Goal: Task Accomplishment & Management: Manage account settings

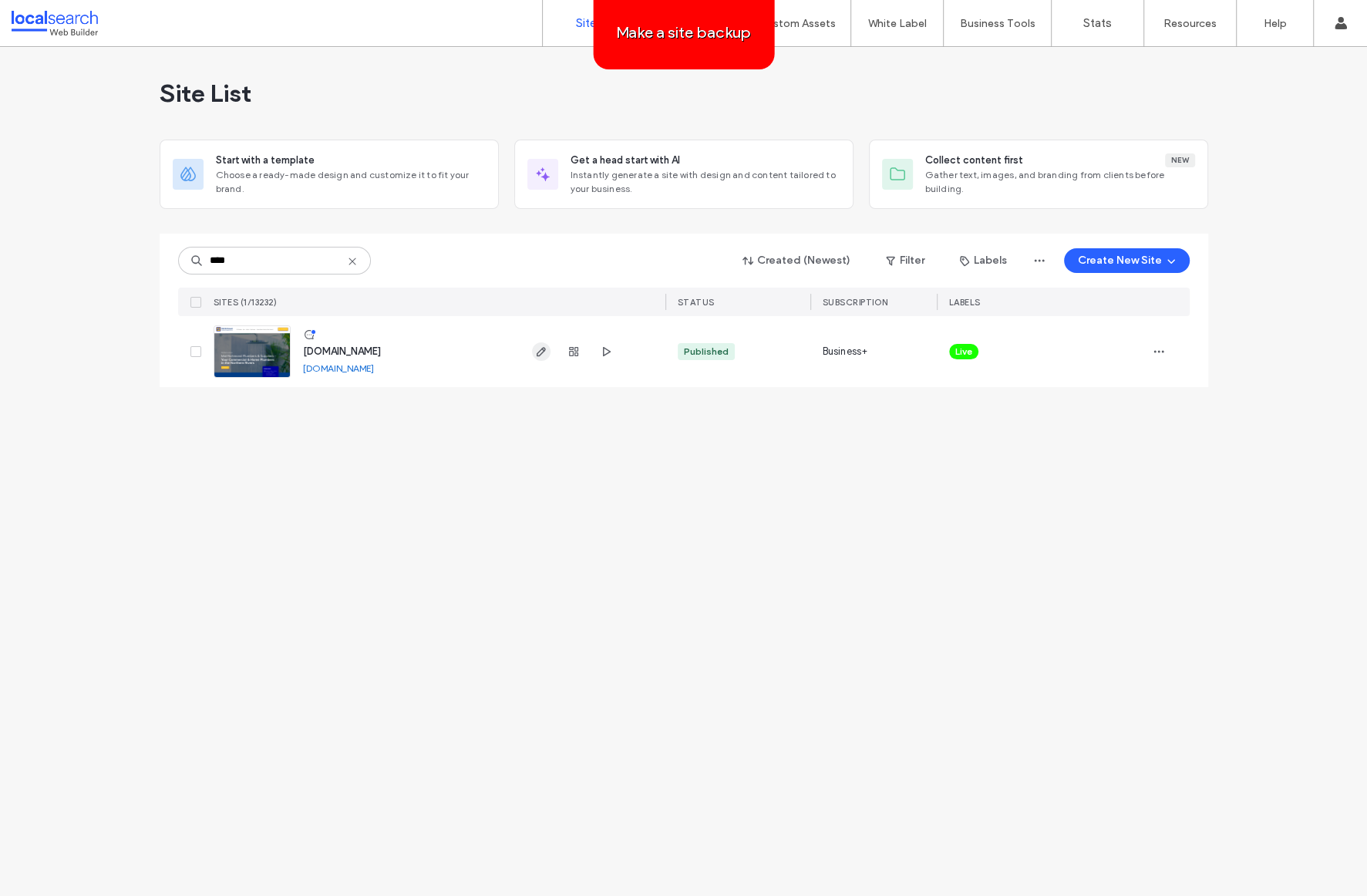
type input "****"
click at [539, 351] on icon "button" at bounding box center [541, 351] width 13 height 13
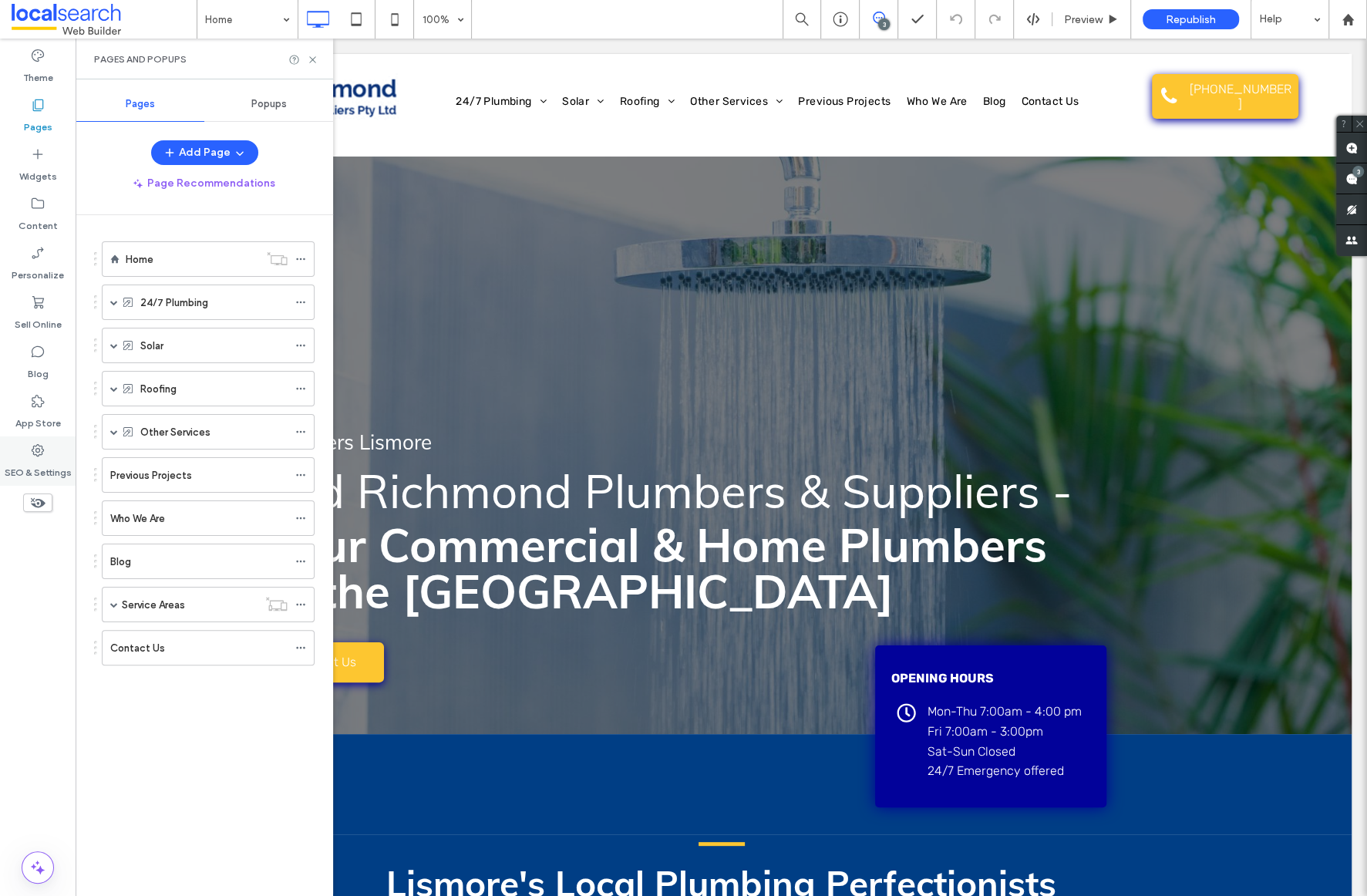
click at [32, 456] on icon at bounding box center [37, 449] width 15 height 15
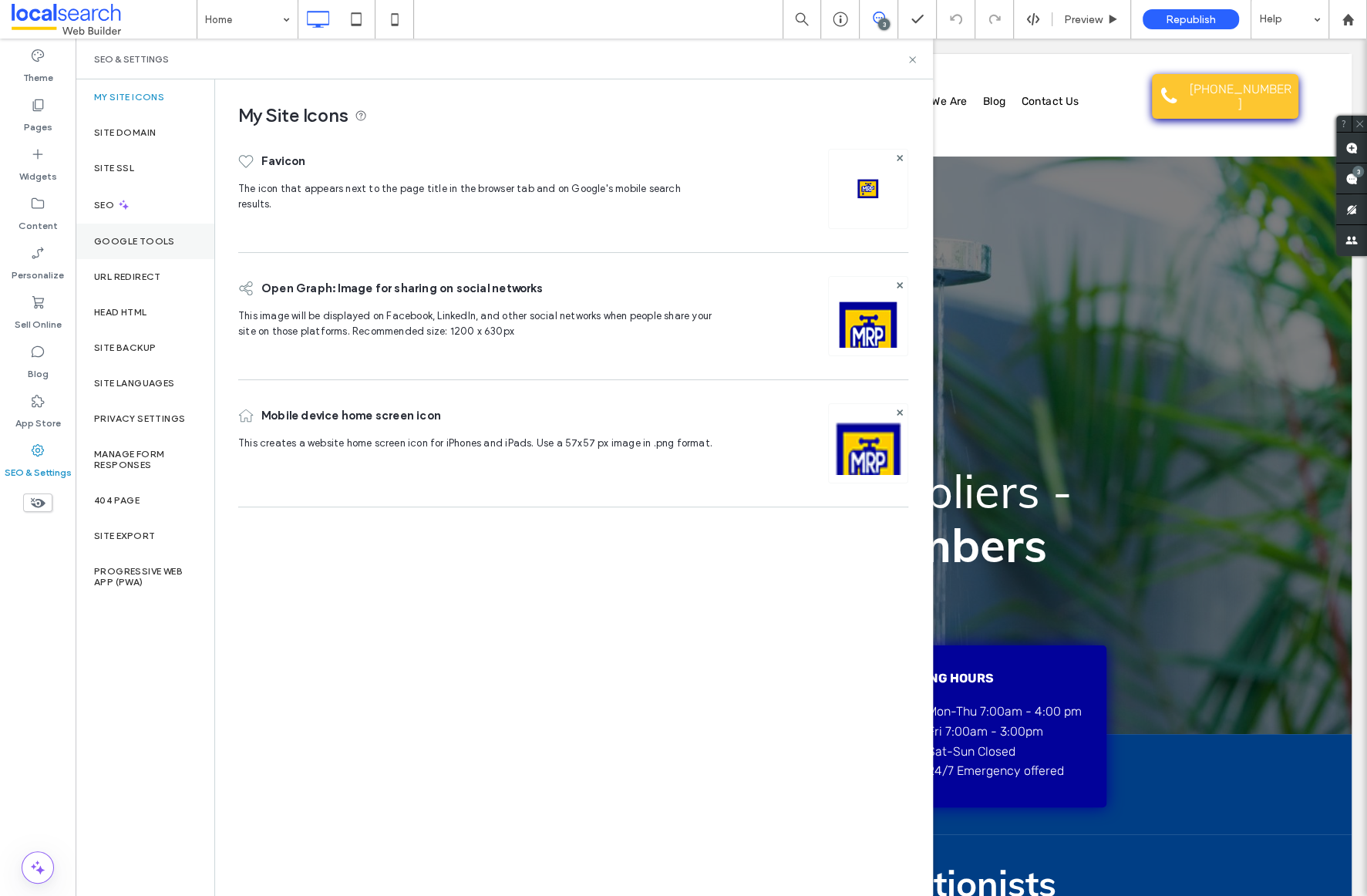
click at [111, 223] on div "Google Tools" at bounding box center [144, 241] width 139 height 35
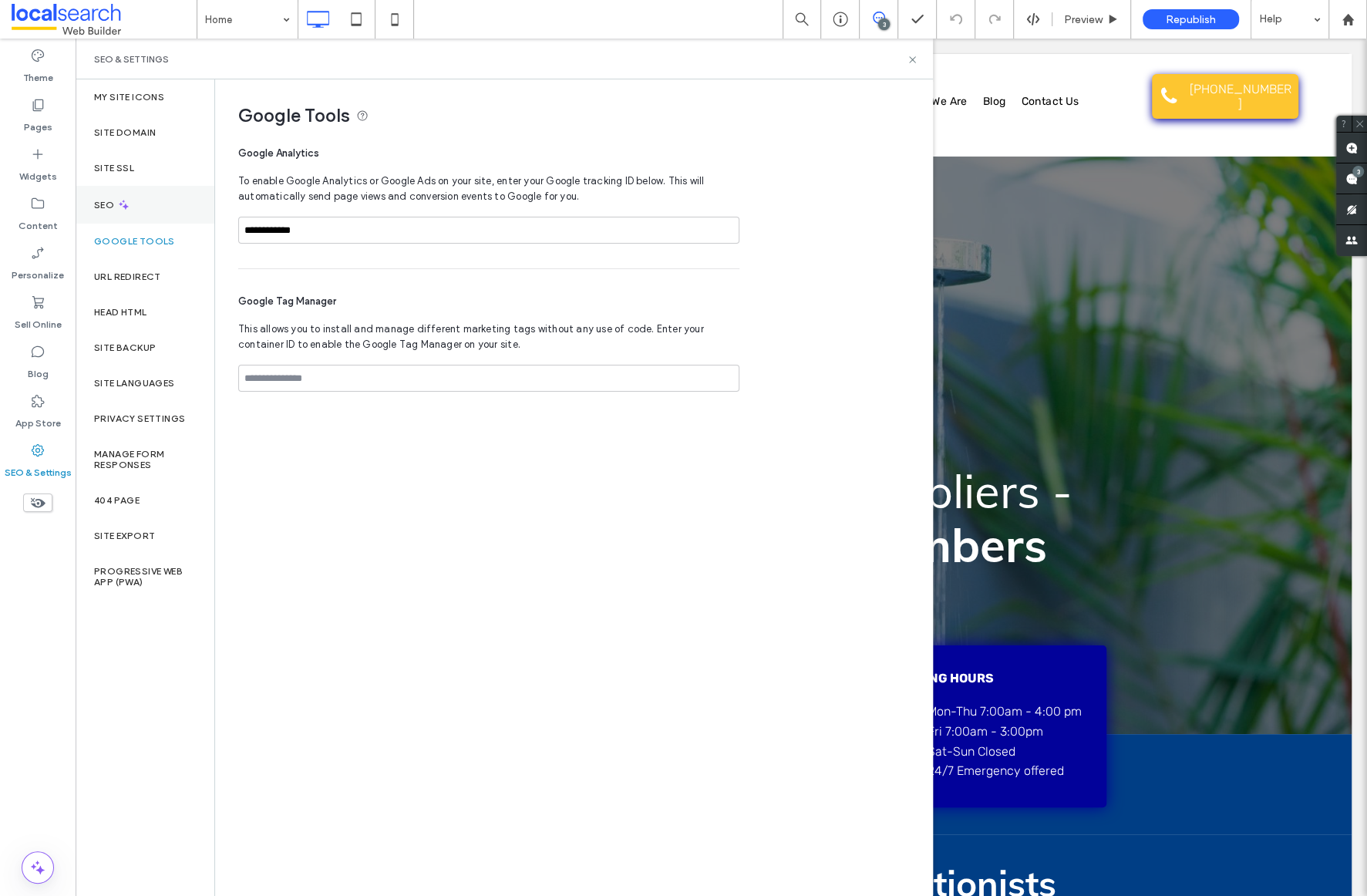
click at [114, 208] on label "SEO" at bounding box center [105, 205] width 23 height 11
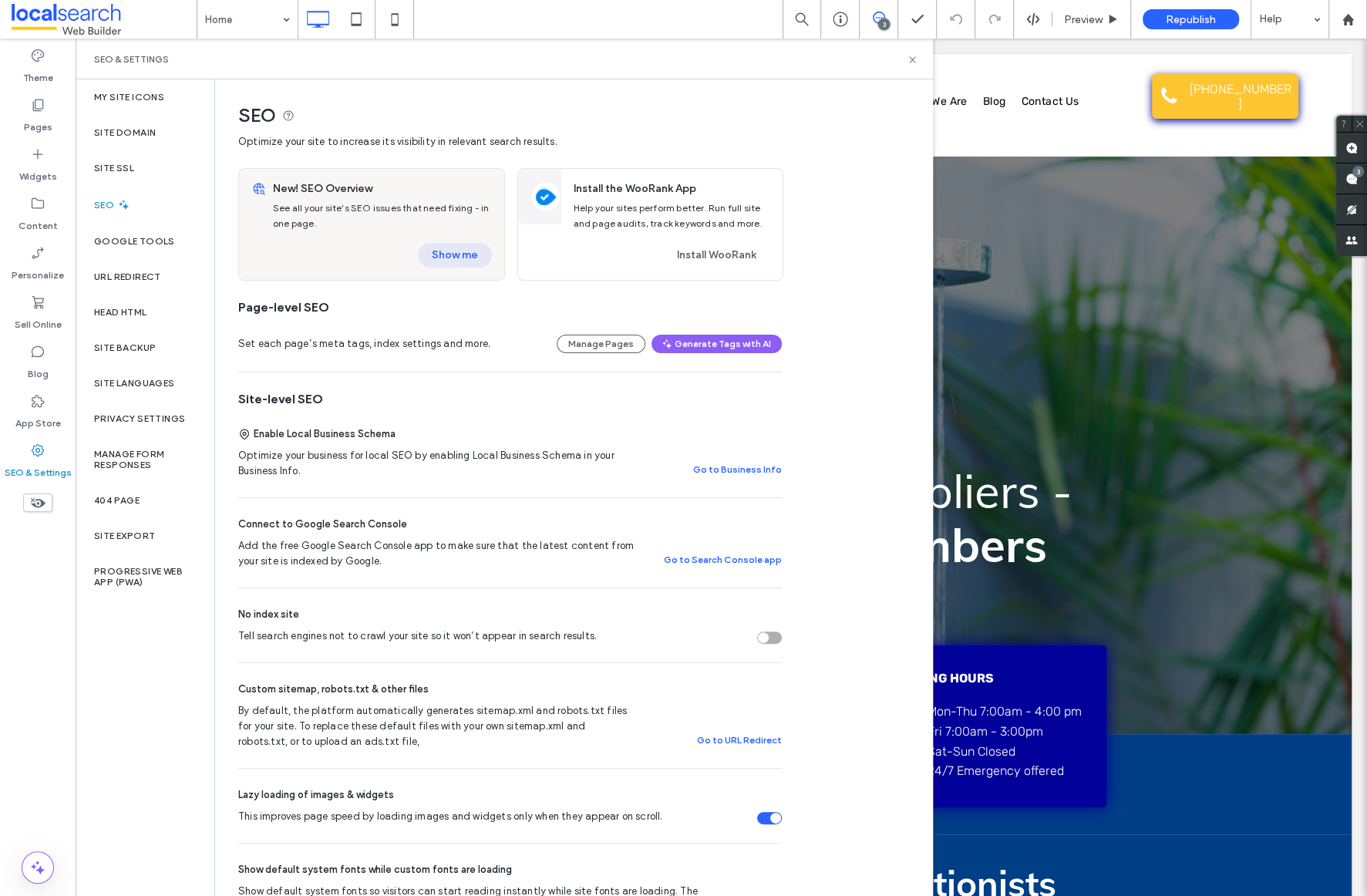
click at [473, 261] on button "Show me" at bounding box center [455, 254] width 74 height 25
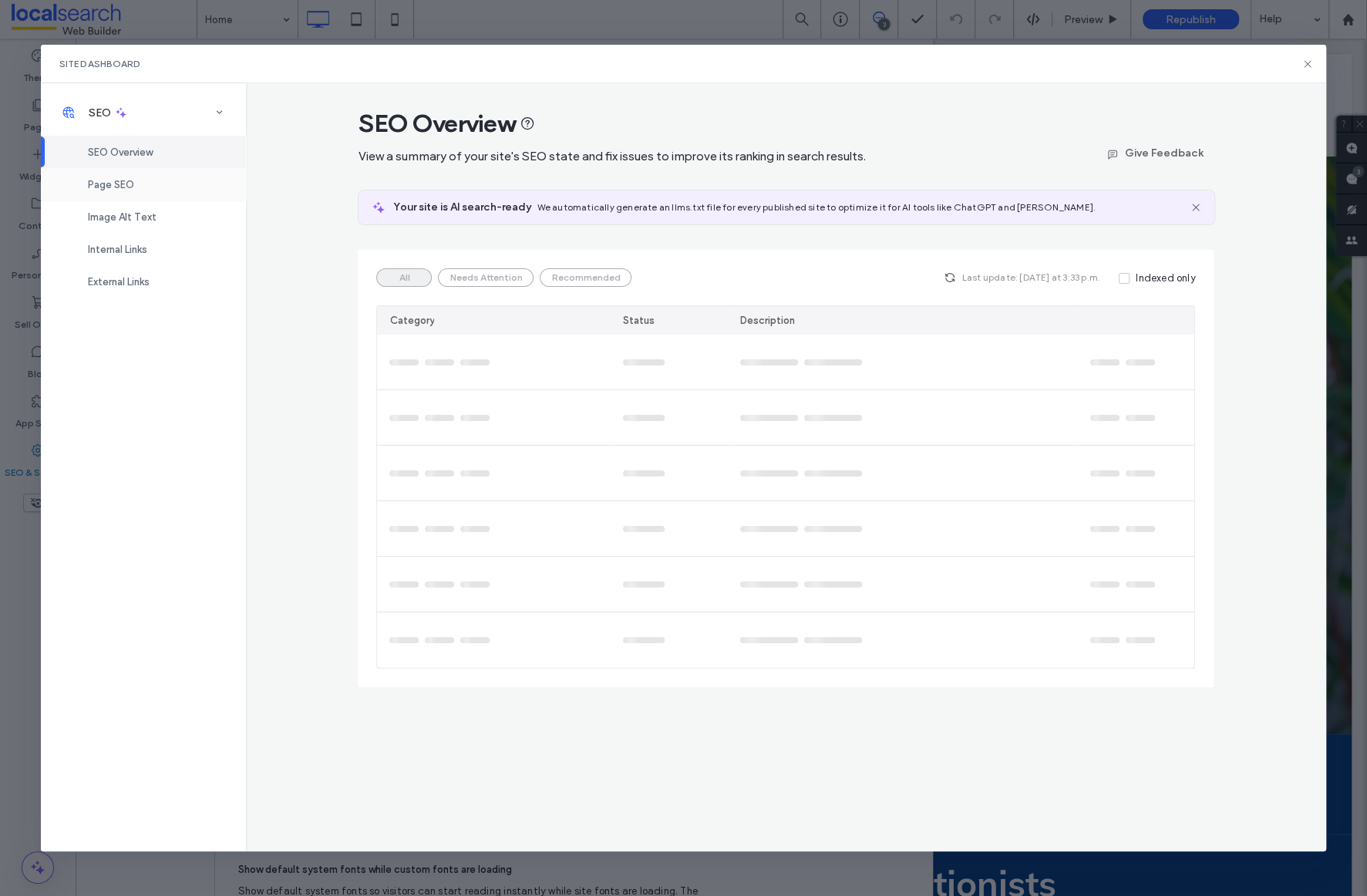
click at [117, 183] on span "Page SEO" at bounding box center [111, 184] width 46 height 12
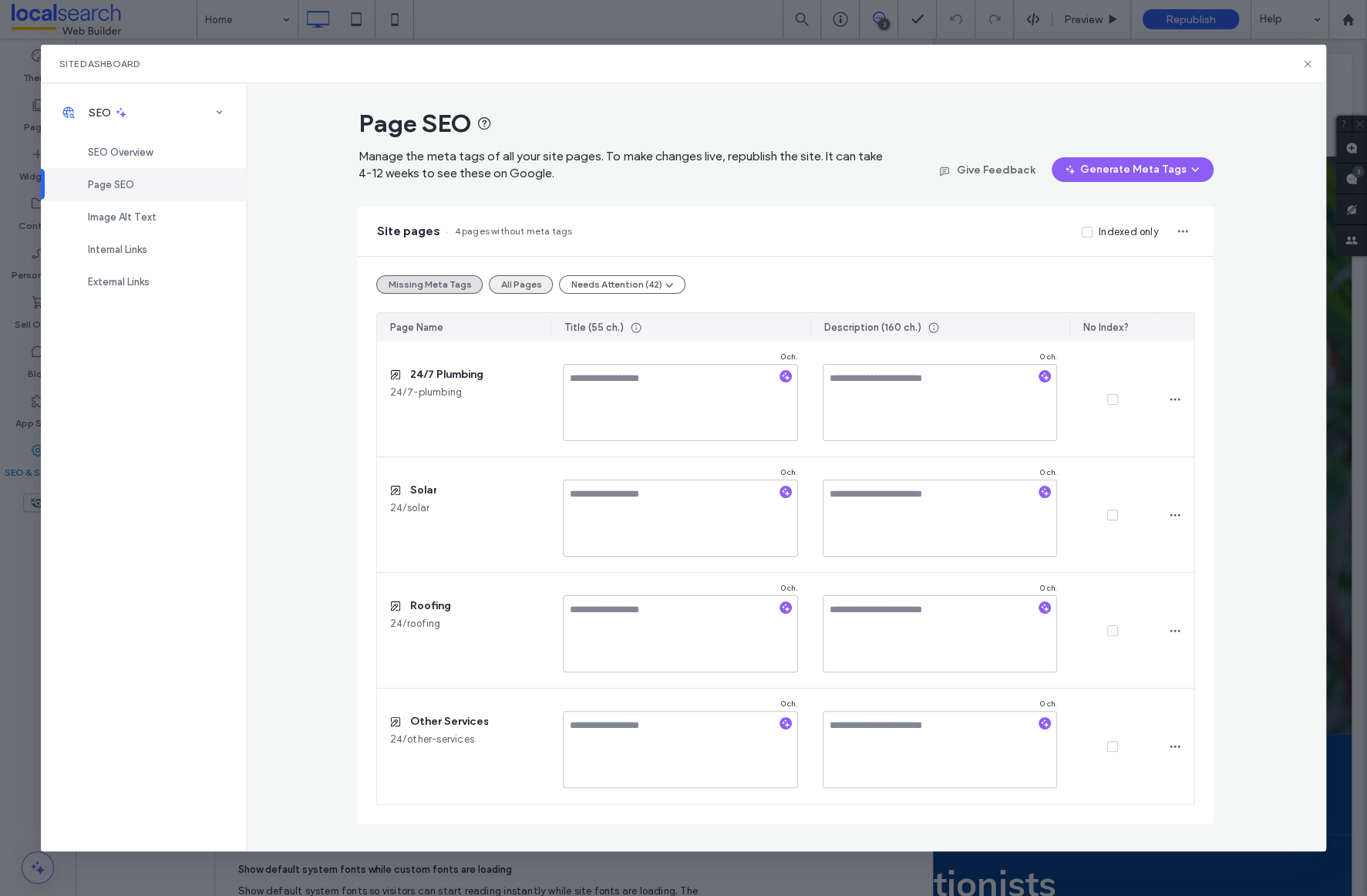
click at [506, 286] on button "All Pages" at bounding box center [520, 284] width 64 height 18
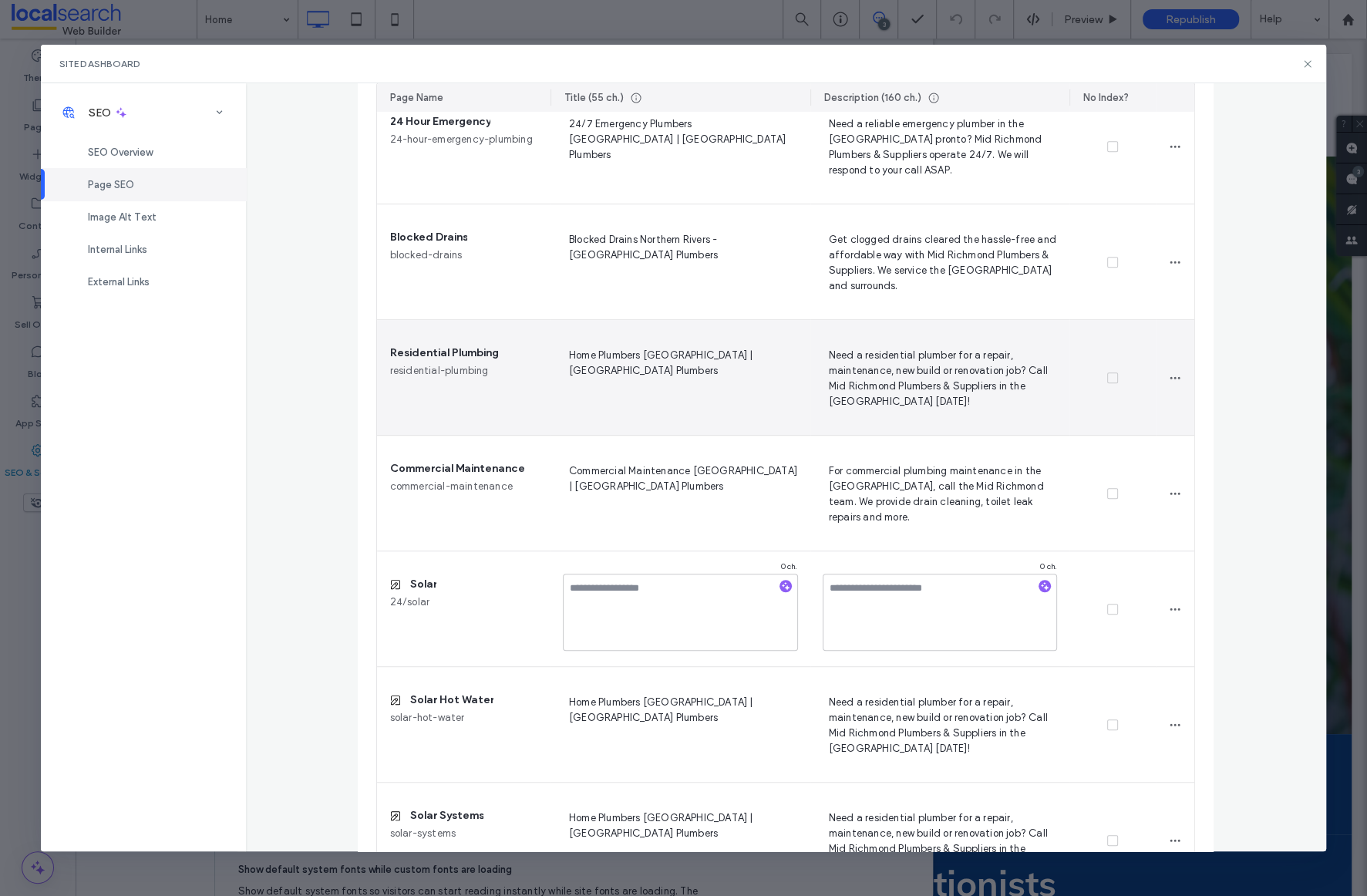
scroll to position [609, 0]
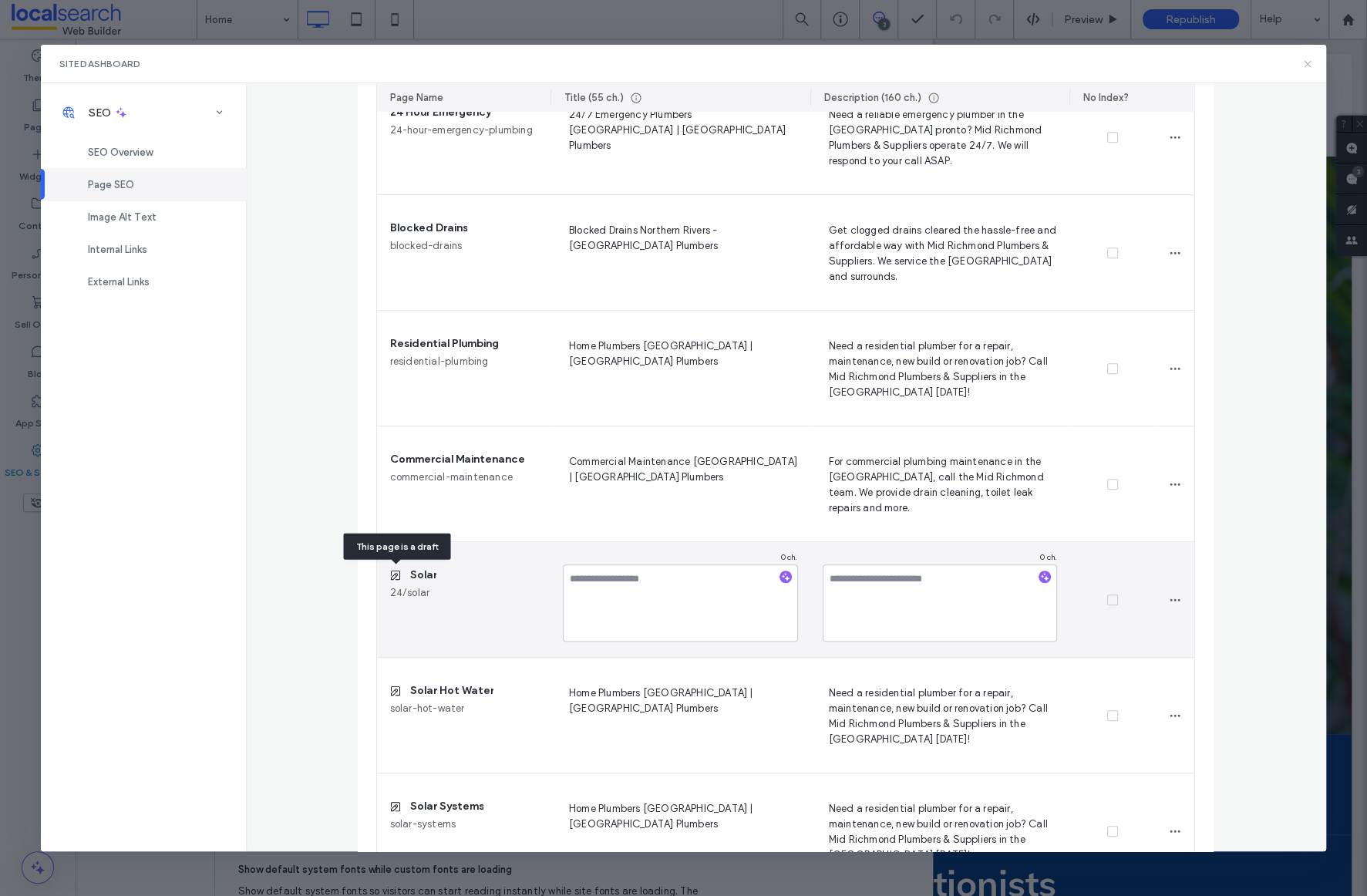
click at [1306, 64] on icon at bounding box center [1308, 64] width 13 height 13
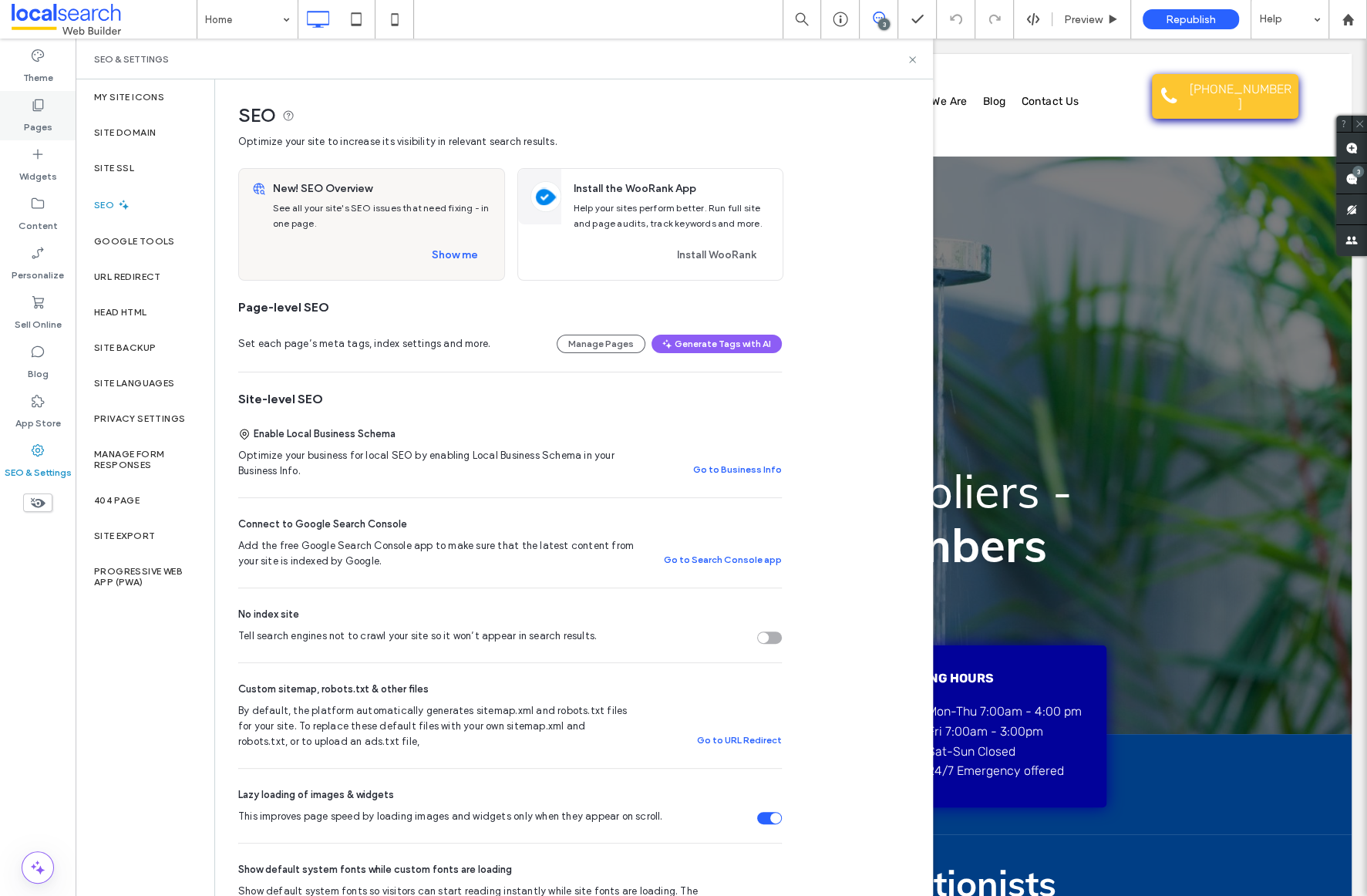
click at [36, 106] on icon at bounding box center [37, 104] width 15 height 15
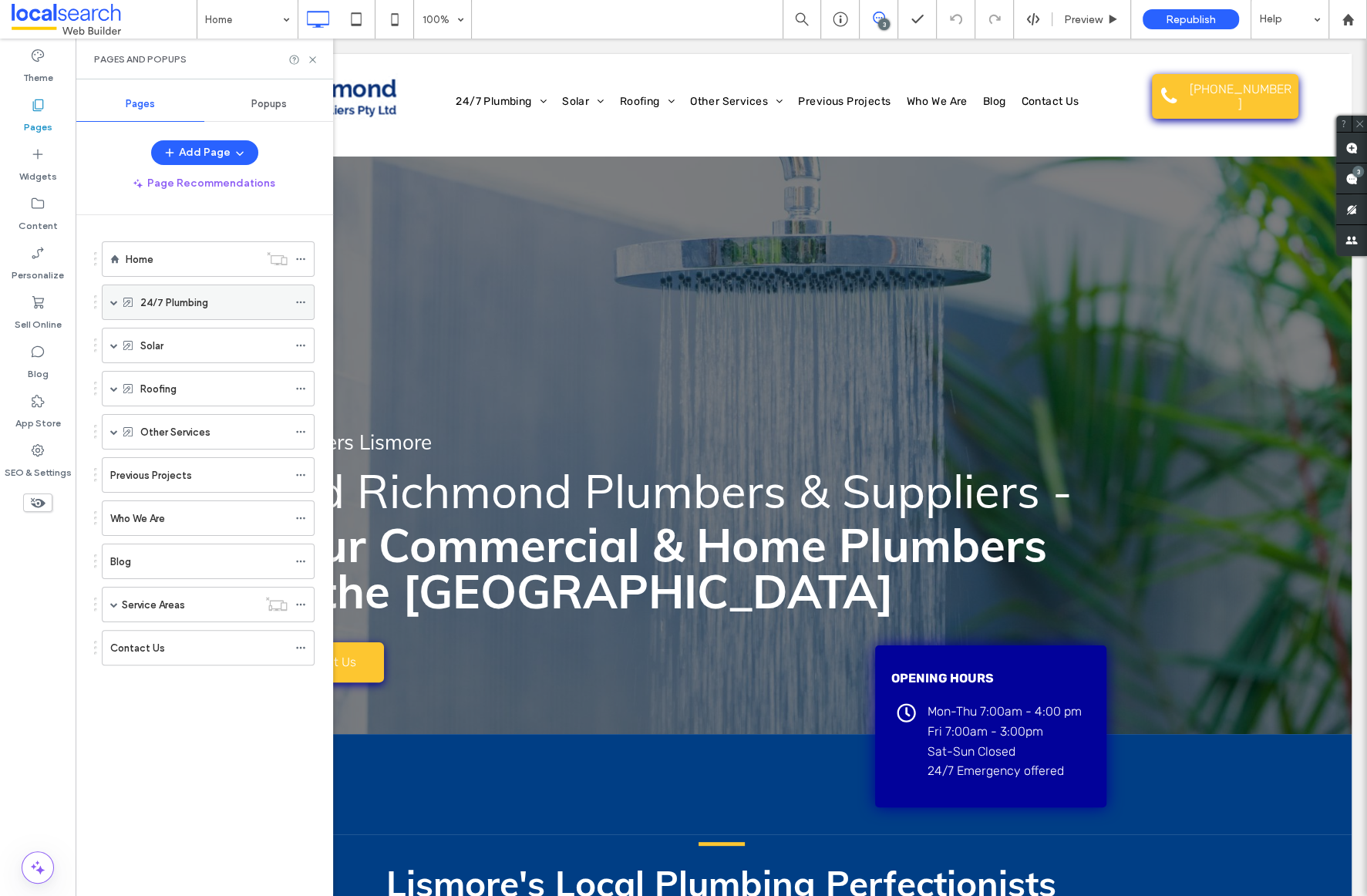
click at [301, 297] on icon at bounding box center [301, 302] width 11 height 11
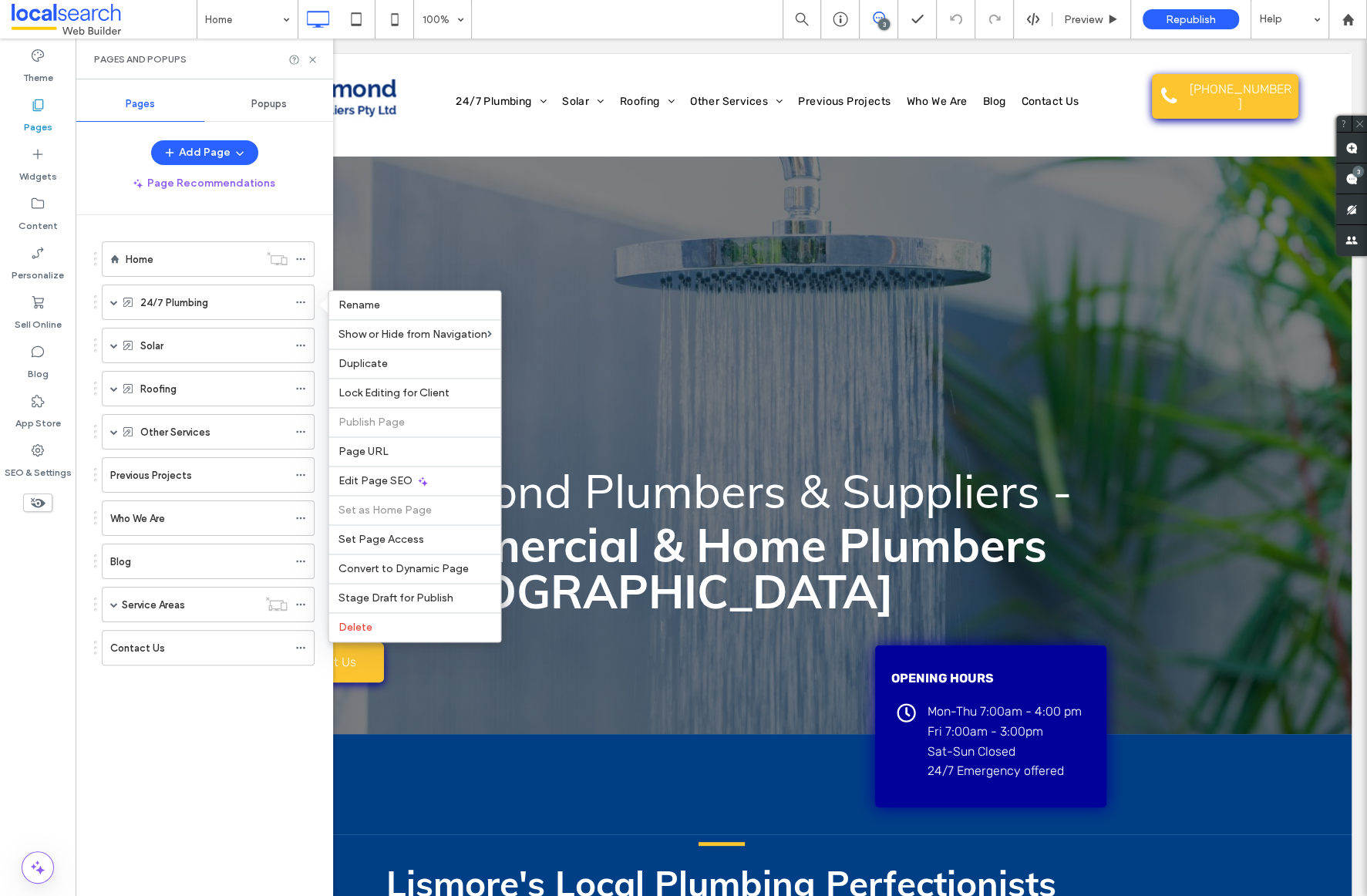
click at [320, 281] on div "Home 24/7 Plumbing Commercial Plumbing 24 Hour Emergency Blocked Drains Residen…" at bounding box center [213, 551] width 239 height 673
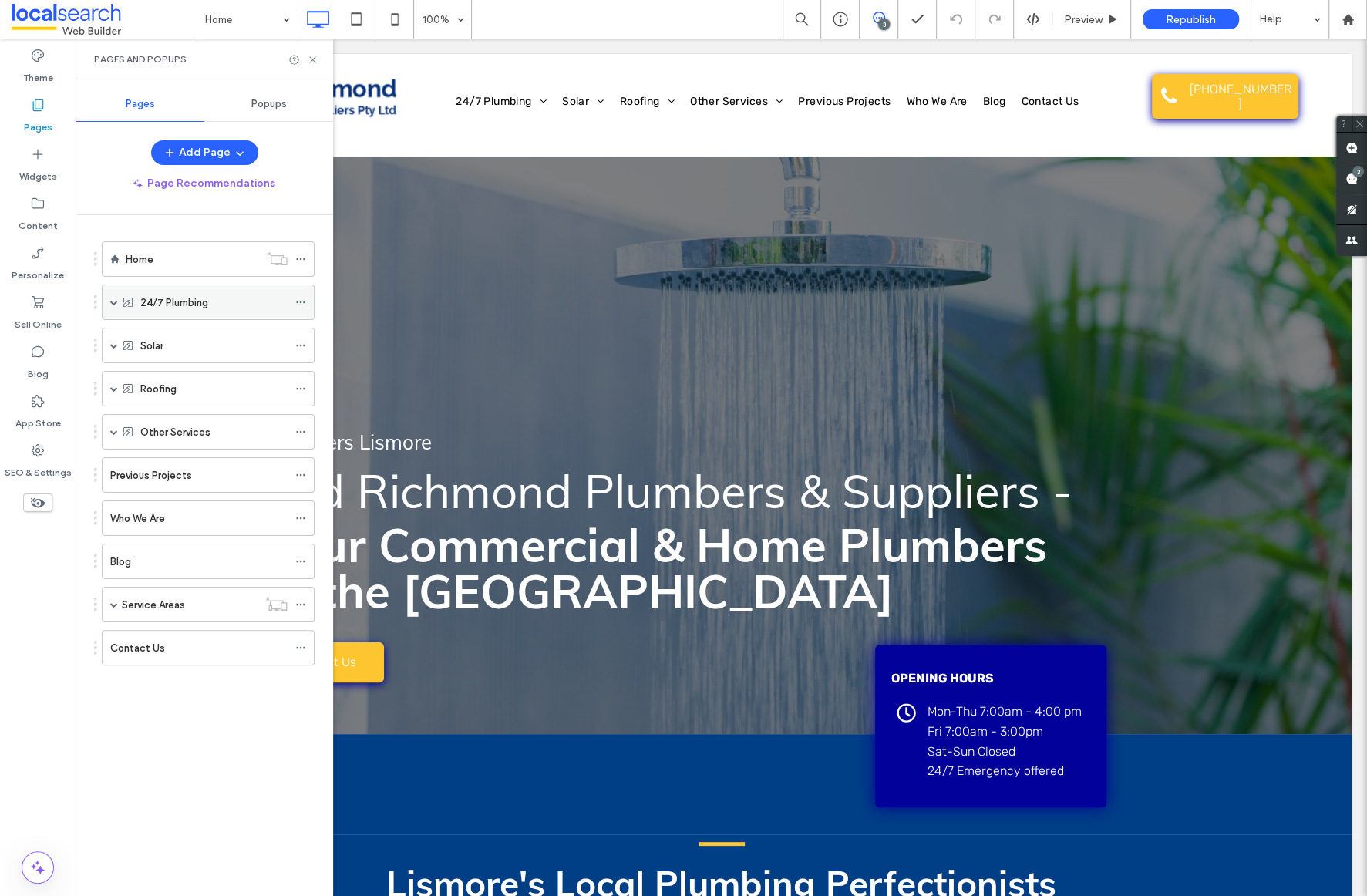
click at [110, 308] on span at bounding box center [114, 301] width 7 height 34
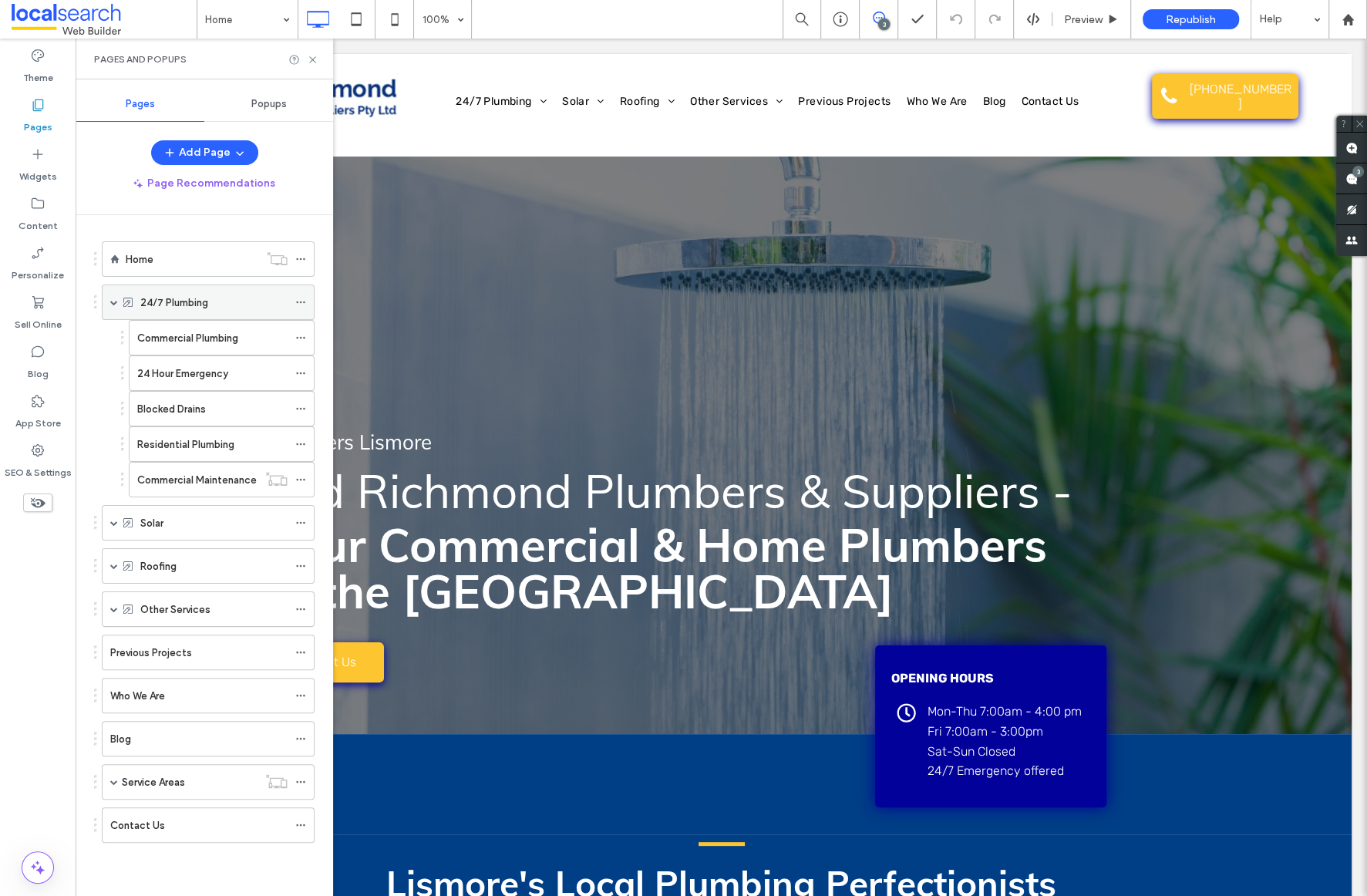
click at [299, 300] on icon at bounding box center [301, 302] width 11 height 11
click at [173, 309] on label "24/7 Plumbing" at bounding box center [174, 302] width 68 height 27
click at [0, 0] on div at bounding box center [0, 0] width 0 height 0
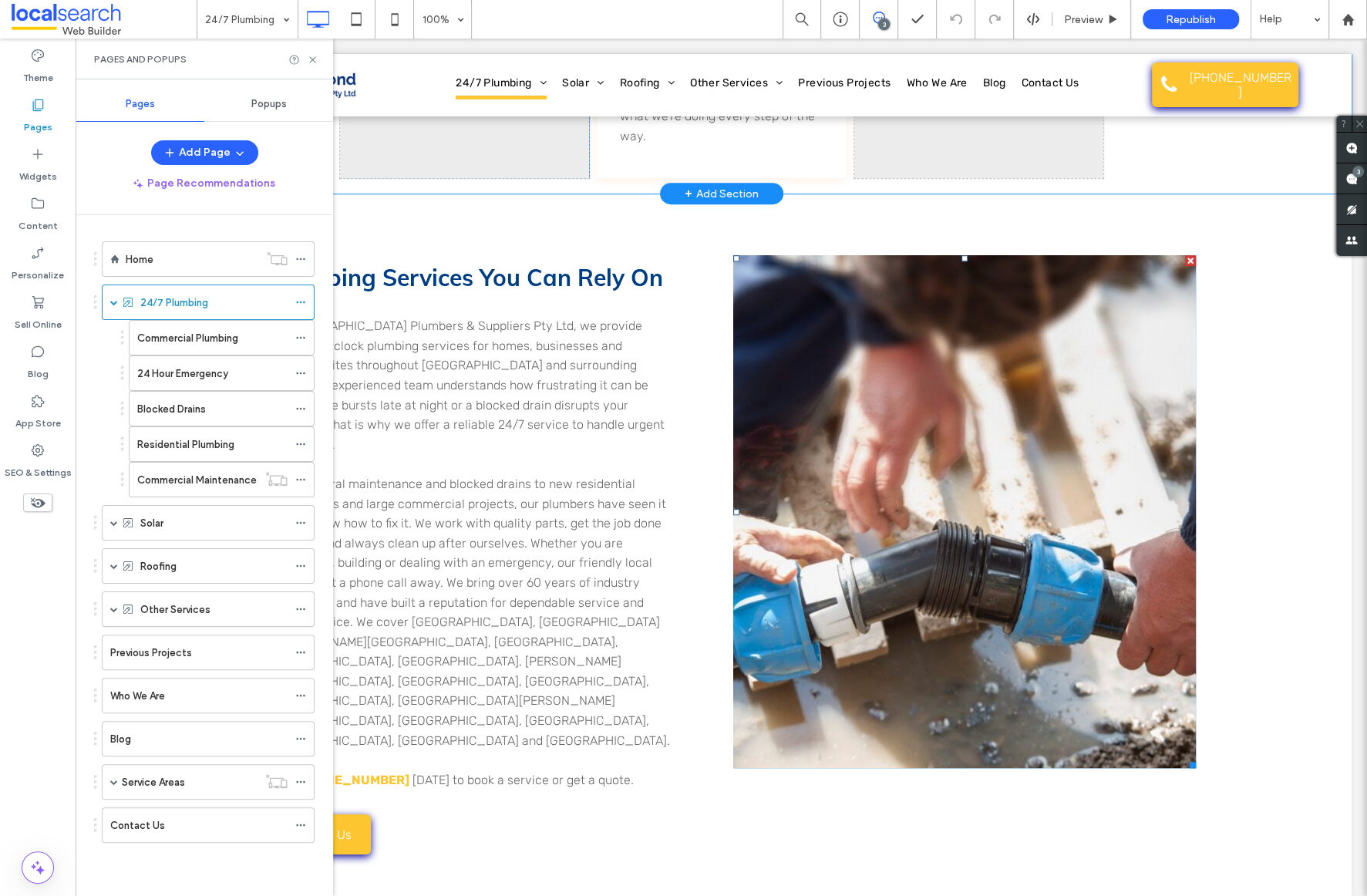
scroll to position [952, 0]
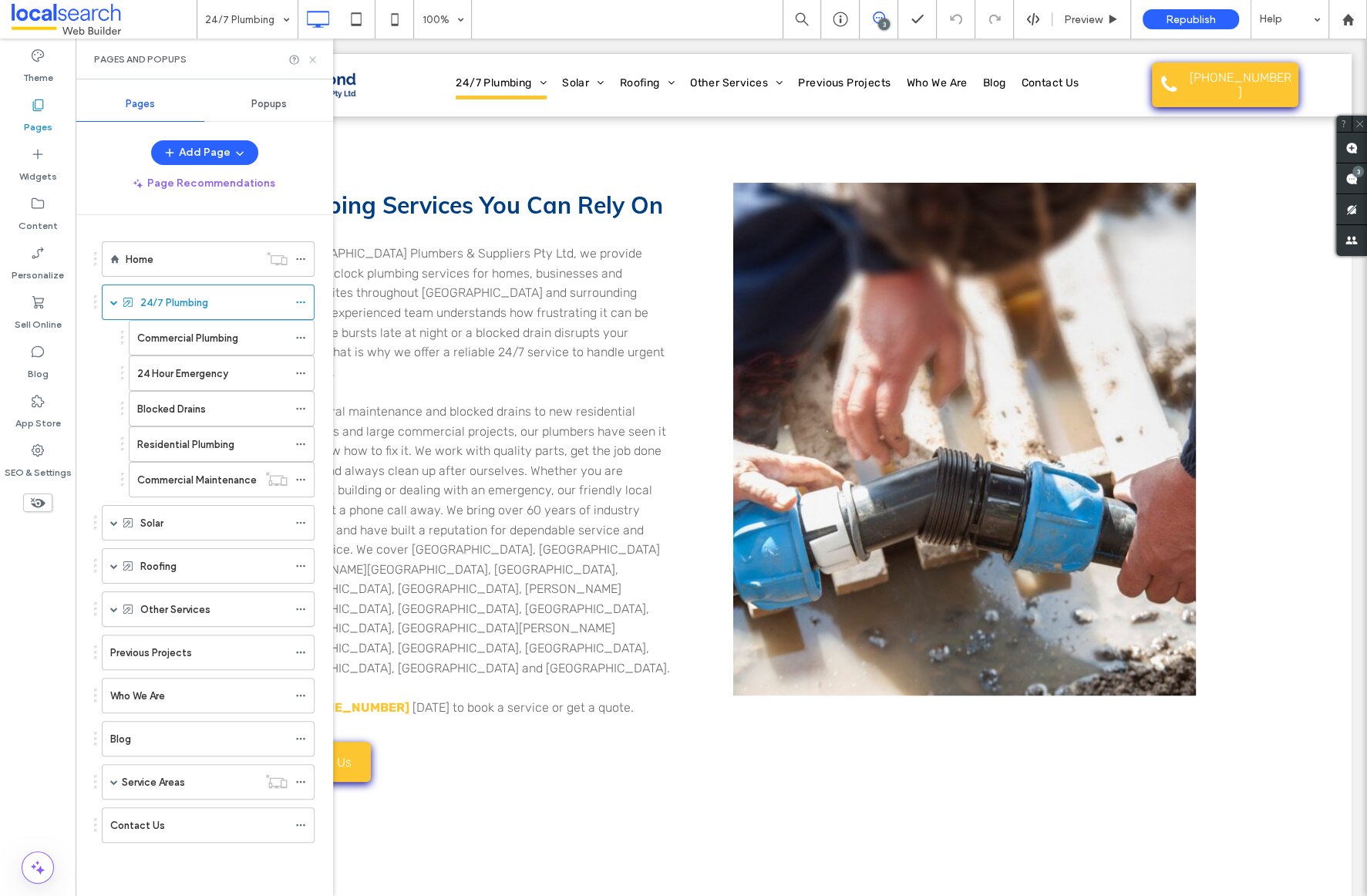
click at [314, 55] on icon at bounding box center [312, 59] width 12 height 12
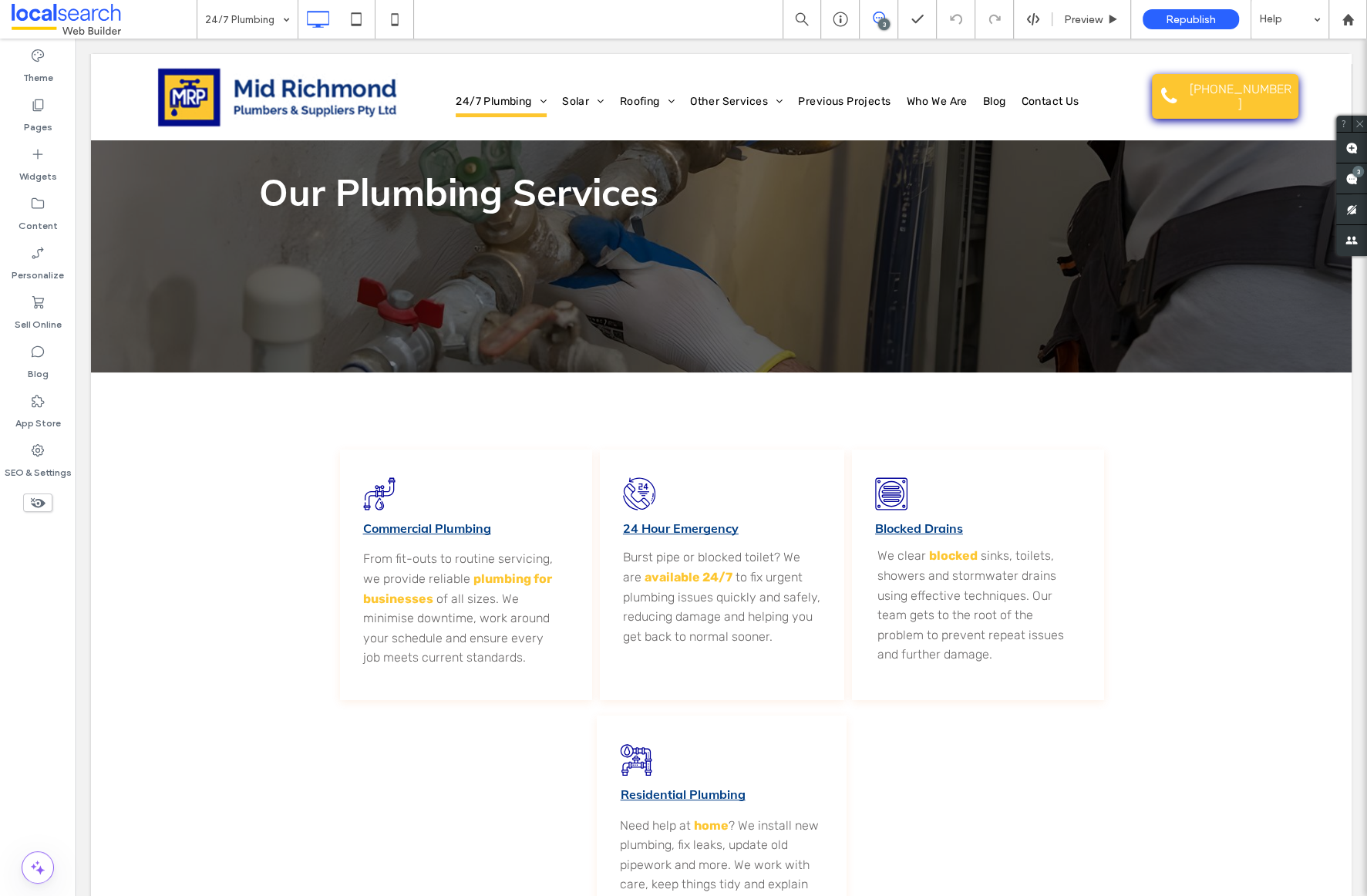
scroll to position [0, 0]
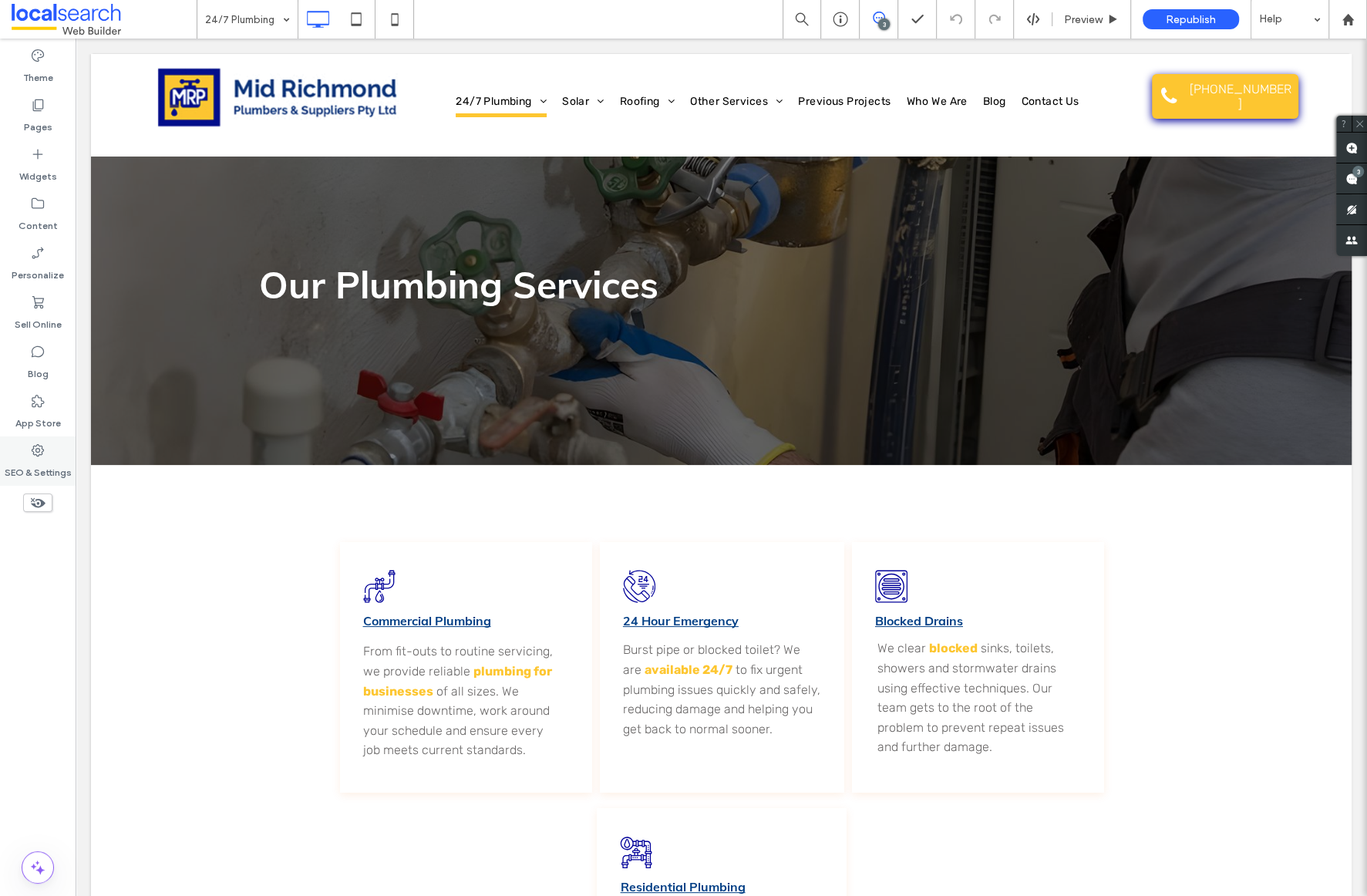
click at [35, 451] on icon at bounding box center [37, 449] width 15 height 15
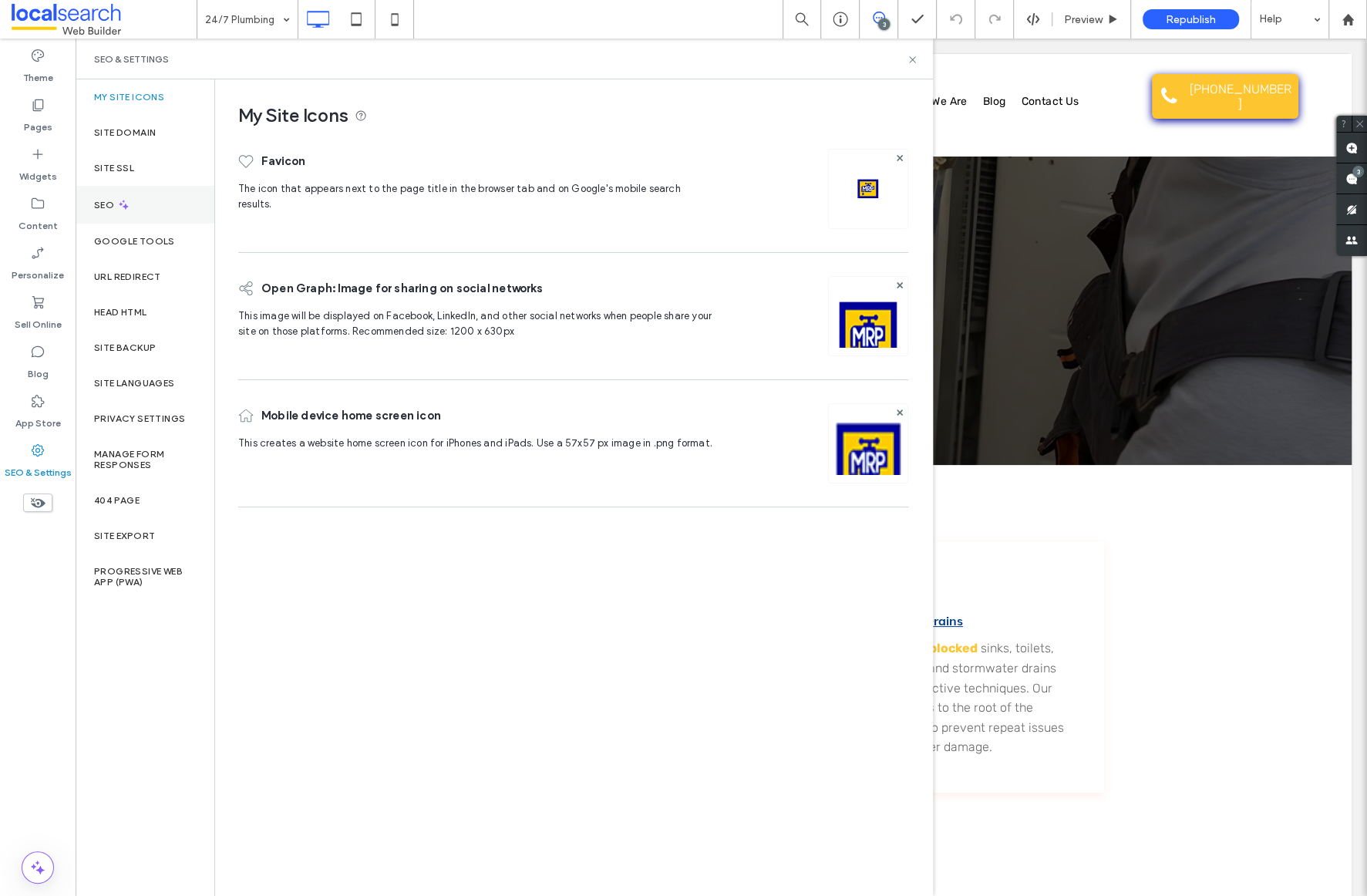
click at [107, 209] on label "SEO" at bounding box center [105, 205] width 23 height 11
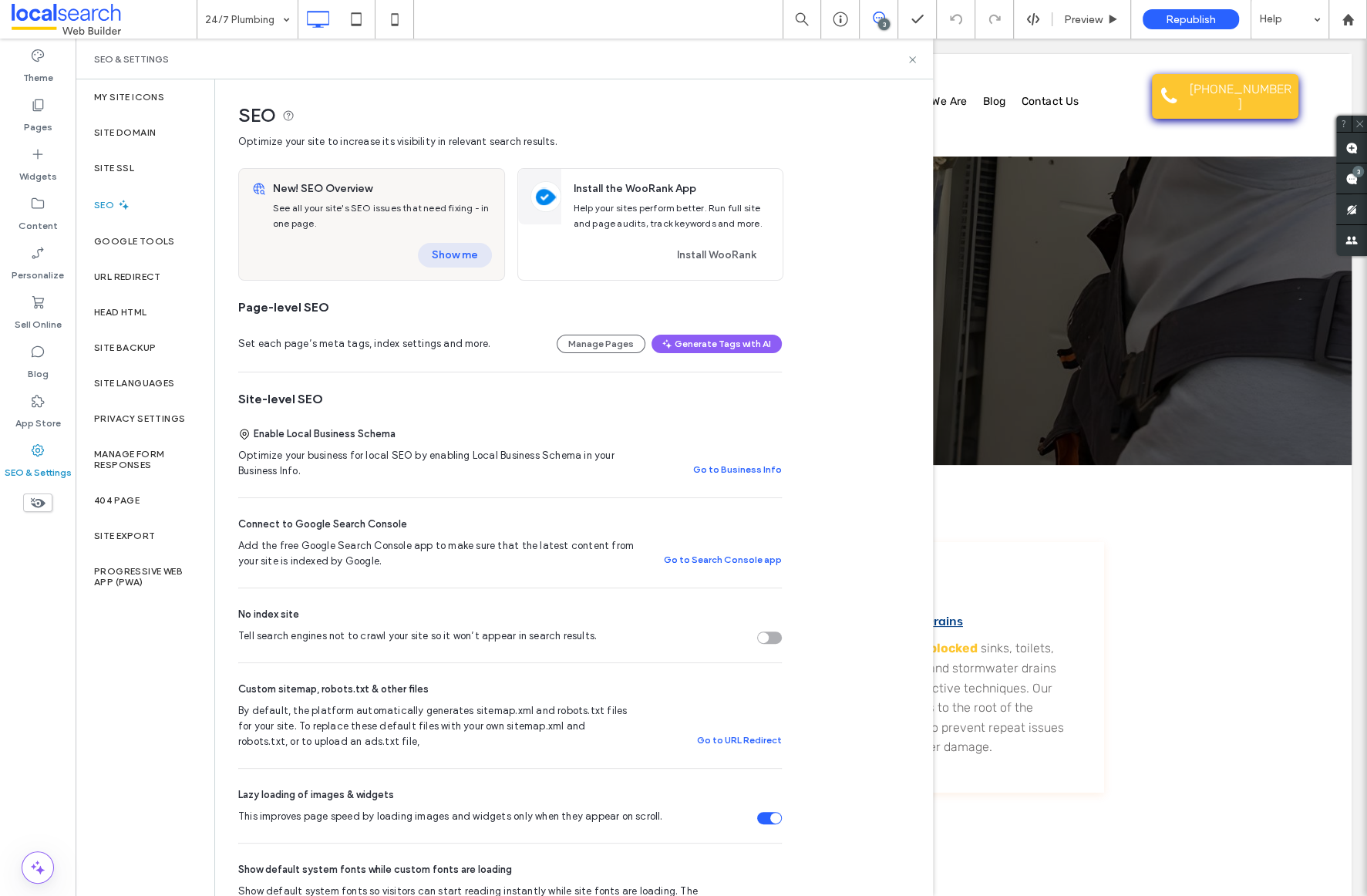
click at [446, 251] on button "Show me" at bounding box center [455, 254] width 74 height 25
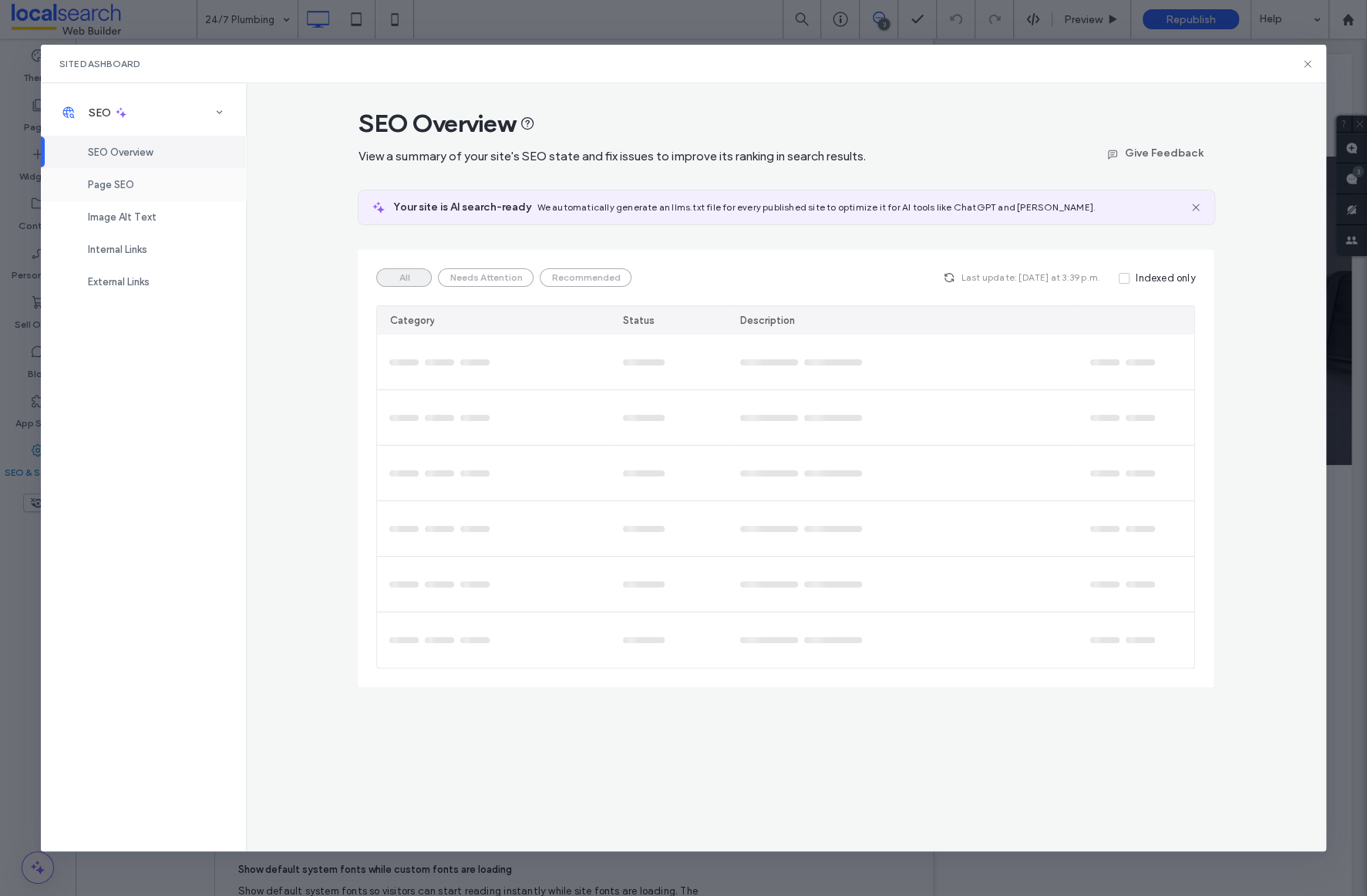
click at [123, 182] on span "Page SEO" at bounding box center [111, 184] width 46 height 12
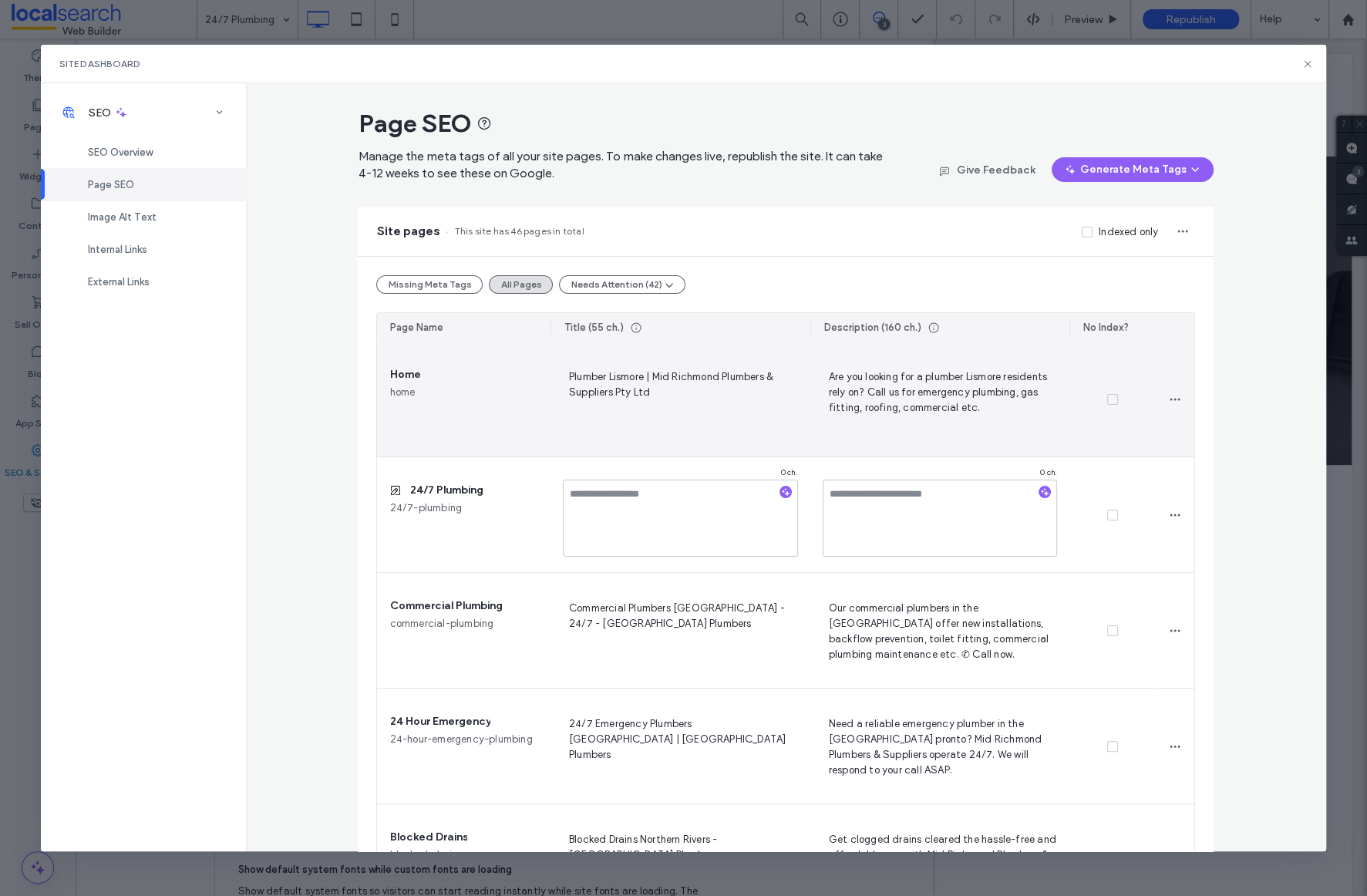
click at [744, 389] on span "Plumber Lismore | Mid Richmond Plumbers & Suppliers Pty Ltd" at bounding box center [680, 399] width 235 height 64
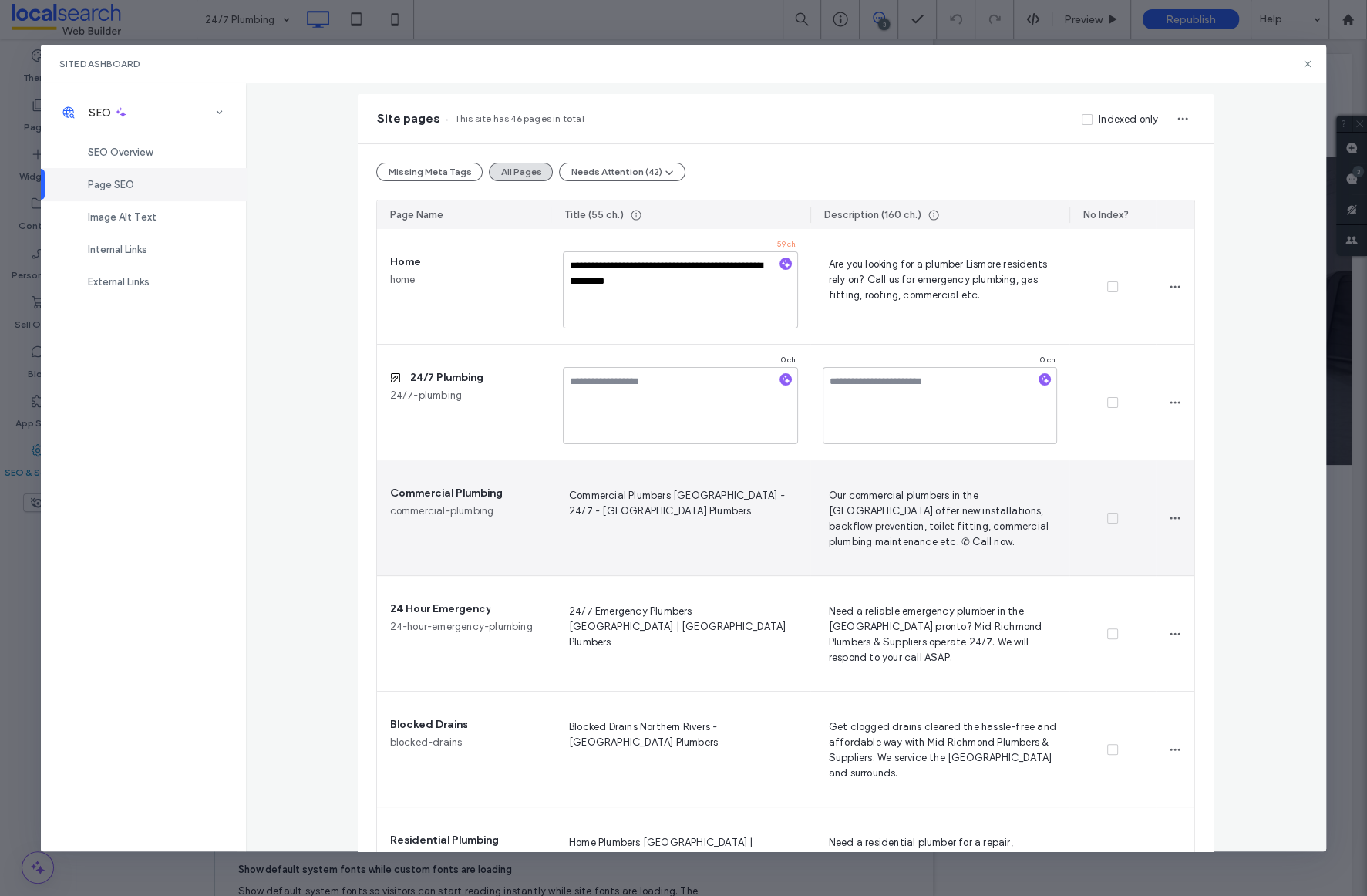
scroll to position [140, 0]
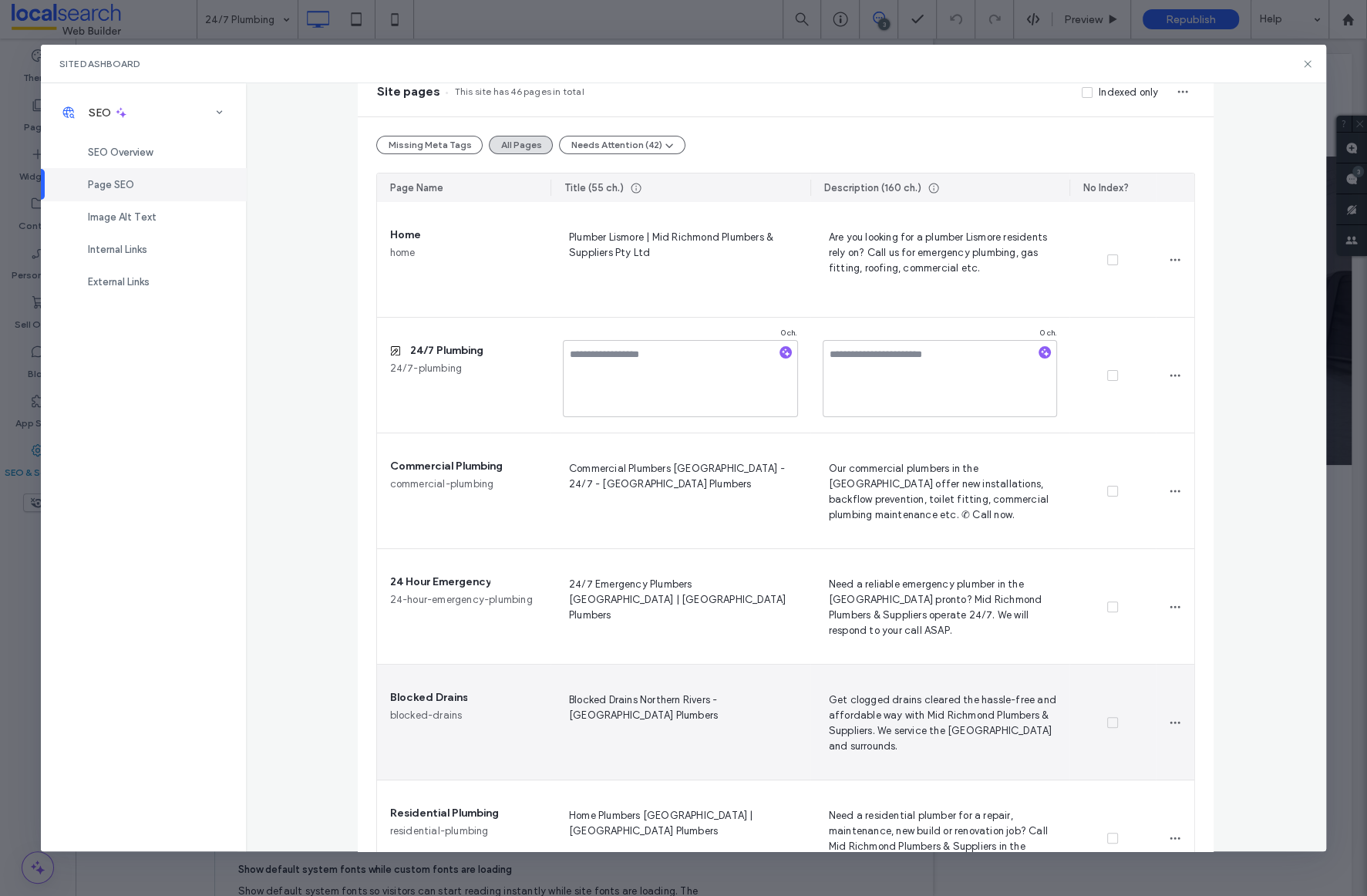
click at [723, 698] on span "Blocked Drains Northern Rivers - Mid Richmond Plumbers" at bounding box center [680, 723] width 235 height 64
drag, startPoint x: 723, startPoint y: 699, endPoint x: 721, endPoint y: 716, distance: 17.1
click at [721, 716] on textarea "**********" at bounding box center [680, 724] width 235 height 77
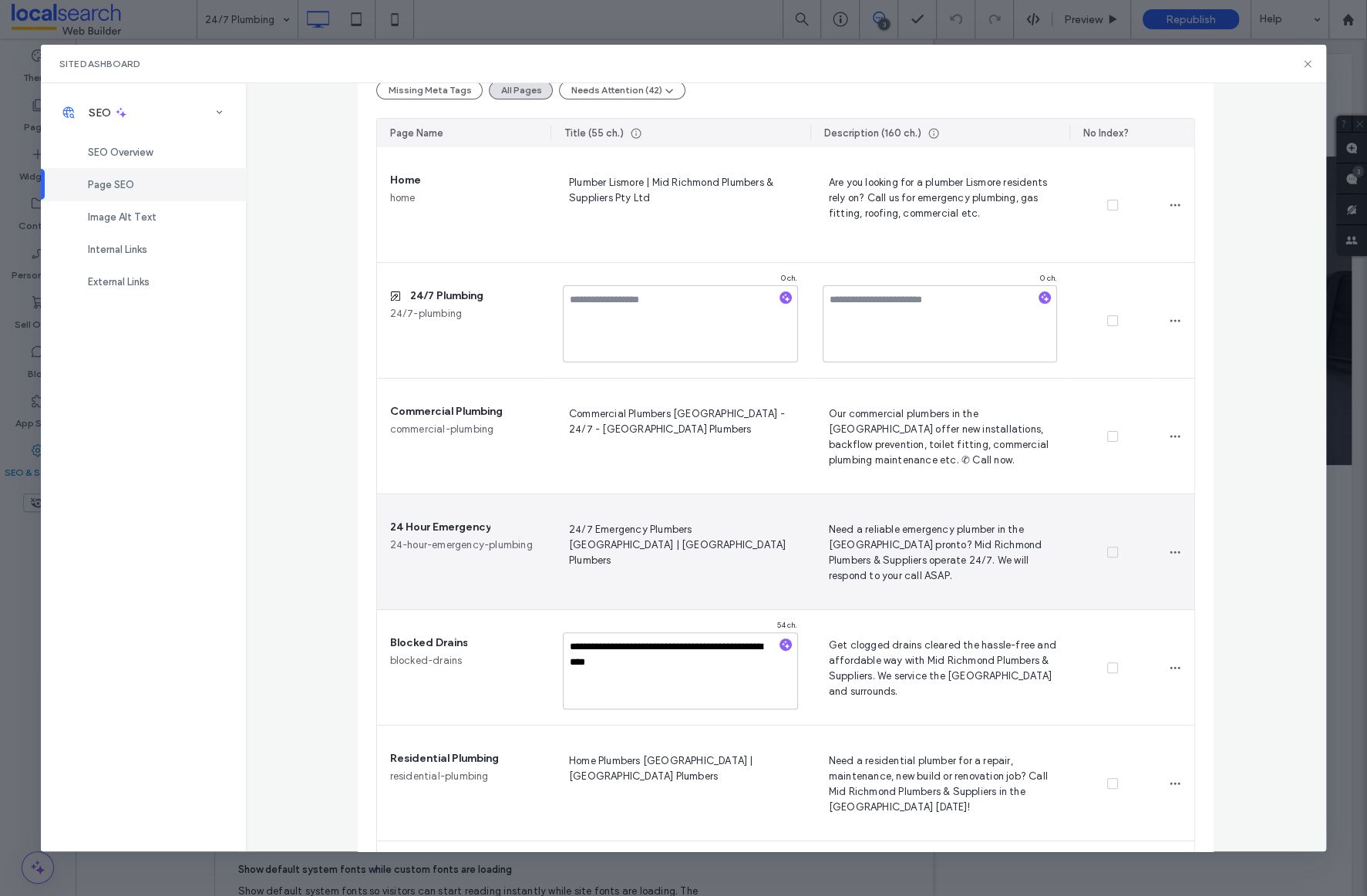
scroll to position [203, 0]
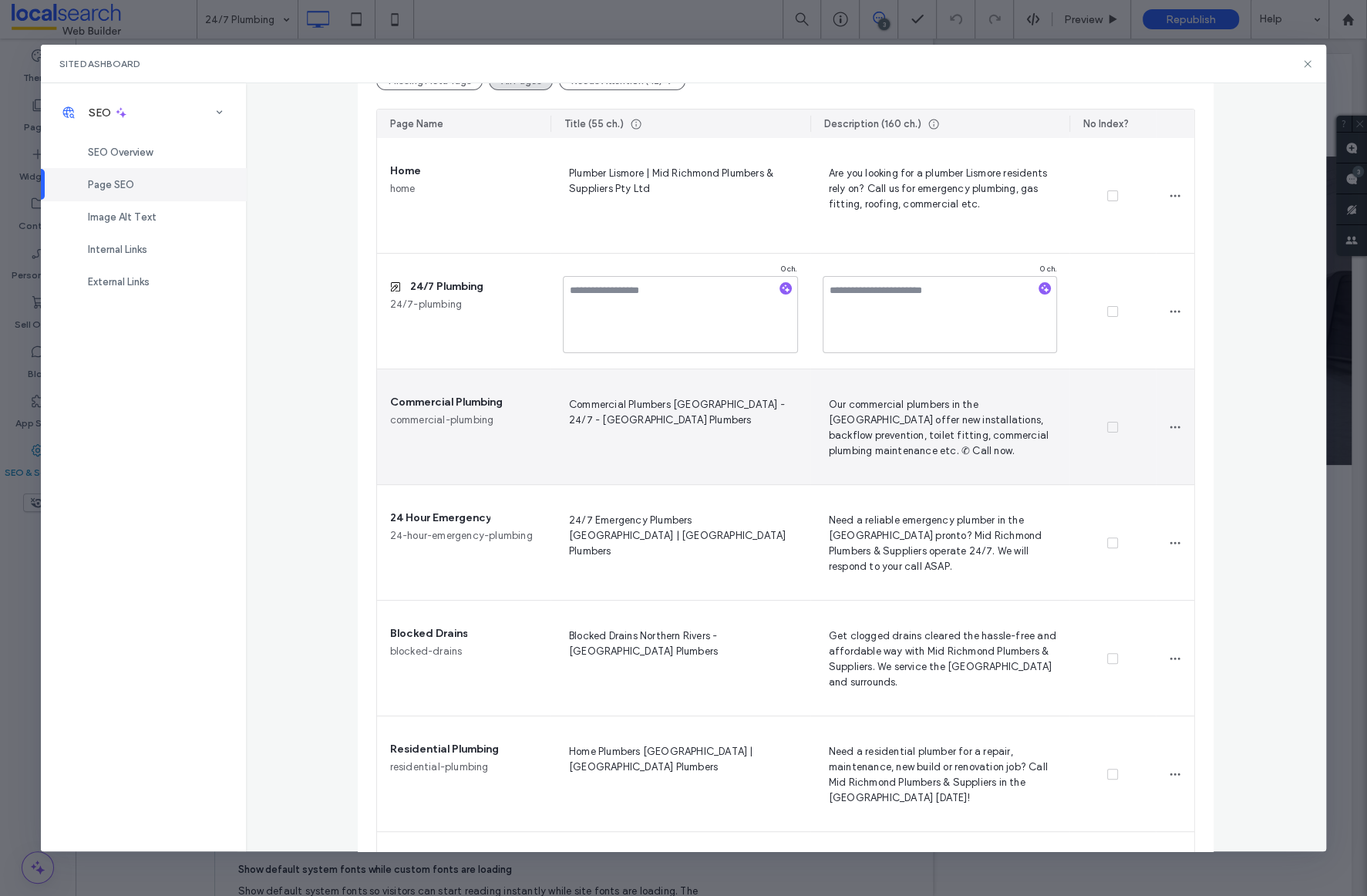
click at [784, 407] on span "Commercial Plumbers Northern Rivers - 24/7 - Mid Richmond Plumbers" at bounding box center [680, 428] width 235 height 64
click at [753, 406] on textarea "**********" at bounding box center [680, 429] width 235 height 77
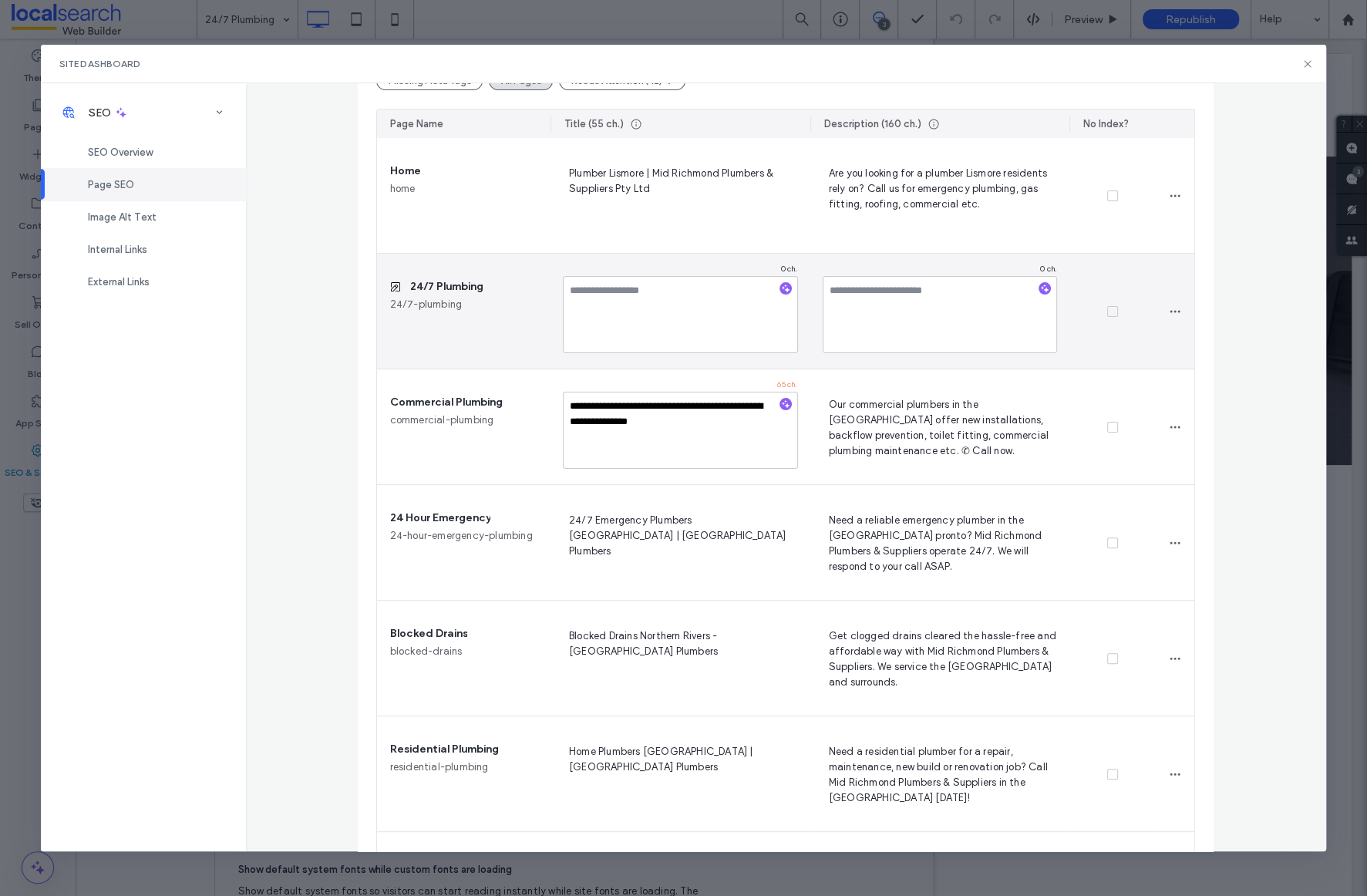
type textarea "**********"
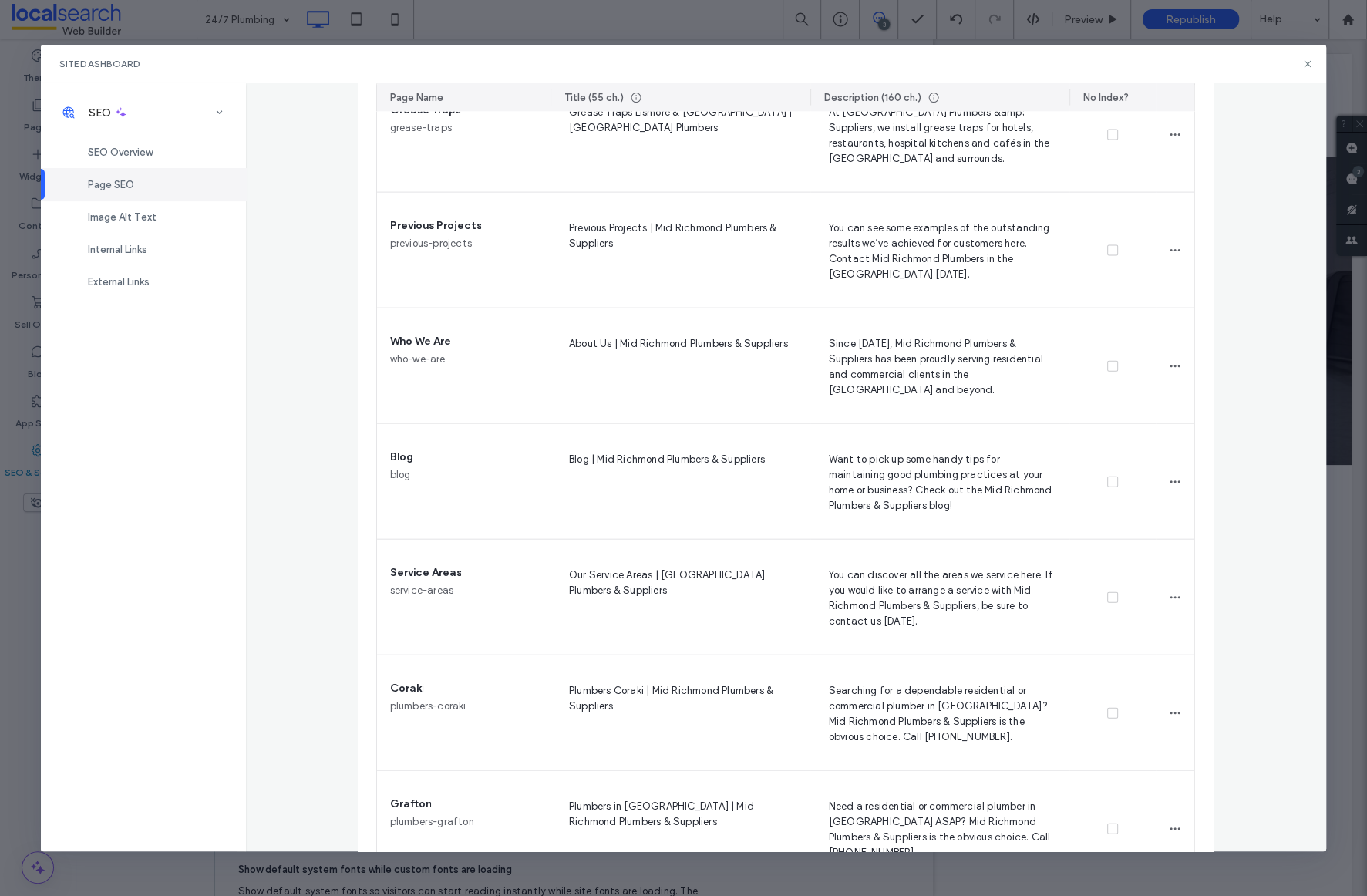
scroll to position [3182, 0]
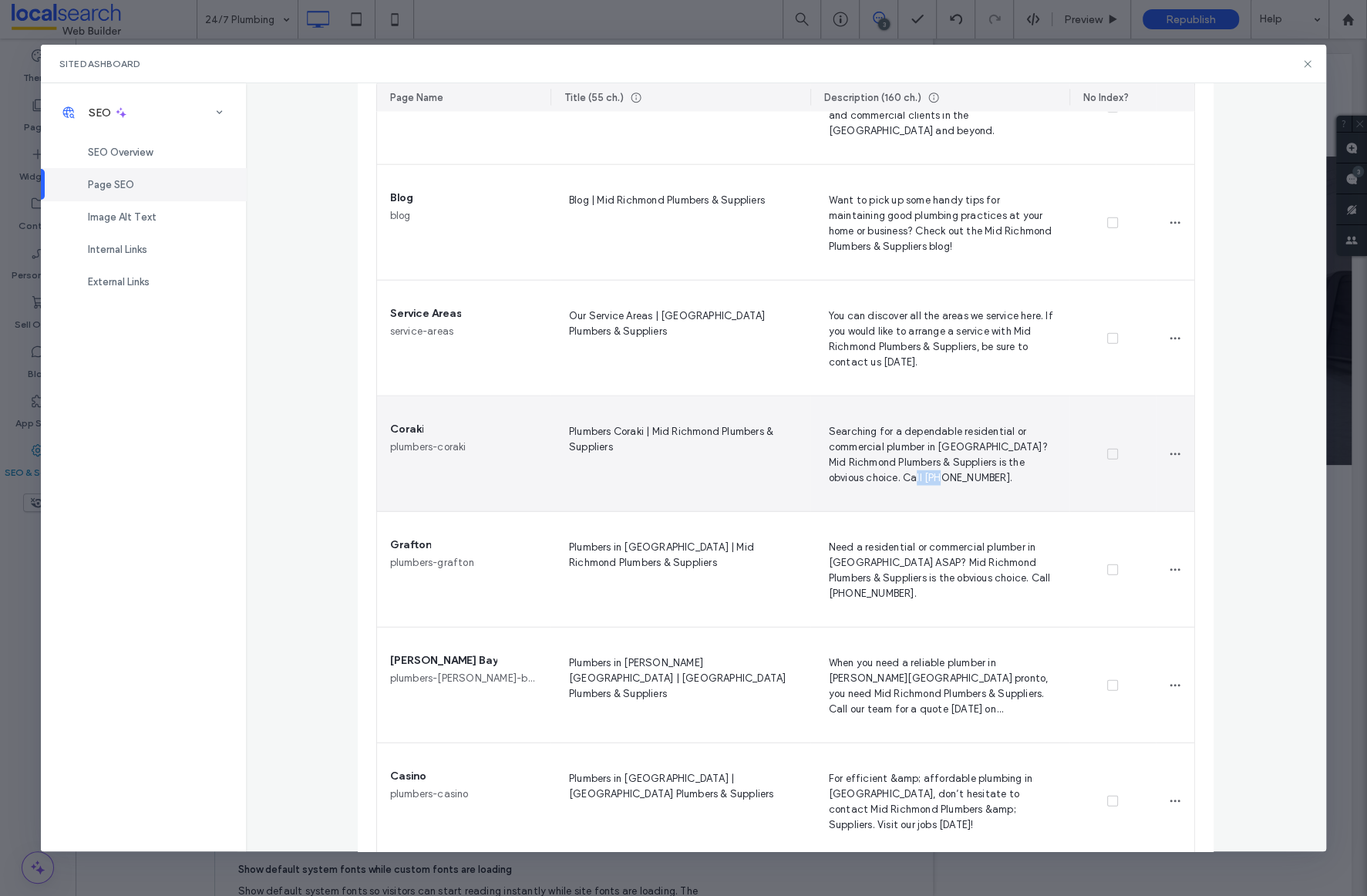
drag, startPoint x: 891, startPoint y: 478, endPoint x: 870, endPoint y: 479, distance: 21.0
click at [870, 479] on span "Searching for a dependable residential or commercial plumber in Coraki? Mid Ric…" at bounding box center [940, 454] width 235 height 64
drag, startPoint x: 998, startPoint y: 479, endPoint x: 907, endPoint y: 481, distance: 91.0
click at [907, 481] on textarea "**********" at bounding box center [940, 457] width 235 height 77
click at [998, 478] on textarea "**********" at bounding box center [940, 457] width 235 height 77
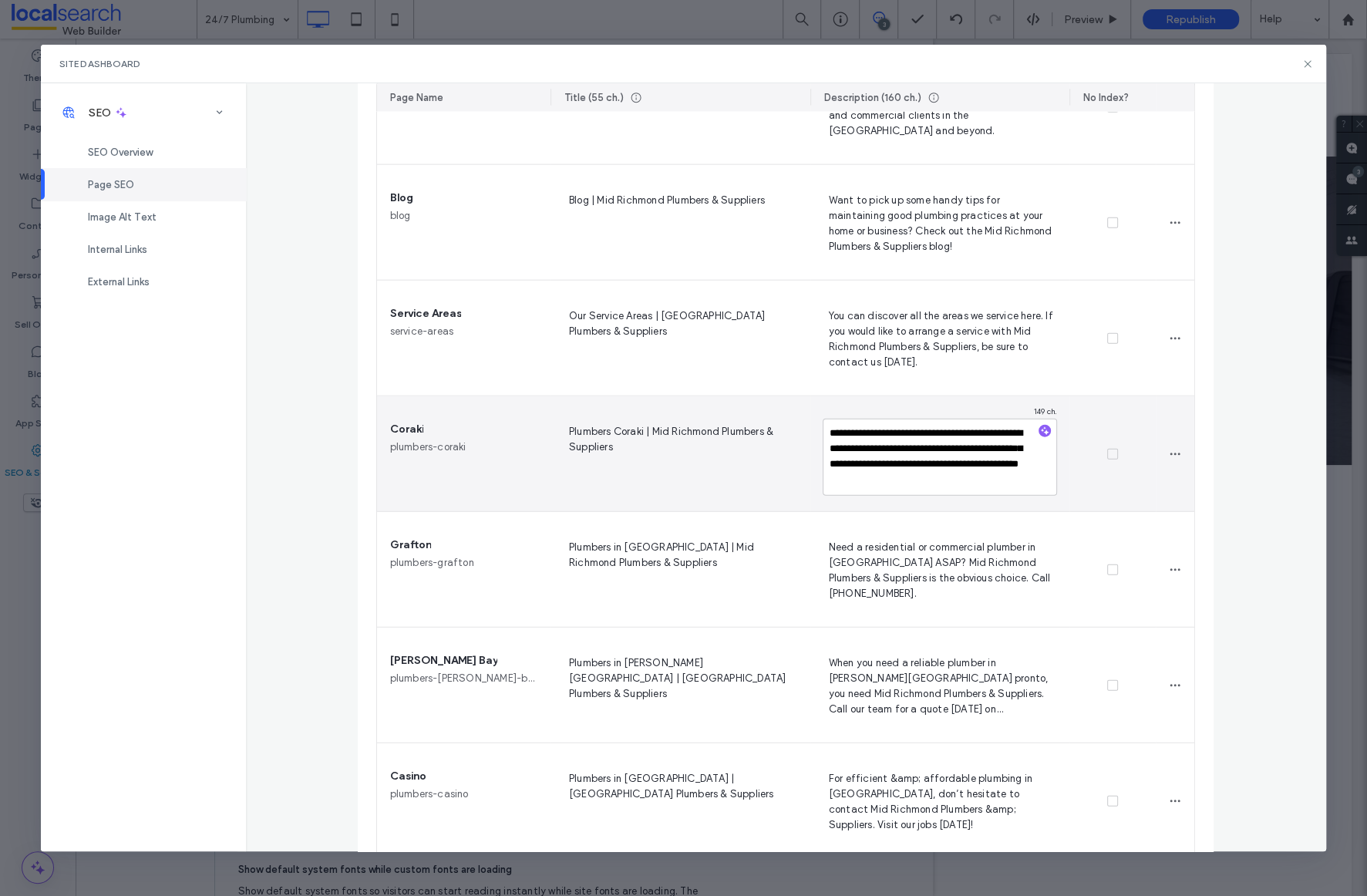
drag, startPoint x: 994, startPoint y: 479, endPoint x: 925, endPoint y: 478, distance: 69.0
click at [925, 478] on textarea "**********" at bounding box center [940, 457] width 235 height 77
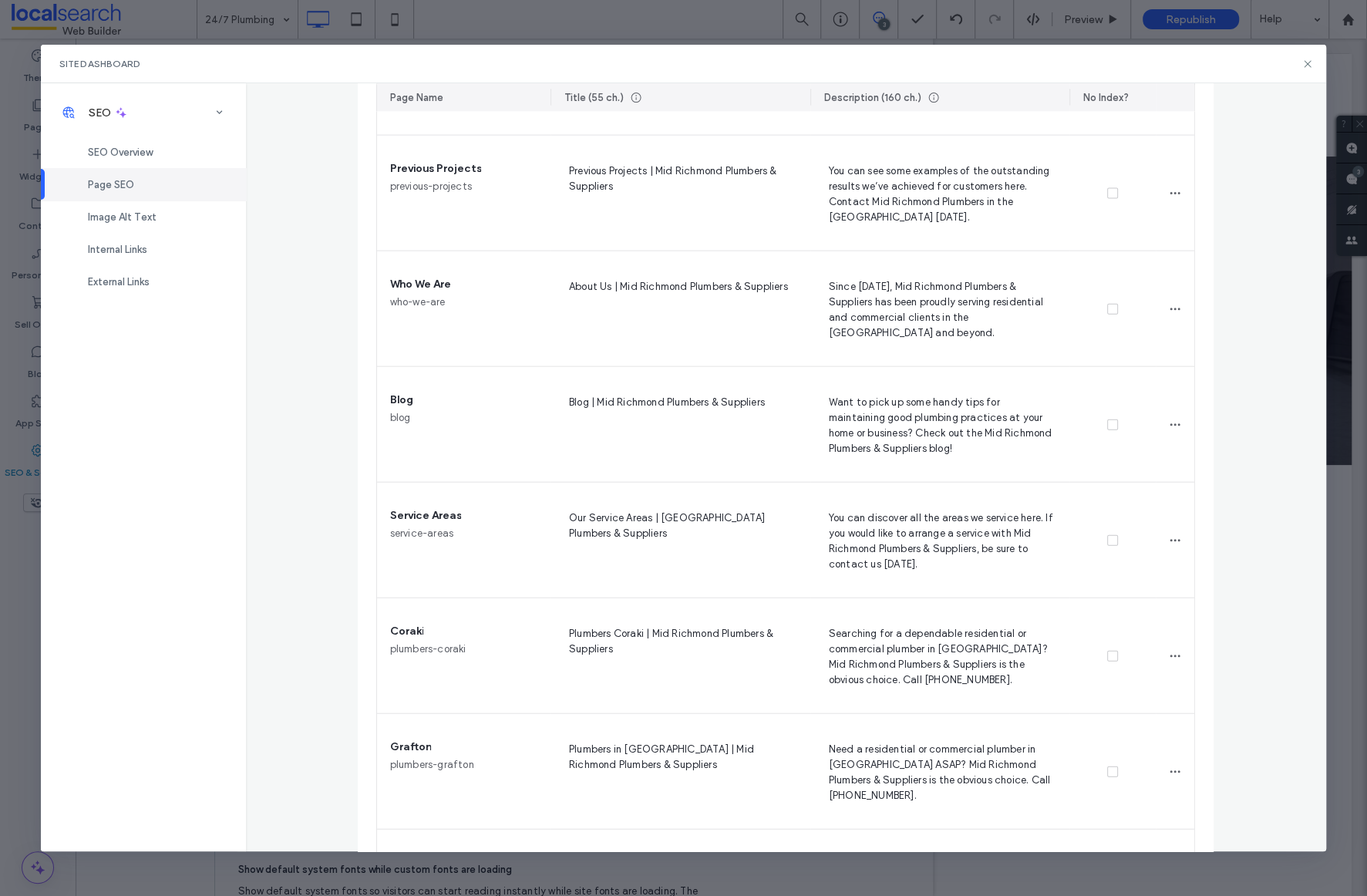
scroll to position [2745, 0]
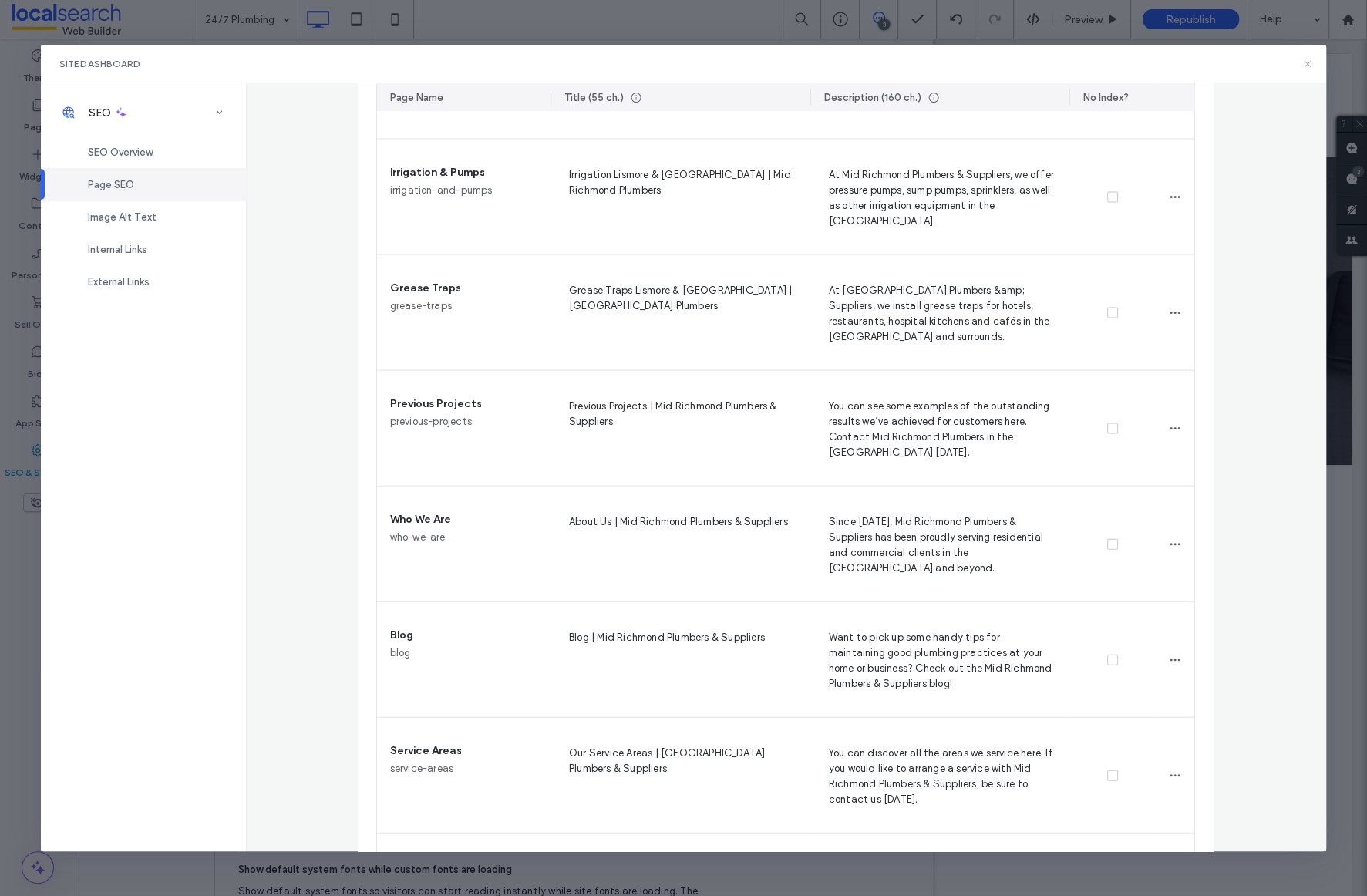
click at [1303, 63] on icon at bounding box center [1308, 64] width 13 height 13
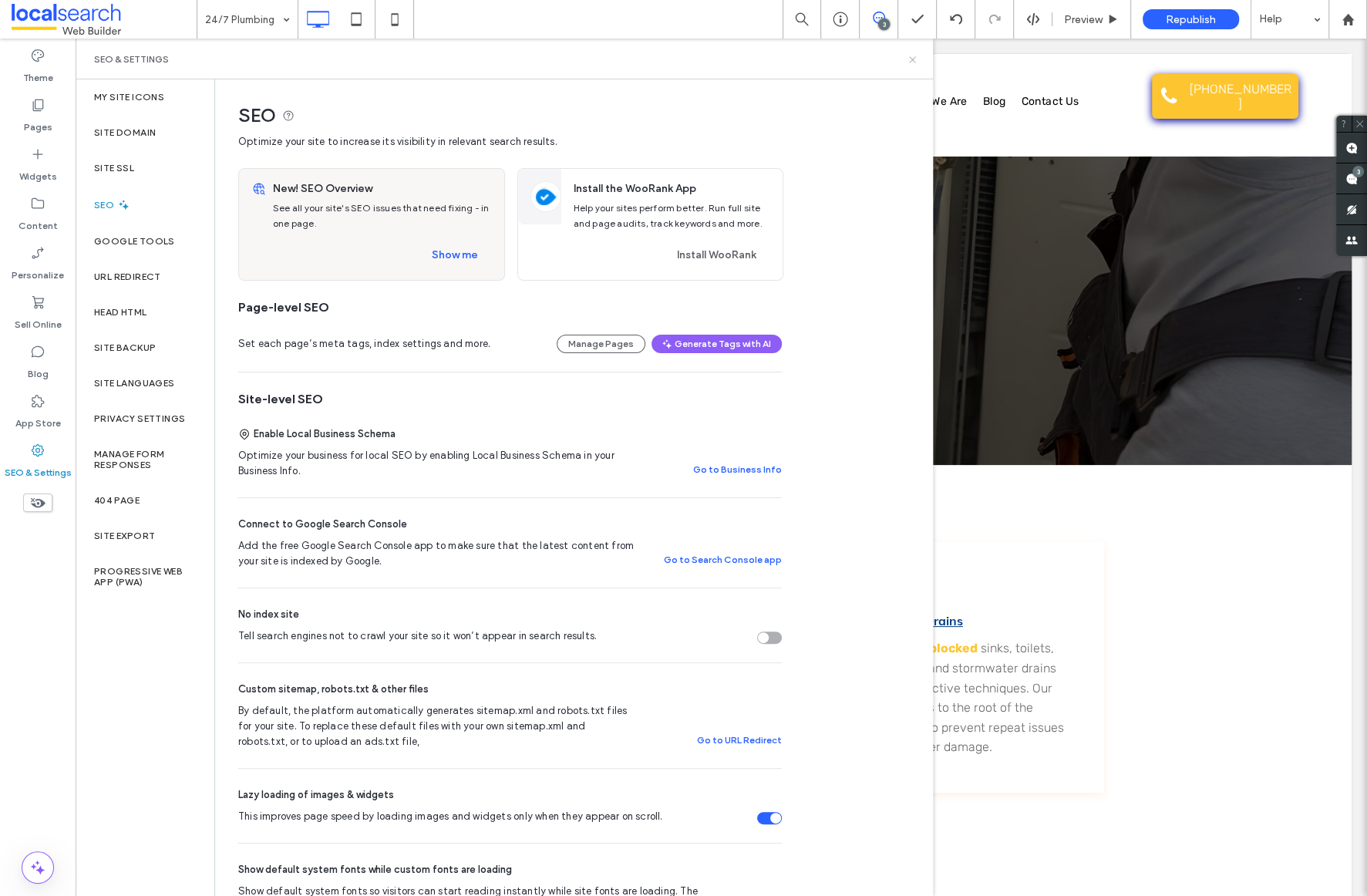
click at [913, 58] on icon at bounding box center [912, 59] width 12 height 12
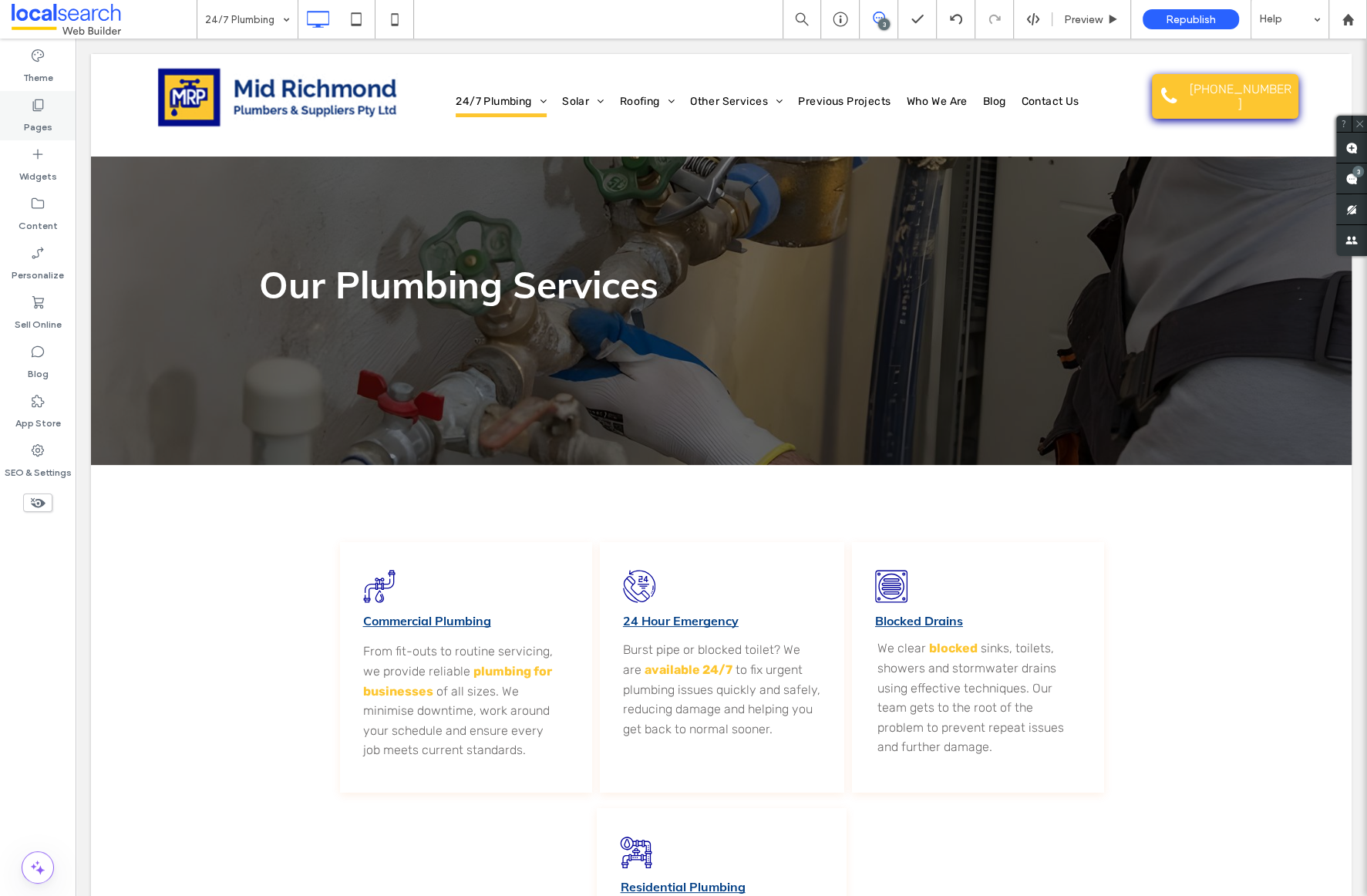
click at [36, 108] on use at bounding box center [39, 105] width 11 height 12
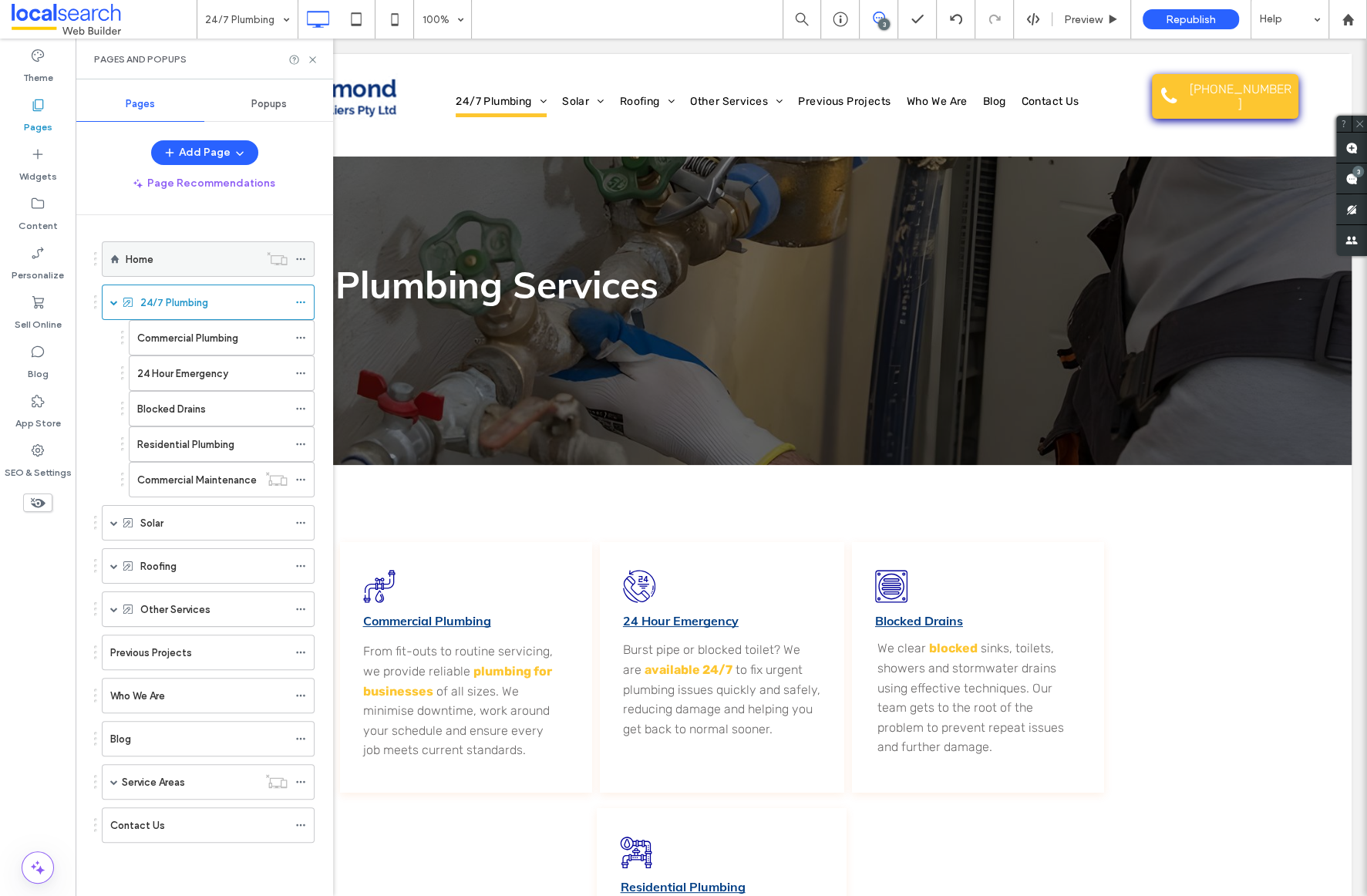
click at [188, 262] on div "Home" at bounding box center [192, 260] width 134 height 16
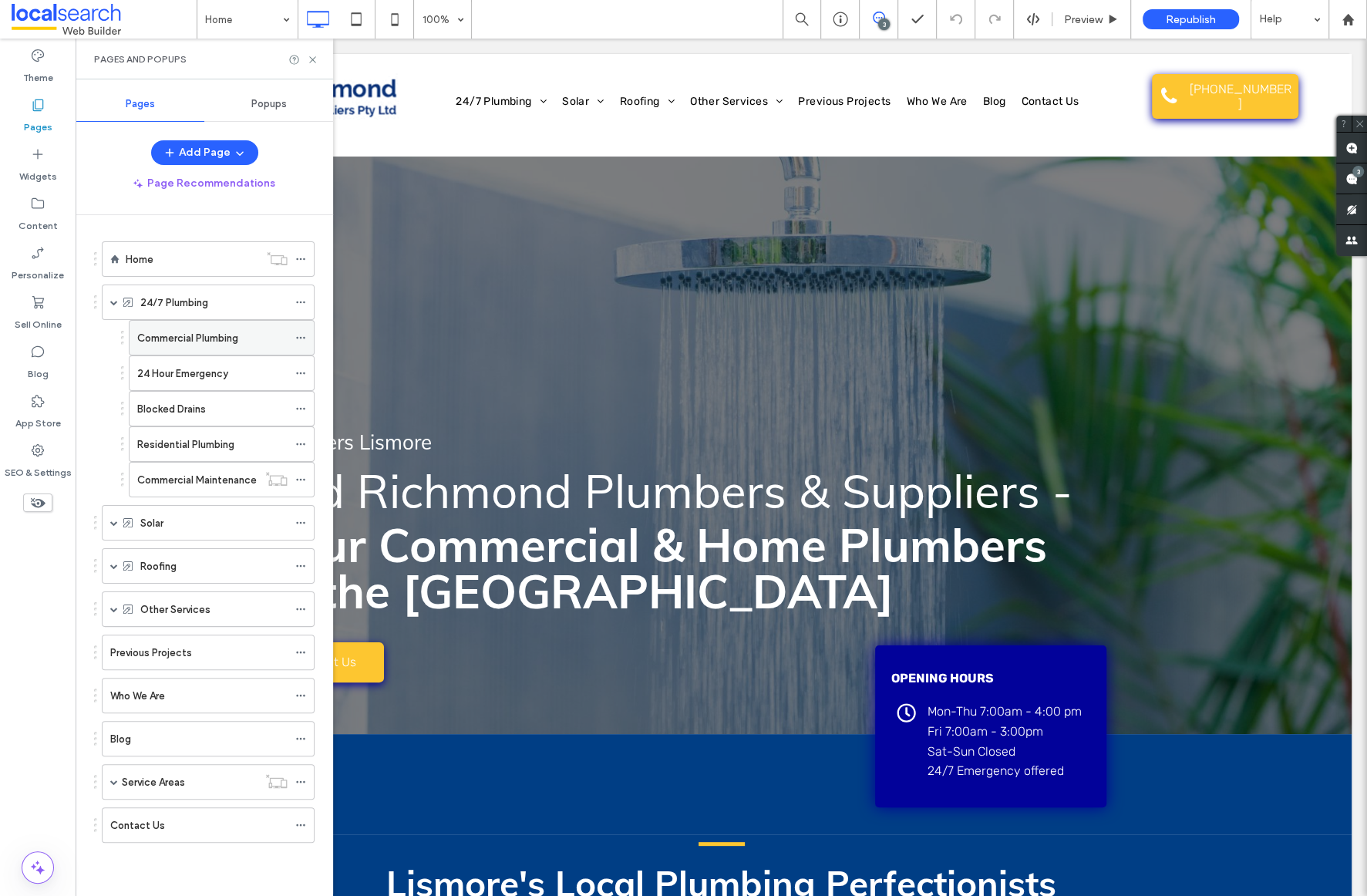
click at [182, 342] on label "Commercial Plumbing" at bounding box center [187, 338] width 101 height 27
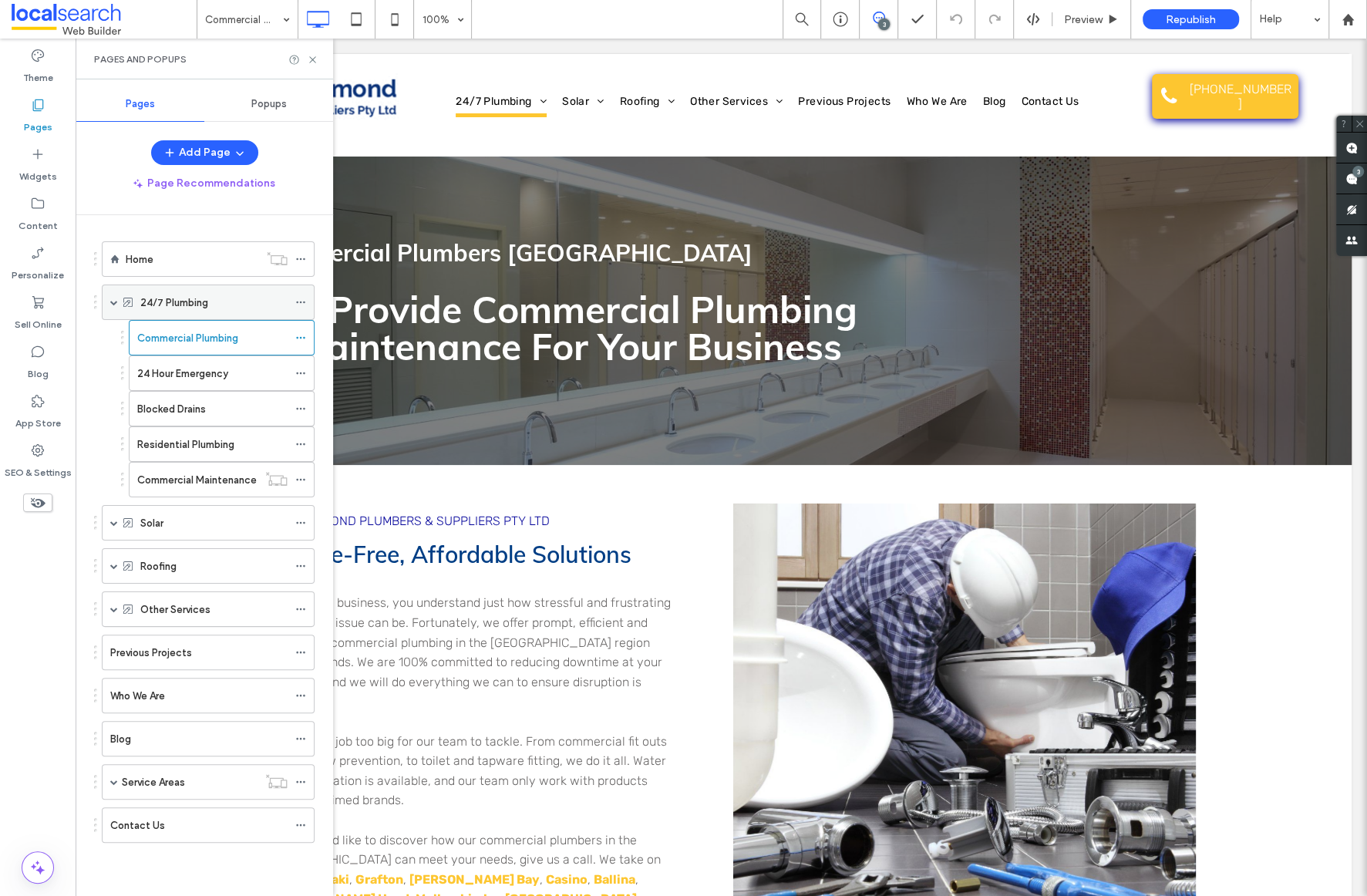
click at [233, 294] on div "24/7 Plumbing" at bounding box center [214, 302] width 147 height 16
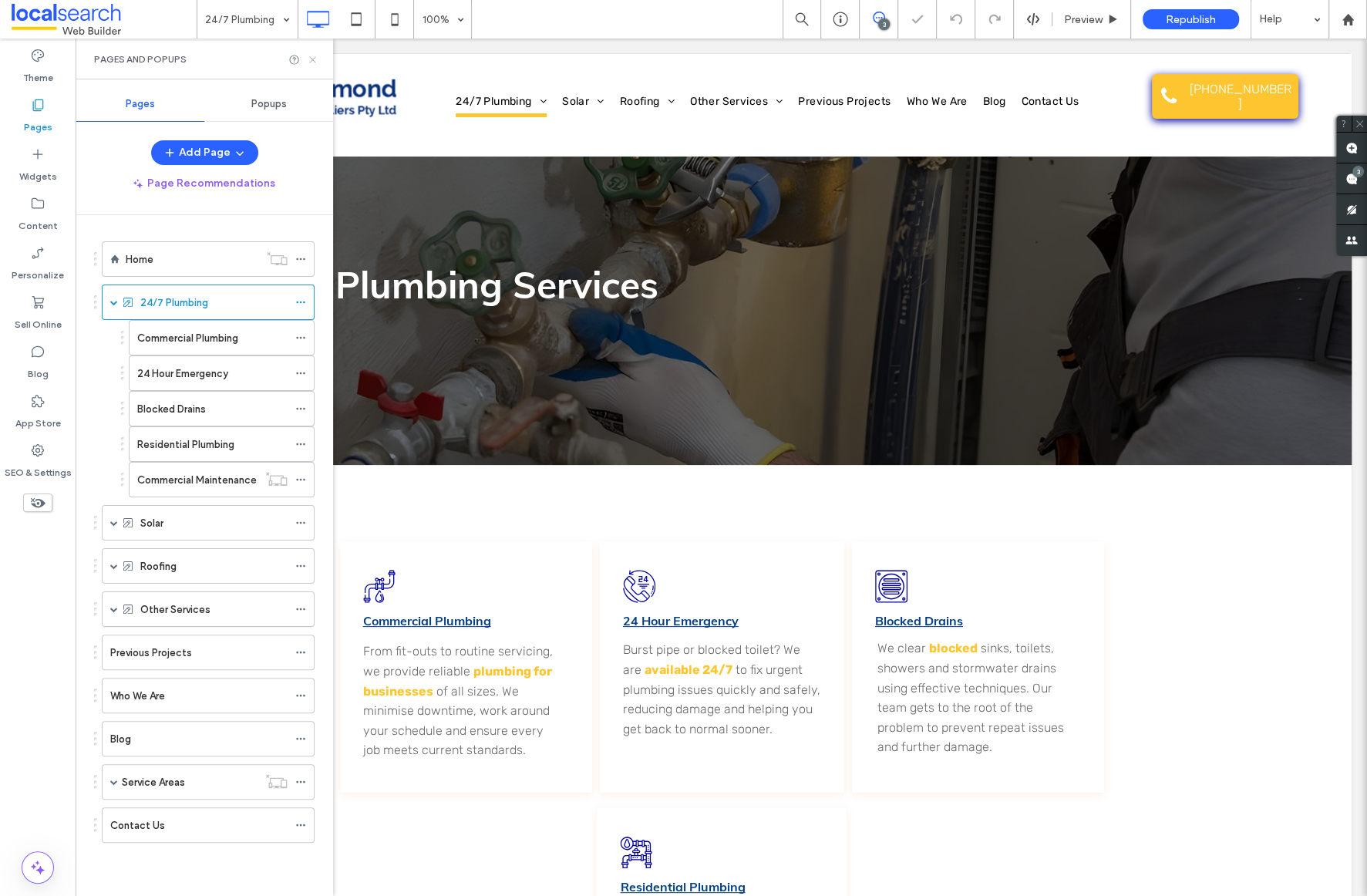
click at [318, 58] on icon at bounding box center [312, 59] width 12 height 12
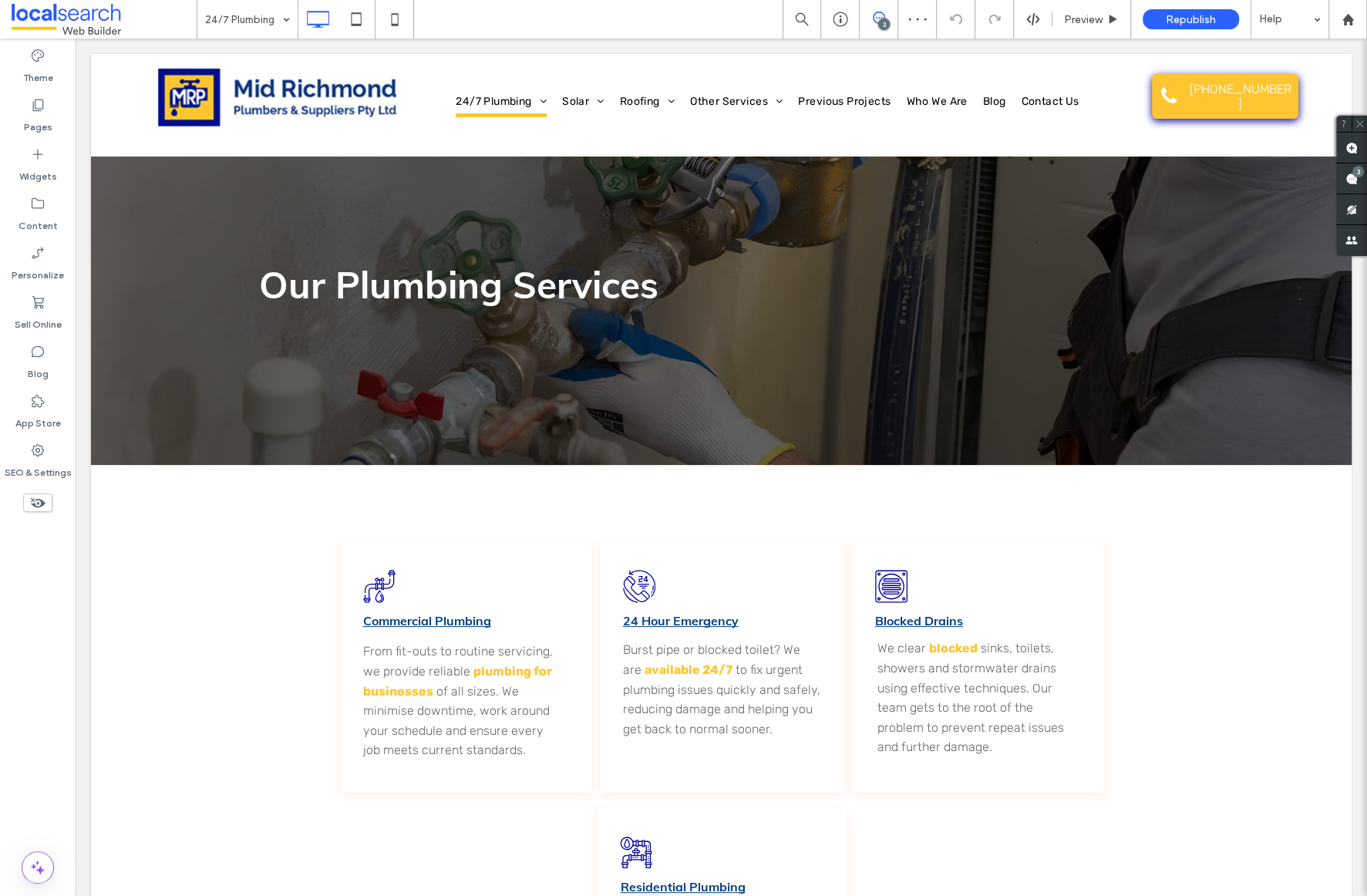
drag, startPoint x: 252, startPoint y: 266, endPoint x: 421, endPoint y: 52, distance: 272.7
click at [249, 264] on div "Our Plumbing Services Click To Paste Row + Add Section" at bounding box center [721, 310] width 1261 height 309
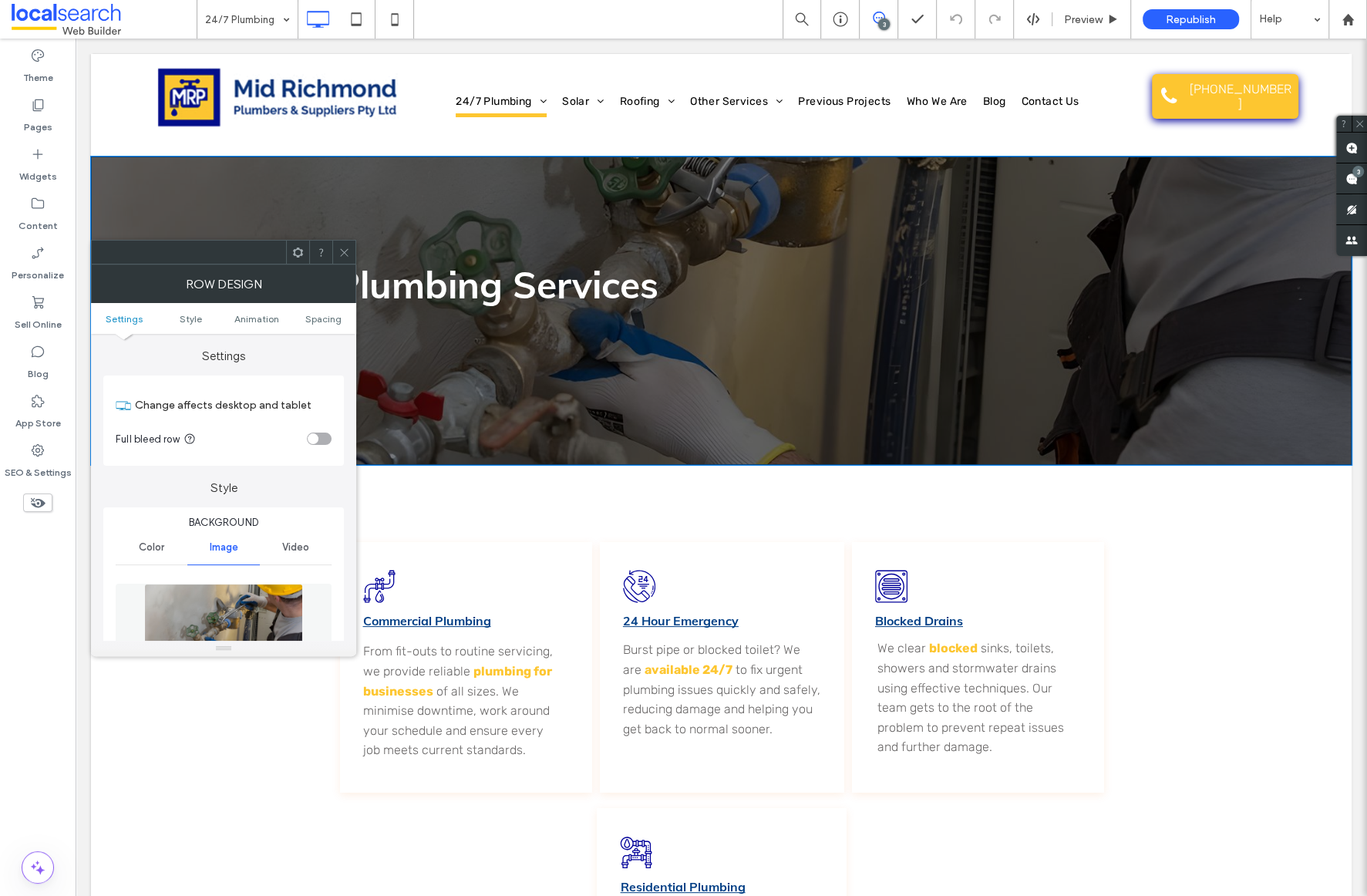
click at [1080, 217] on div "Our Plumbing Services Click To Paste Row + Add Section" at bounding box center [721, 310] width 1261 height 309
click at [1091, 21] on span "Preview" at bounding box center [1084, 19] width 38 height 13
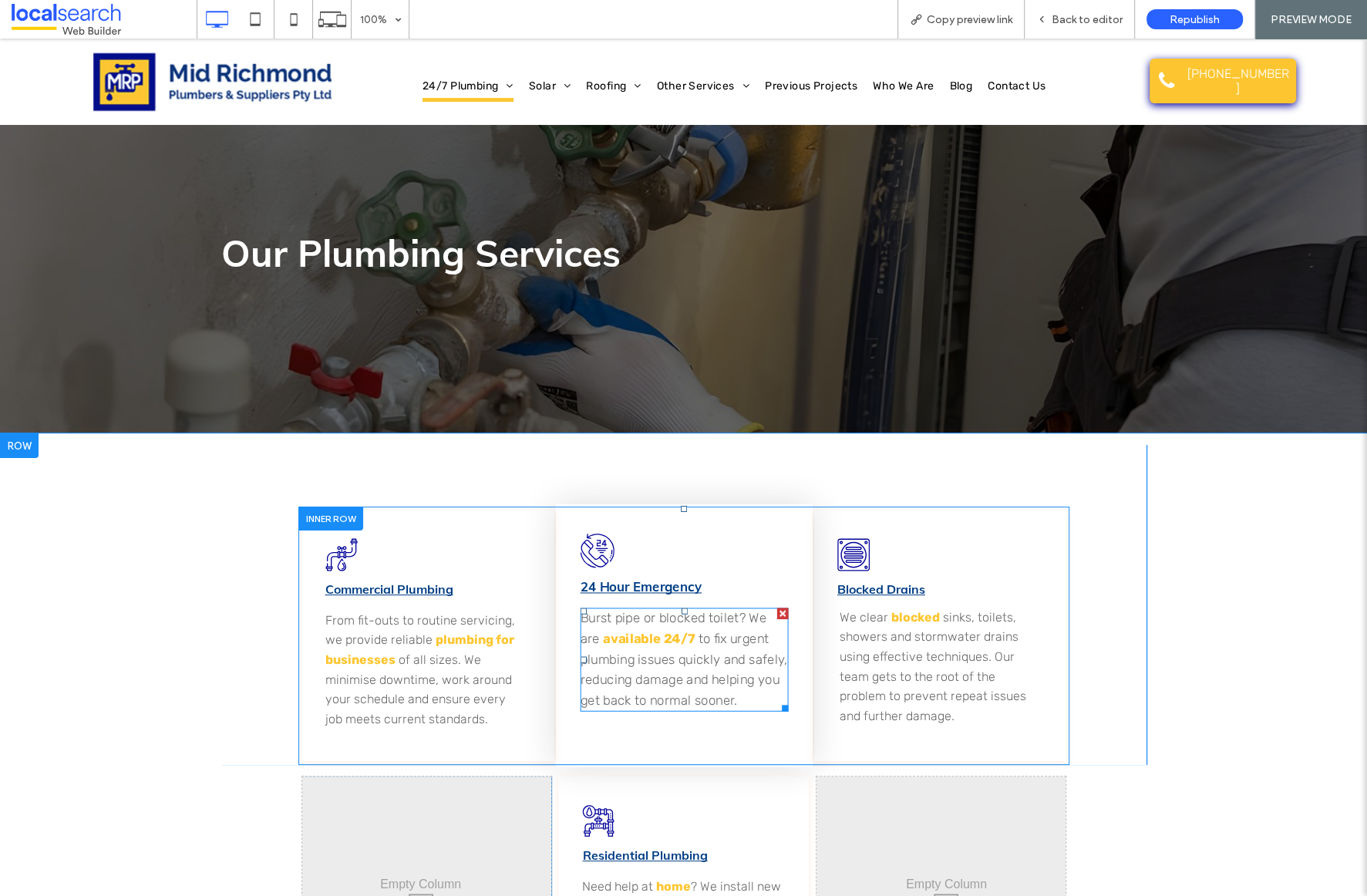
drag, startPoint x: 177, startPoint y: 217, endPoint x: 775, endPoint y: 649, distance: 737.7
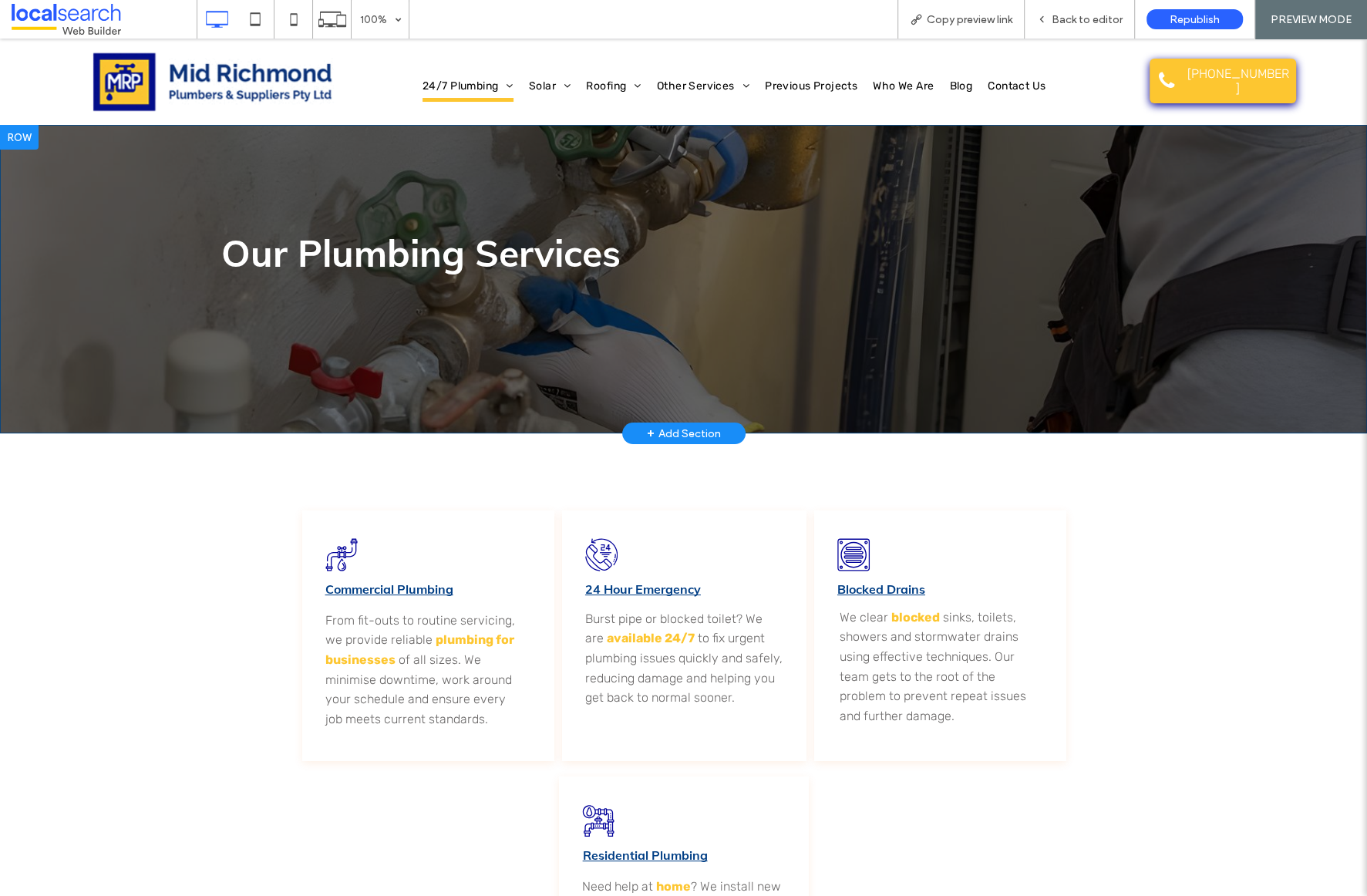
click at [394, 338] on div "Our Plumbing Services Click To Paste Row + Add Section" at bounding box center [683, 280] width 1367 height 309
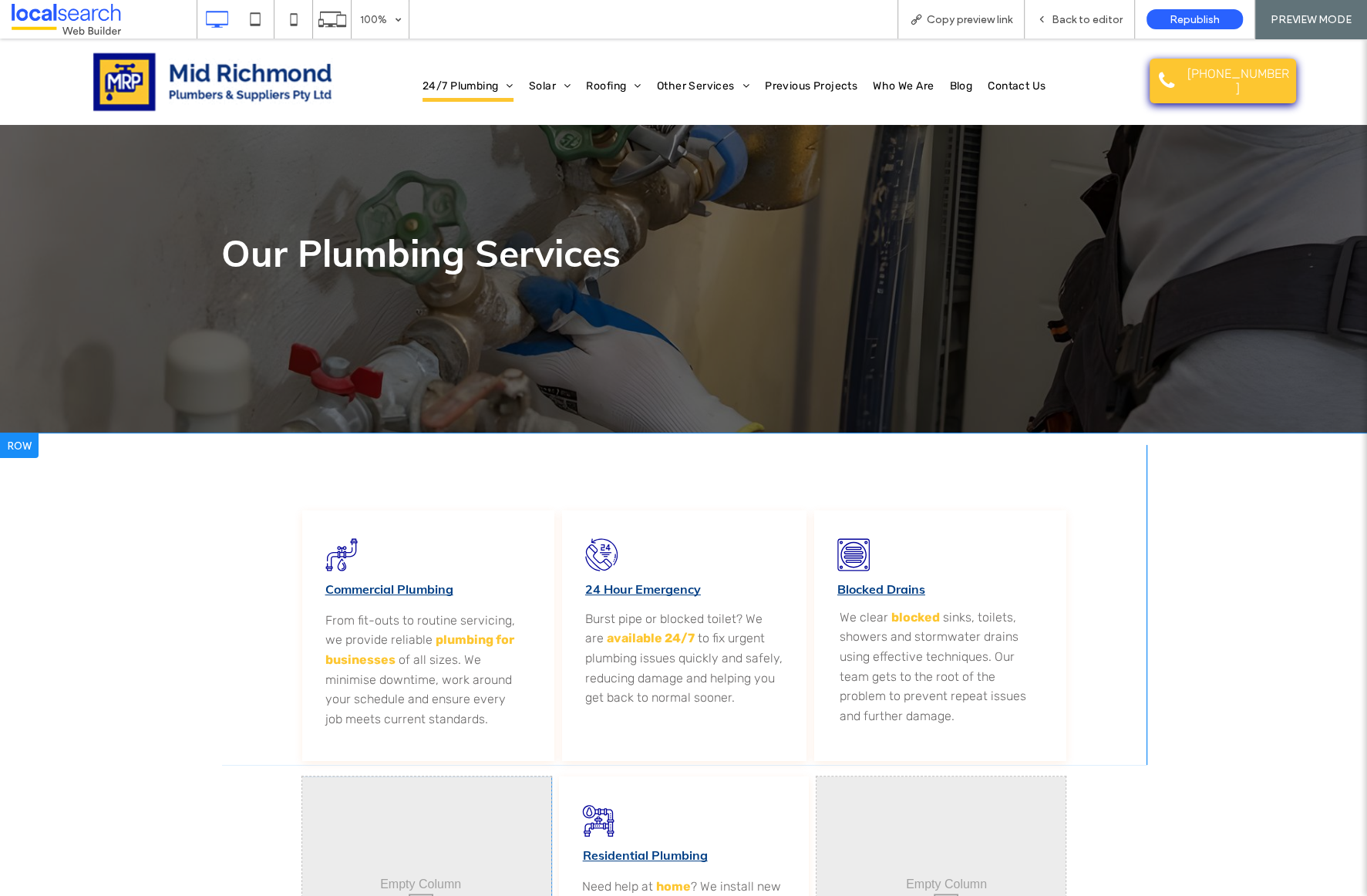
scroll to position [7, 0]
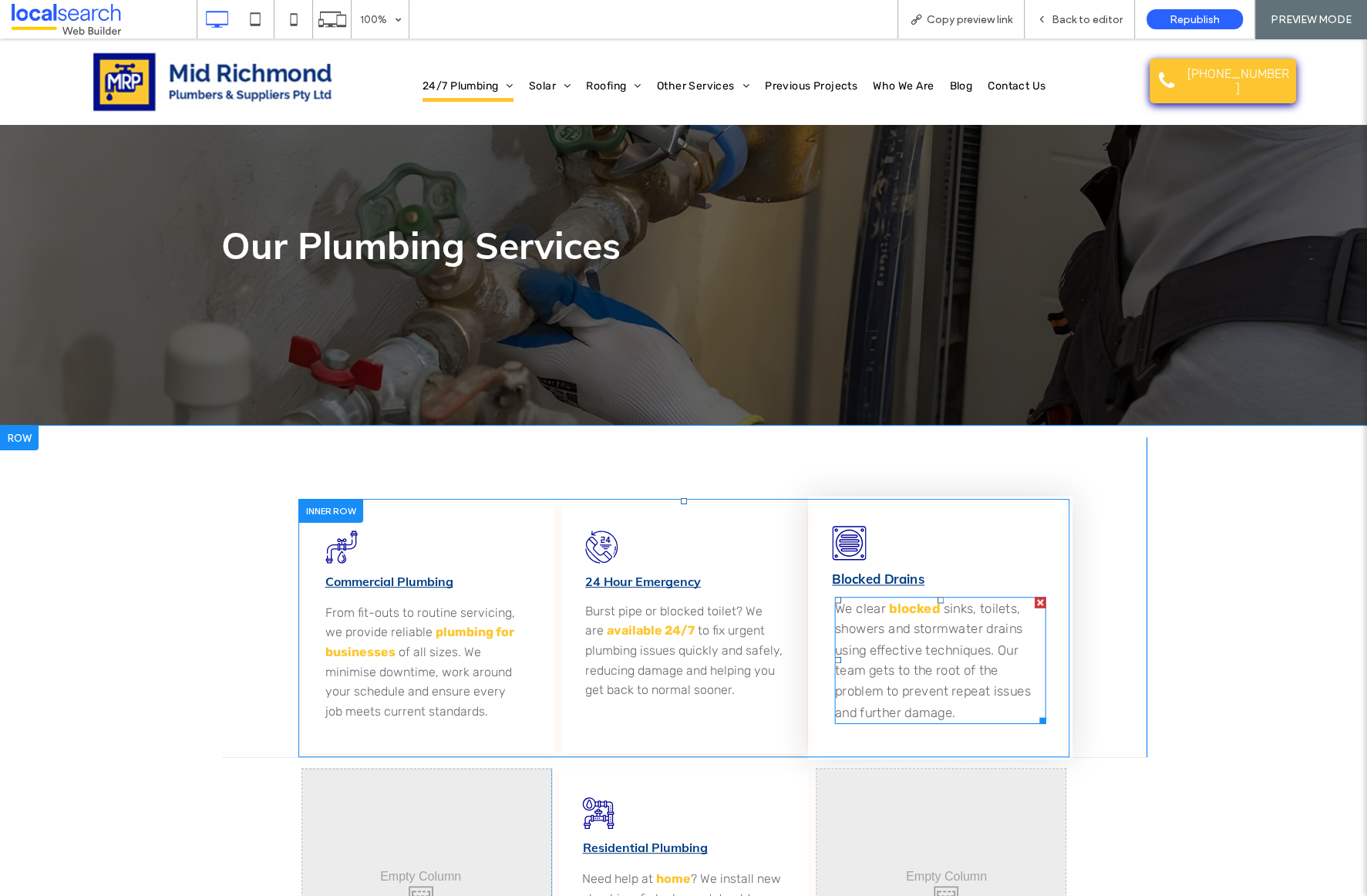
click at [901, 630] on span "sinks, toilets, showers and stormwater drains using effective techniques. Our t…" at bounding box center [933, 659] width 196 height 119
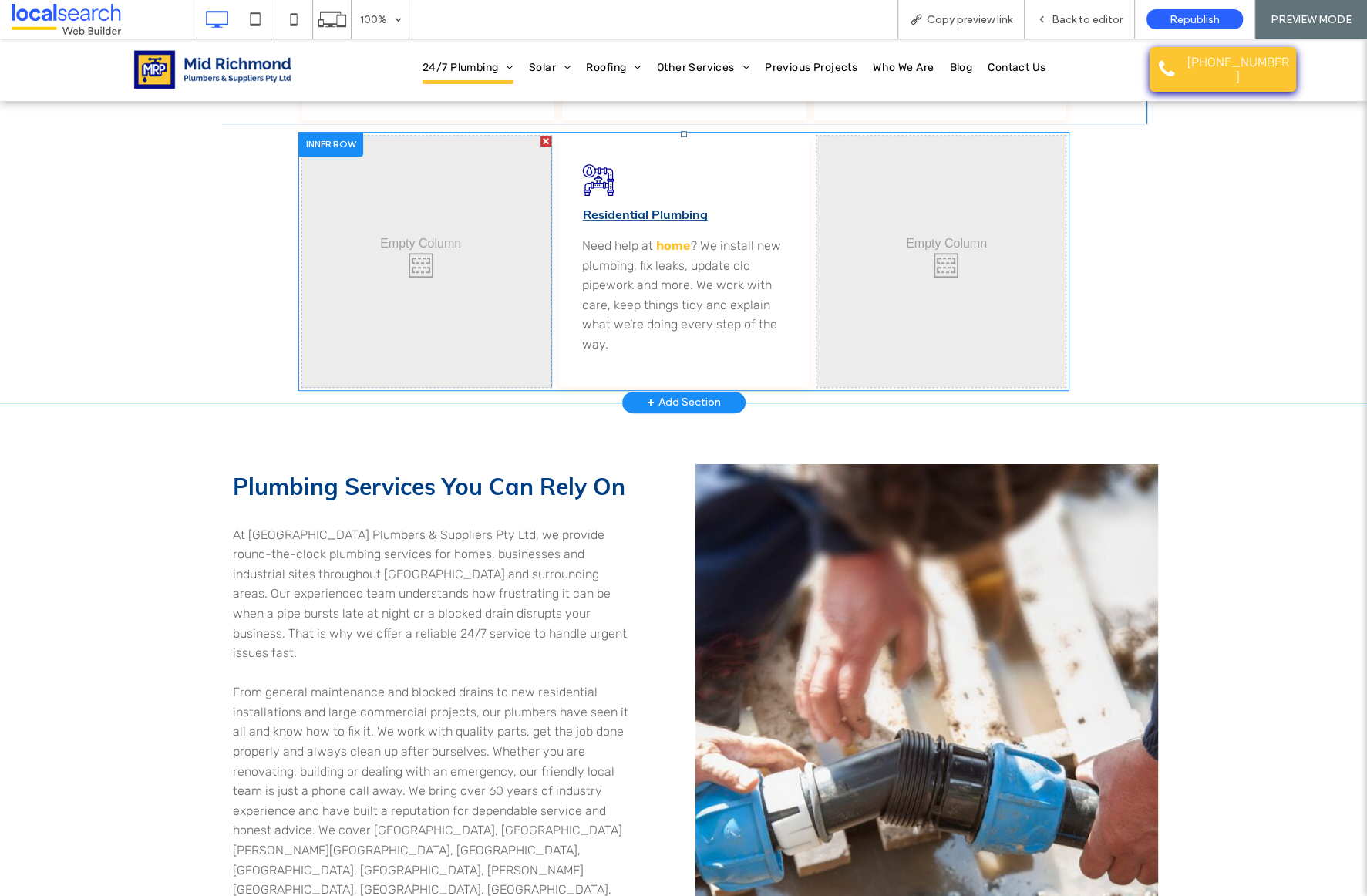
scroll to position [832, 0]
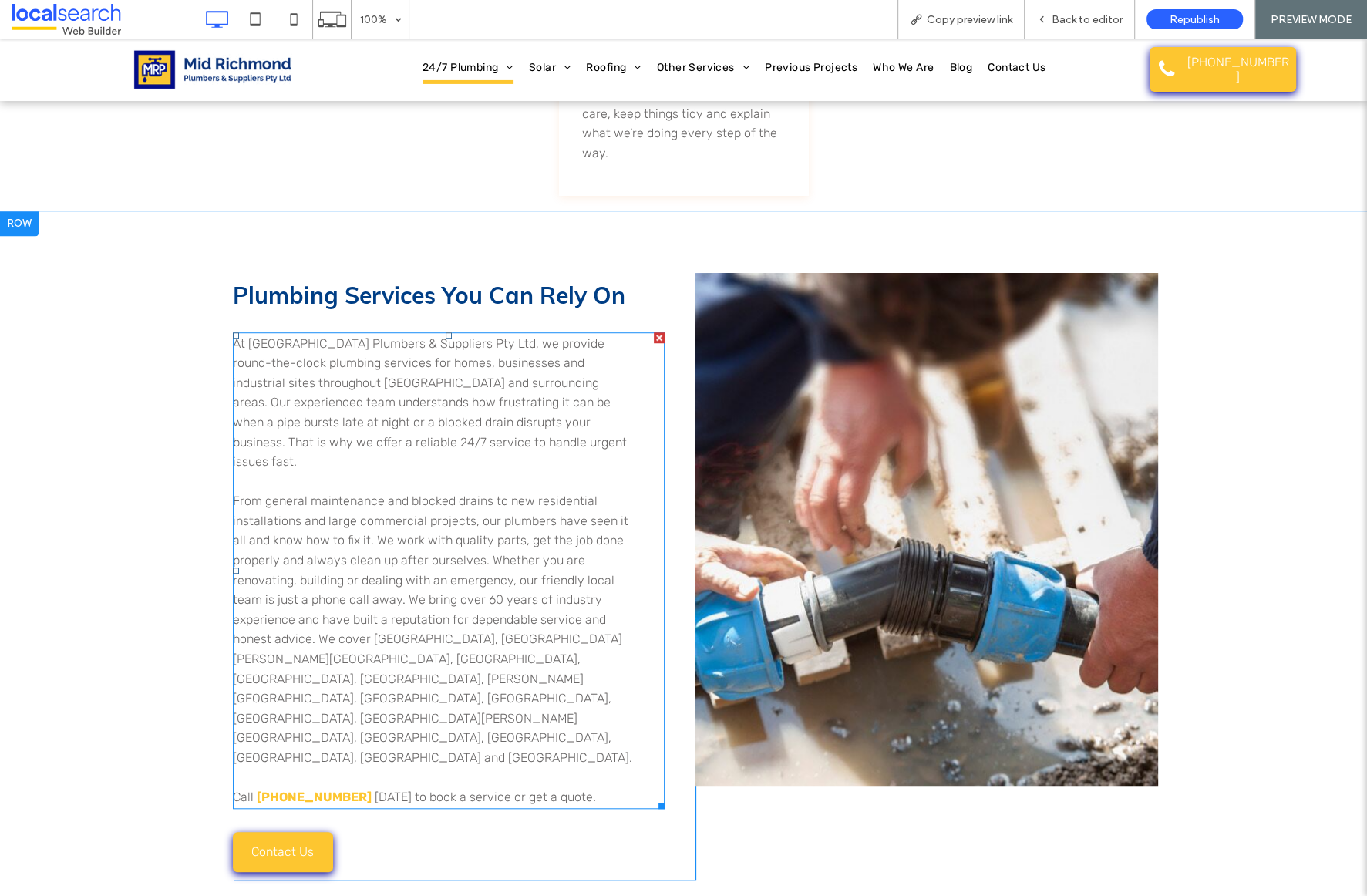
click at [458, 560] on span "From general maintenance and blocked drains to new residential installations an…" at bounding box center [432, 628] width 400 height 271
click at [459, 561] on span "From general maintenance and blocked drains to new residential installations an…" at bounding box center [432, 628] width 400 height 271
drag, startPoint x: 222, startPoint y: 252, endPoint x: 352, endPoint y: 694, distance: 460.7
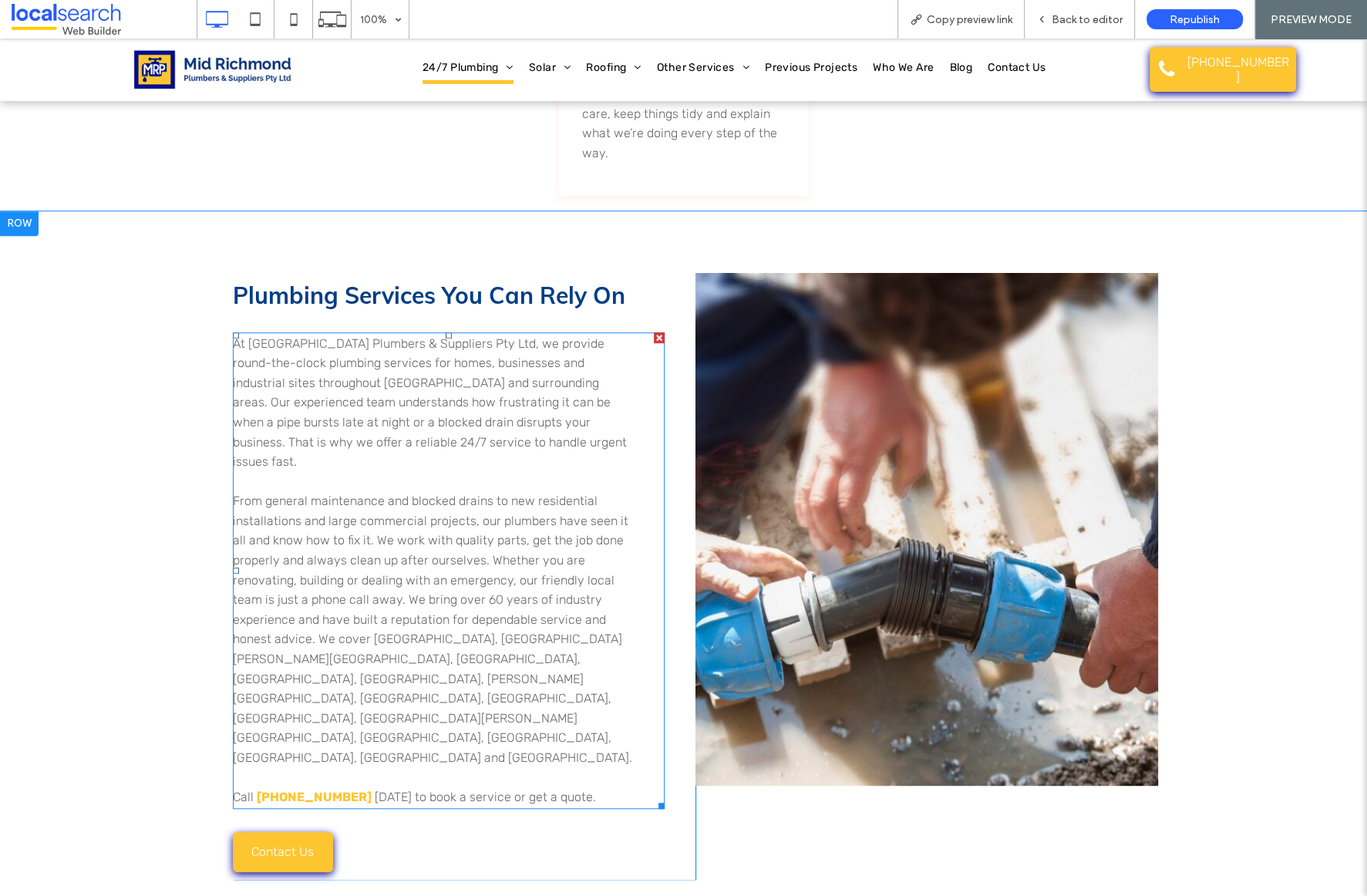
click at [352, 694] on div "Plumbing Services You Can Rely On At Mid Richmond Plumbers & Suppliers Pty Ltd,…" at bounding box center [683, 576] width 1367 height 730
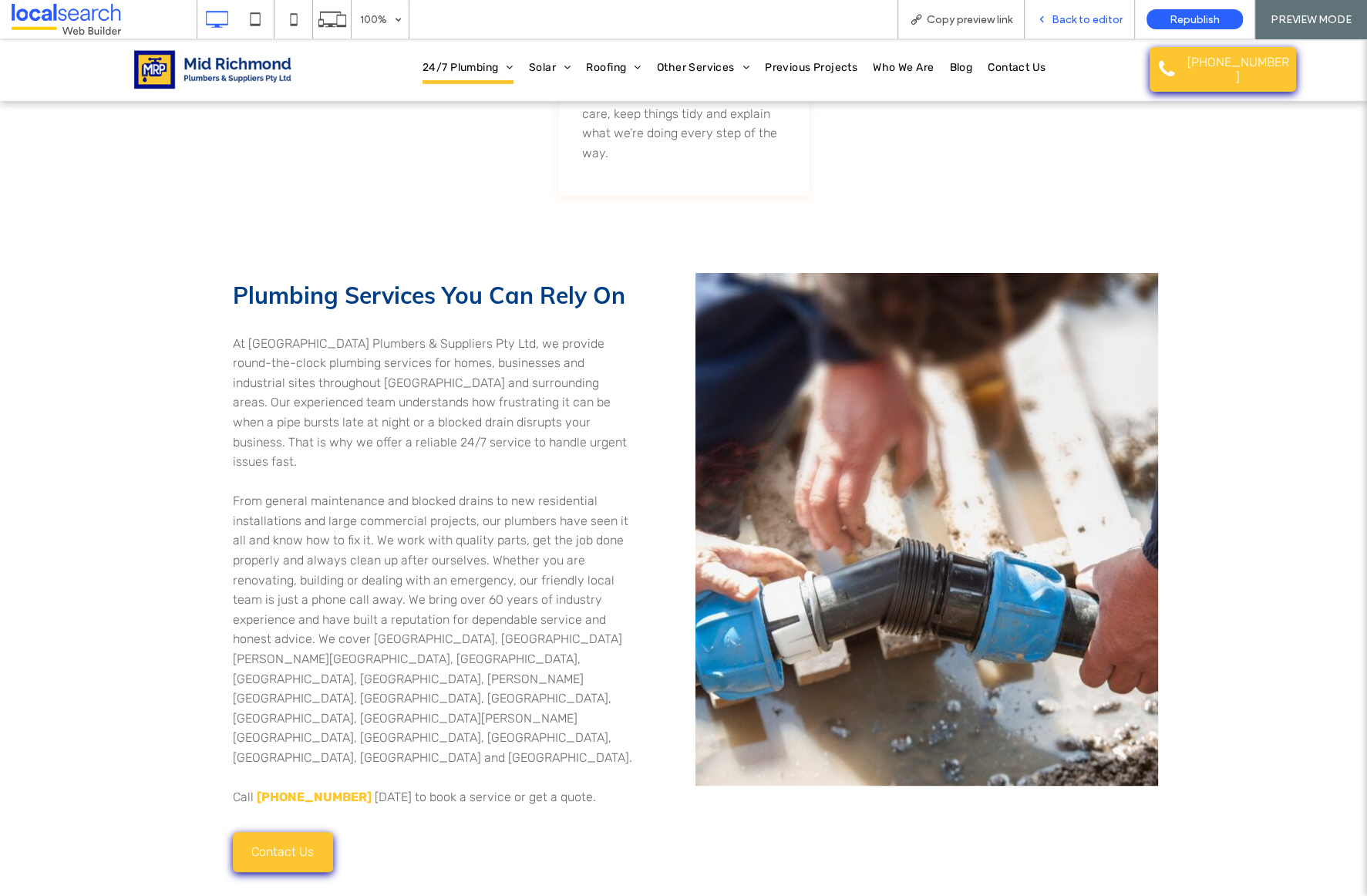
click at [1078, 15] on span "Back to editor" at bounding box center [1087, 19] width 71 height 13
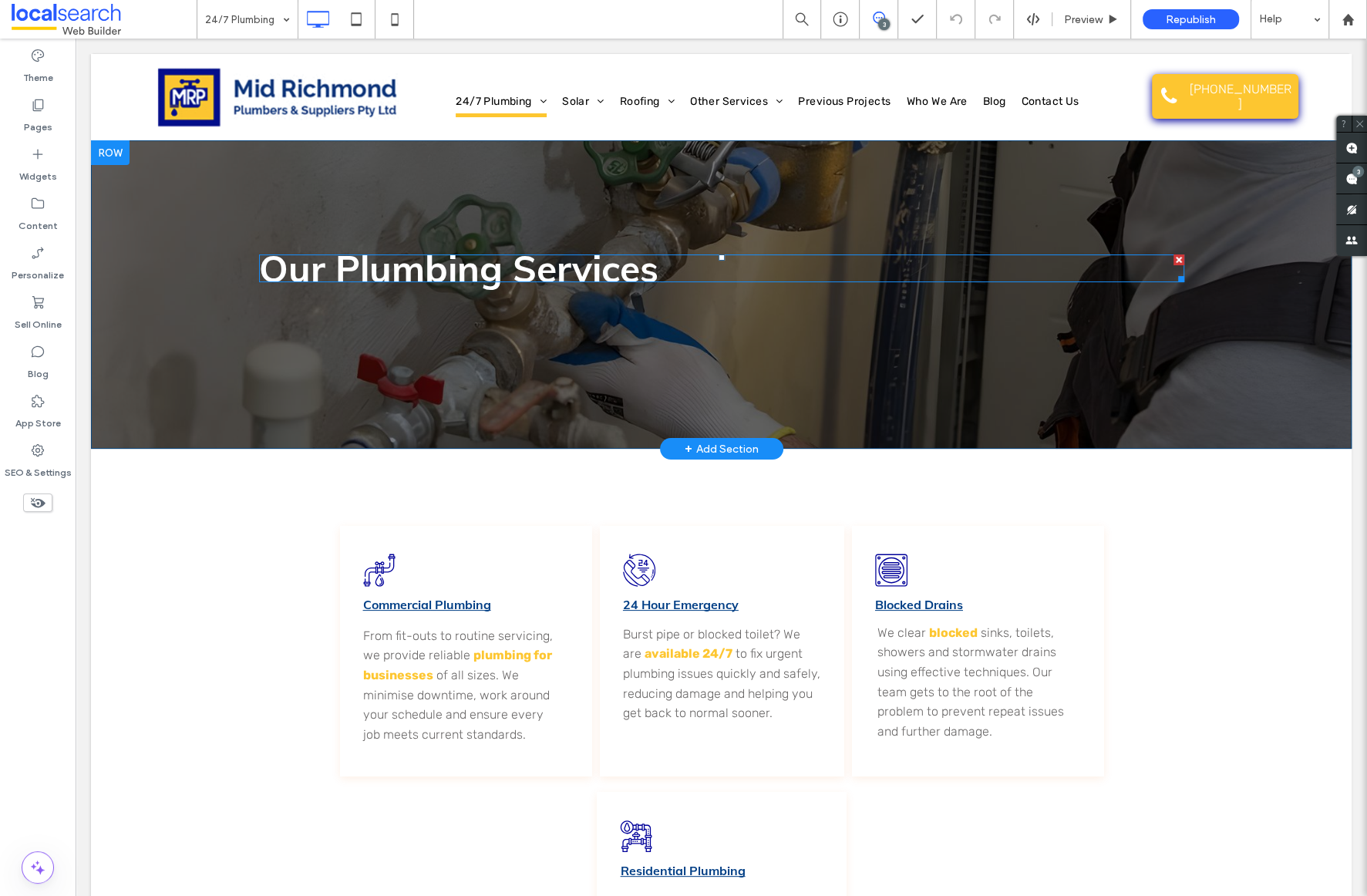
click at [655, 269] on strong "Our Plumbing Services" at bounding box center [459, 268] width 400 height 46
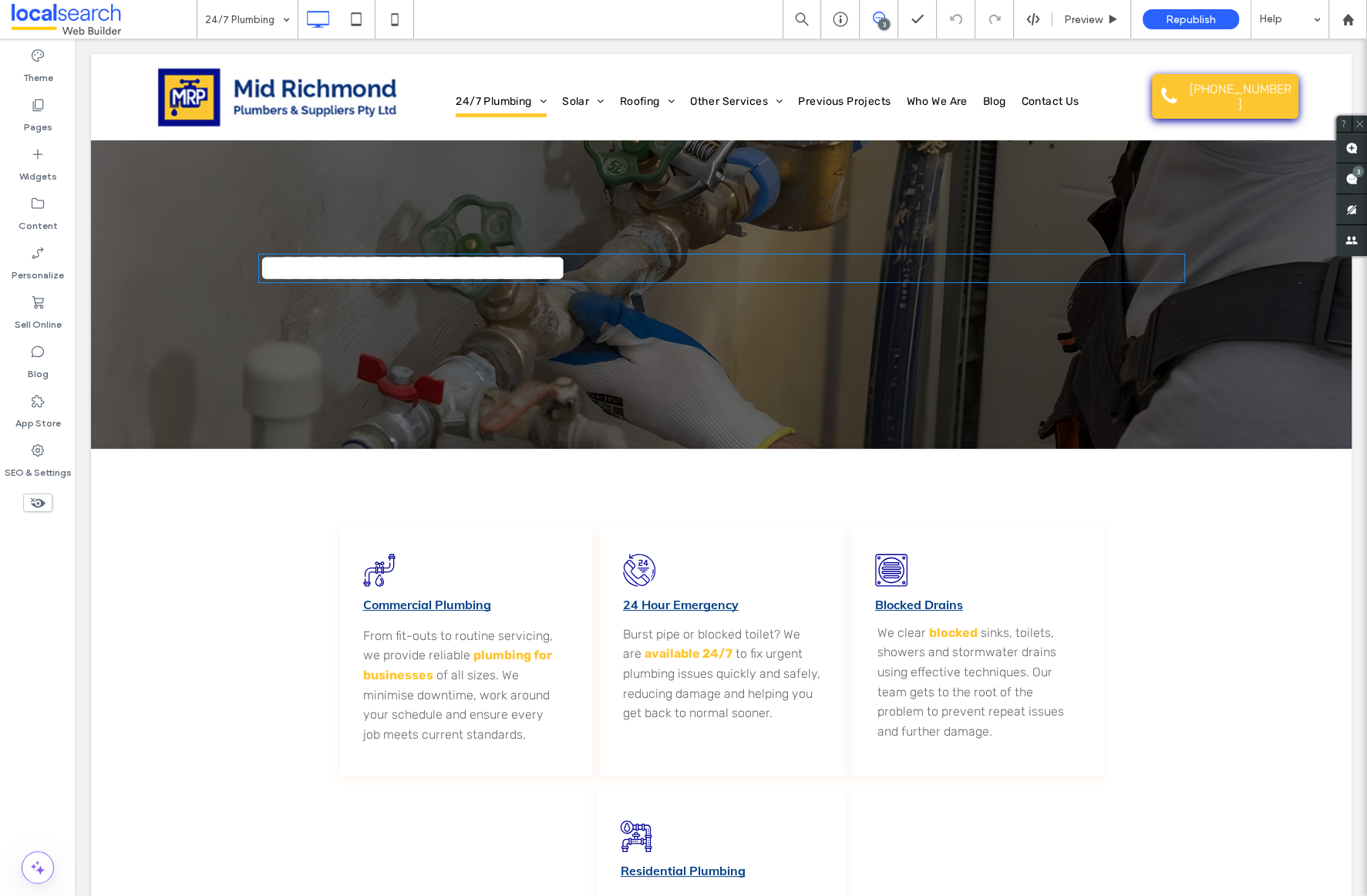
type input "****"
type input "**"
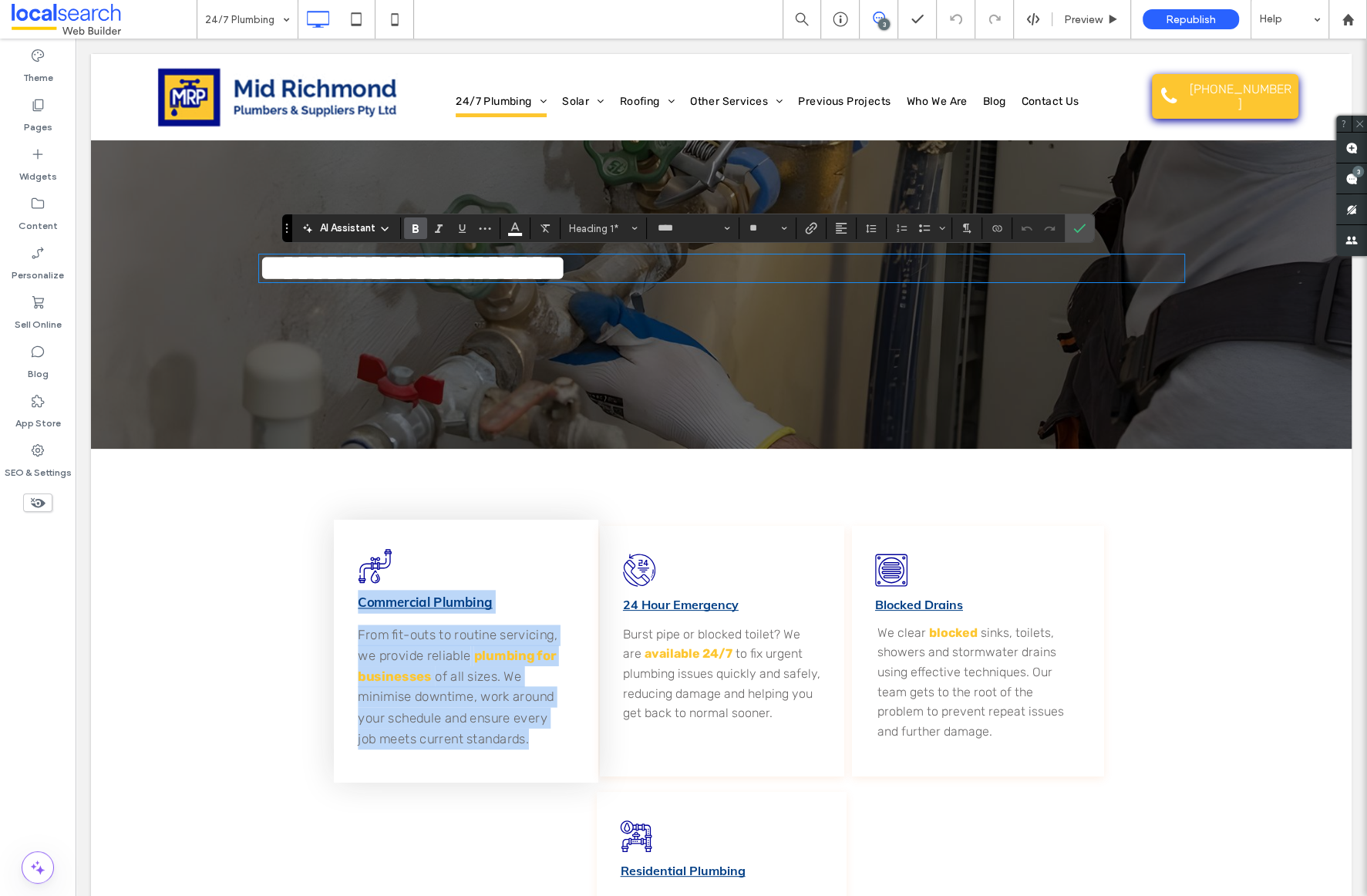
drag, startPoint x: 411, startPoint y: 586, endPoint x: 555, endPoint y: 741, distance: 211.6
click at [555, 741] on div "Plumbing Icon Commercial Plumbing From fit-outs to routine servicing, we provid…" at bounding box center [466, 650] width 265 height 262
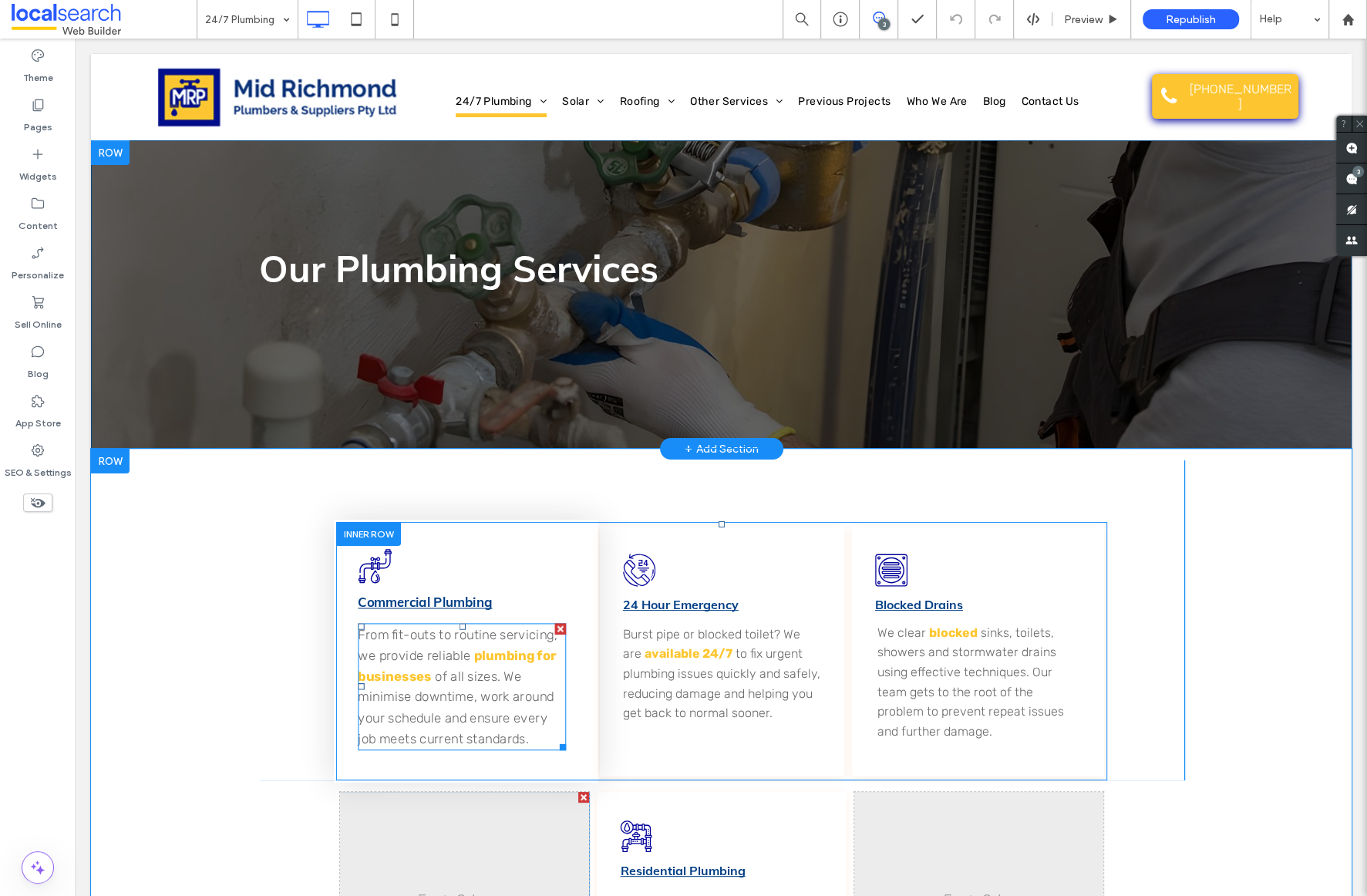
copy div "Commercial Plumbing From fit-outs to routine servicing, we provide reliable plu…"
drag, startPoint x: 485, startPoint y: 630, endPoint x: 519, endPoint y: 743, distance: 118.0
click at [519, 743] on div "Plumbing Icon Commercial Plumbing From fit-outs to routine servicing, we provid…" at bounding box center [466, 650] width 265 height 262
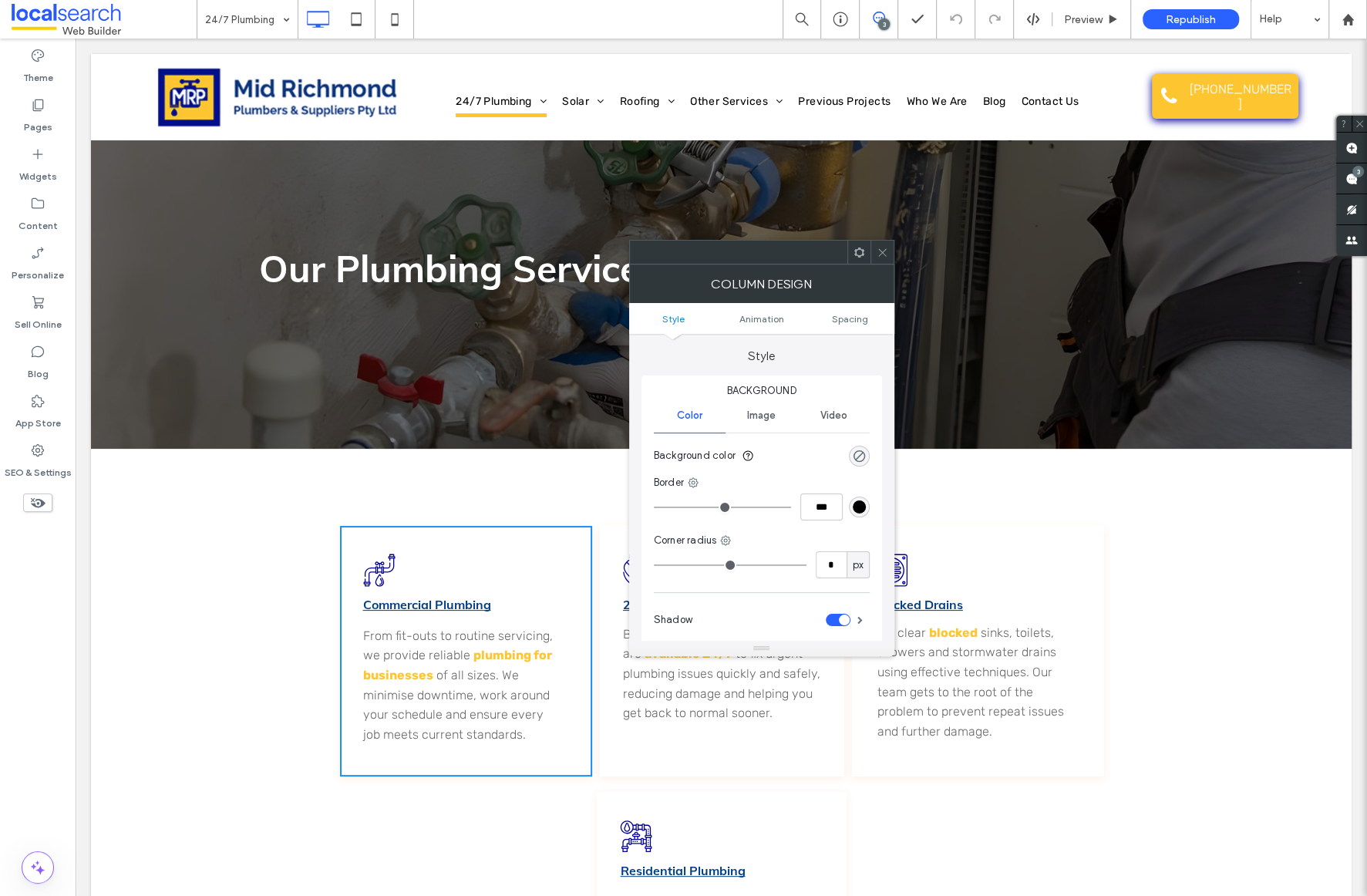
click at [207, 587] on div "Plumbing Icon Commercial Plumbing From fit-outs to routine servicing, we provid…" at bounding box center [721, 753] width 1261 height 609
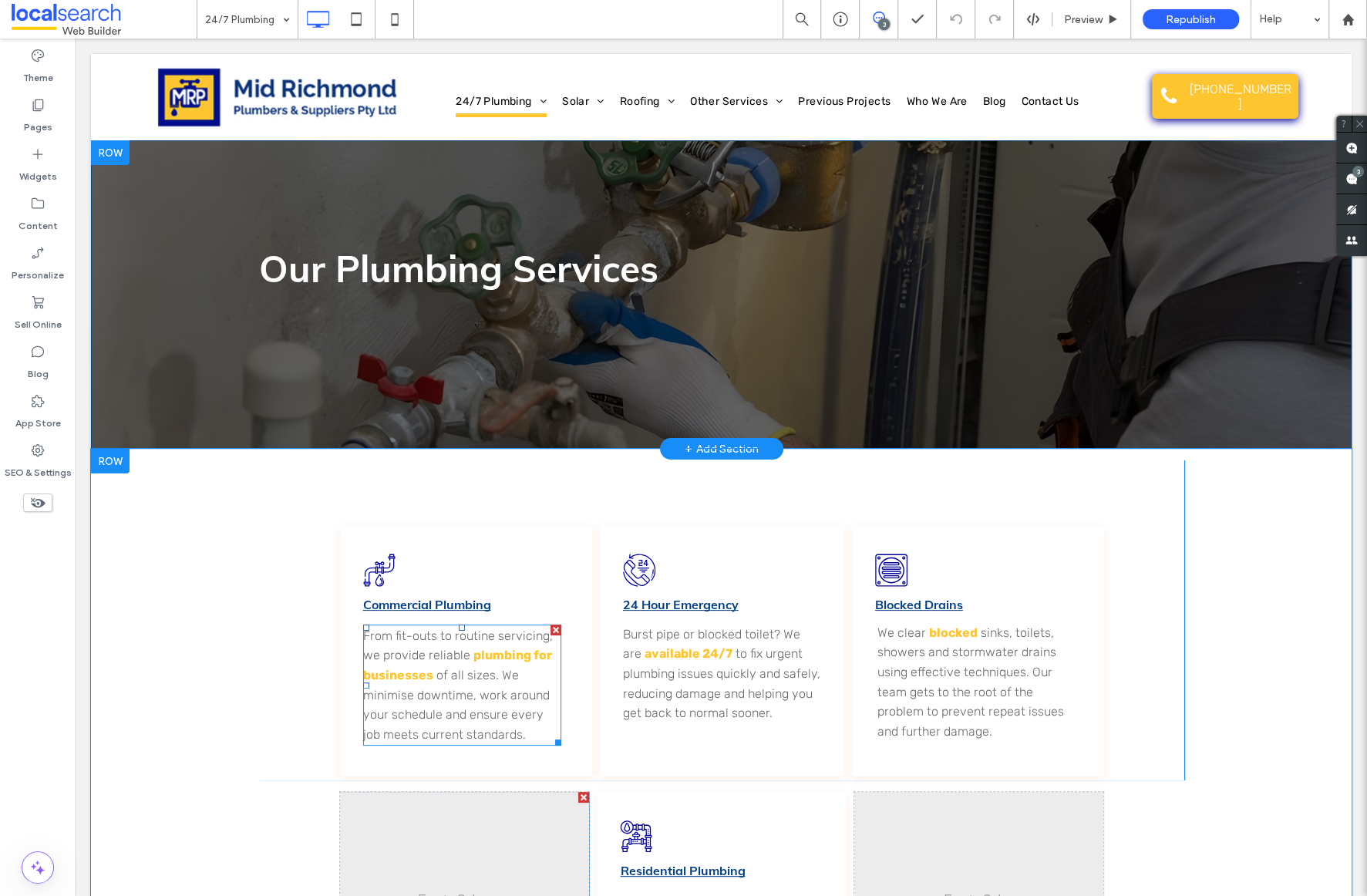
drag, startPoint x: 448, startPoint y: 538, endPoint x: 186, endPoint y: 667, distance: 292.0
click at [498, 705] on div "Plumbing Icon Commercial Plumbing From fit-outs to routine servicing, we provid…" at bounding box center [466, 651] width 253 height 251
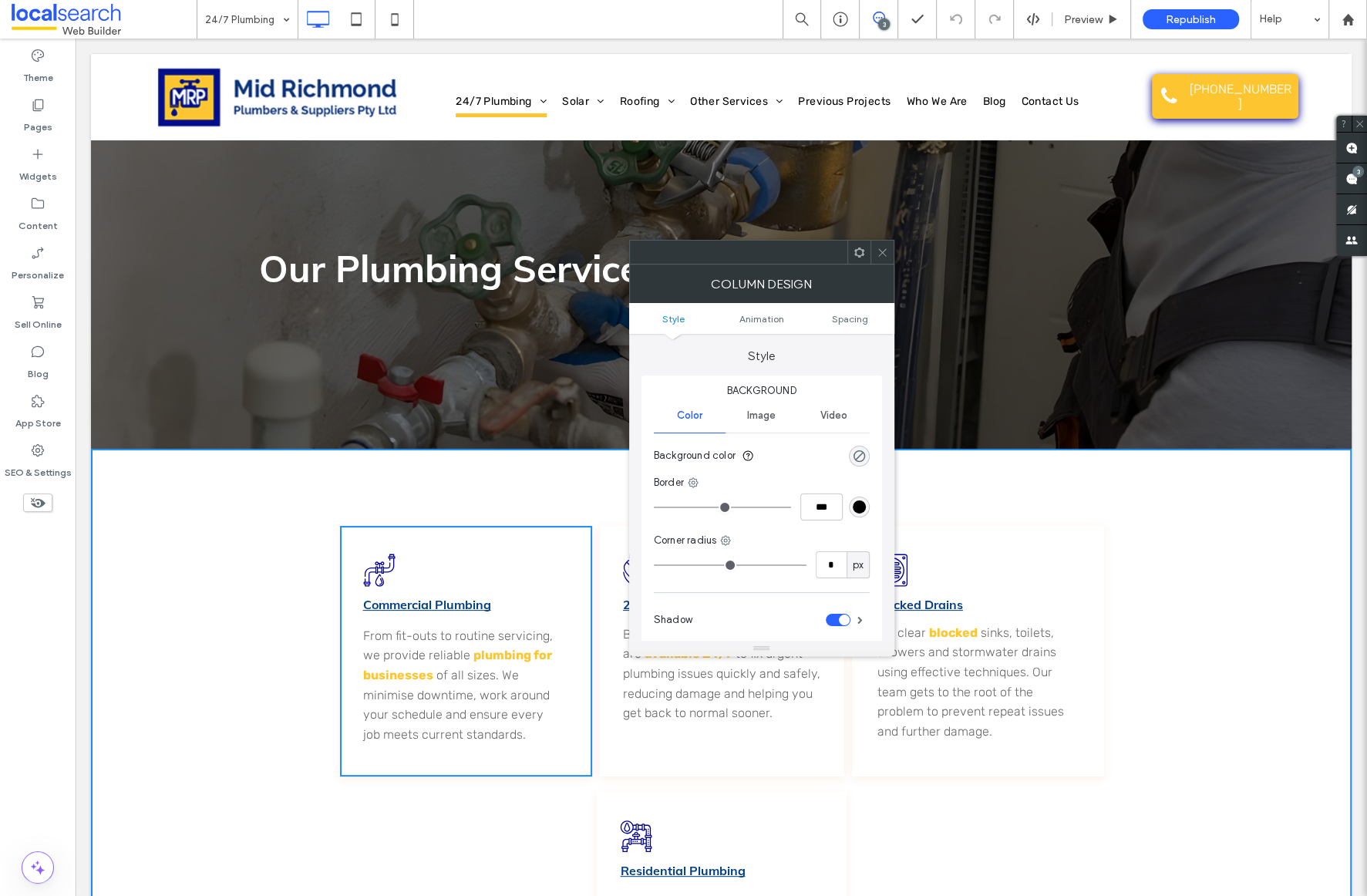
click at [403, 242] on div "Our Plumbing Services Click To Paste Row + Add Section" at bounding box center [721, 295] width 1261 height 309
click at [409, 270] on strong "Our Plumbing Services" at bounding box center [459, 268] width 400 height 46
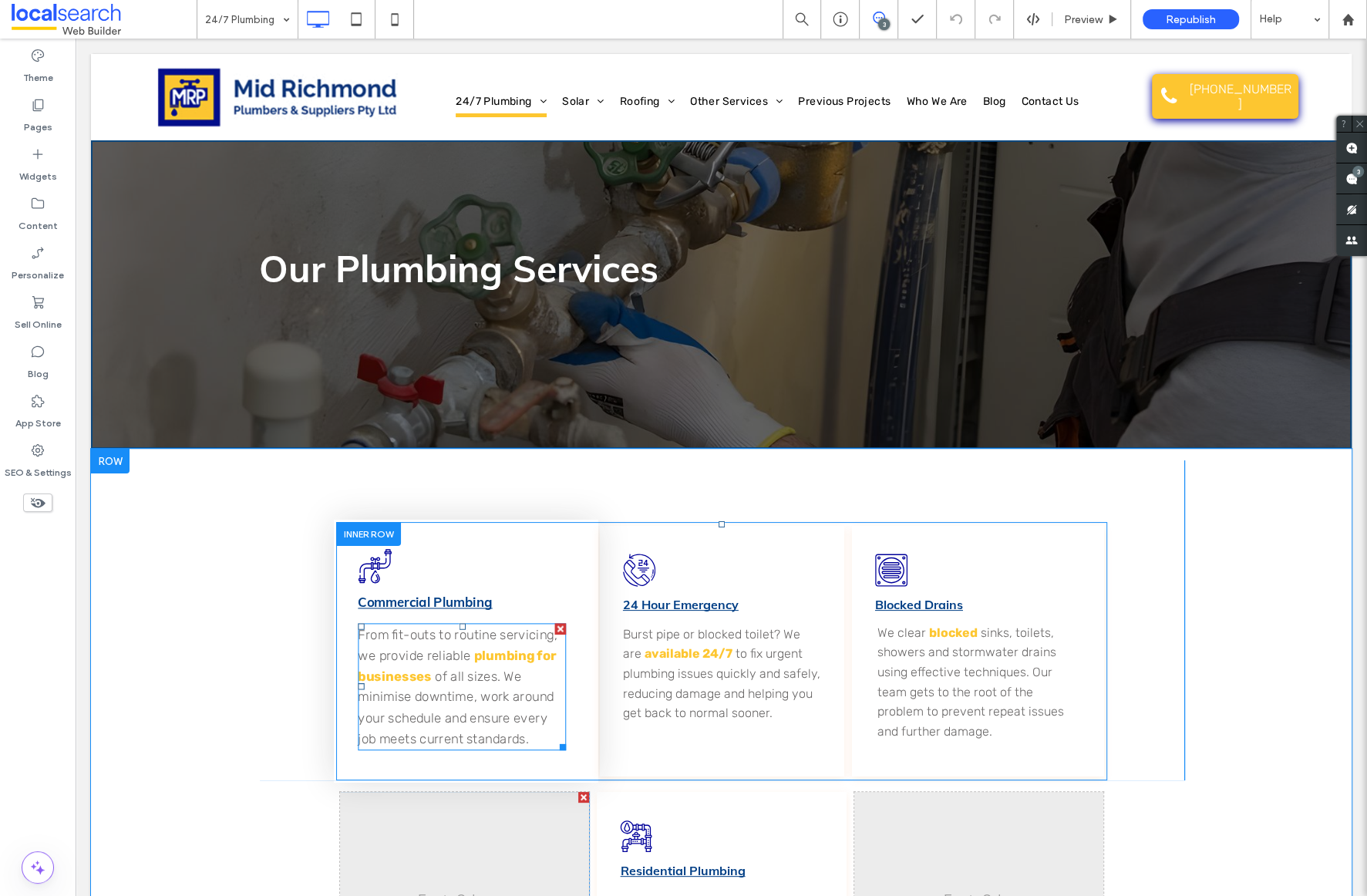
drag, startPoint x: 467, startPoint y: 564, endPoint x: 504, endPoint y: 696, distance: 137.1
click at [504, 696] on div "Plumbing Icon Commercial Plumbing From fit-outs to routine servicing, we provid…" at bounding box center [466, 650] width 265 height 262
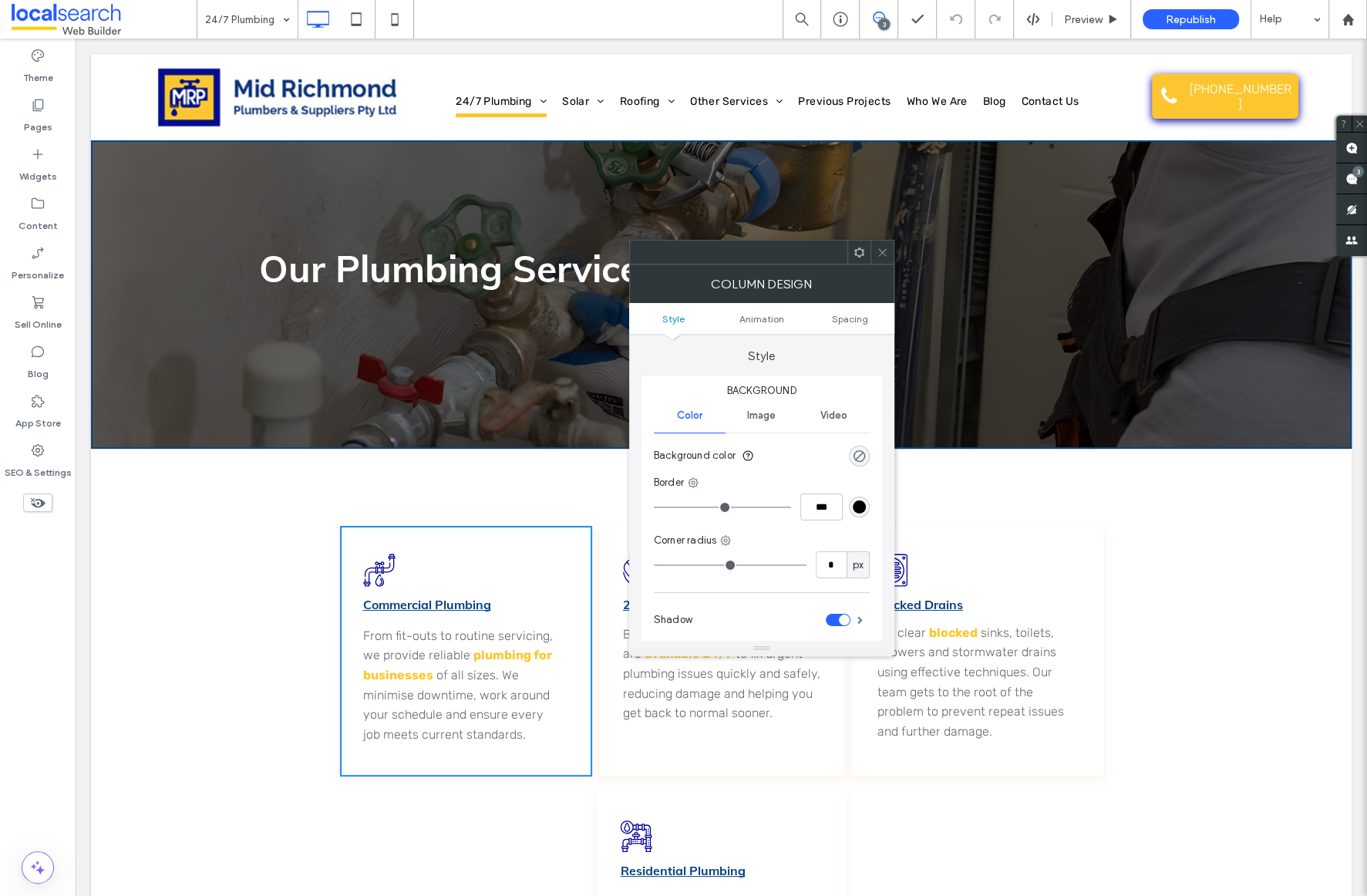
click at [879, 253] on icon at bounding box center [882, 252] width 12 height 12
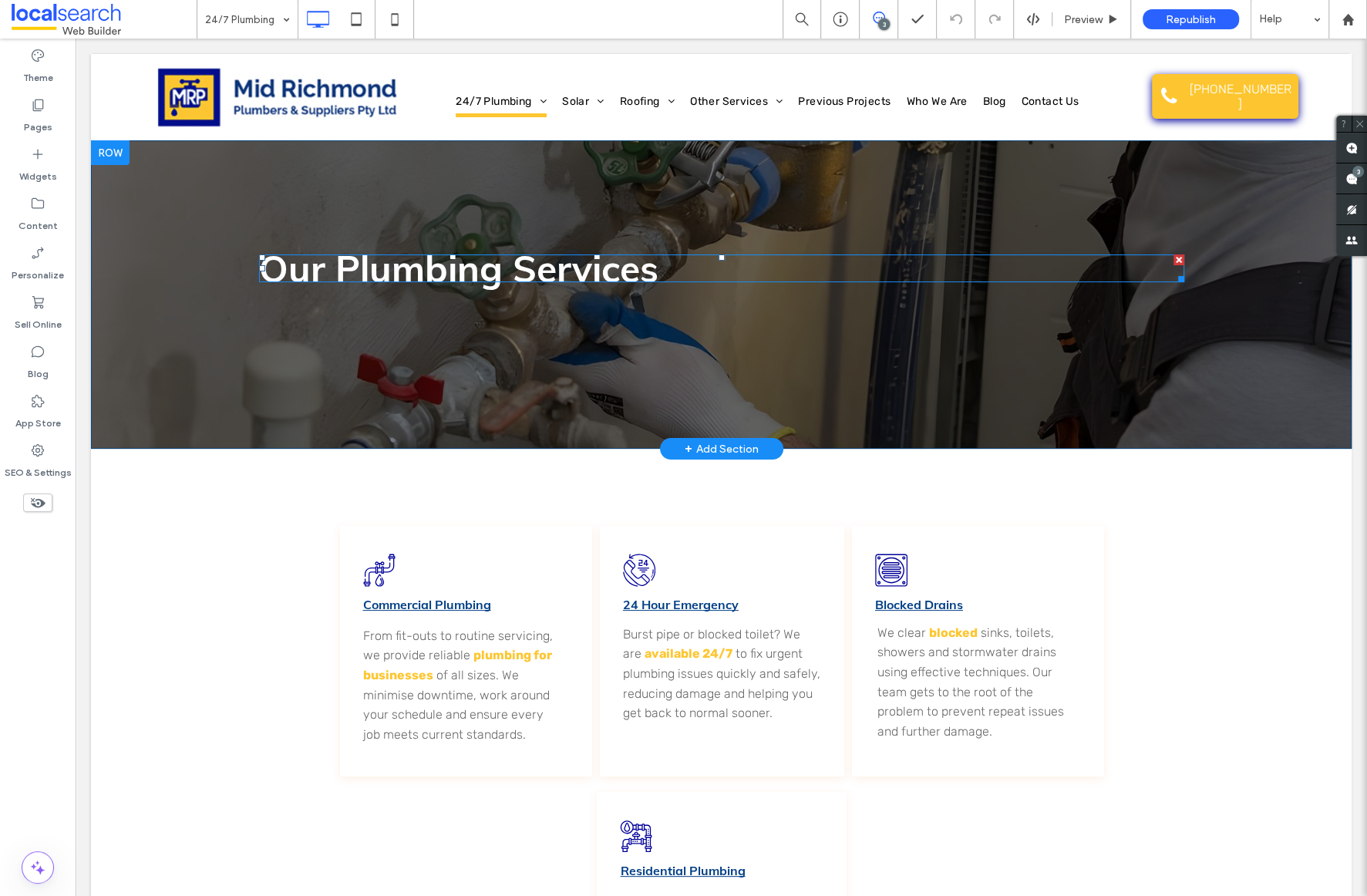
click at [288, 261] on strong "Our Plumbing Services" at bounding box center [459, 268] width 400 height 46
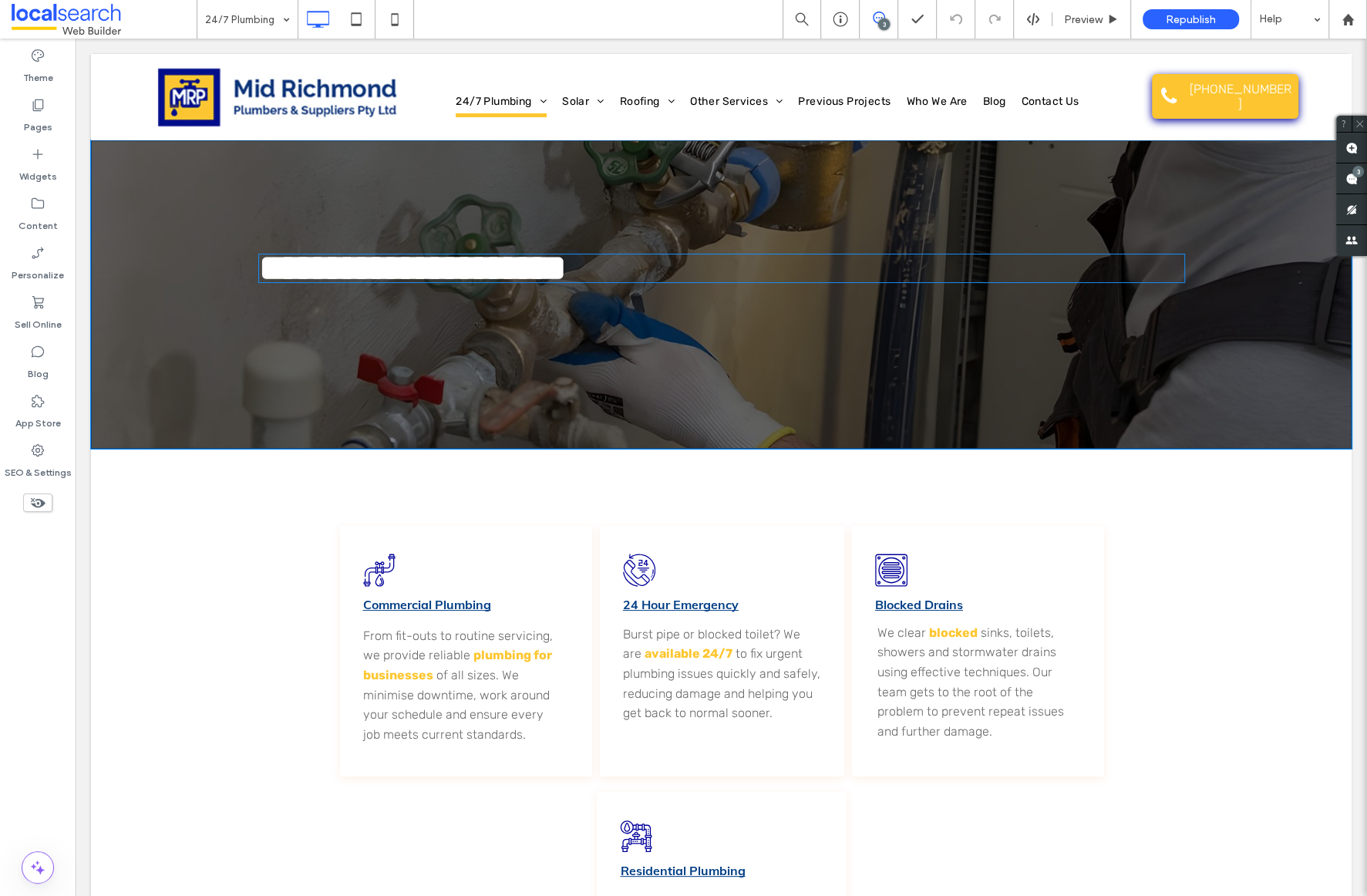
type input "****"
type input "**"
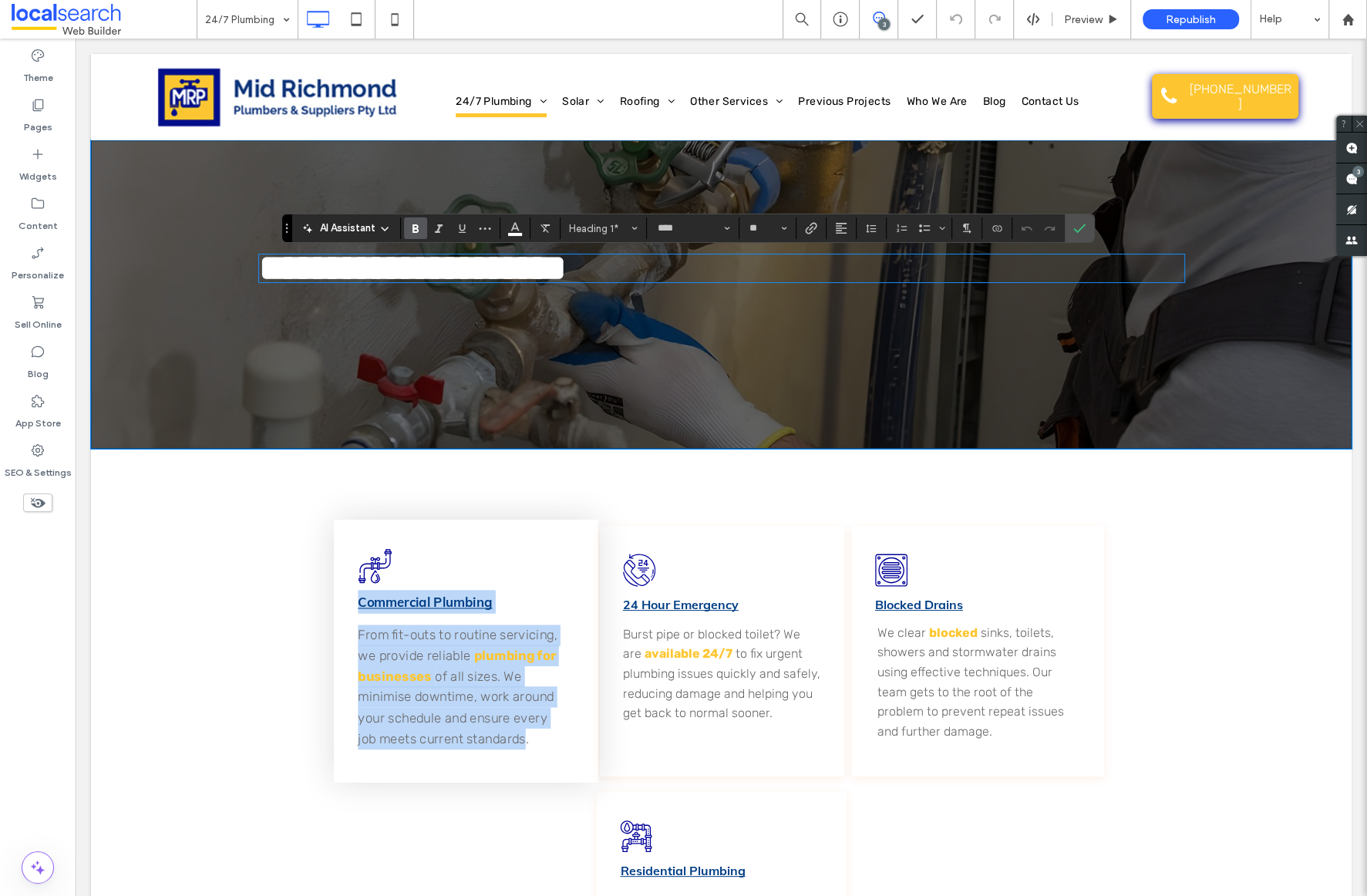
drag, startPoint x: 360, startPoint y: 590, endPoint x: 503, endPoint y: 737, distance: 205.1
click at [503, 737] on div "Plumbing Icon Commercial Plumbing From fit-outs to routine servicing, we provid…" at bounding box center [466, 650] width 265 height 262
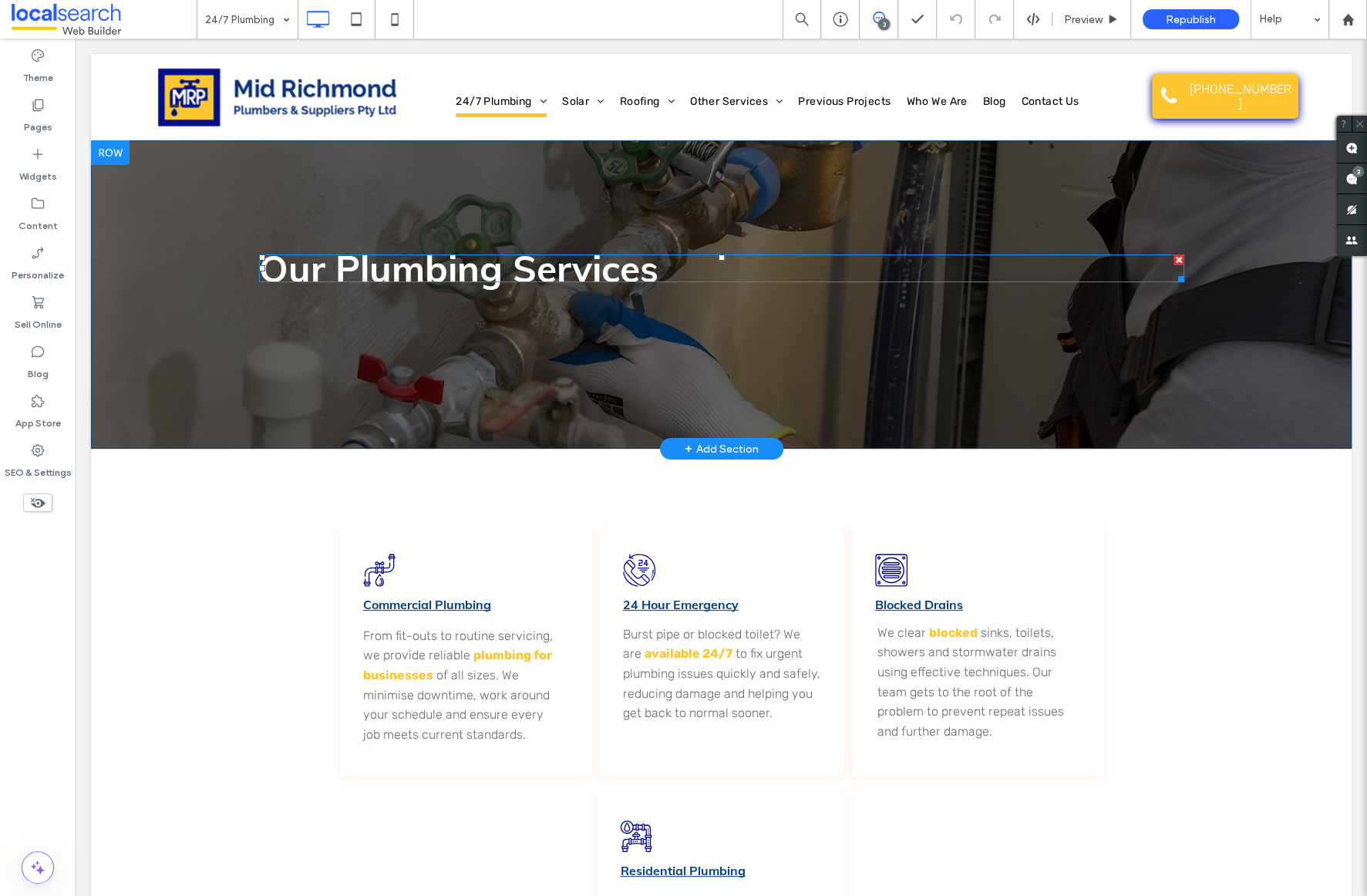
click at [522, 270] on strong "Our Plumbing Services" at bounding box center [459, 268] width 400 height 46
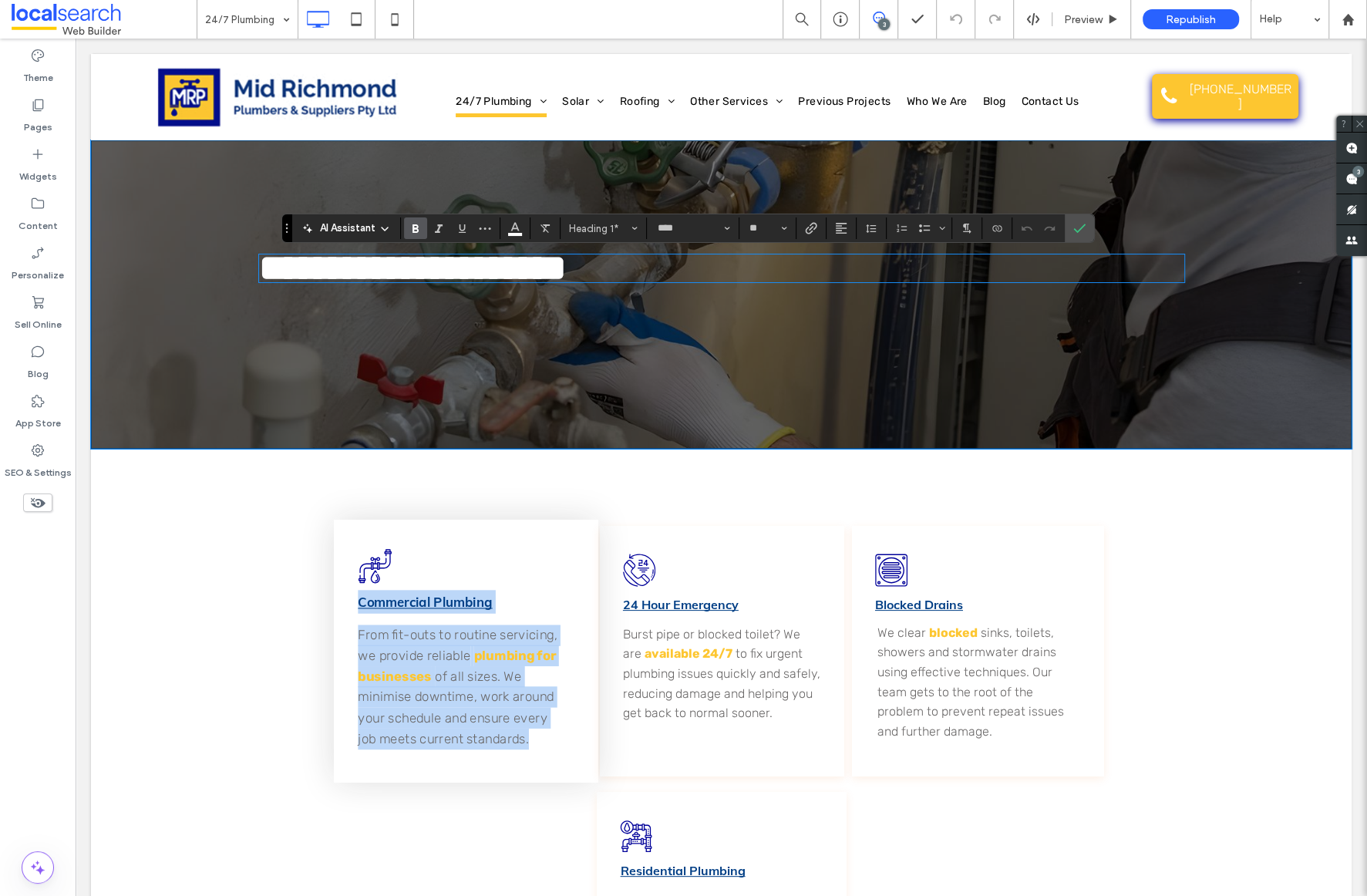
copy div "Commercial Plumbing From fit-outs to routine servicing, we provide reliable plu…"
drag, startPoint x: 346, startPoint y: 589, endPoint x: 504, endPoint y: 745, distance: 222.0
click at [504, 745] on div "Plumbing Icon Commercial Plumbing From fit-outs to routine servicing, we provid…" at bounding box center [466, 650] width 265 height 262
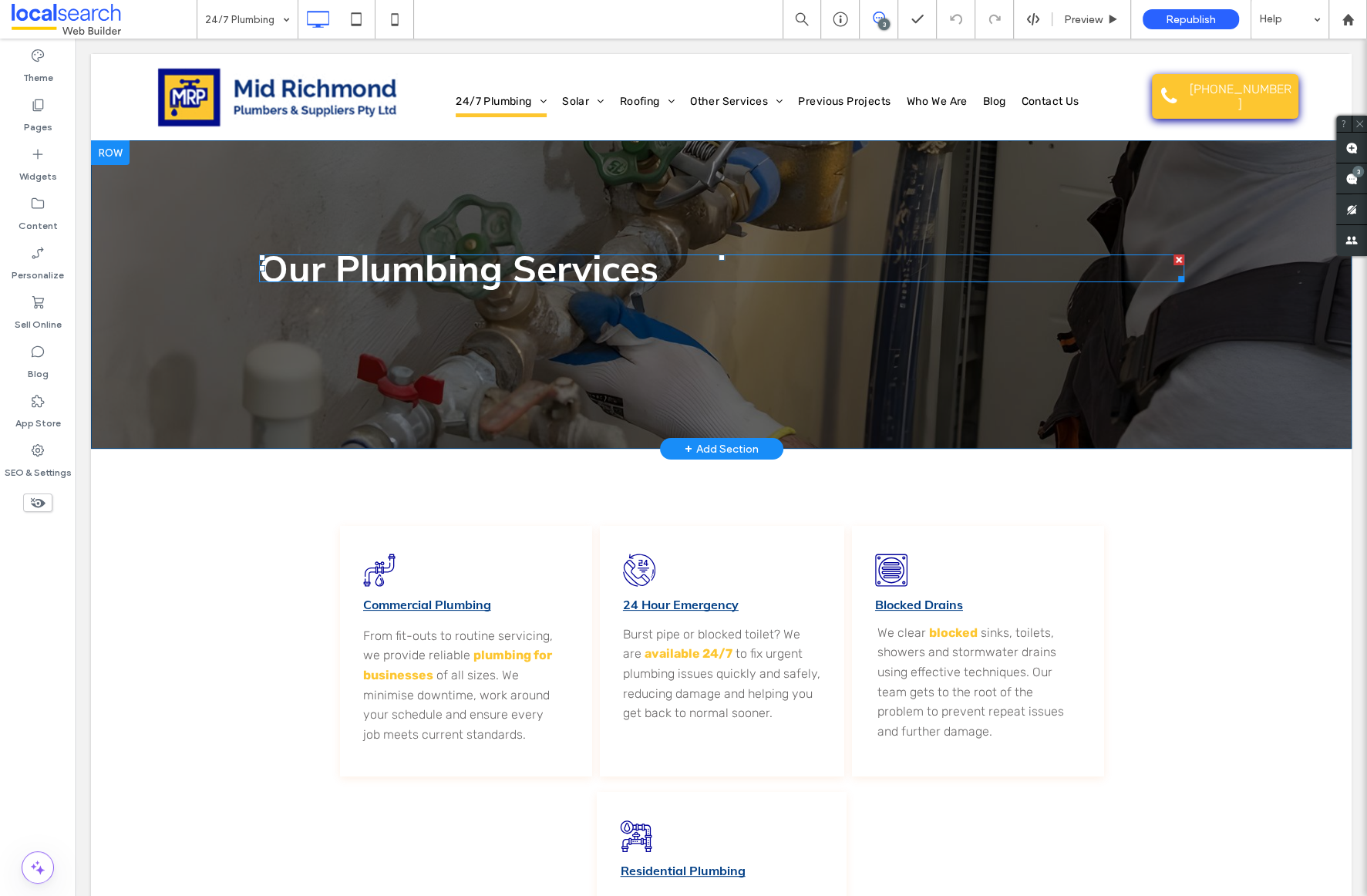
click at [618, 271] on strong "Our Plumbing Services" at bounding box center [459, 268] width 400 height 46
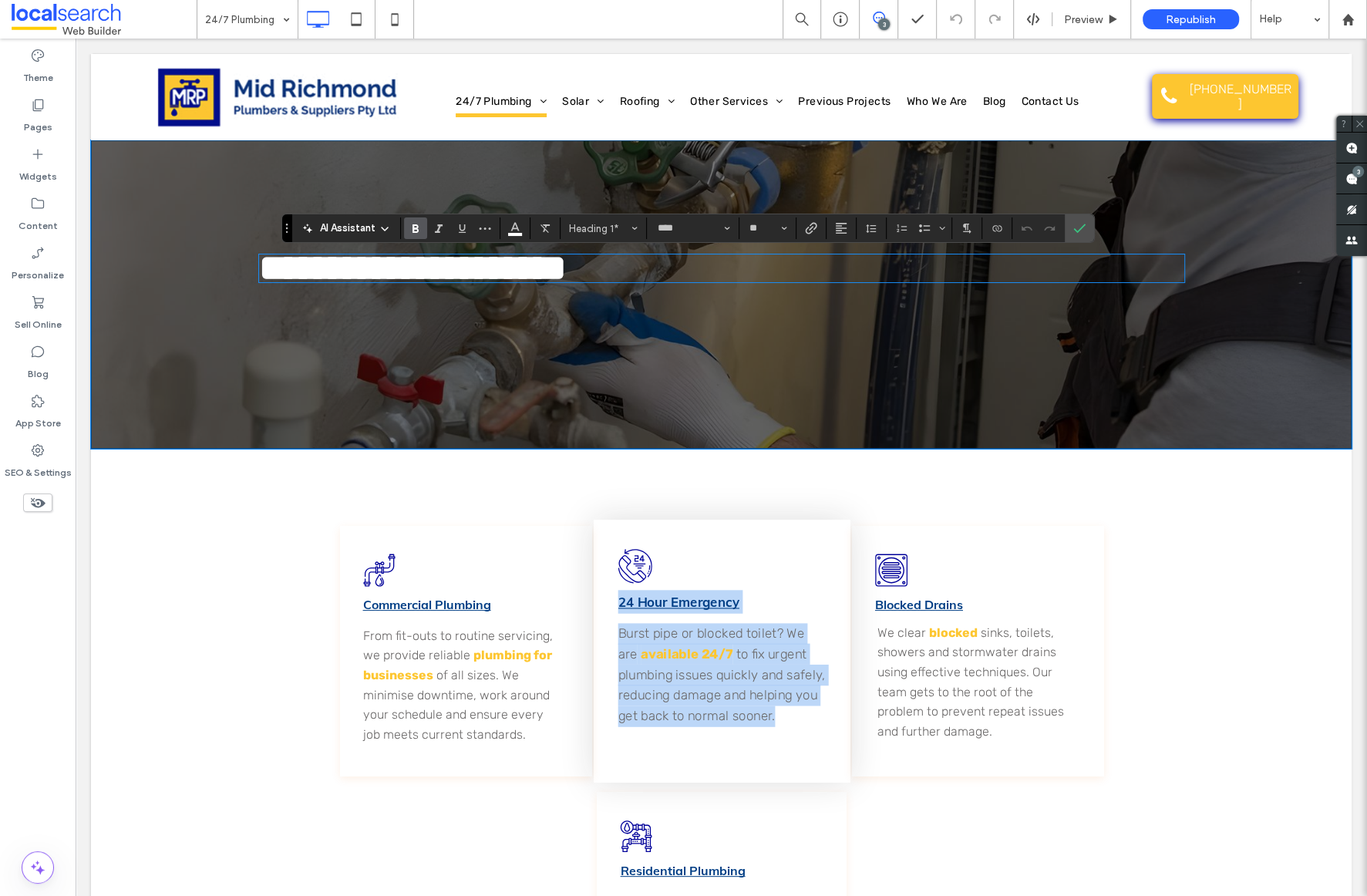
copy div "24 Hour Emergency Burst pipe or blocked toilet? We are available 24/7 to fix ur…"
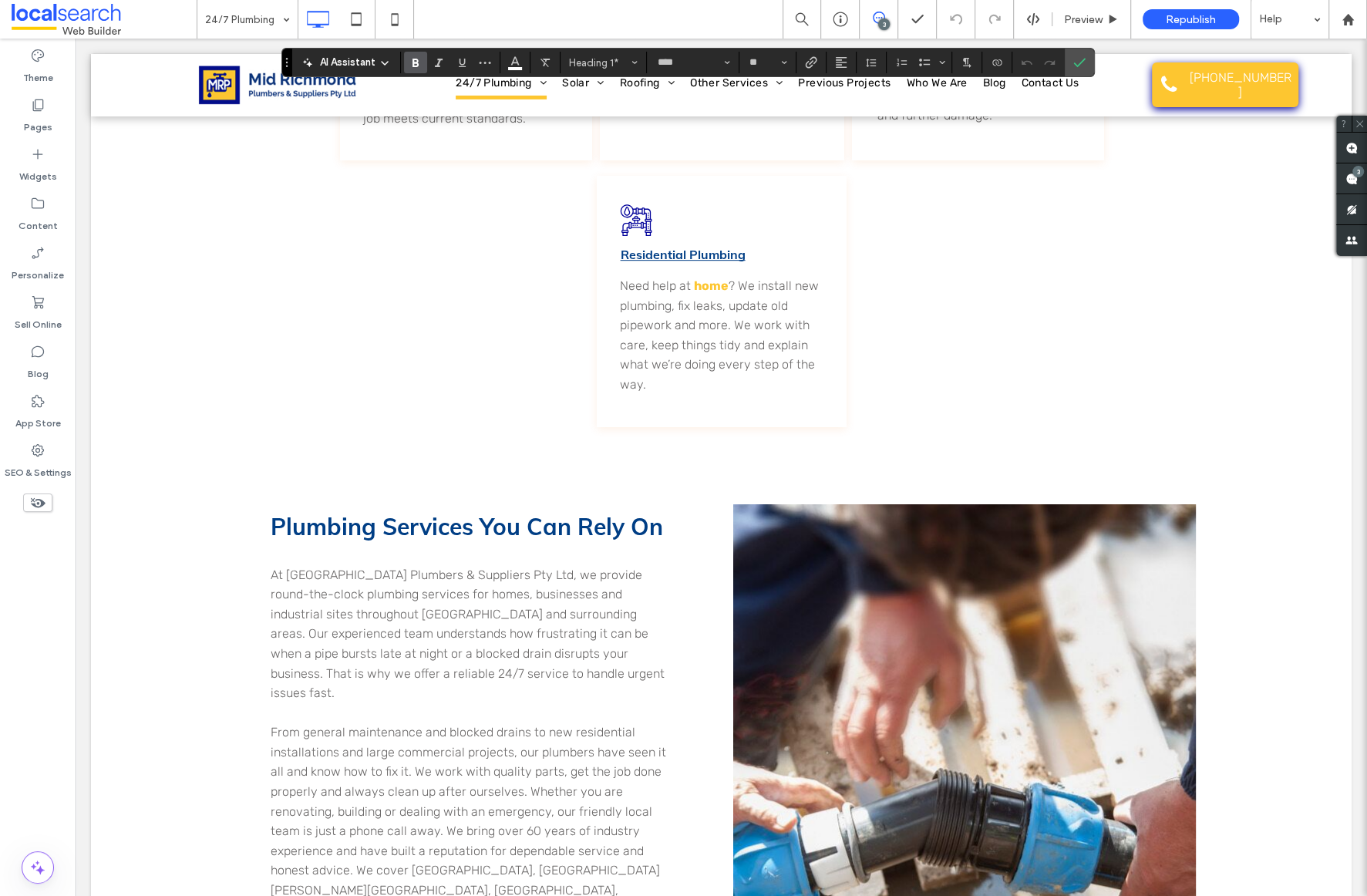
scroll to position [625, 0]
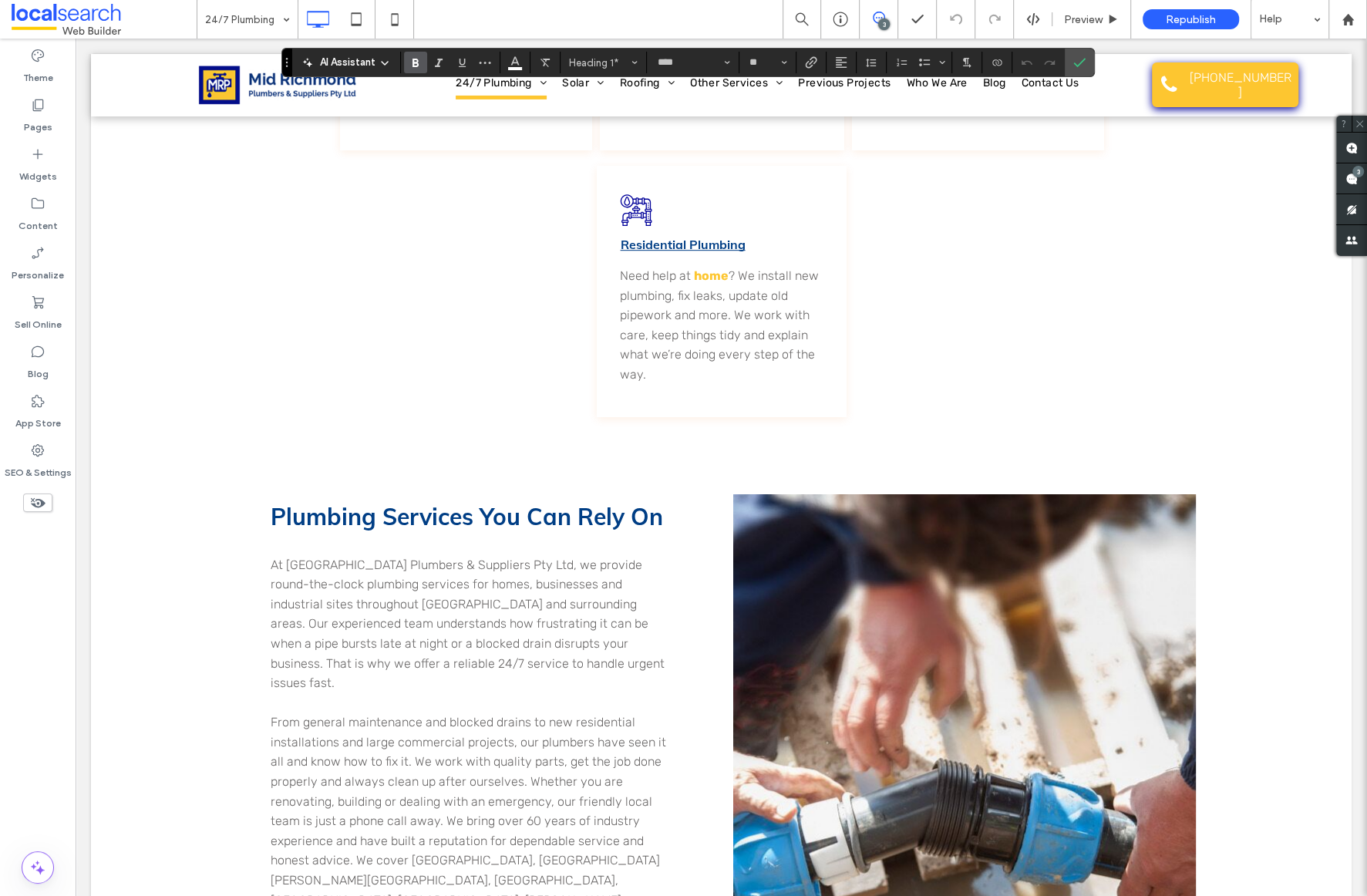
drag, startPoint x: 614, startPoint y: 596, endPoint x: 877, endPoint y: 404, distance: 325.6
click at [877, 404] on div "Plumbing Icon Commercial Plumbing From fit-outs to routine servicing, we provid…" at bounding box center [721, 126] width 926 height 586
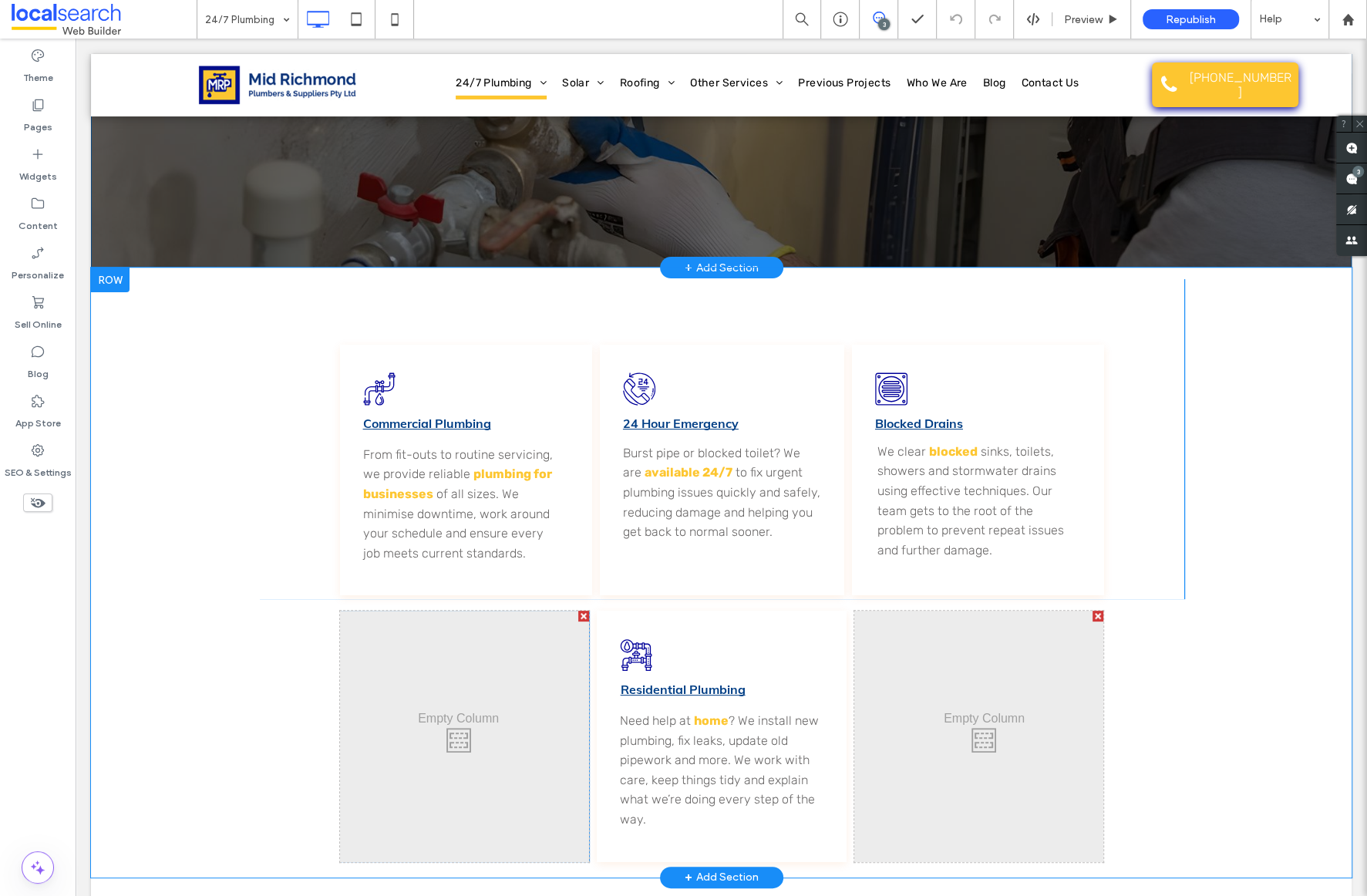
scroll to position [86, 0]
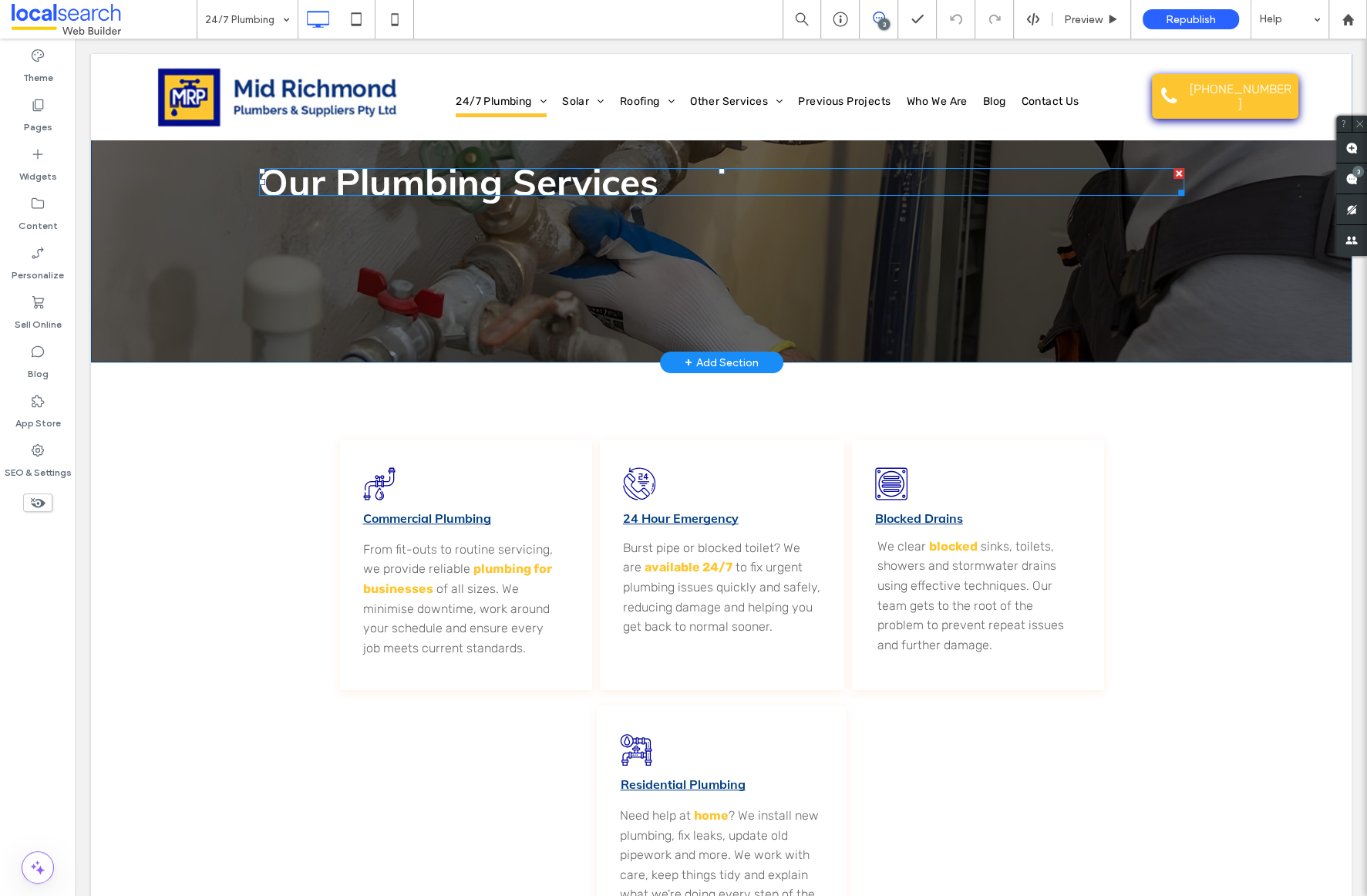
click at [617, 176] on strong "Our Plumbing Services" at bounding box center [459, 182] width 400 height 46
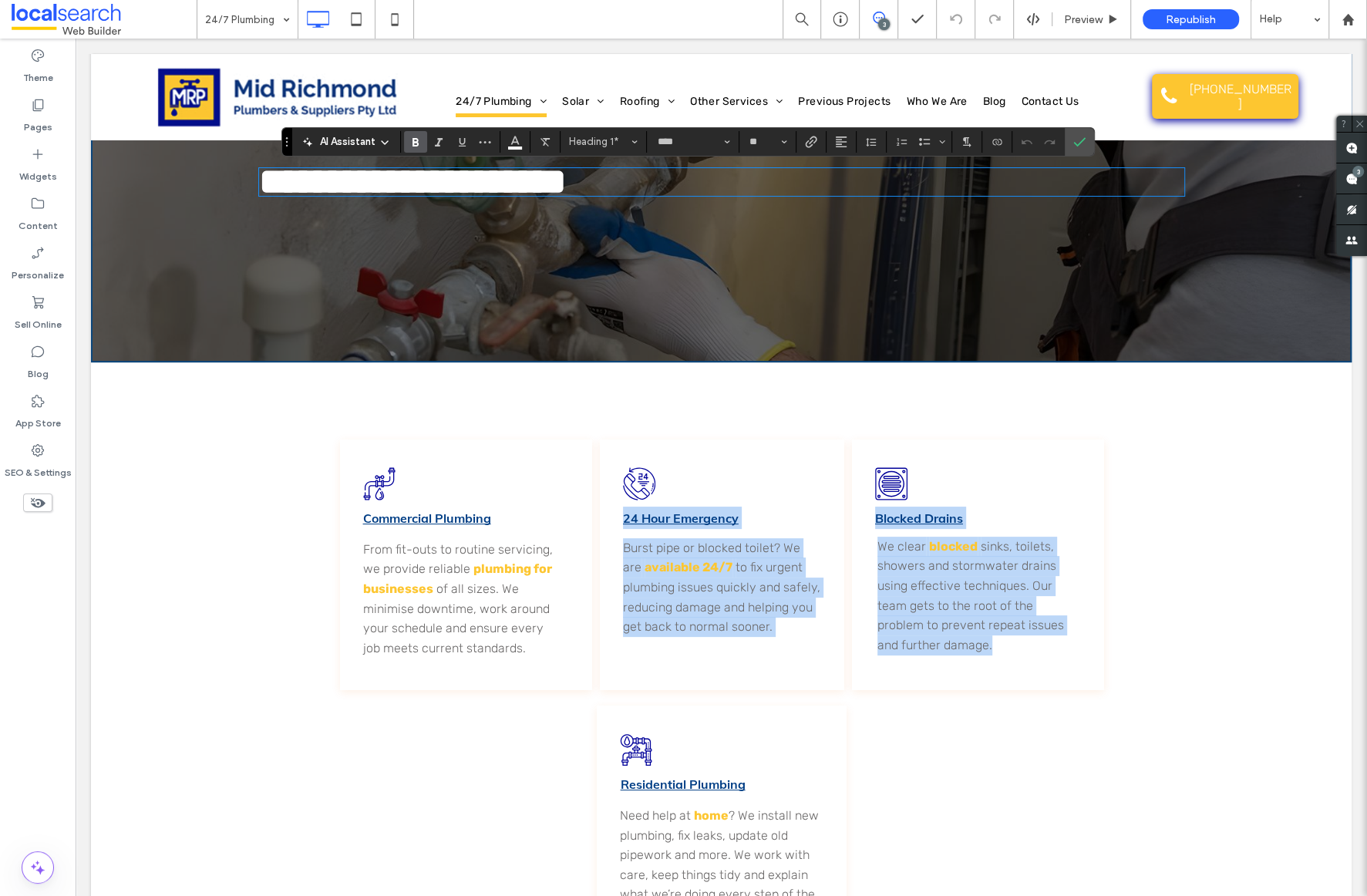
click at [1049, 645] on div "Plumbing Icon Commercial Plumbing From fit-outs to routine servicing, we provid…" at bounding box center [721, 565] width 763 height 251
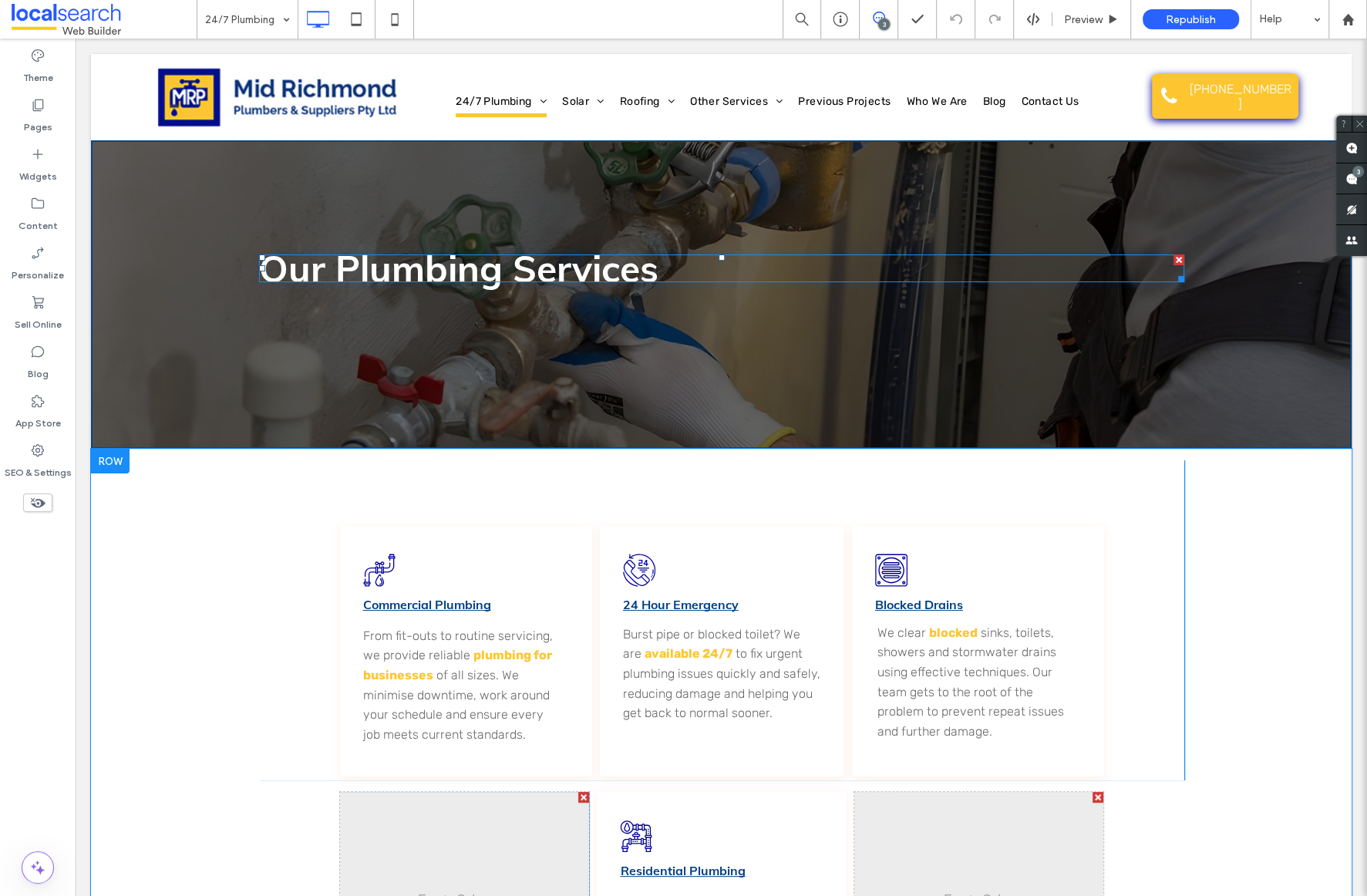
drag, startPoint x: 619, startPoint y: 273, endPoint x: 767, endPoint y: 479, distance: 253.7
click at [619, 273] on strong "Our Plumbing Services" at bounding box center [459, 268] width 400 height 46
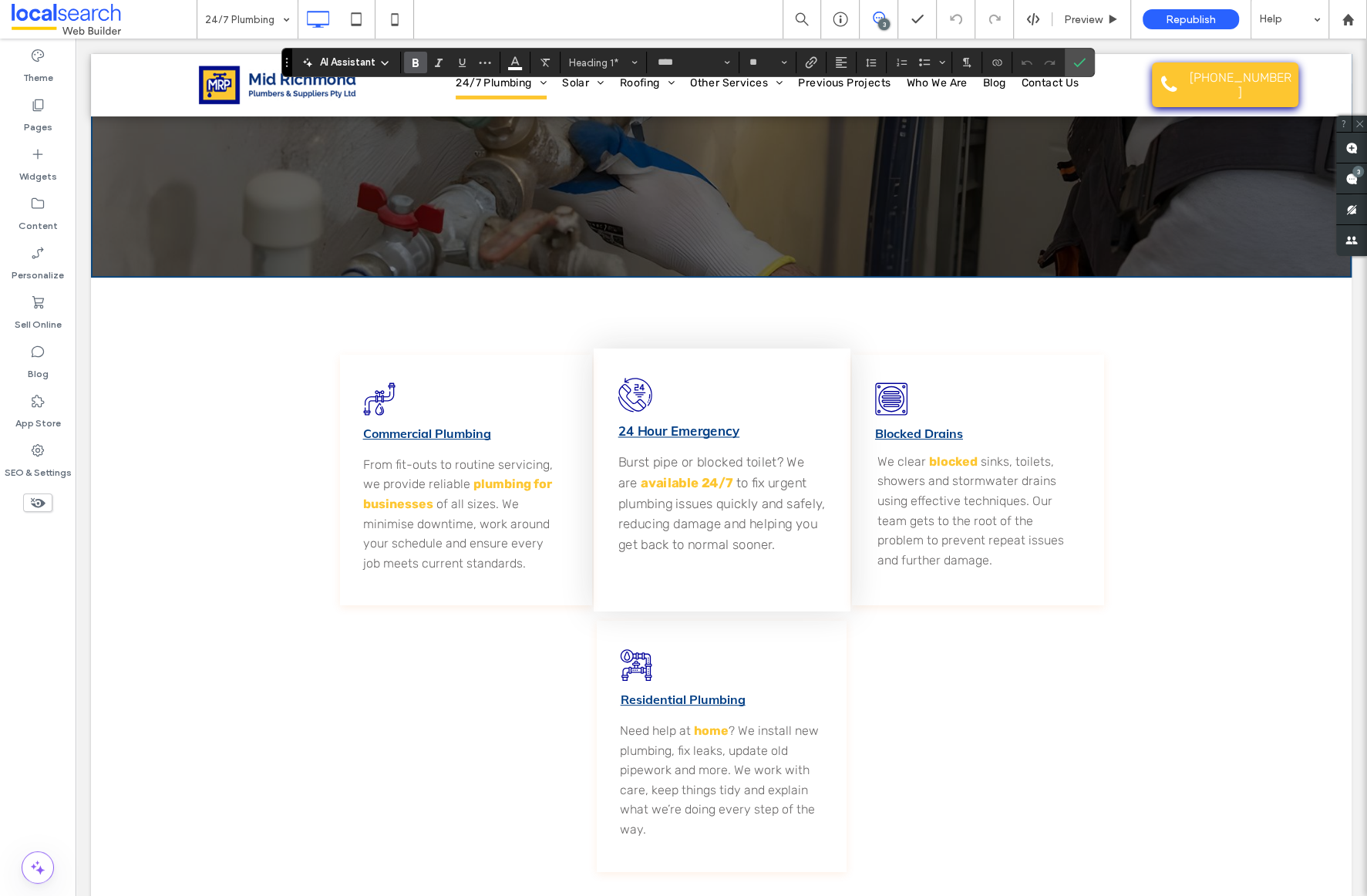
scroll to position [237, 0]
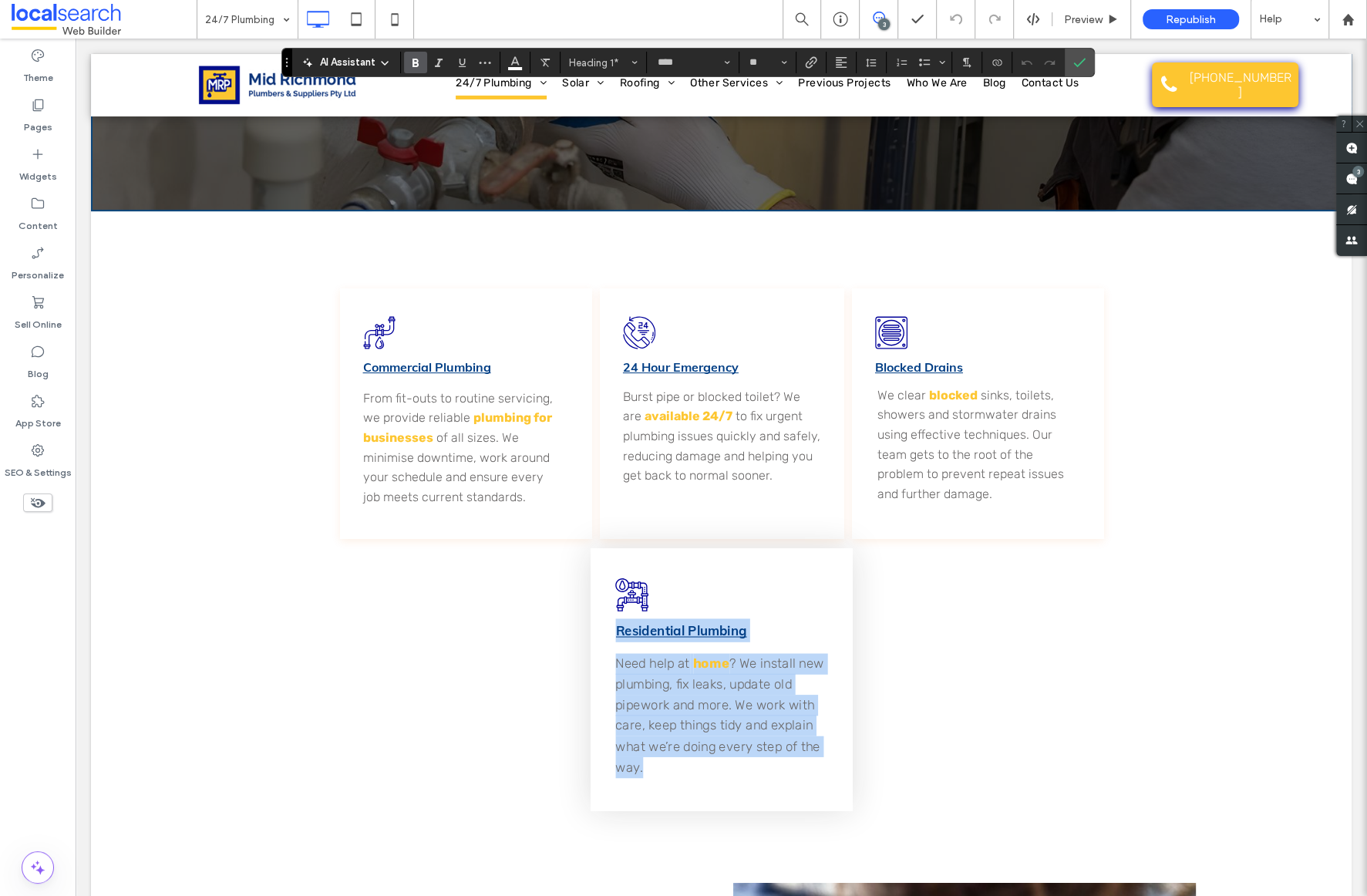
drag, startPoint x: 611, startPoint y: 620, endPoint x: 721, endPoint y: 788, distance: 200.8
click at [718, 786] on div "Residential Plumbing Need help at home ? We install new plumbing, fix leaks, up…" at bounding box center [720, 679] width 263 height 262
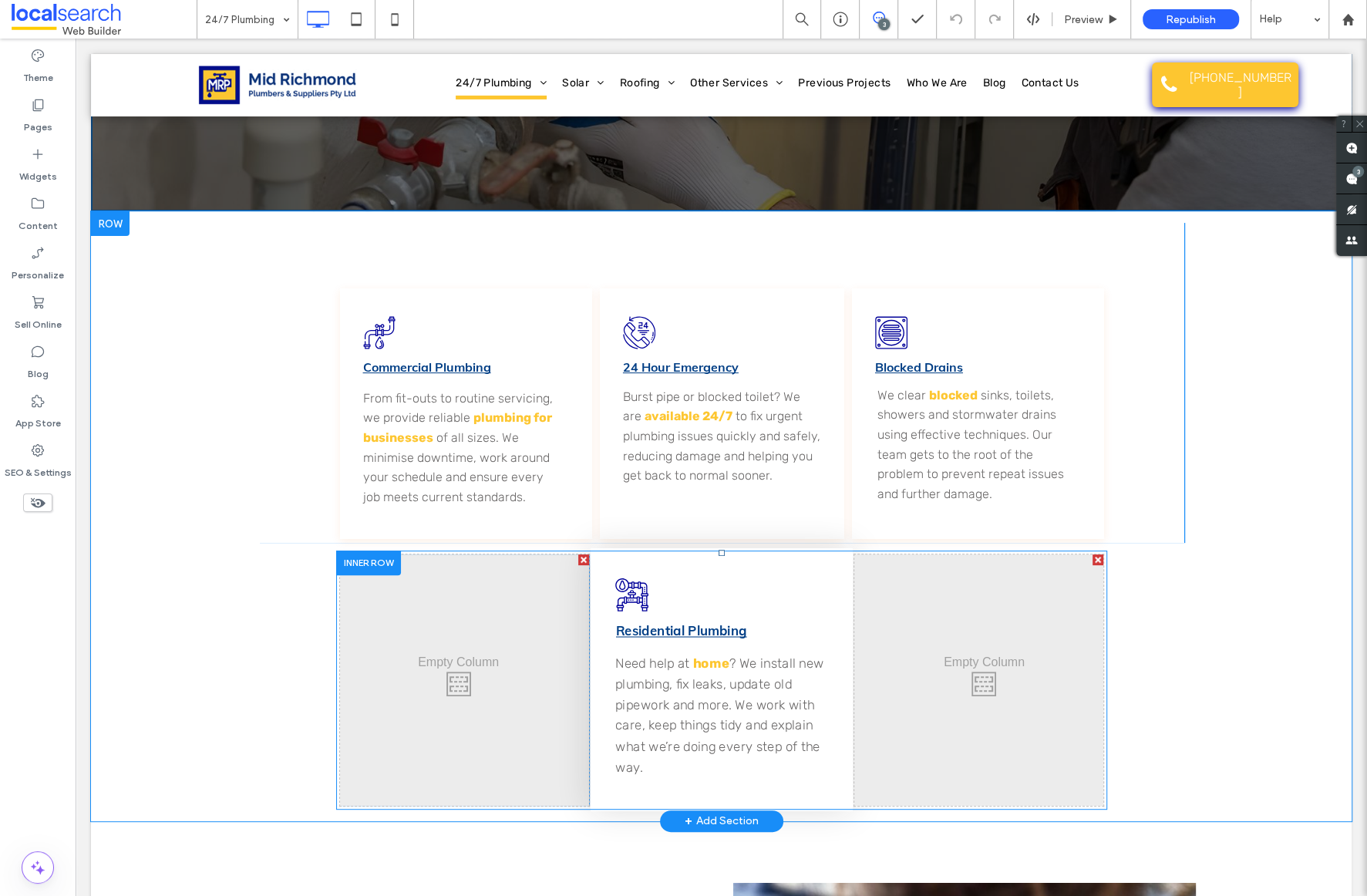
copy div "Residential Plumbing Need help at home ? We install new plumbing, fix leaks, up…"
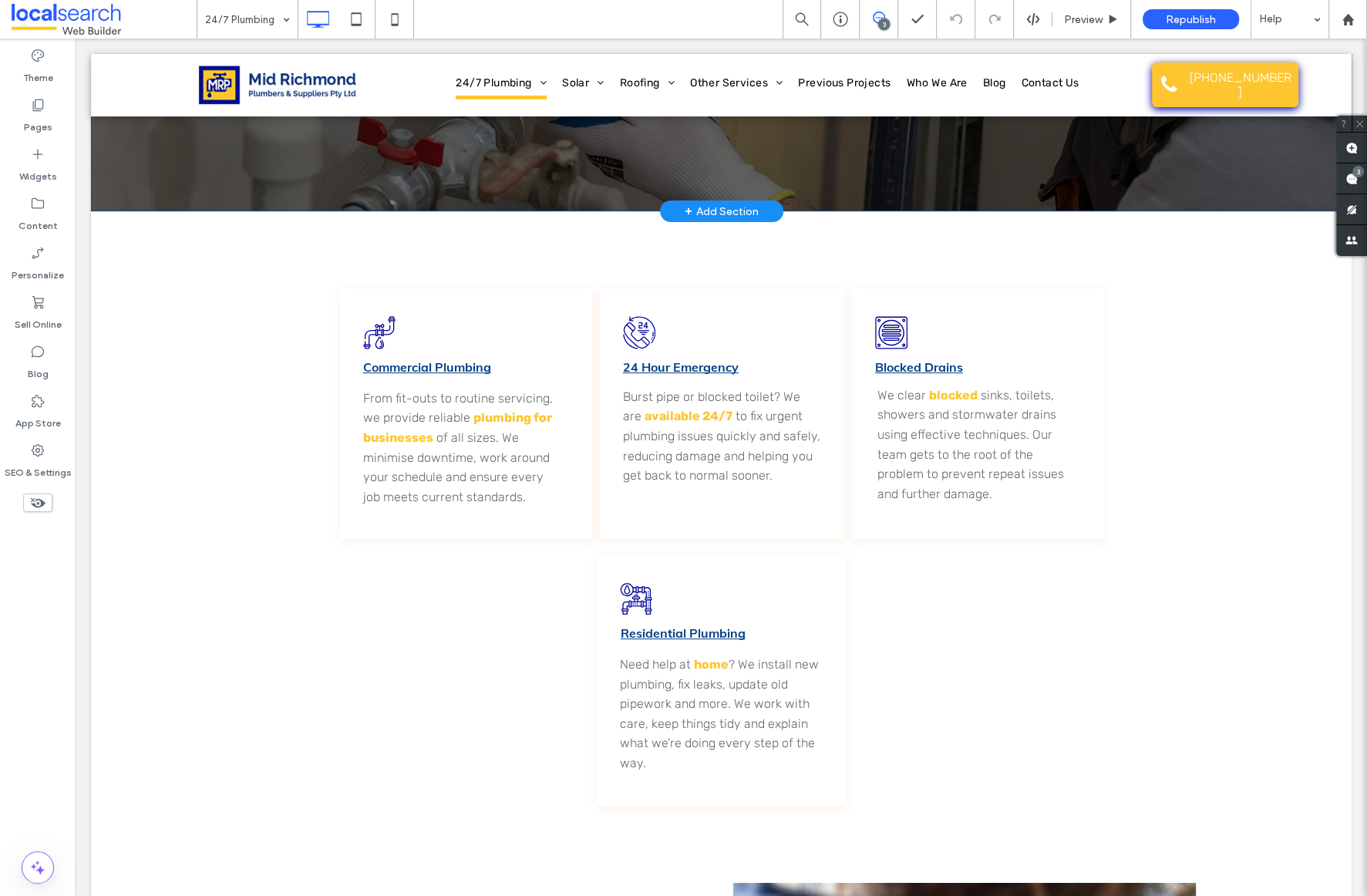
scroll to position [0, 0]
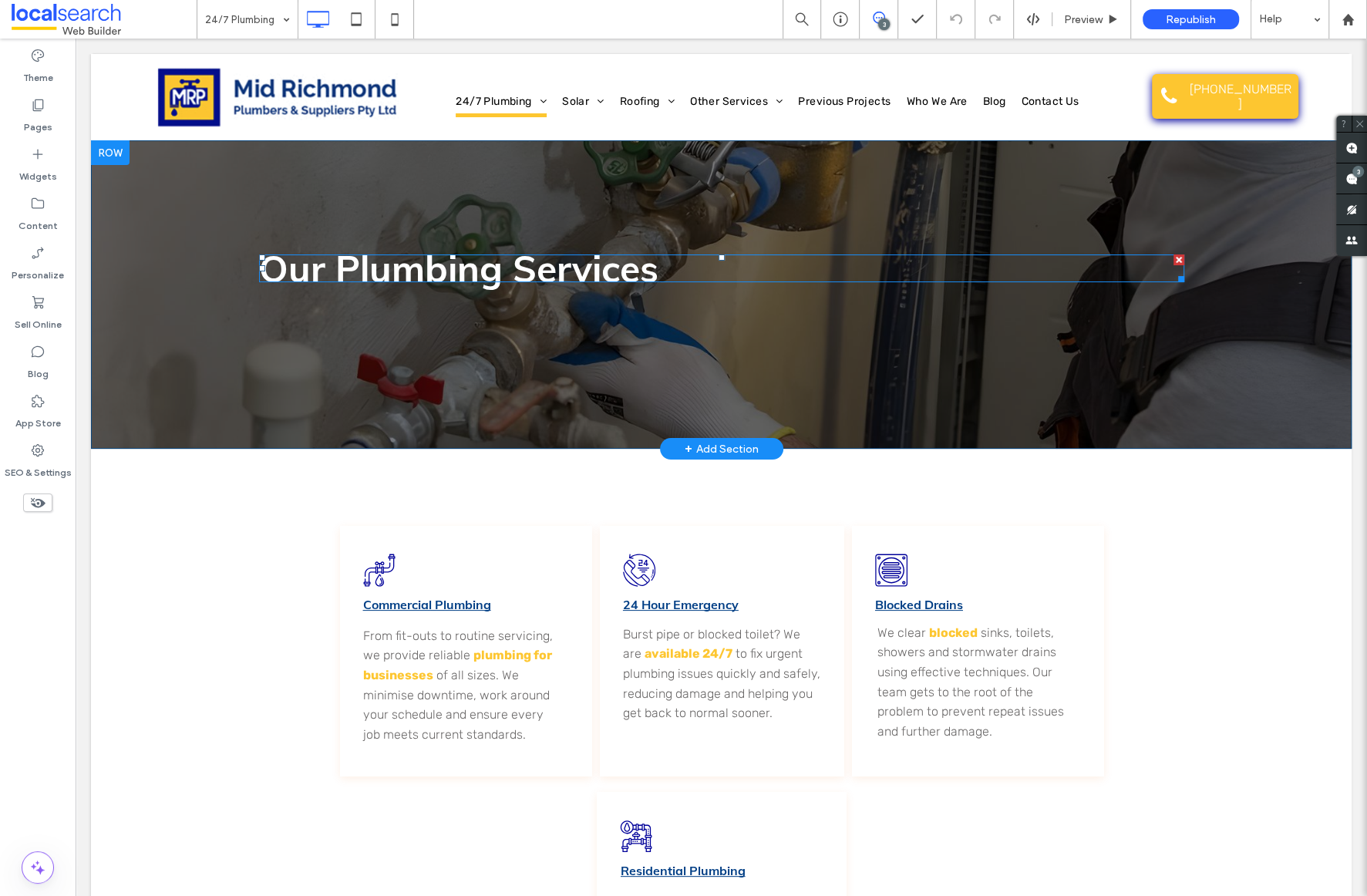
click at [567, 266] on strong "Our Plumbing Services" at bounding box center [459, 268] width 400 height 46
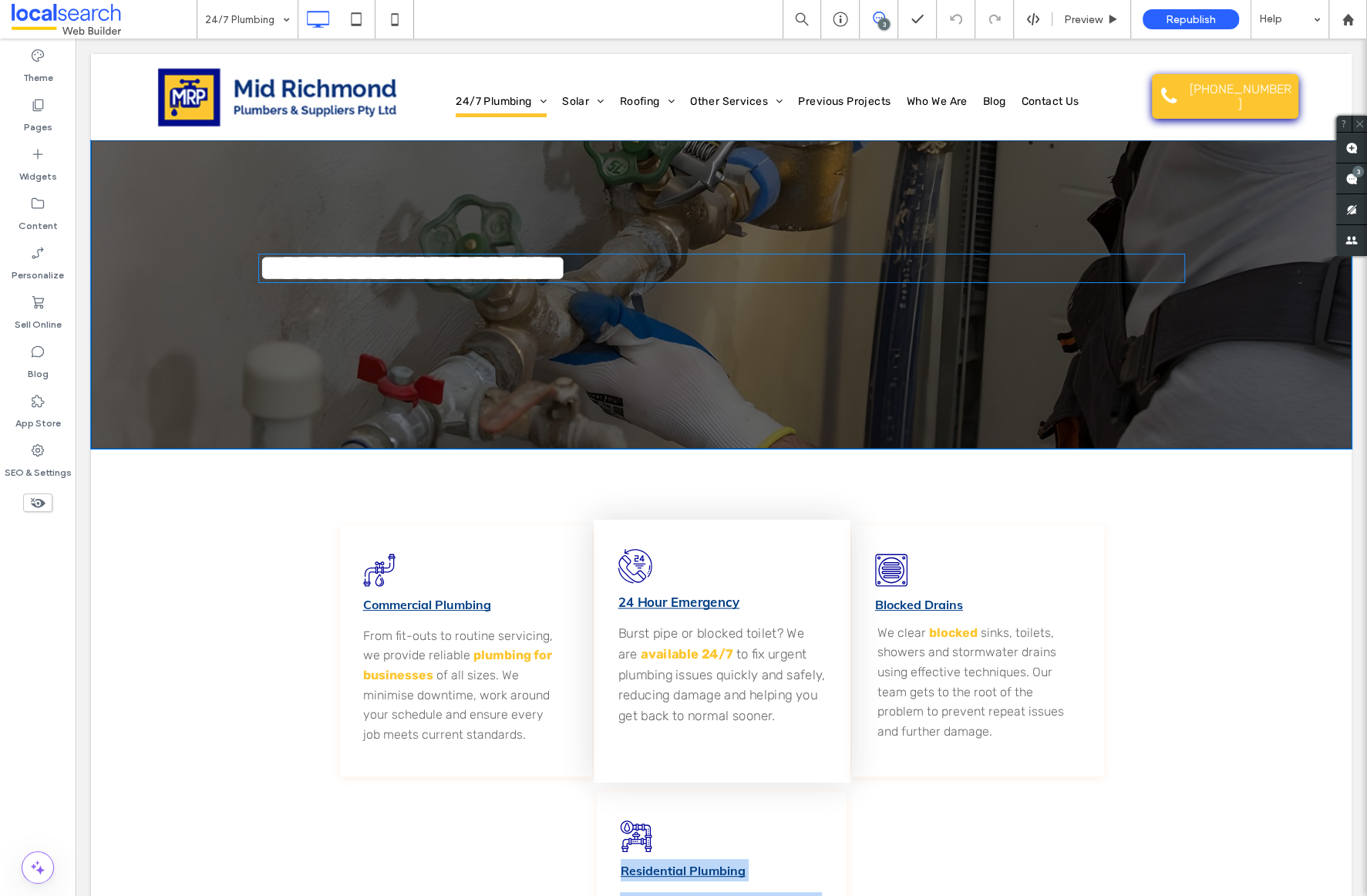
type input "****"
type input "**"
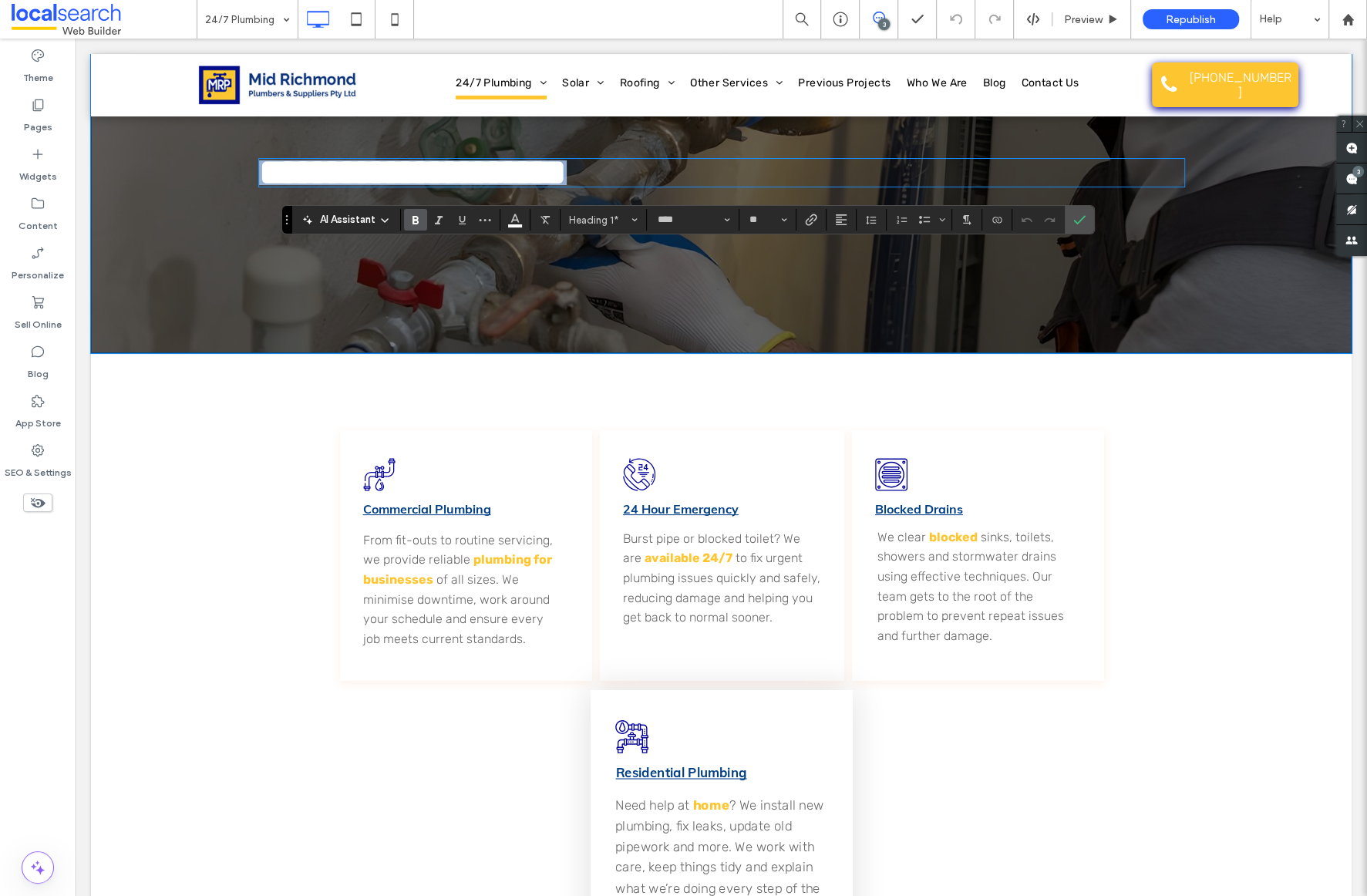
scroll to position [168, 0]
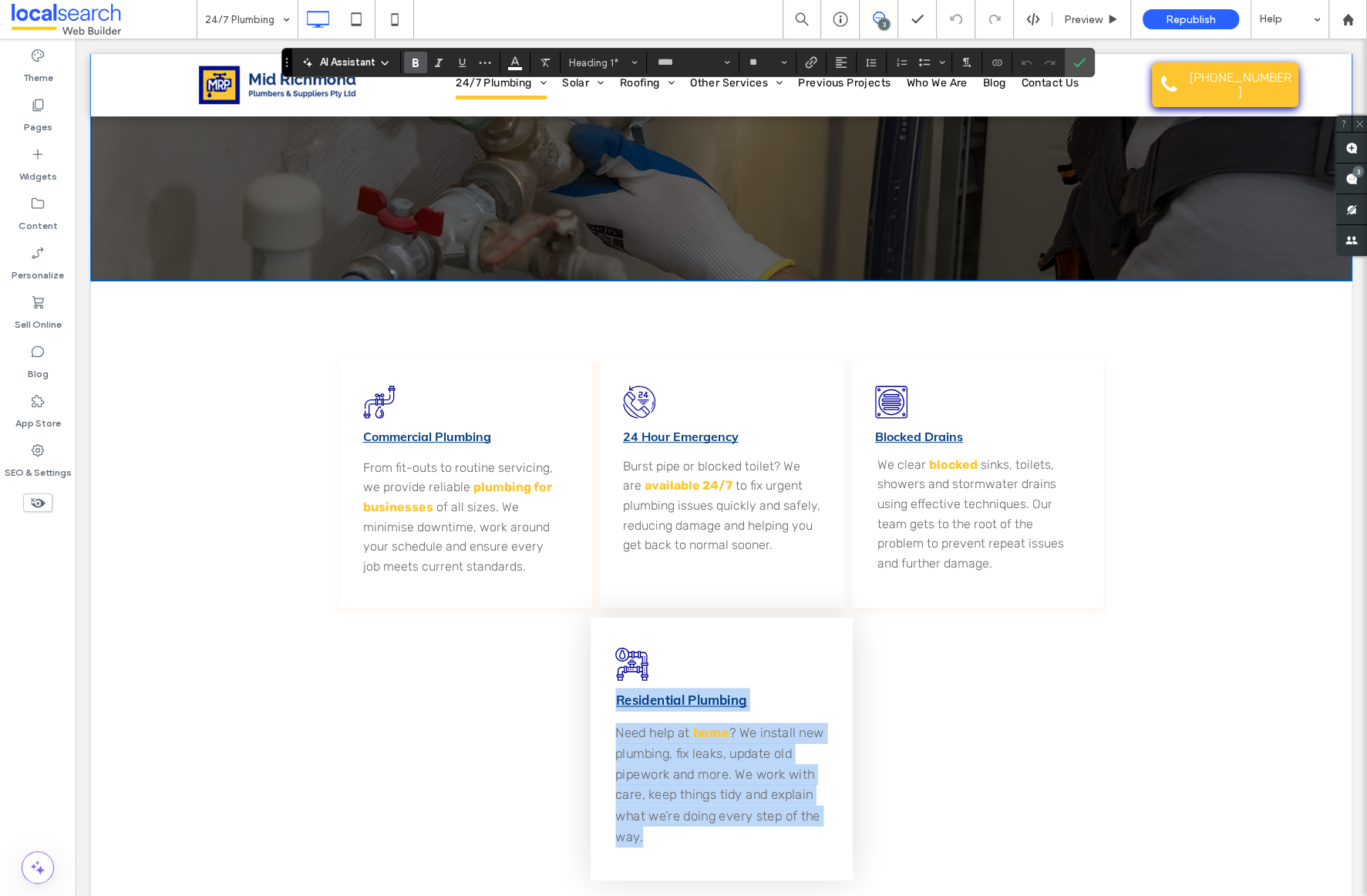
copy div "Residential Plumbing Need help at home ? We install new plumbing, fix leaks, up…"
drag, startPoint x: 609, startPoint y: 692, endPoint x: 797, endPoint y: 834, distance: 235.6
click at [784, 844] on div "Residential Plumbing Need help at home ? We install new plumbing, fix leaks, up…" at bounding box center [720, 748] width 263 height 262
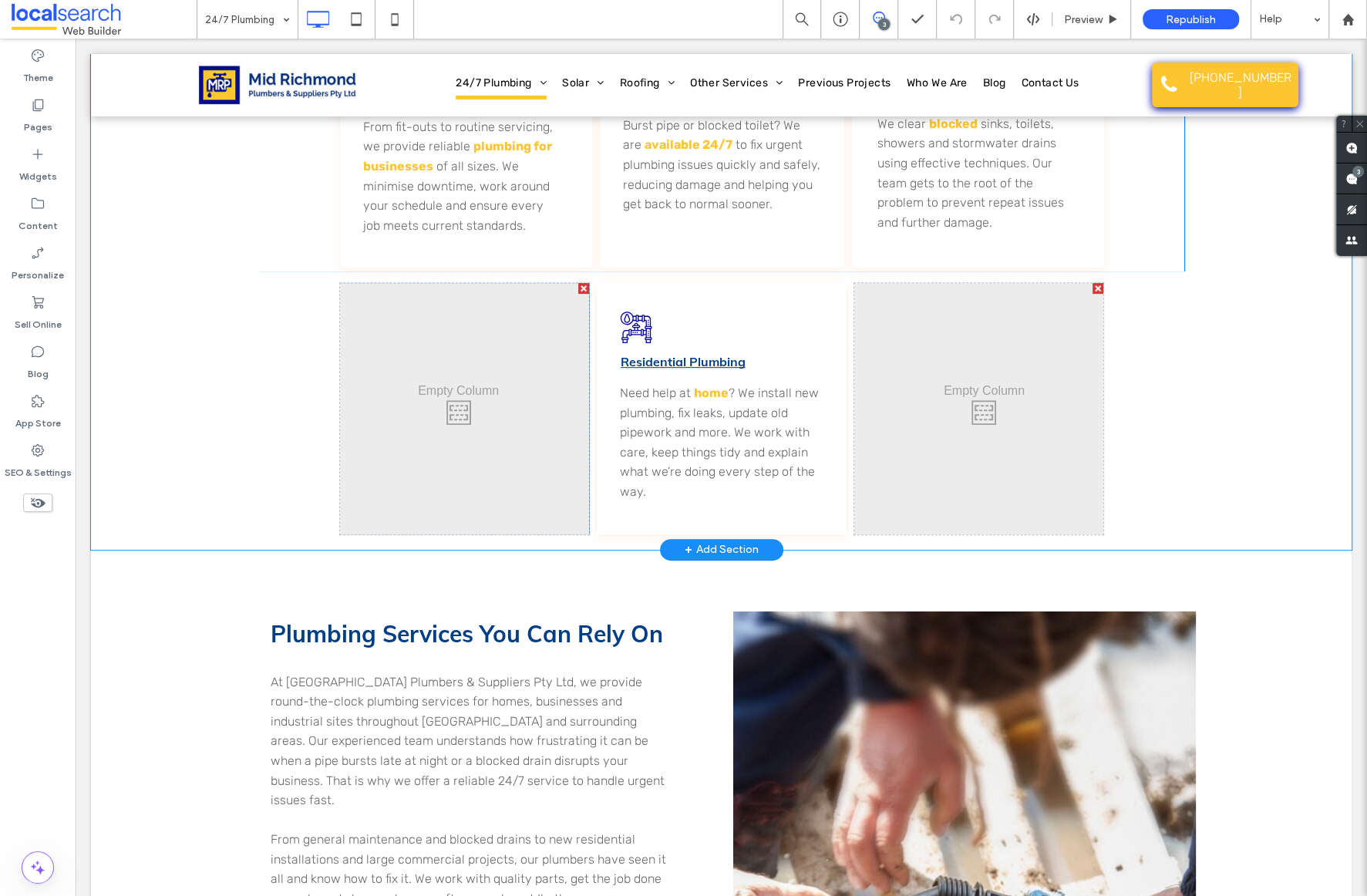
scroll to position [627, 0]
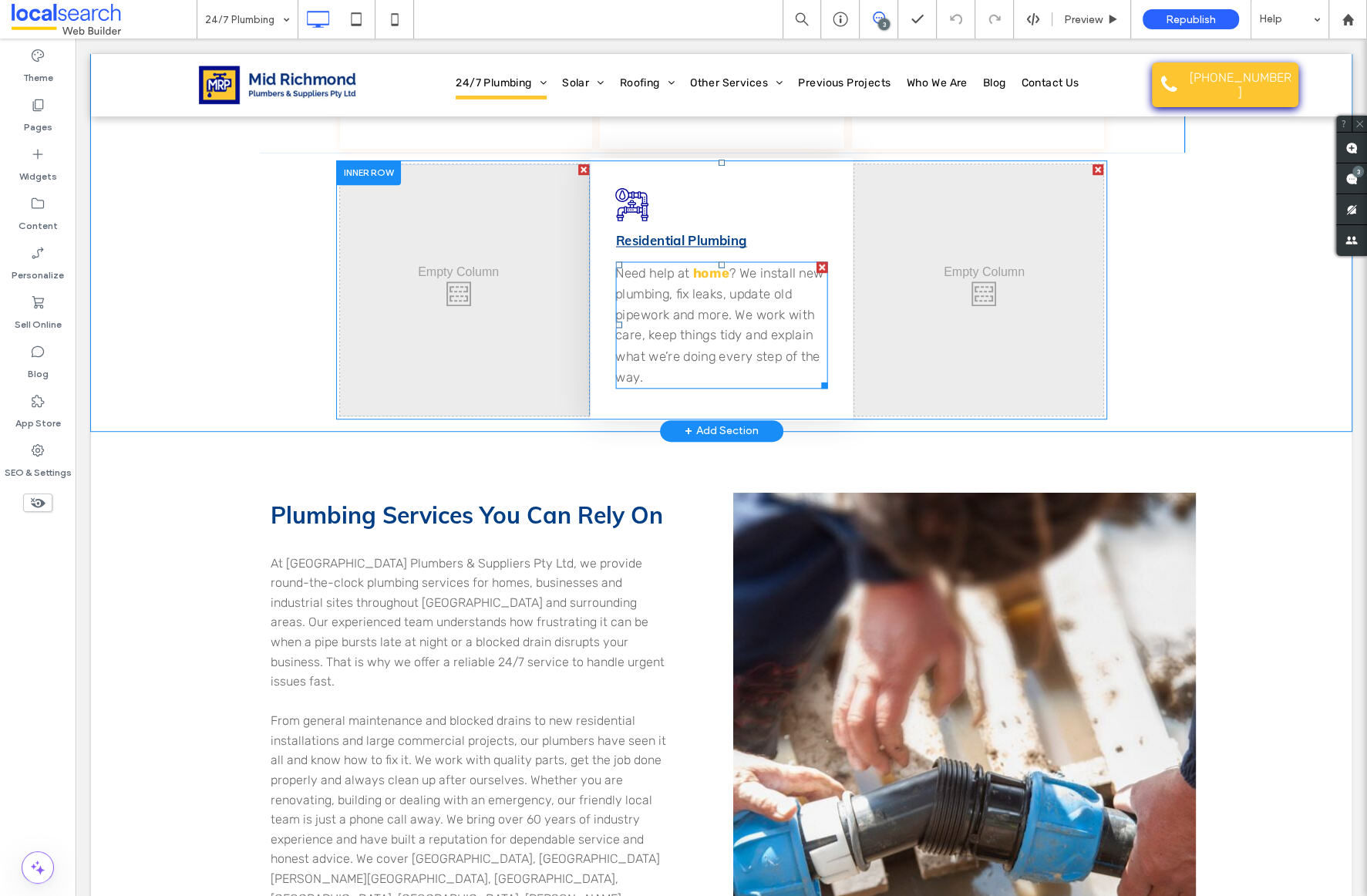
click at [743, 304] on span "? We install new plumbing, fix leaks, update old pipework and more. We work wit…" at bounding box center [719, 324] width 209 height 119
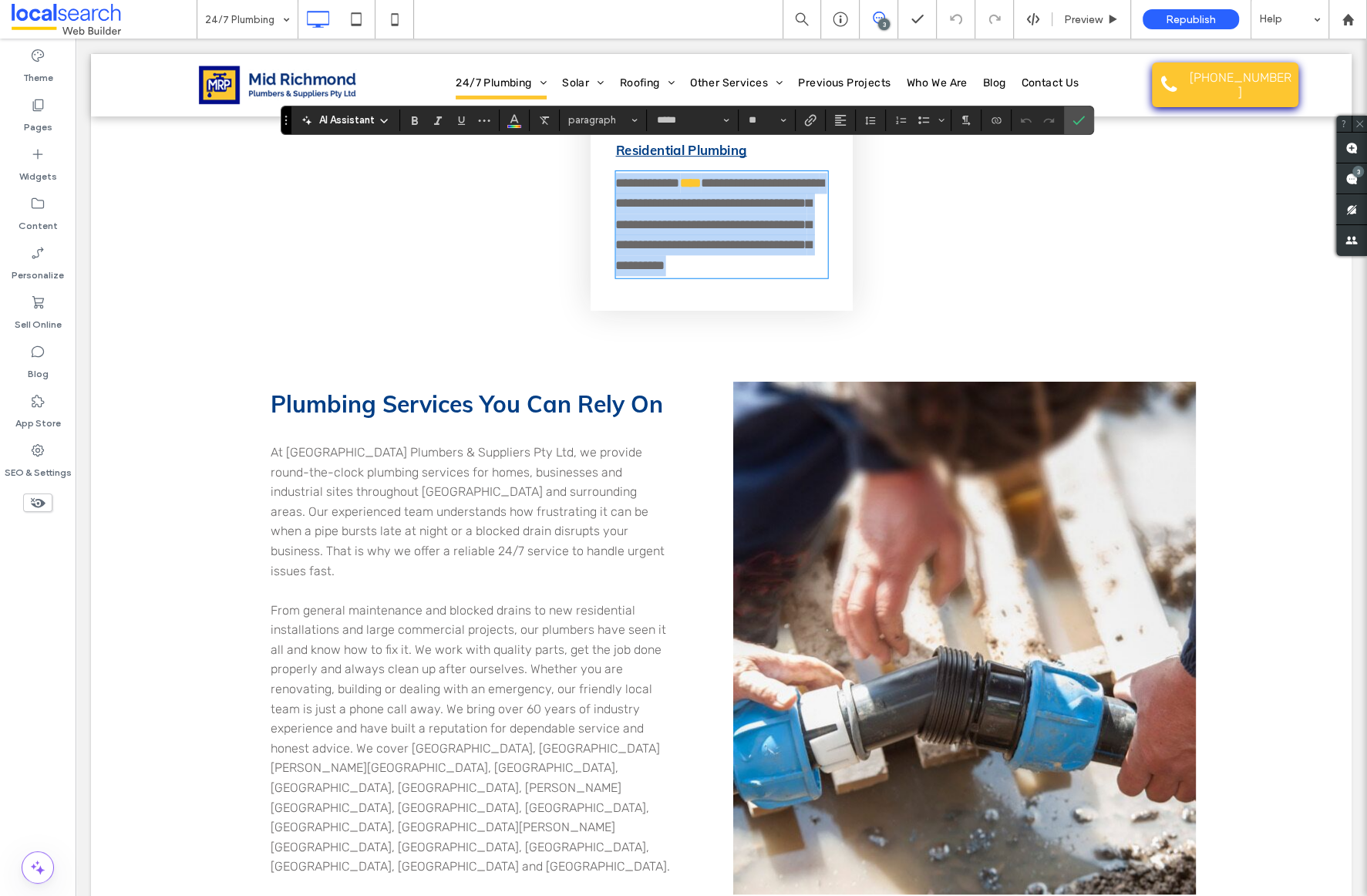
scroll to position [740, 0]
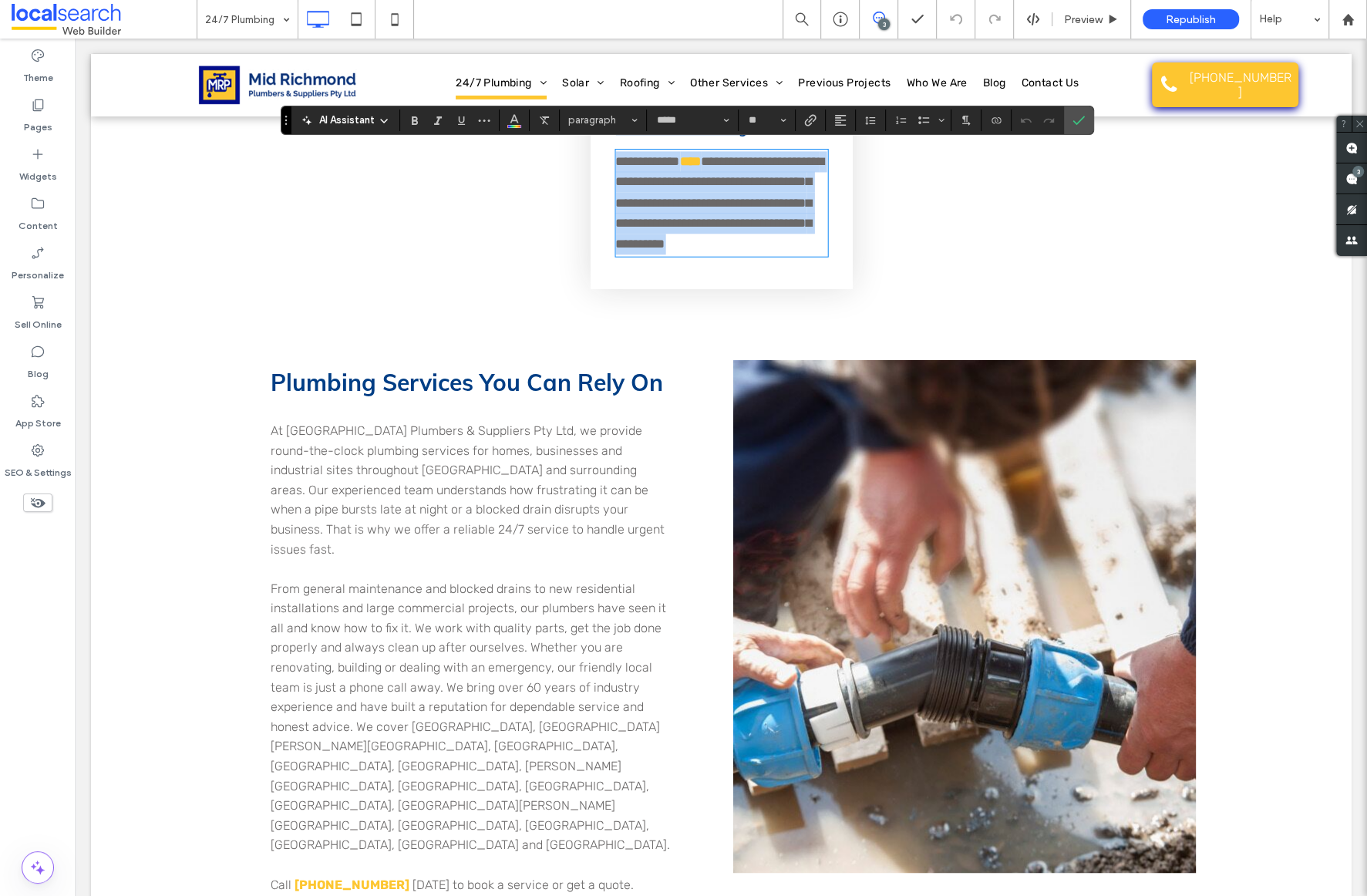
drag, startPoint x: 257, startPoint y: 485, endPoint x: 508, endPoint y: 740, distance: 357.8
click at [508, 740] on div "Plumbing Services You Can Rely On At Mid Richmond Plumbers & Suppliers Pty Ltd,…" at bounding box center [721, 664] width 1261 height 730
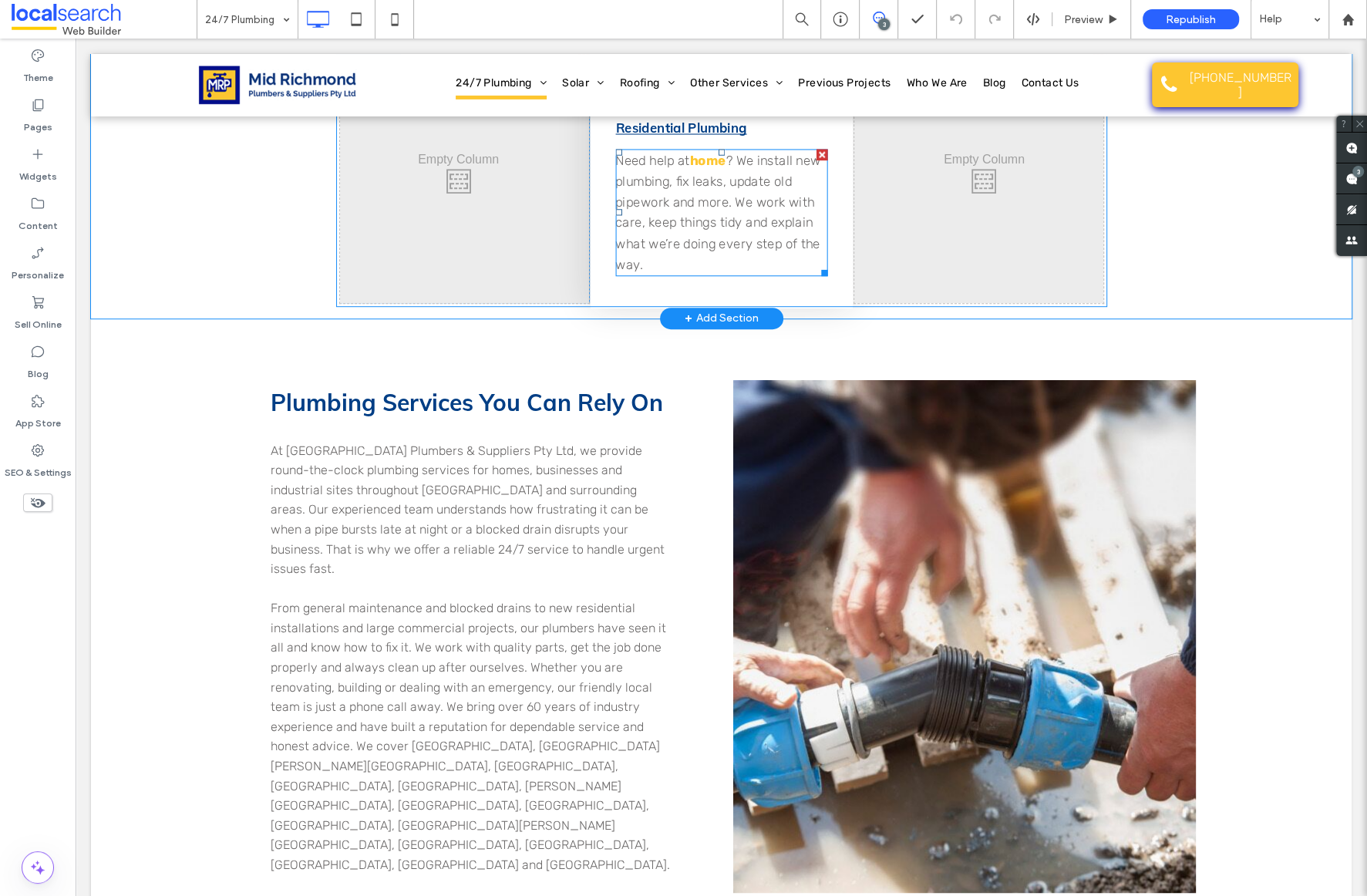
click at [661, 220] on span "? We install new plumbing, fix leaks, update old pipework and more. We work wit…" at bounding box center [718, 212] width 206 height 119
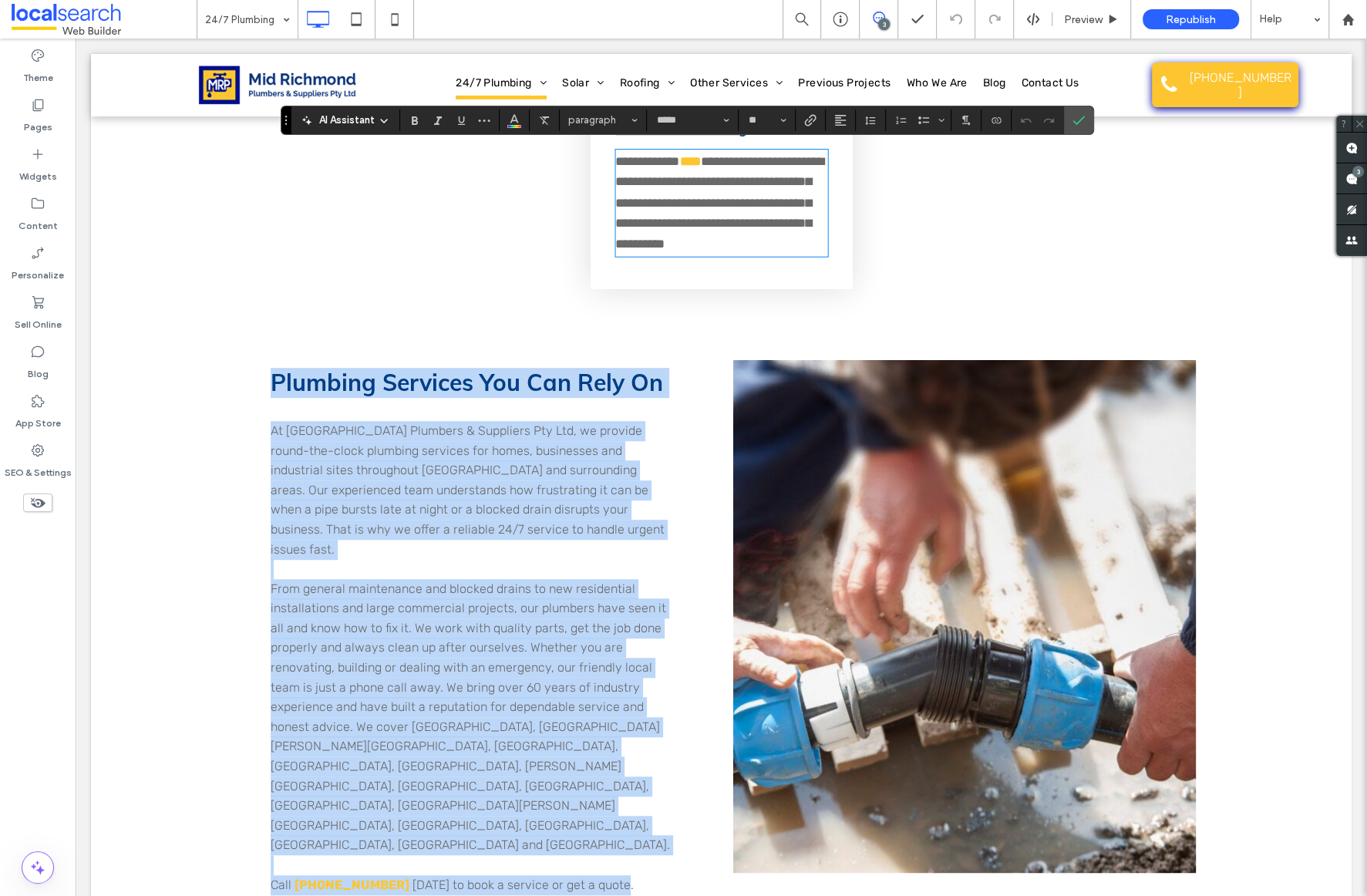
copy div "Plumbing Services You Can Rely On At Mid Richmond Plumbers & Suppliers Pty Ltd,…"
drag, startPoint x: 264, startPoint y: 383, endPoint x: 604, endPoint y: 827, distance: 559.2
click at [604, 827] on div "Plumbing Services You Can Rely On At Mid Richmond Plumbers & Suppliers Pty Ltd,…" at bounding box center [721, 664] width 1261 height 730
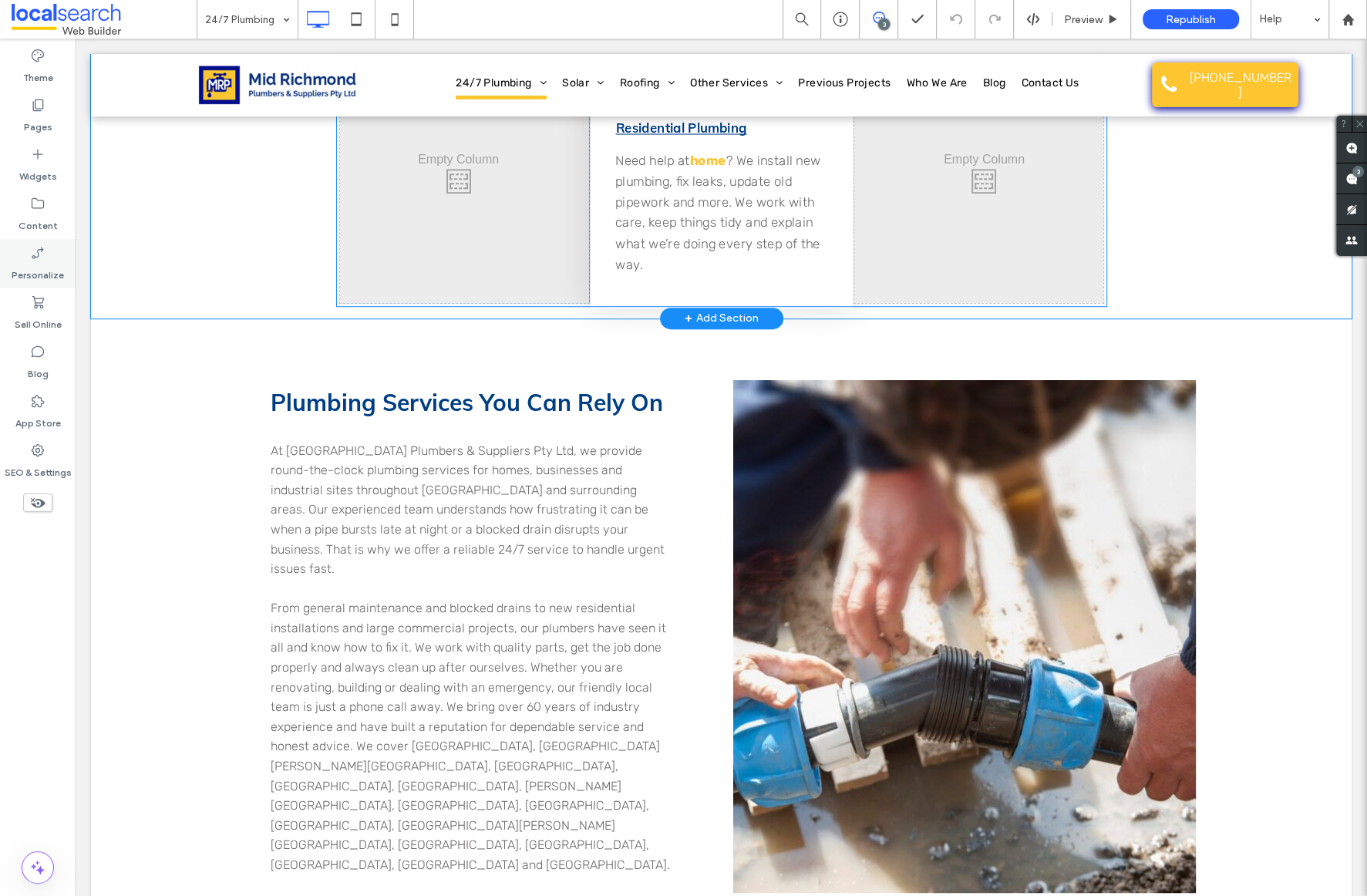
drag, startPoint x: 32, startPoint y: 108, endPoint x: 36, endPoint y: 253, distance: 145.1
click at [32, 107] on icon at bounding box center [37, 104] width 15 height 15
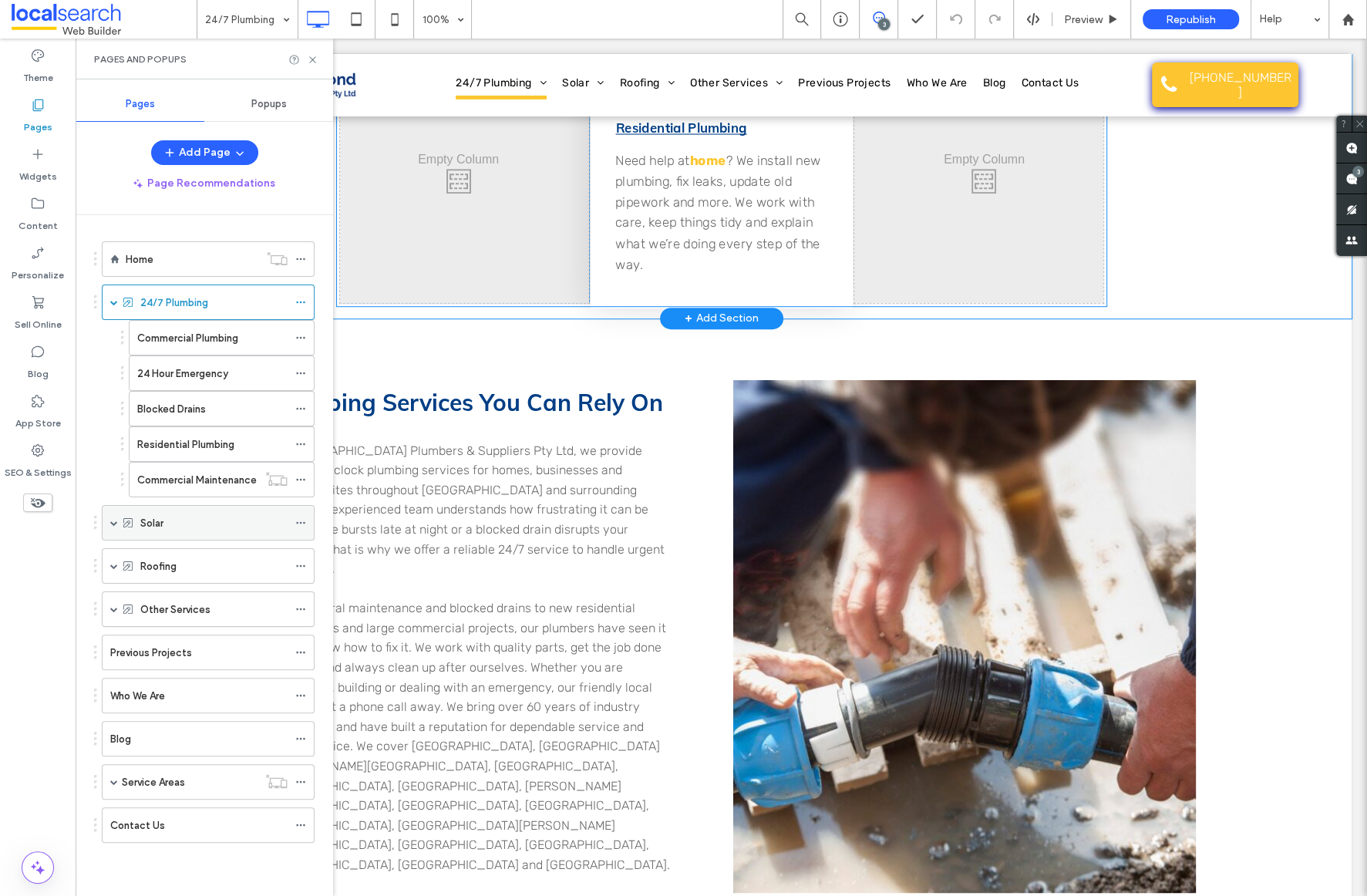
click at [187, 528] on div "Solar" at bounding box center [214, 523] width 147 height 16
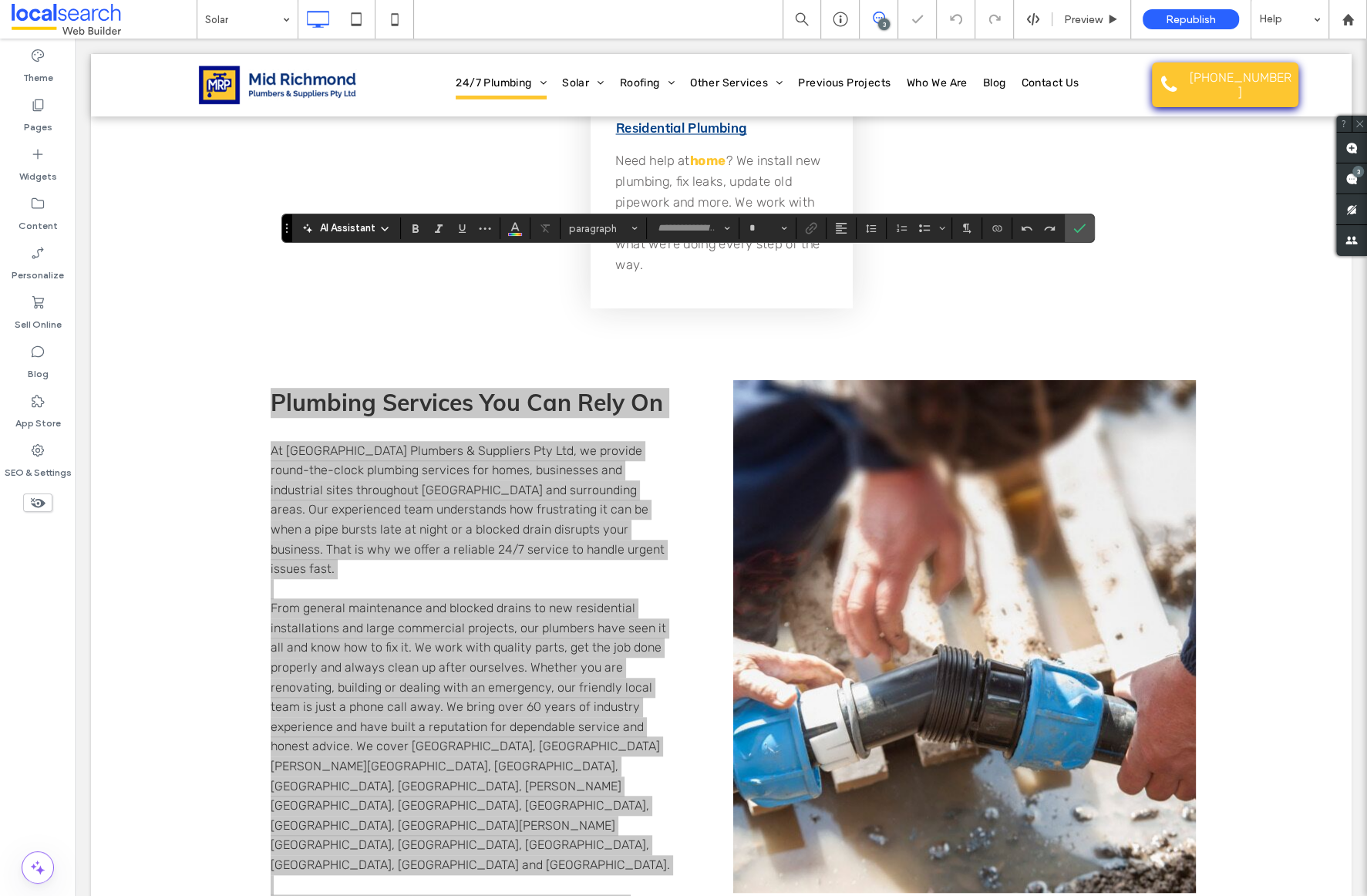
type input "****"
type input "**"
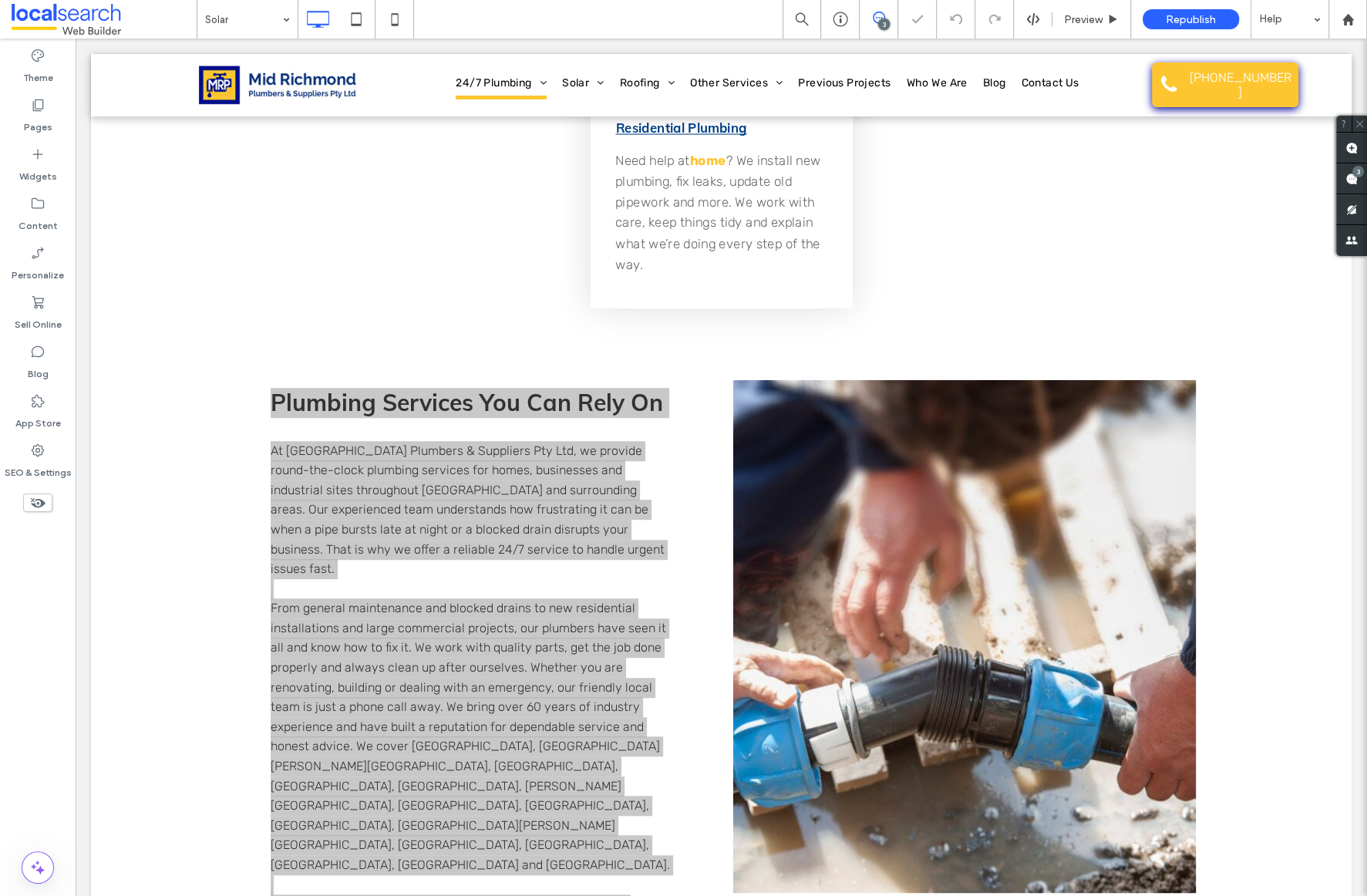
click at [421, 270] on div at bounding box center [683, 448] width 1367 height 896
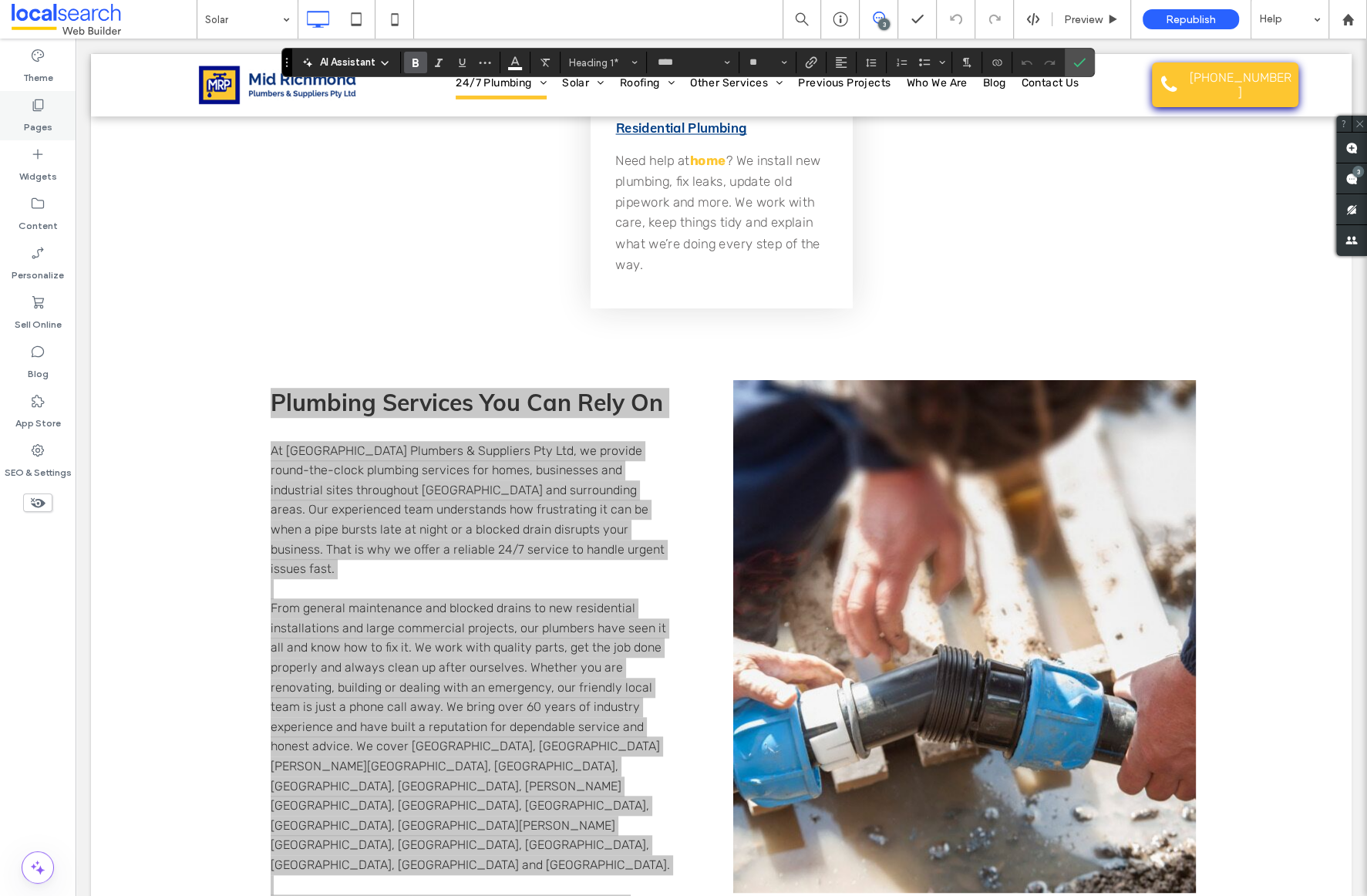
click at [38, 105] on icon at bounding box center [37, 104] width 15 height 15
click at [35, 105] on icon at bounding box center [37, 104] width 15 height 15
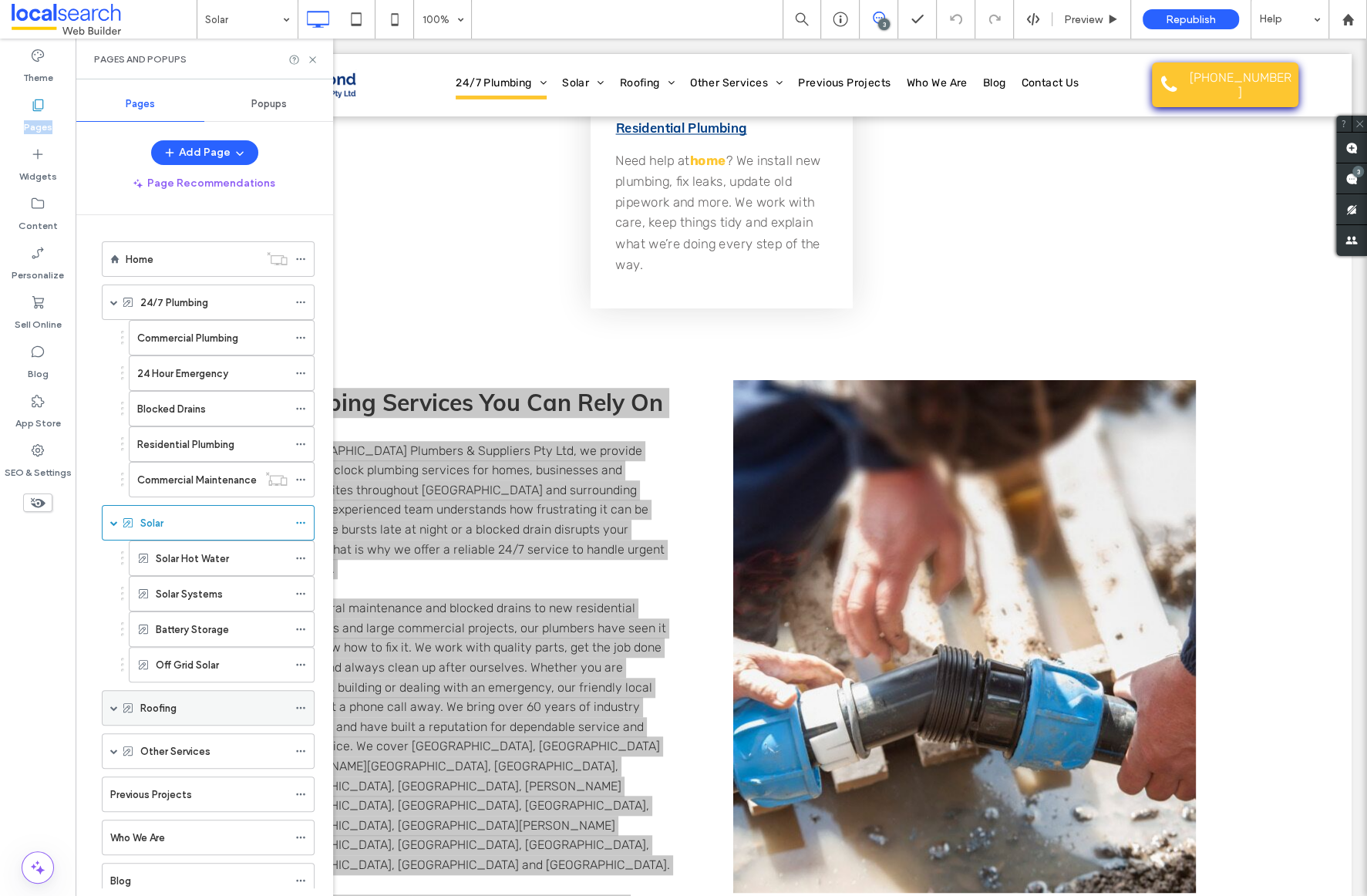
click at [151, 707] on label "Roofing" at bounding box center [159, 708] width 36 height 27
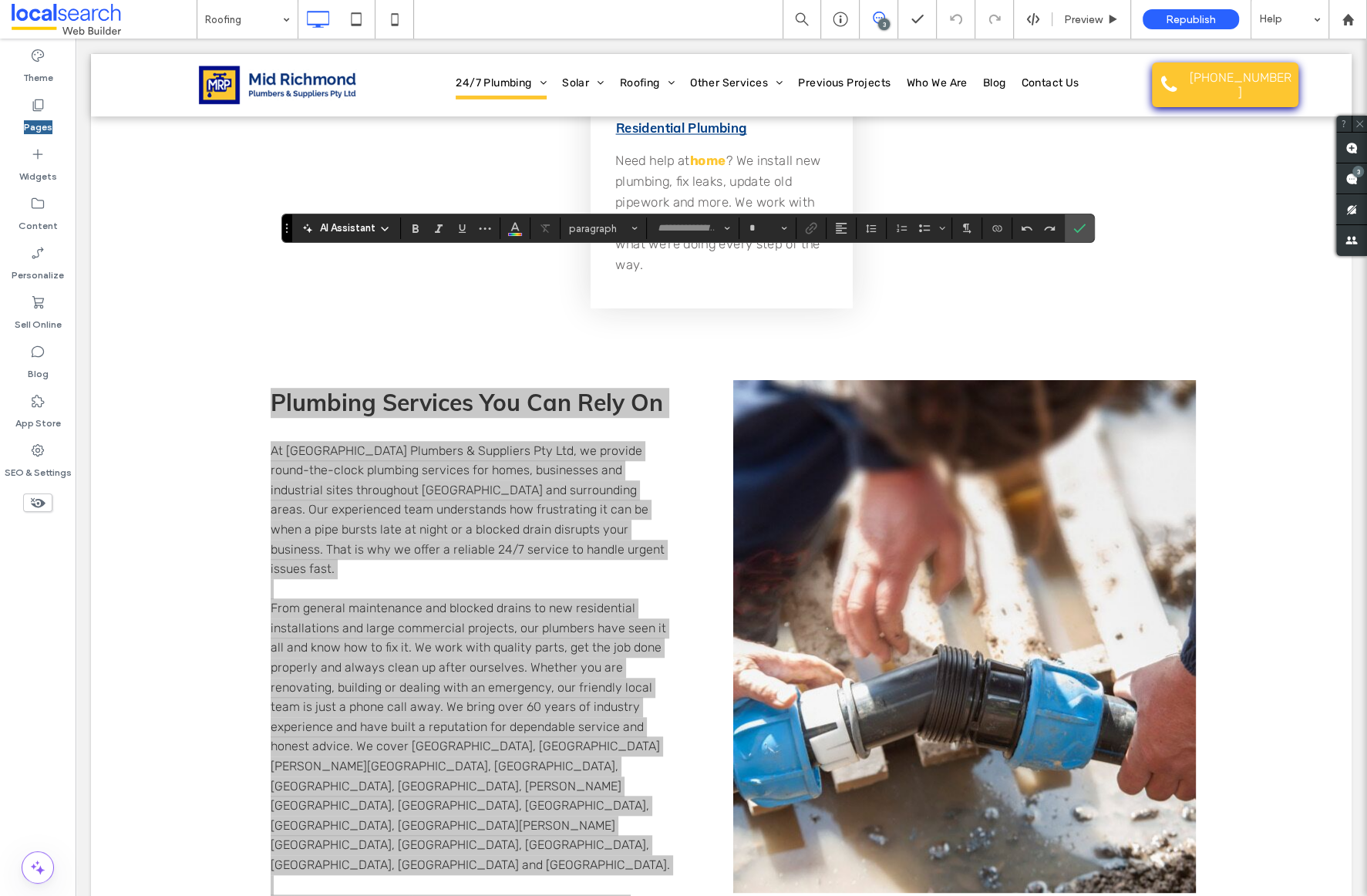
type input "****"
type input "**"
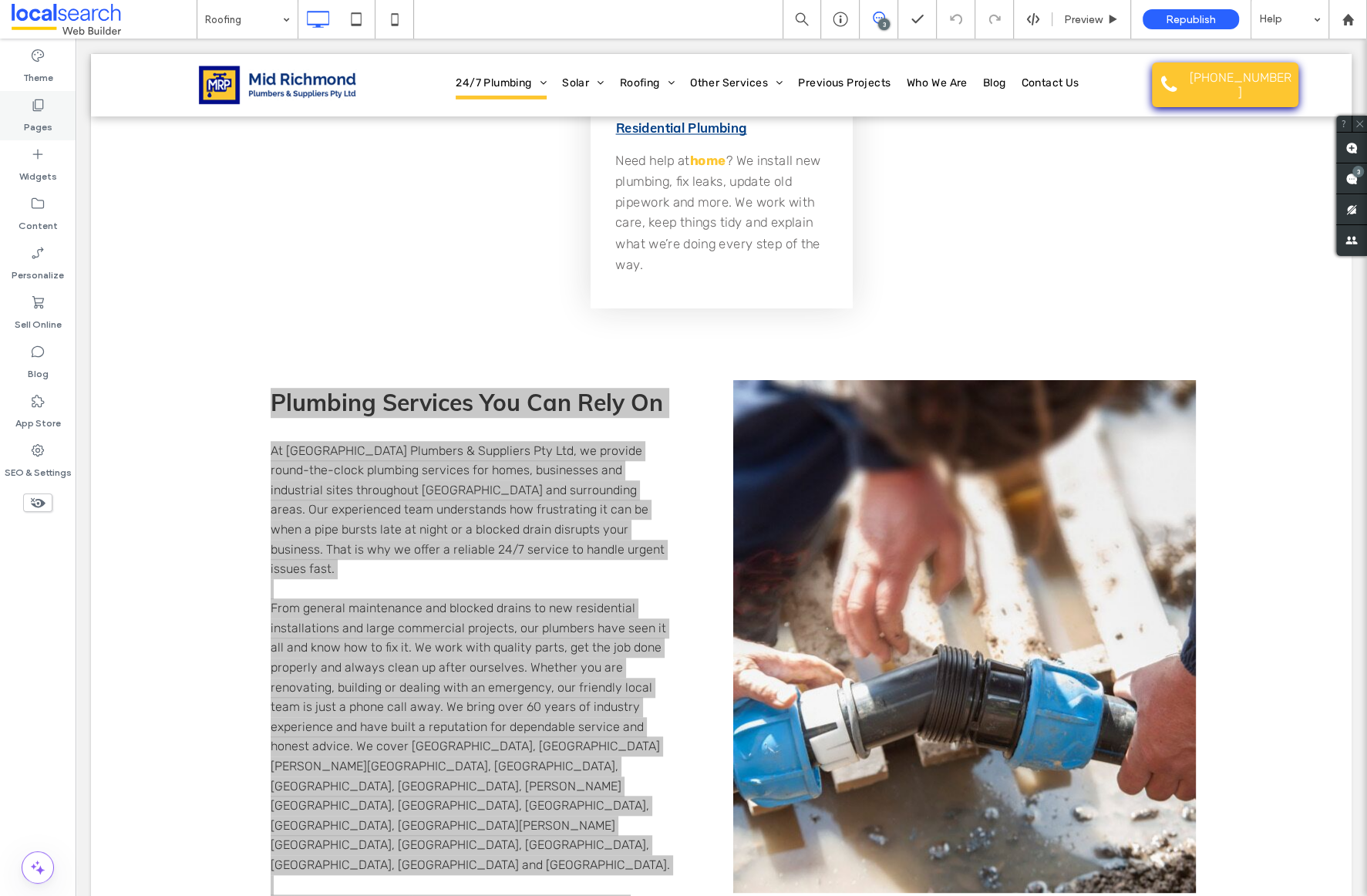
click at [35, 108] on use at bounding box center [39, 105] width 11 height 12
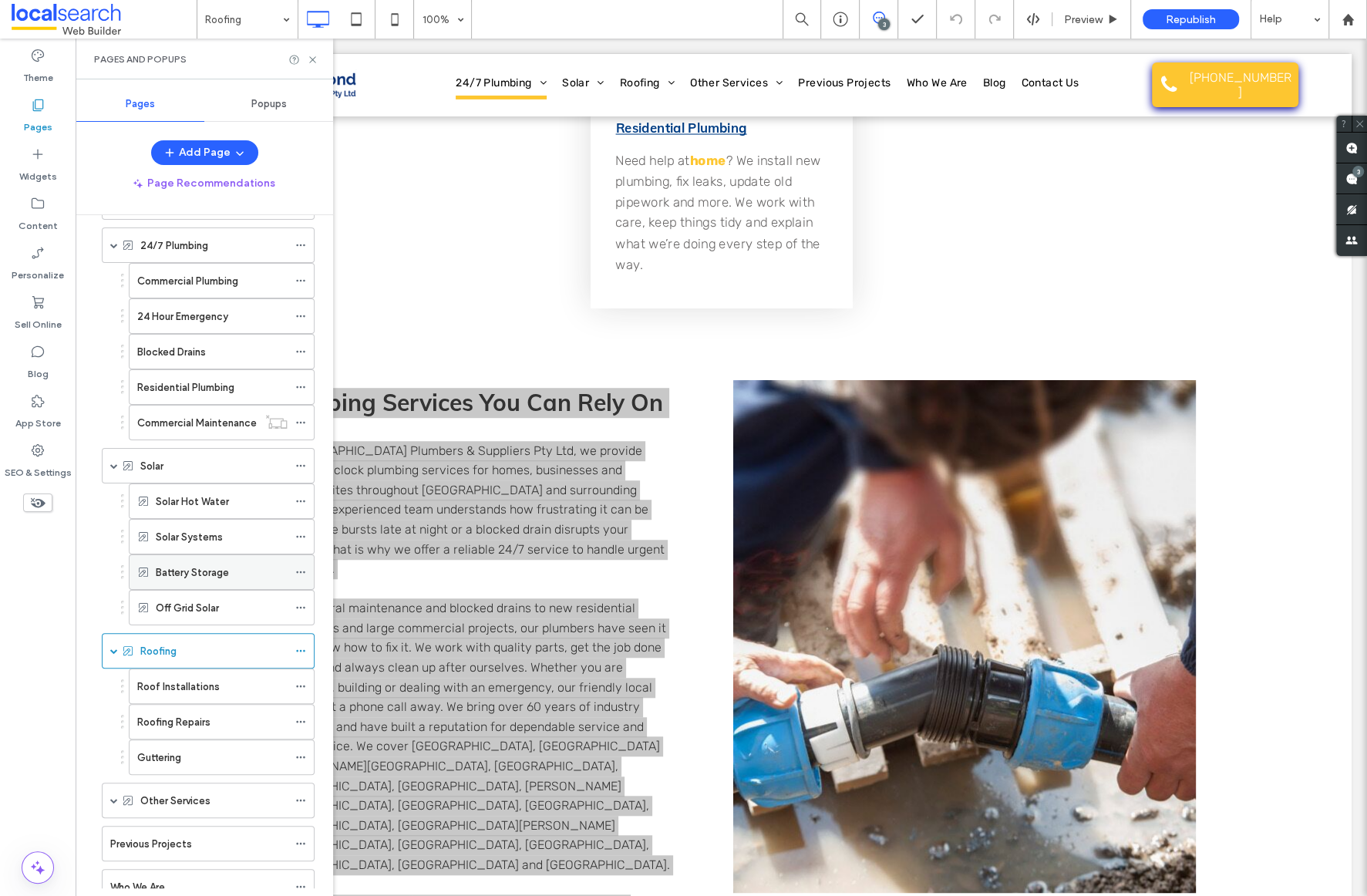
scroll to position [114, 0]
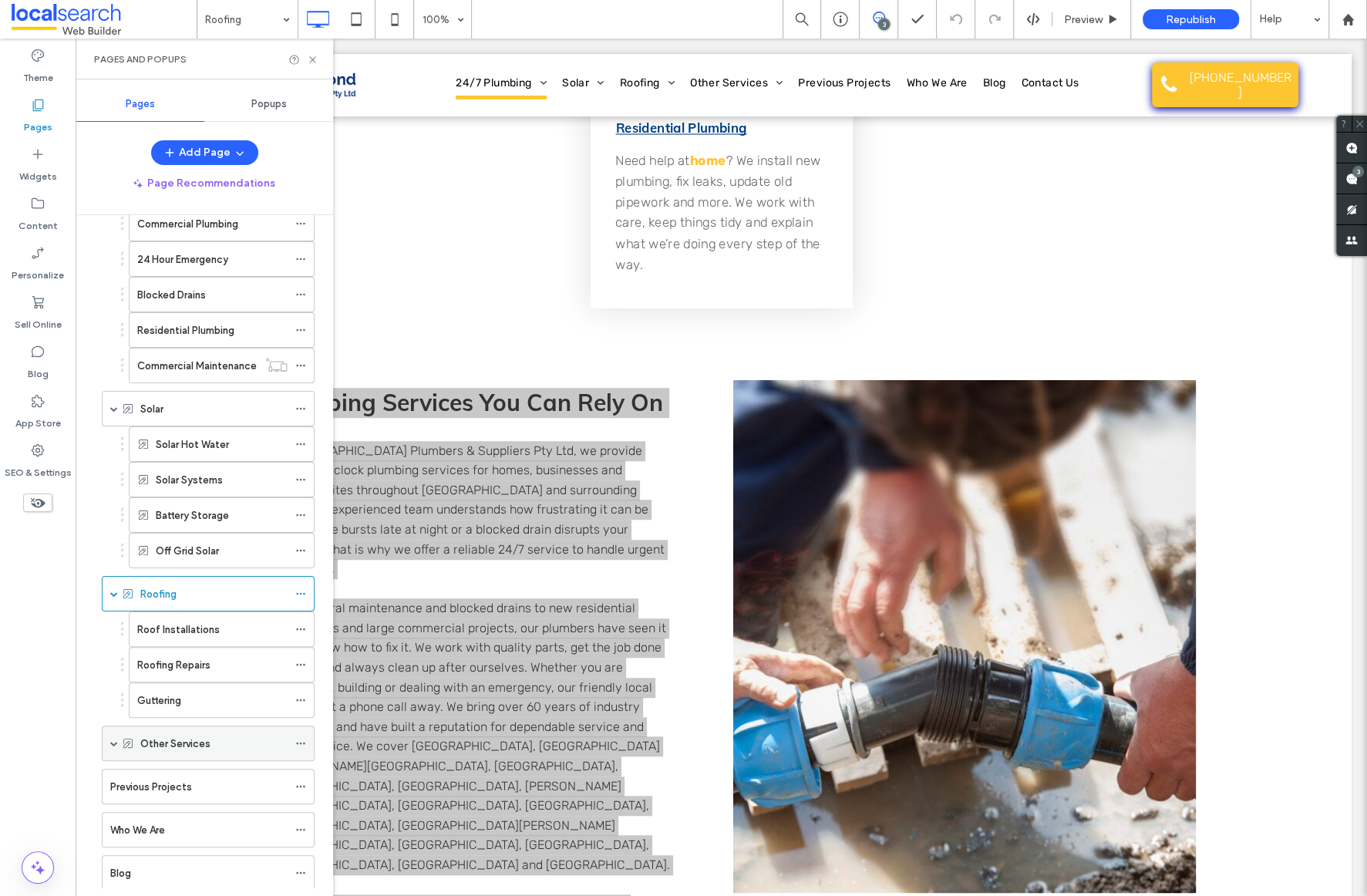
click at [207, 742] on label "Other Services" at bounding box center [175, 743] width 70 height 27
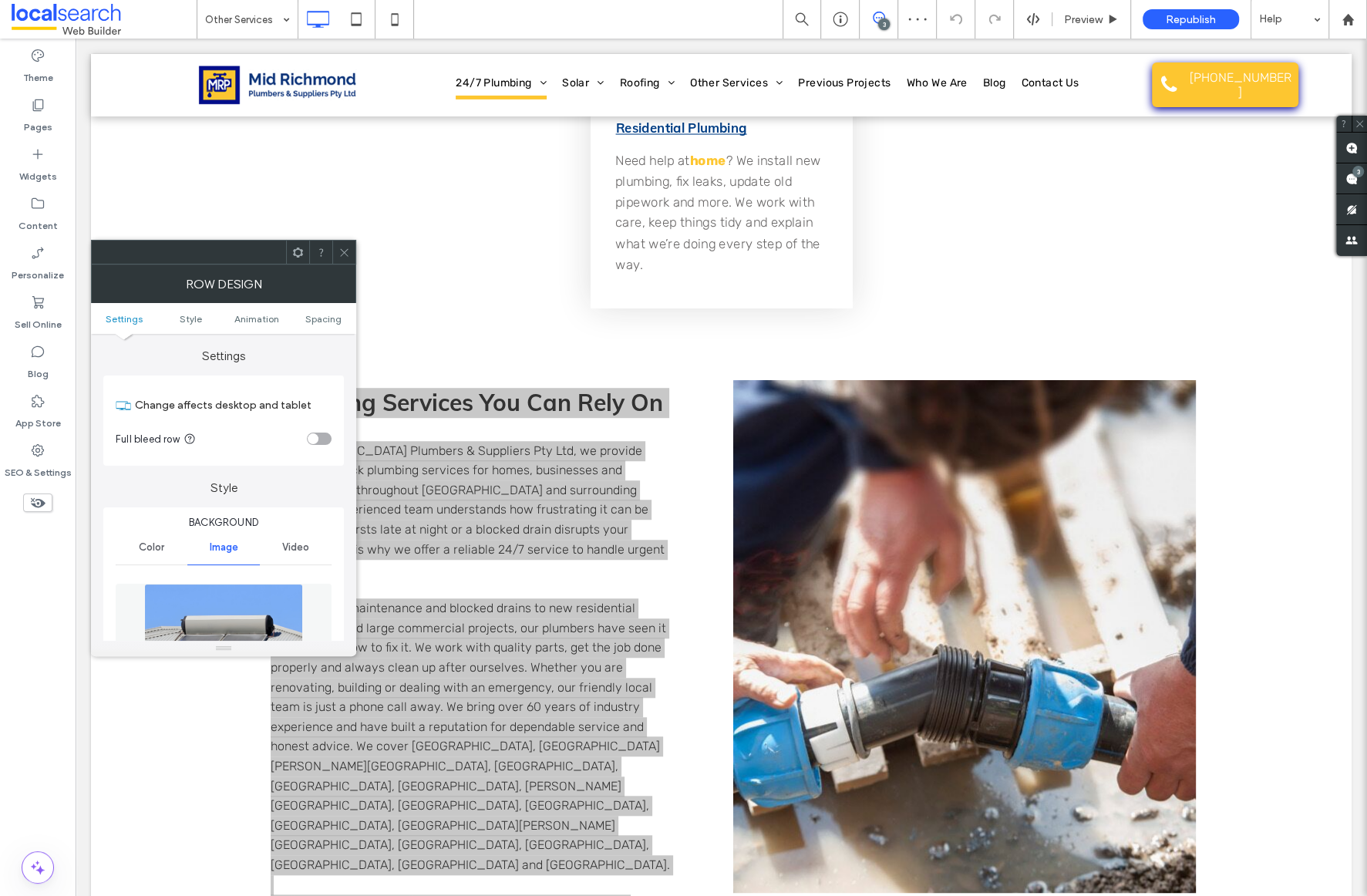
click at [341, 248] on icon at bounding box center [344, 252] width 12 height 12
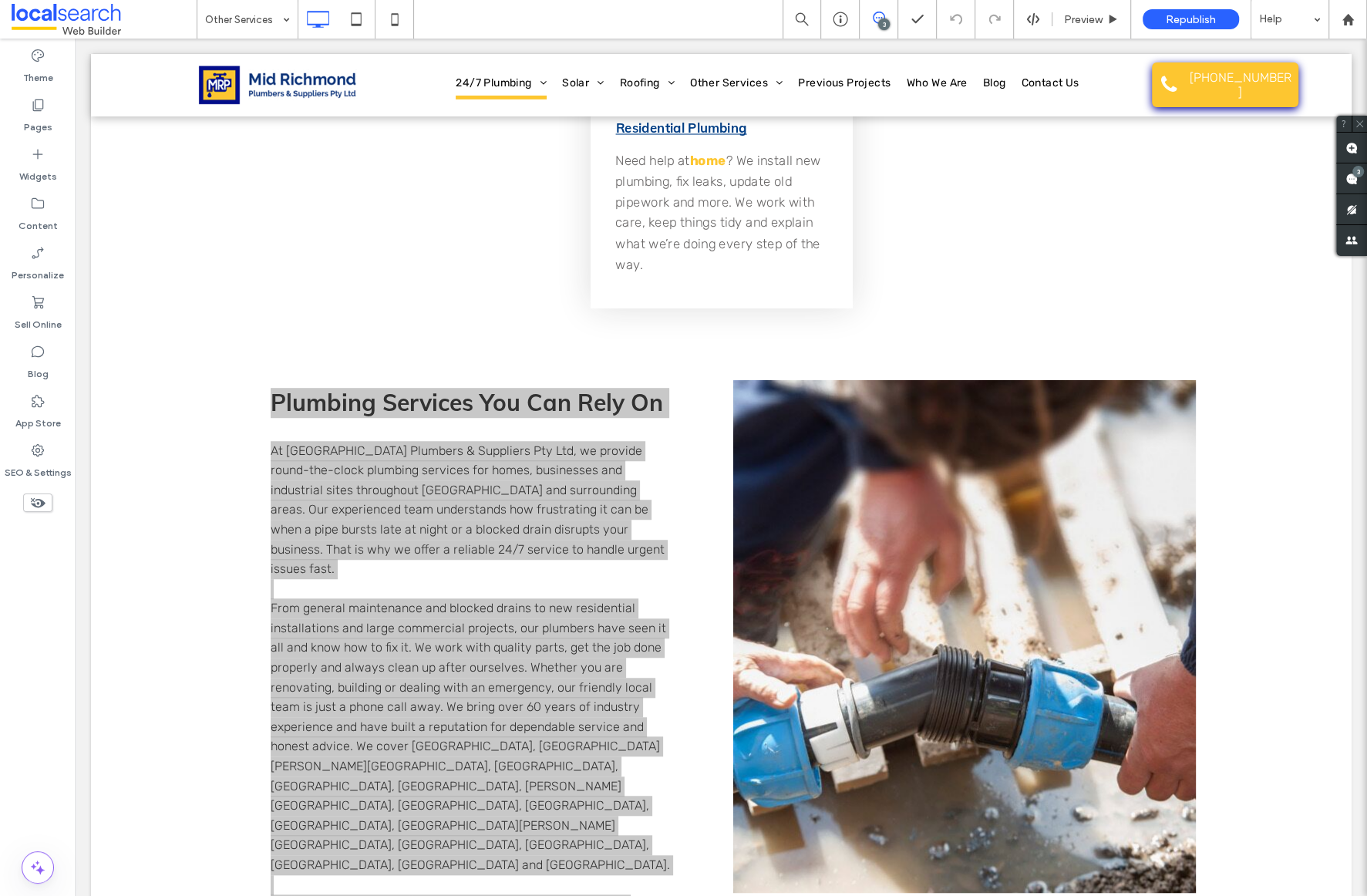
type input "****"
type input "**"
click at [37, 106] on icon at bounding box center [37, 104] width 15 height 15
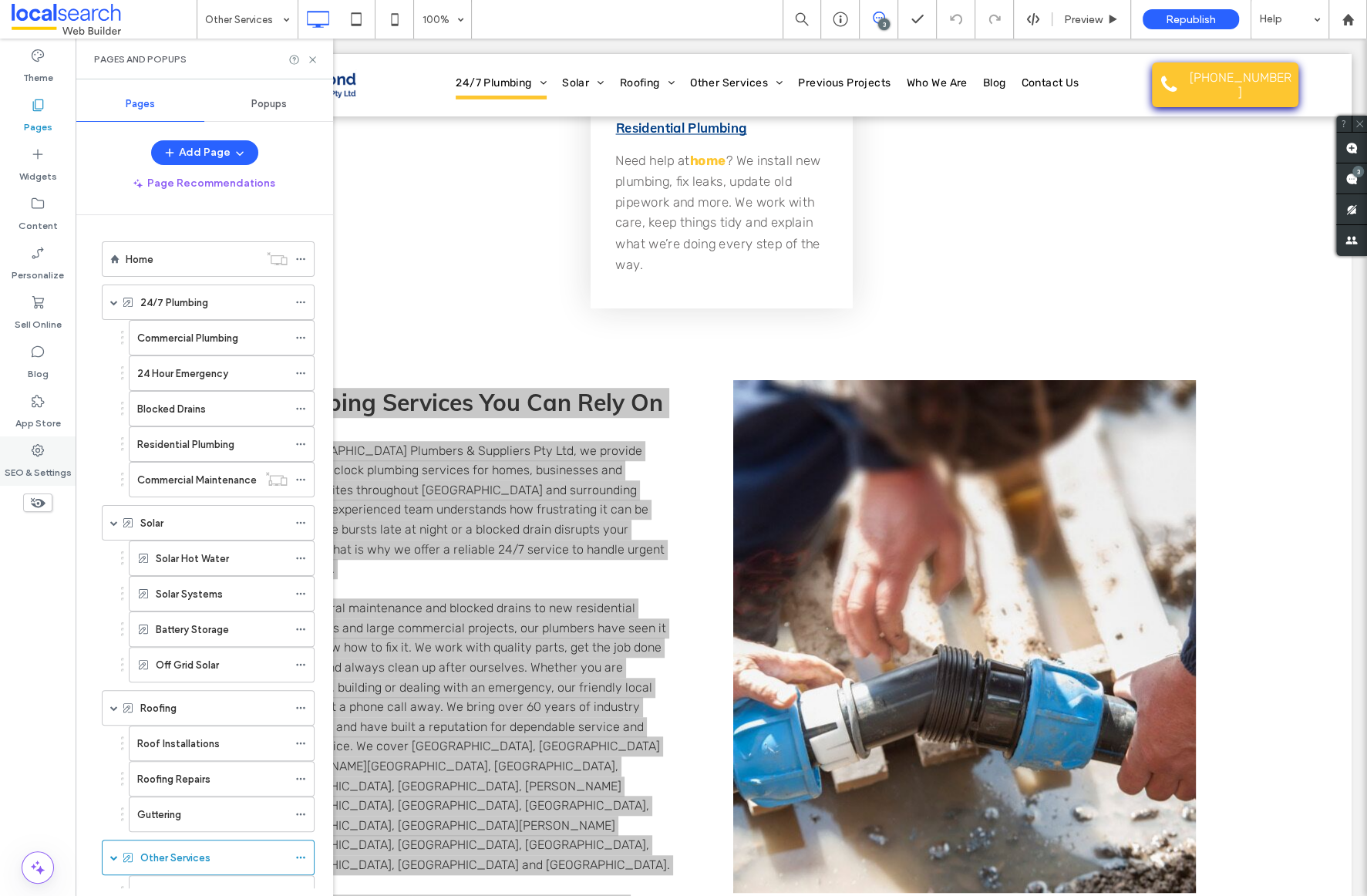
click at [45, 446] on icon at bounding box center [37, 449] width 15 height 15
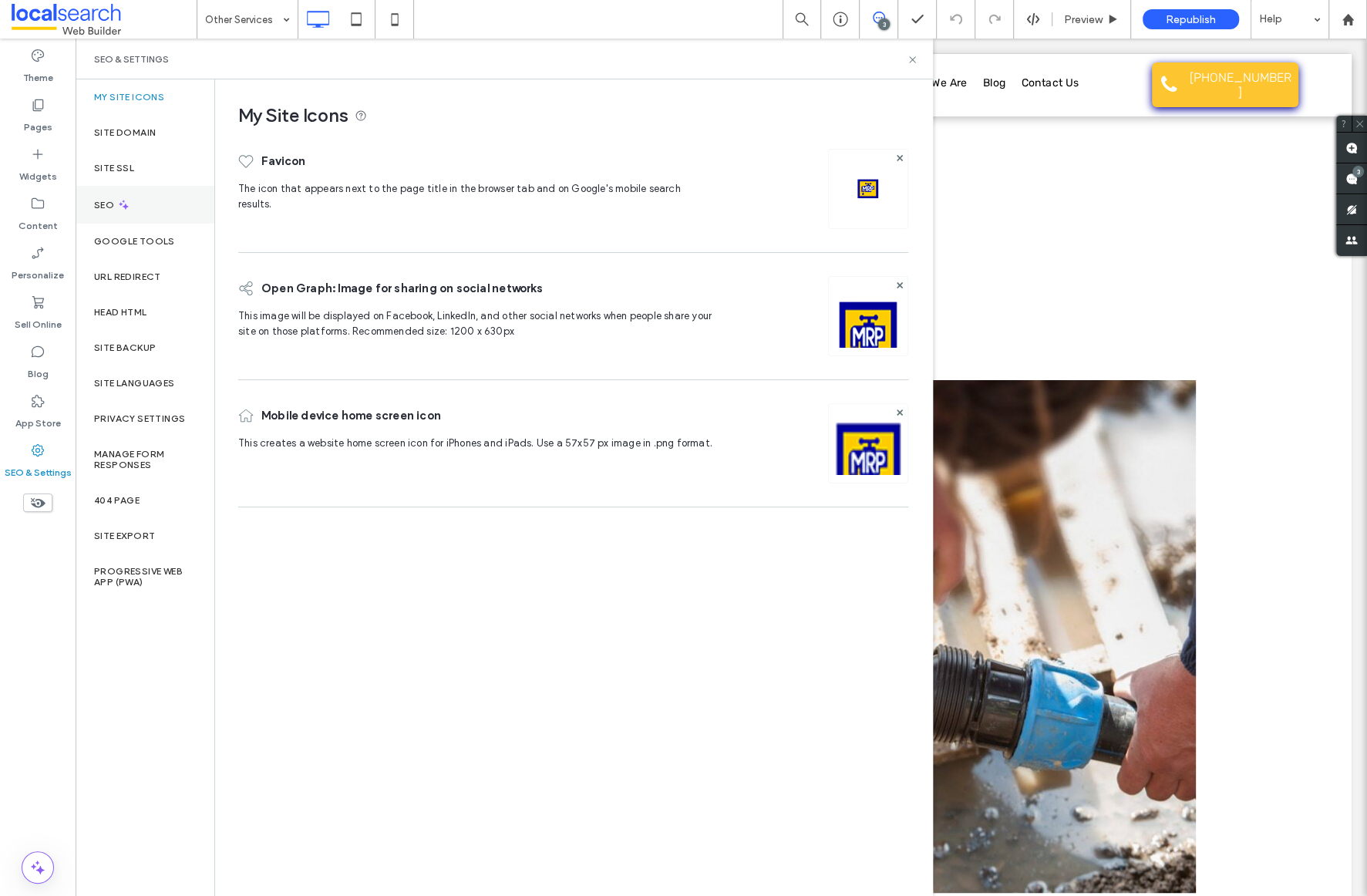
click at [121, 201] on icon at bounding box center [124, 204] width 13 height 13
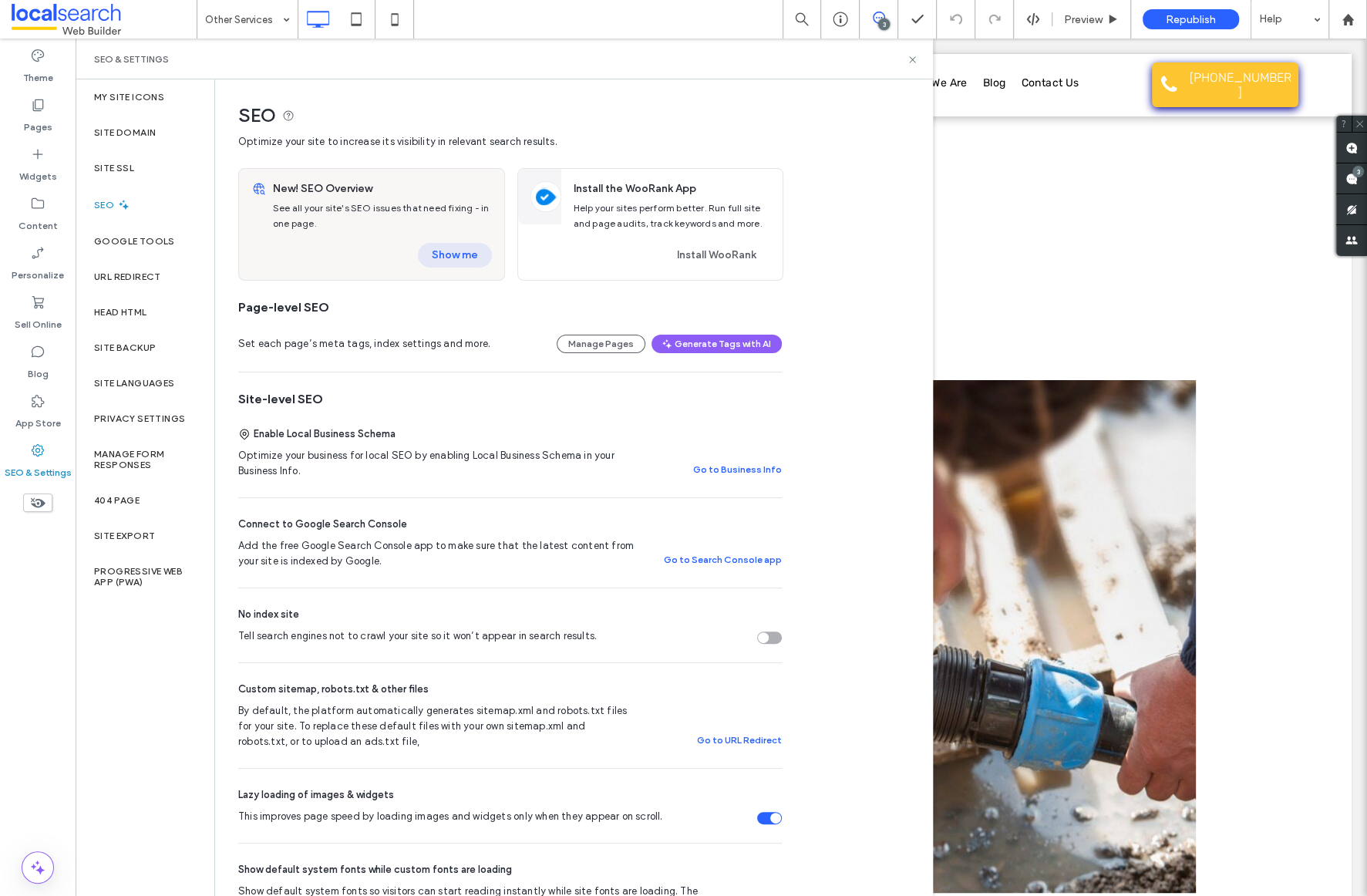
click at [446, 252] on button "Show me" at bounding box center [455, 254] width 74 height 25
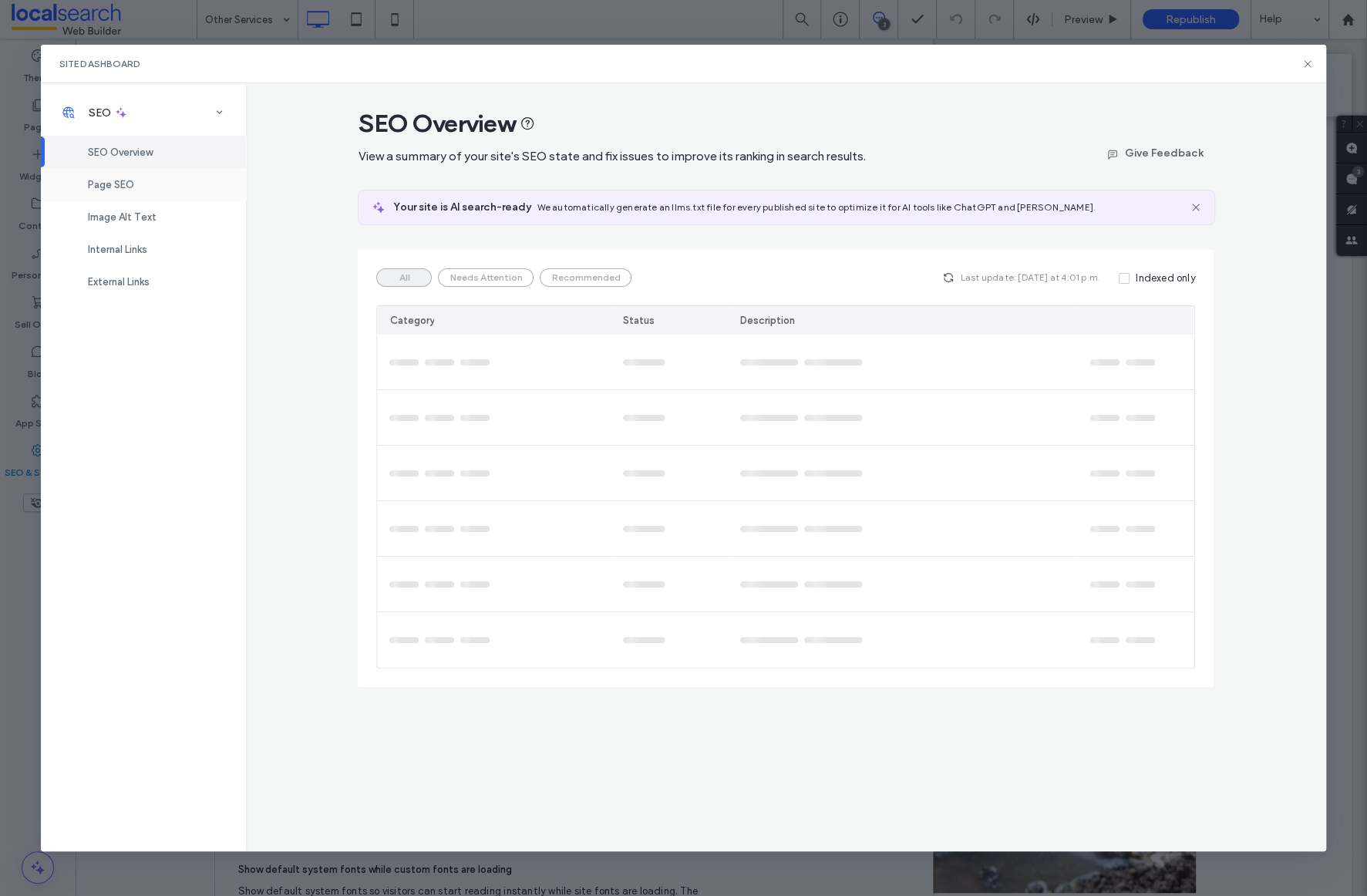
click at [126, 185] on span "Page SEO" at bounding box center [111, 184] width 46 height 12
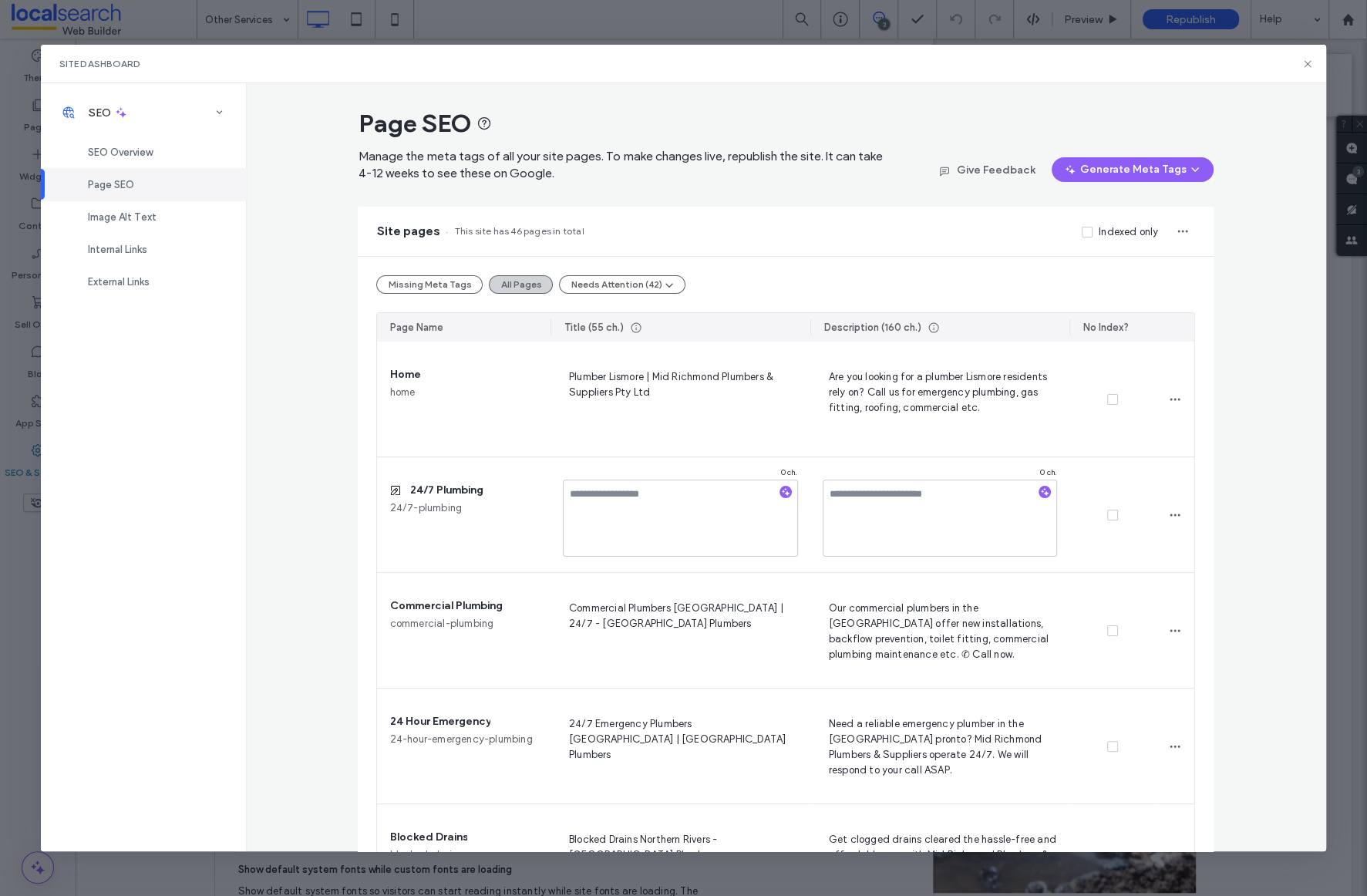
click at [531, 279] on button "All Pages" at bounding box center [520, 284] width 64 height 18
click at [677, 503] on textarea at bounding box center [680, 517] width 235 height 77
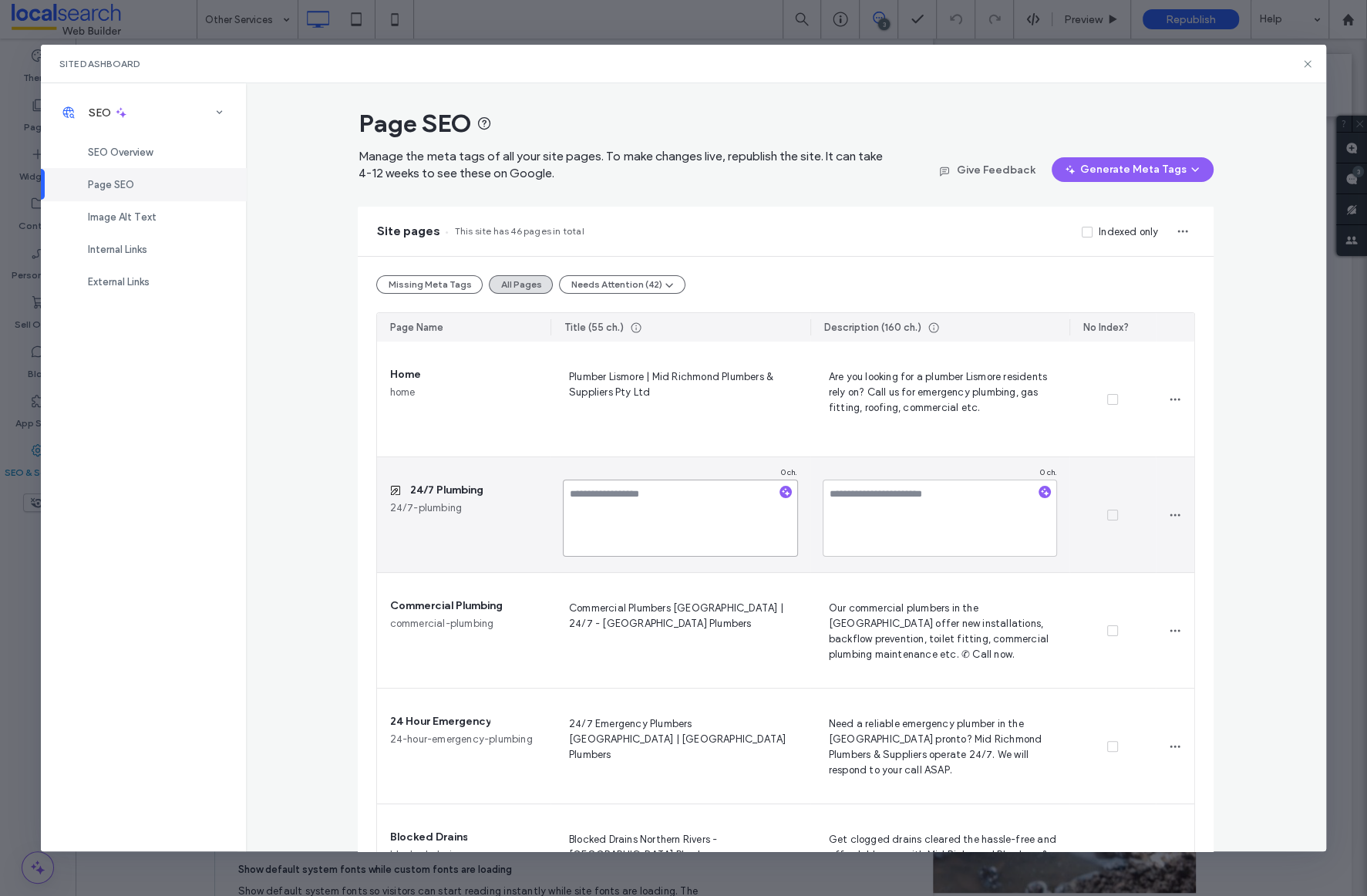
paste textarea "**********"
type textarea "**********"
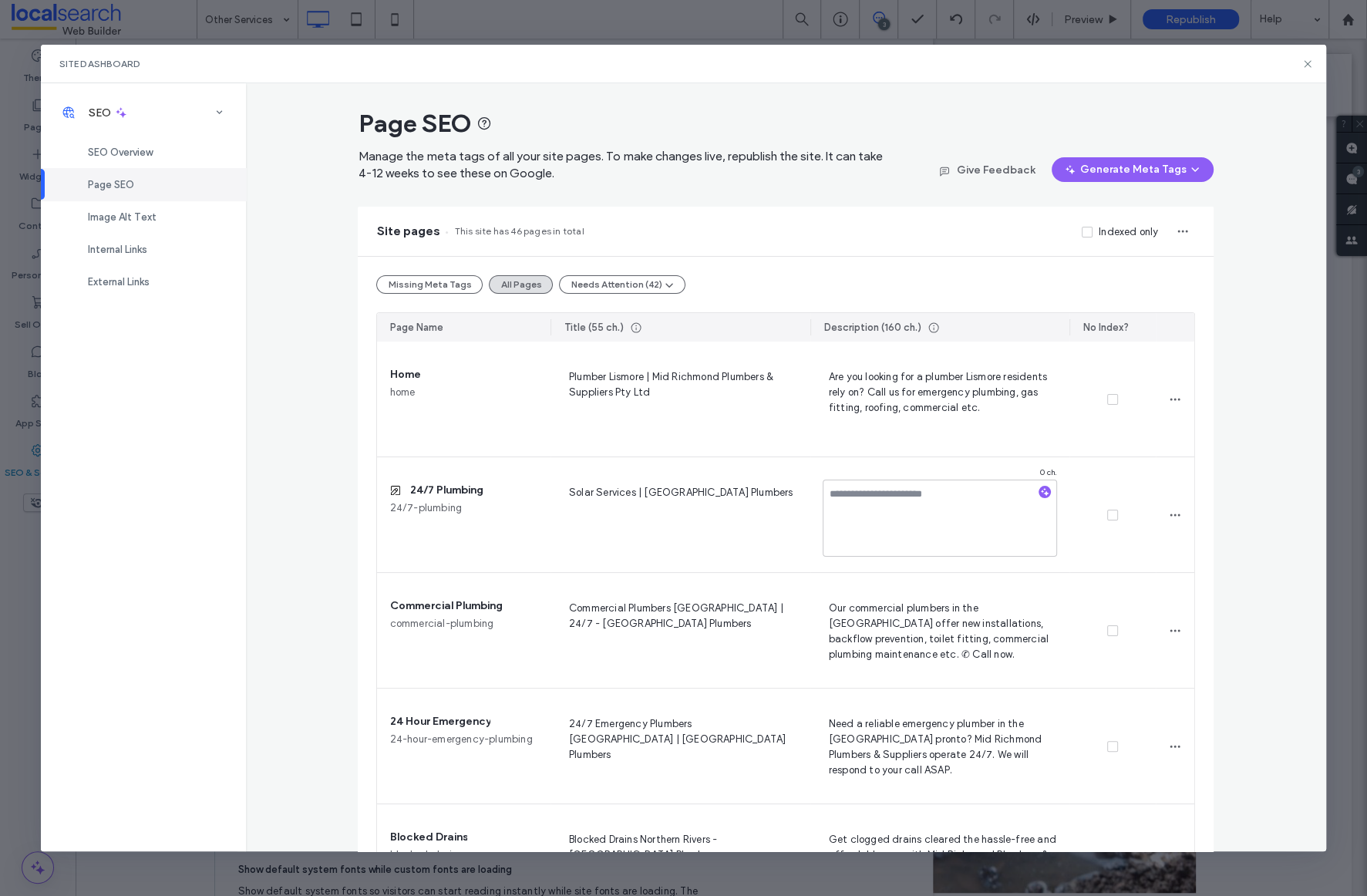
click at [729, 497] on span "Solar Services | Mid Richmond Plumbers" at bounding box center [680, 515] width 235 height 64
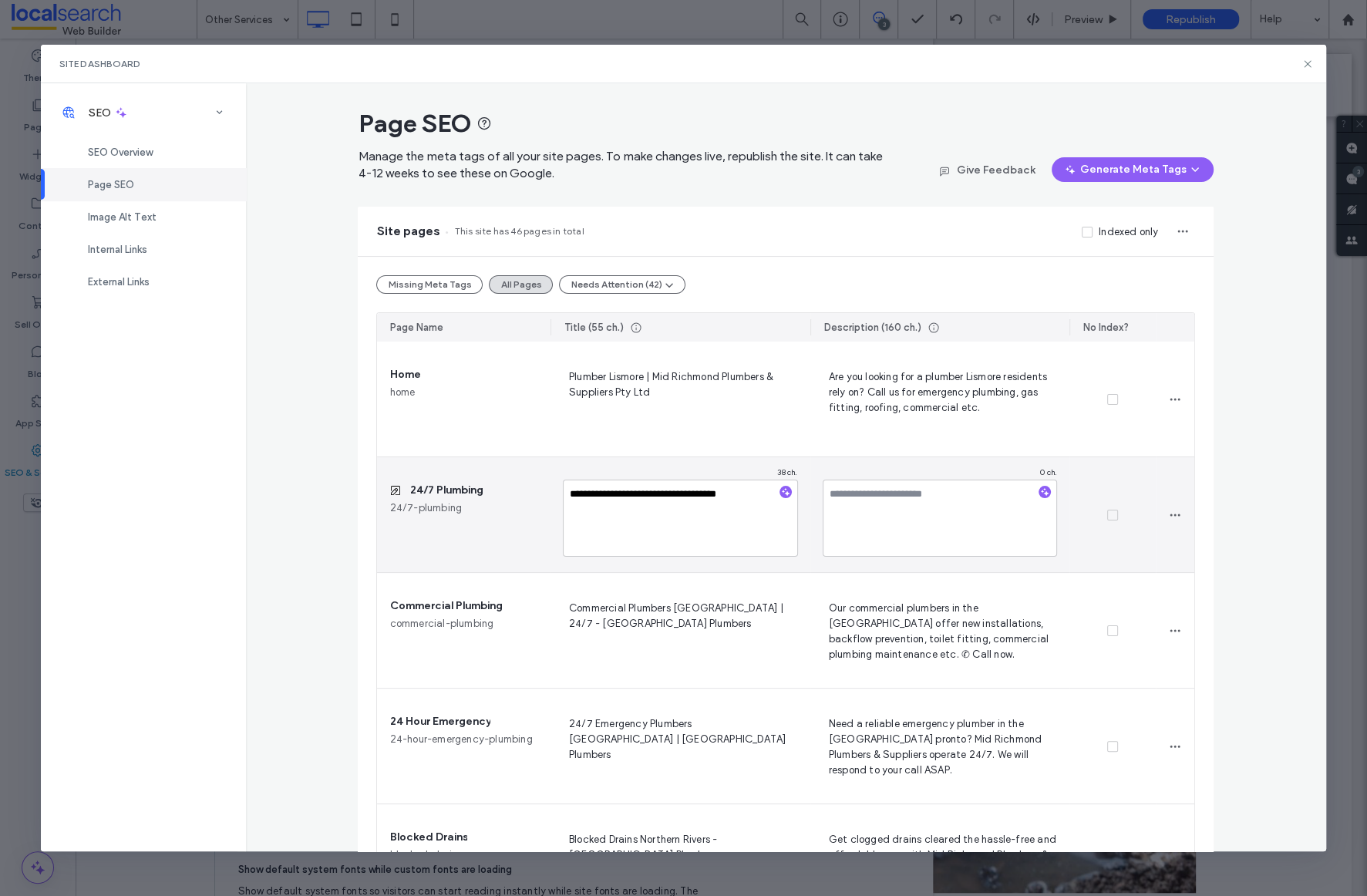
click at [729, 497] on textarea "**********" at bounding box center [680, 517] width 235 height 77
type textarea "**********"
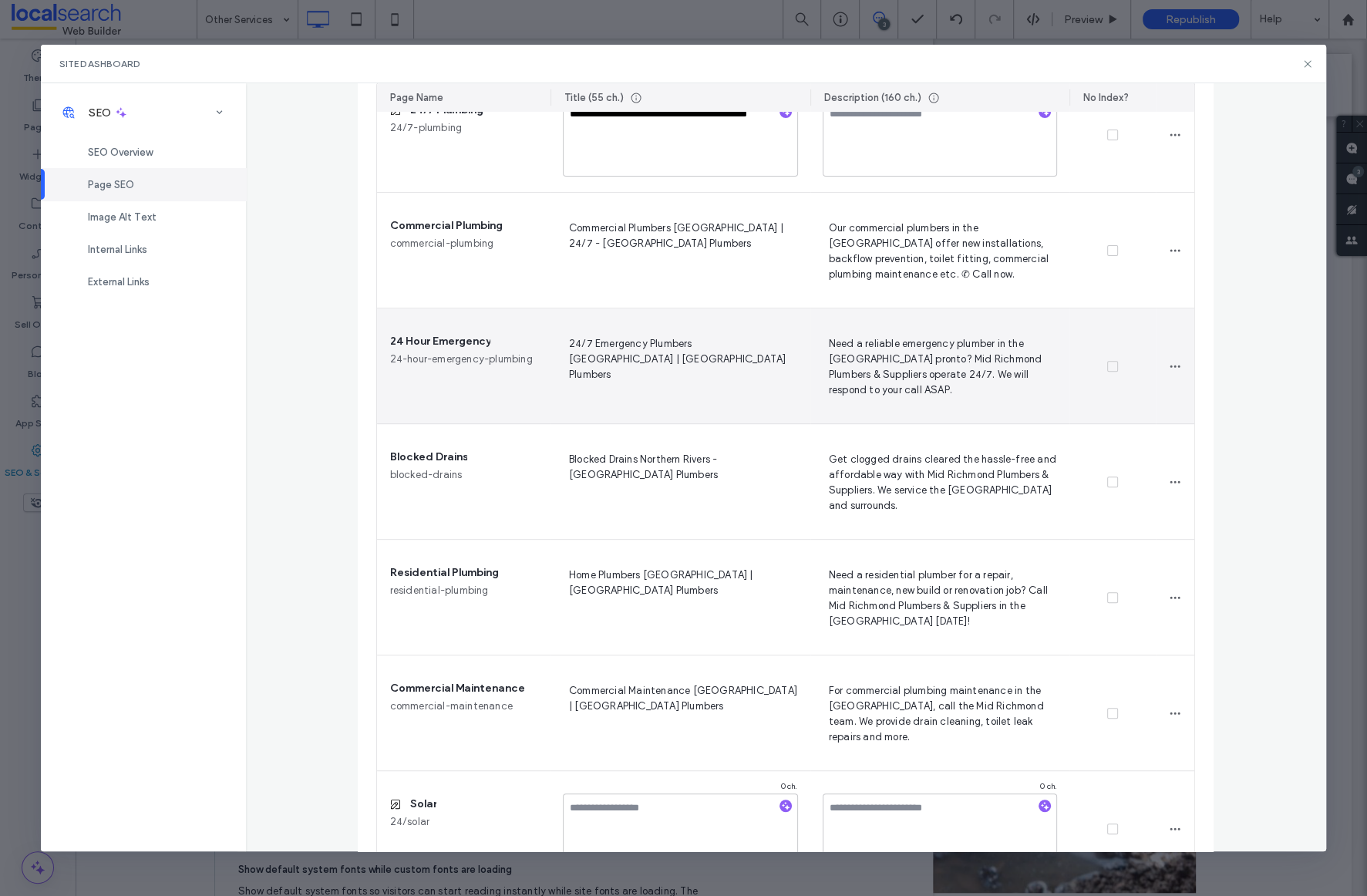
scroll to position [320, 0]
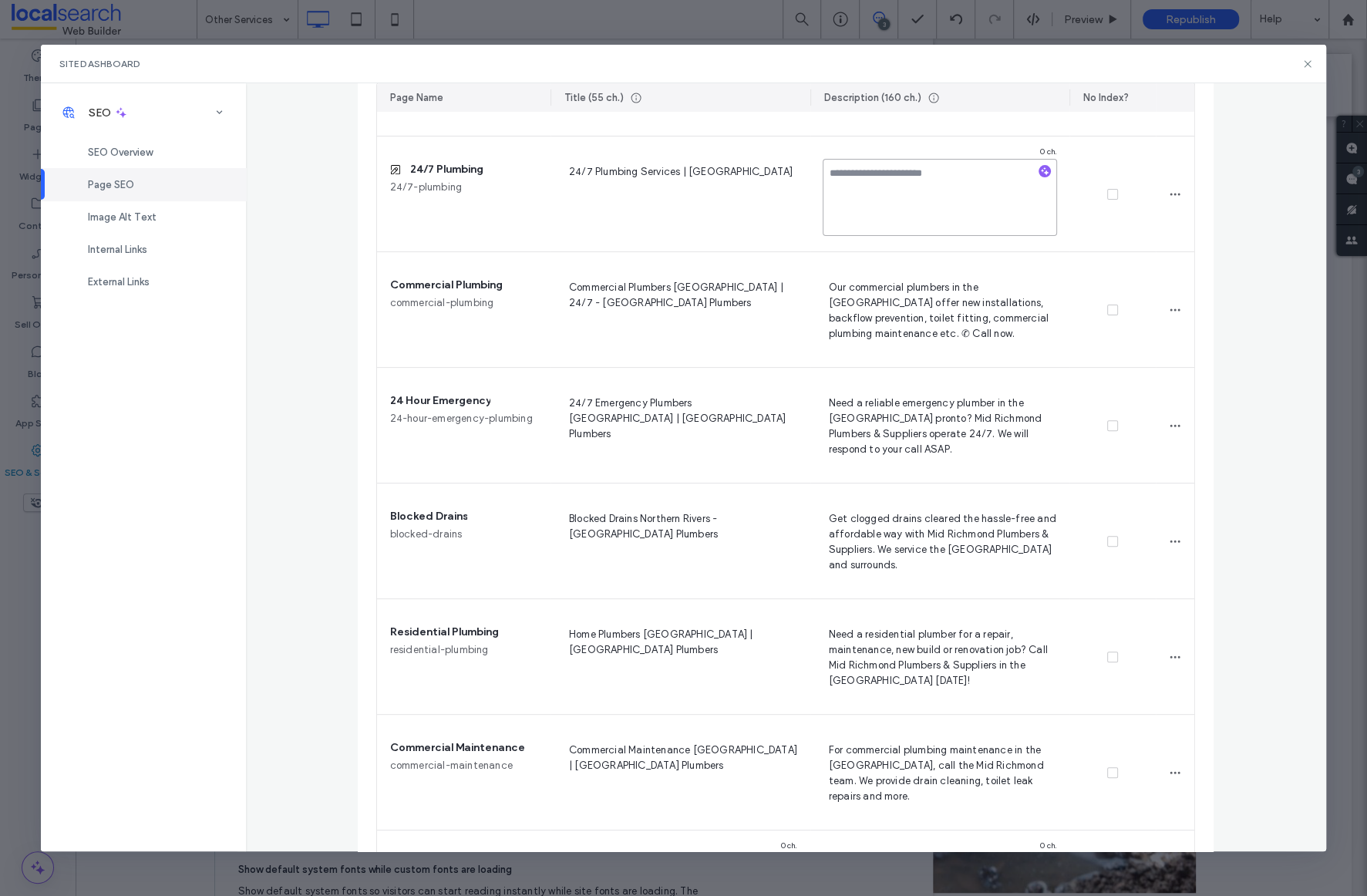
click at [901, 193] on textarea at bounding box center [940, 197] width 235 height 77
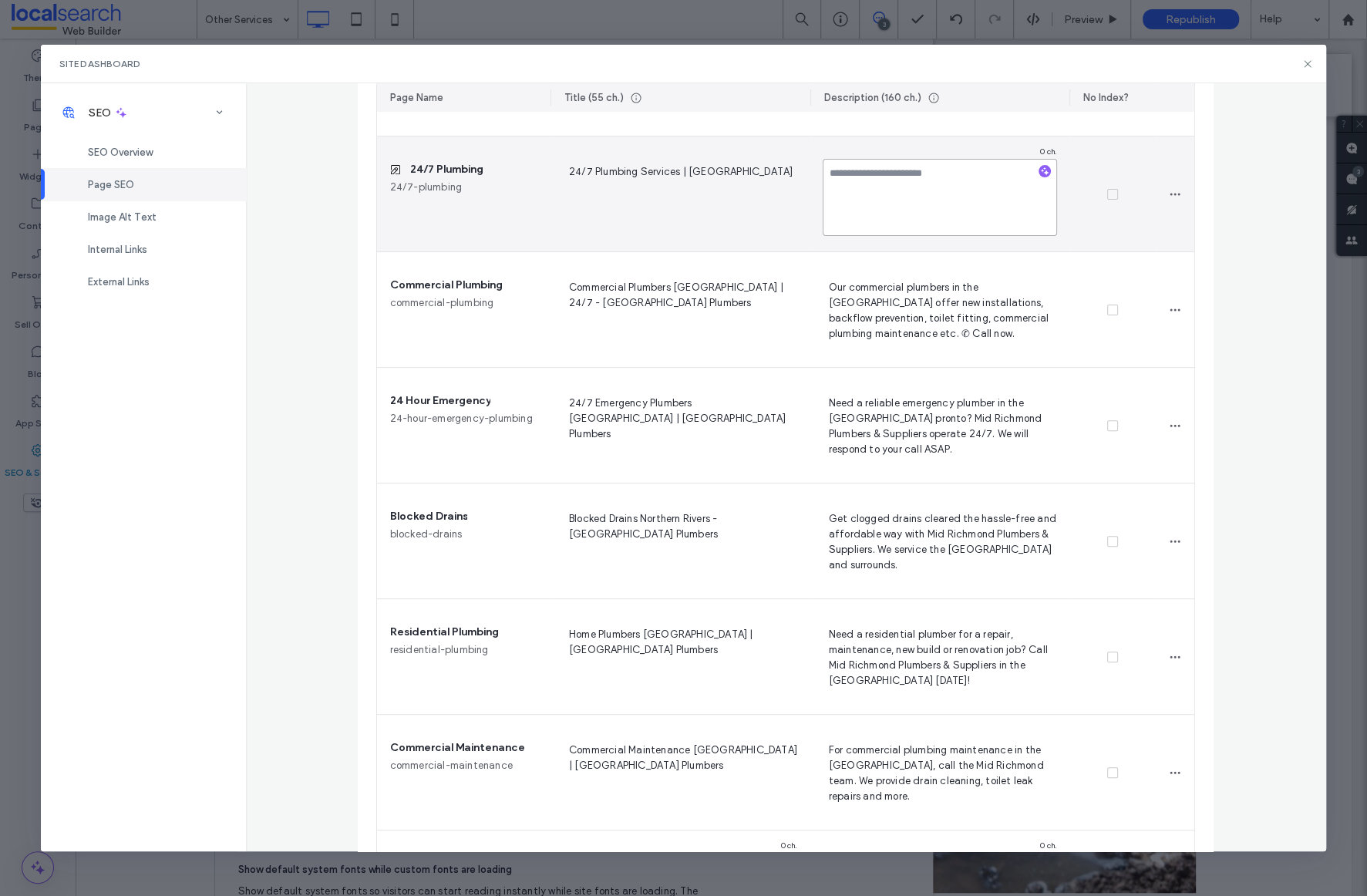
paste textarea "**********"
click at [891, 220] on textarea "**********" at bounding box center [940, 197] width 235 height 77
type textarea "**********"
click at [1118, 235] on div at bounding box center [1113, 193] width 86 height 115
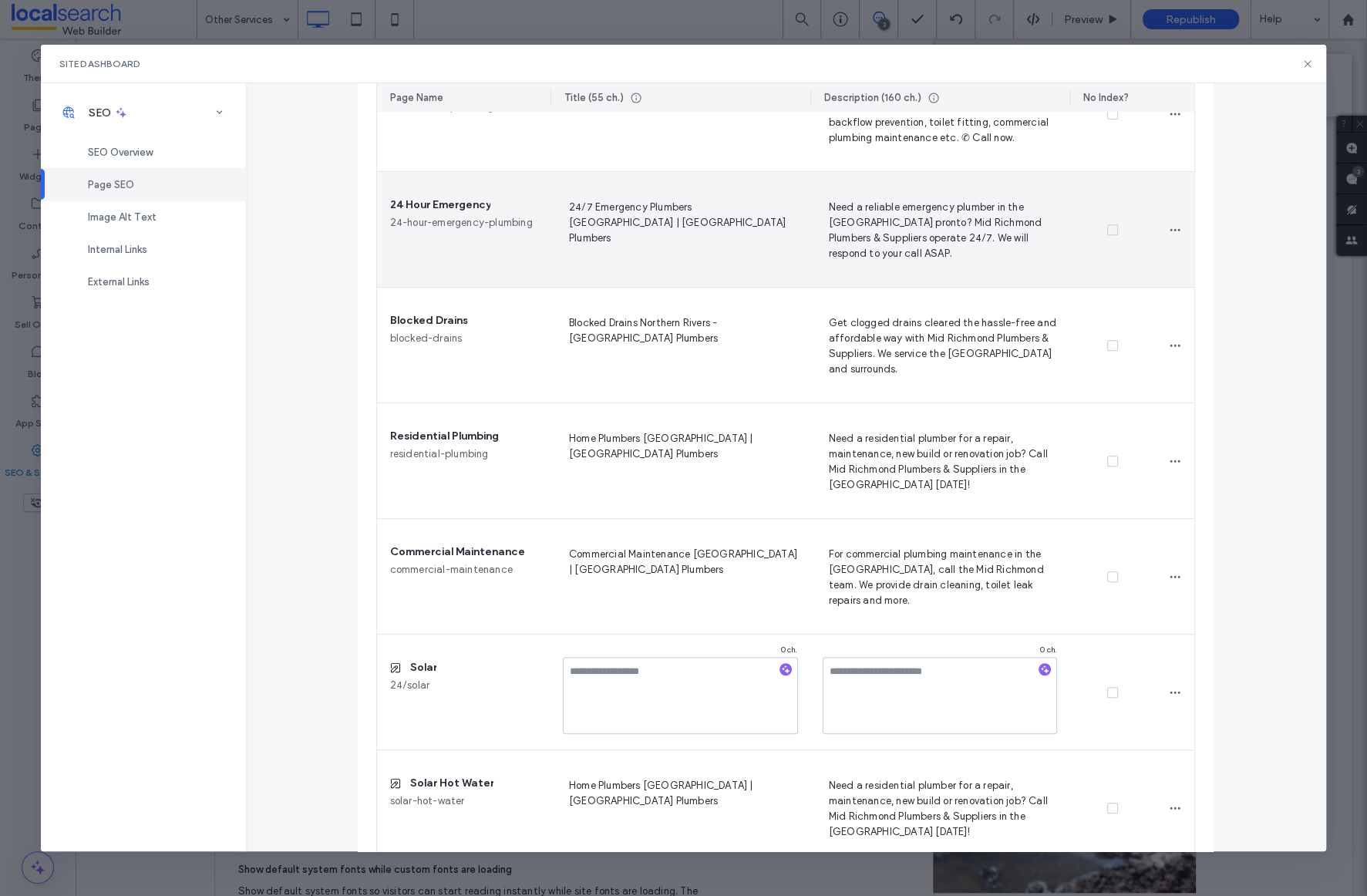
scroll to position [640, 0]
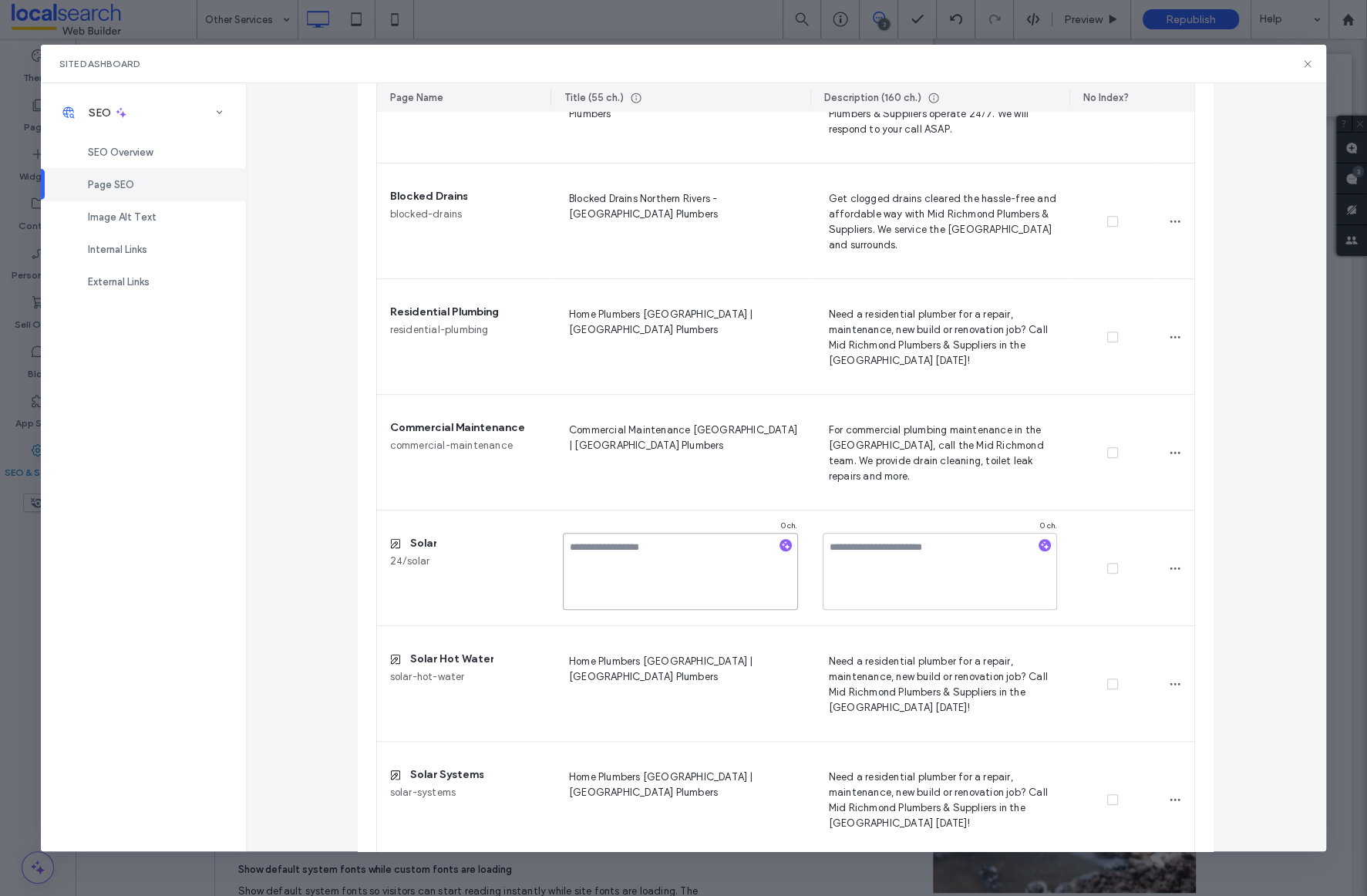
click at [626, 559] on textarea at bounding box center [680, 571] width 235 height 77
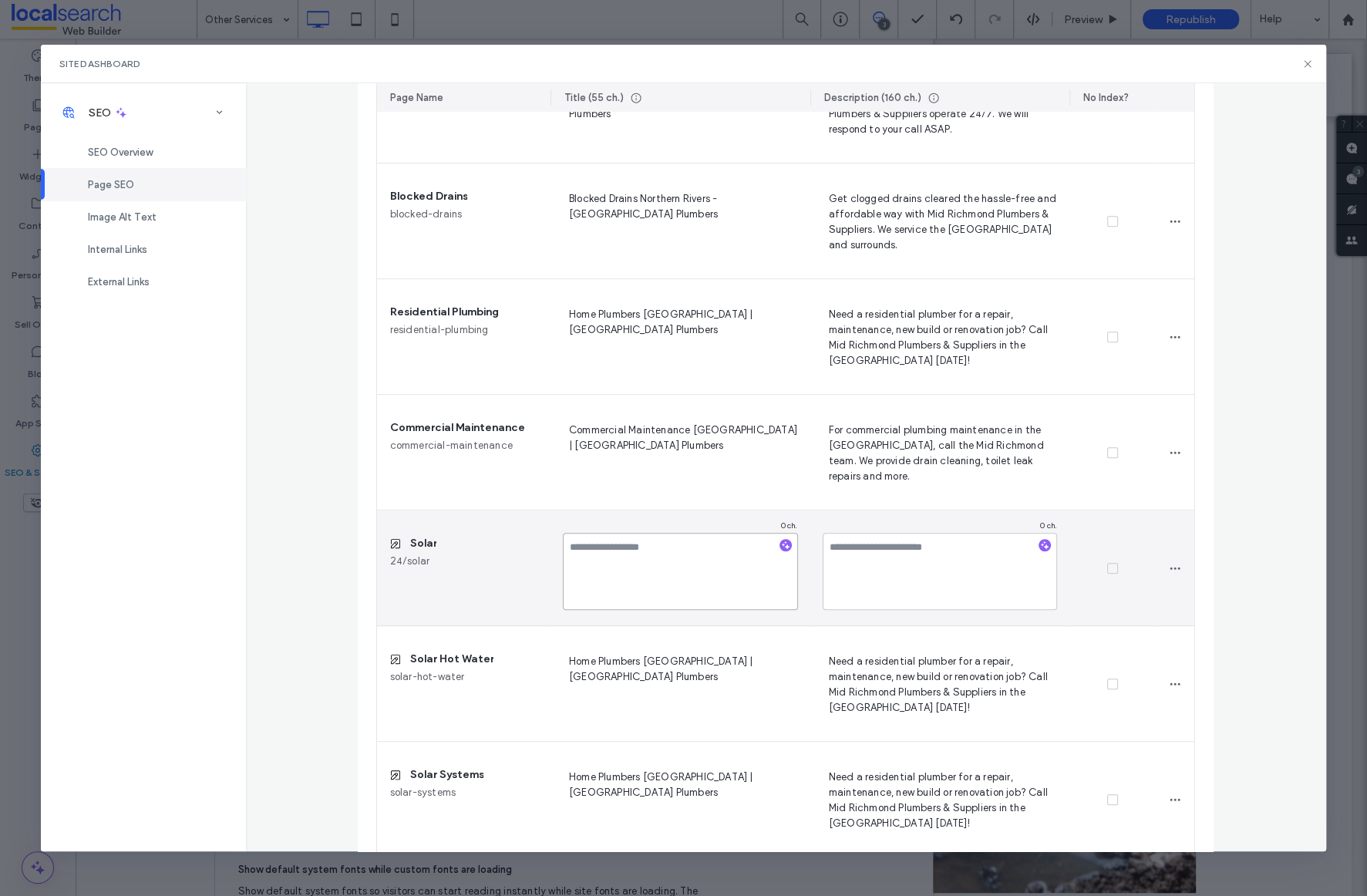
click at [626, 559] on textarea at bounding box center [680, 571] width 235 height 77
paste textarea "**********"
type textarea "**********"
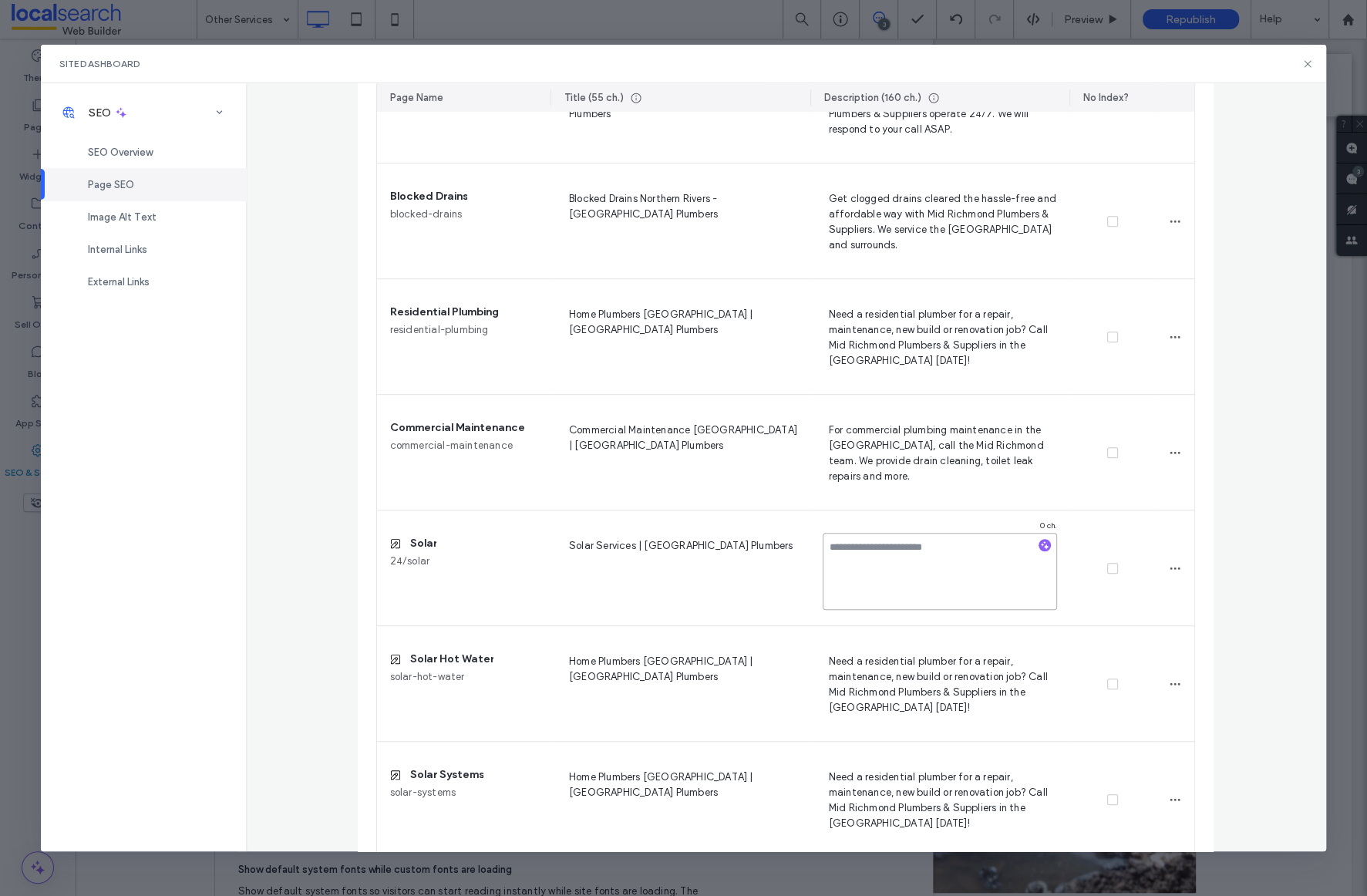
click at [905, 553] on textarea at bounding box center [940, 571] width 235 height 77
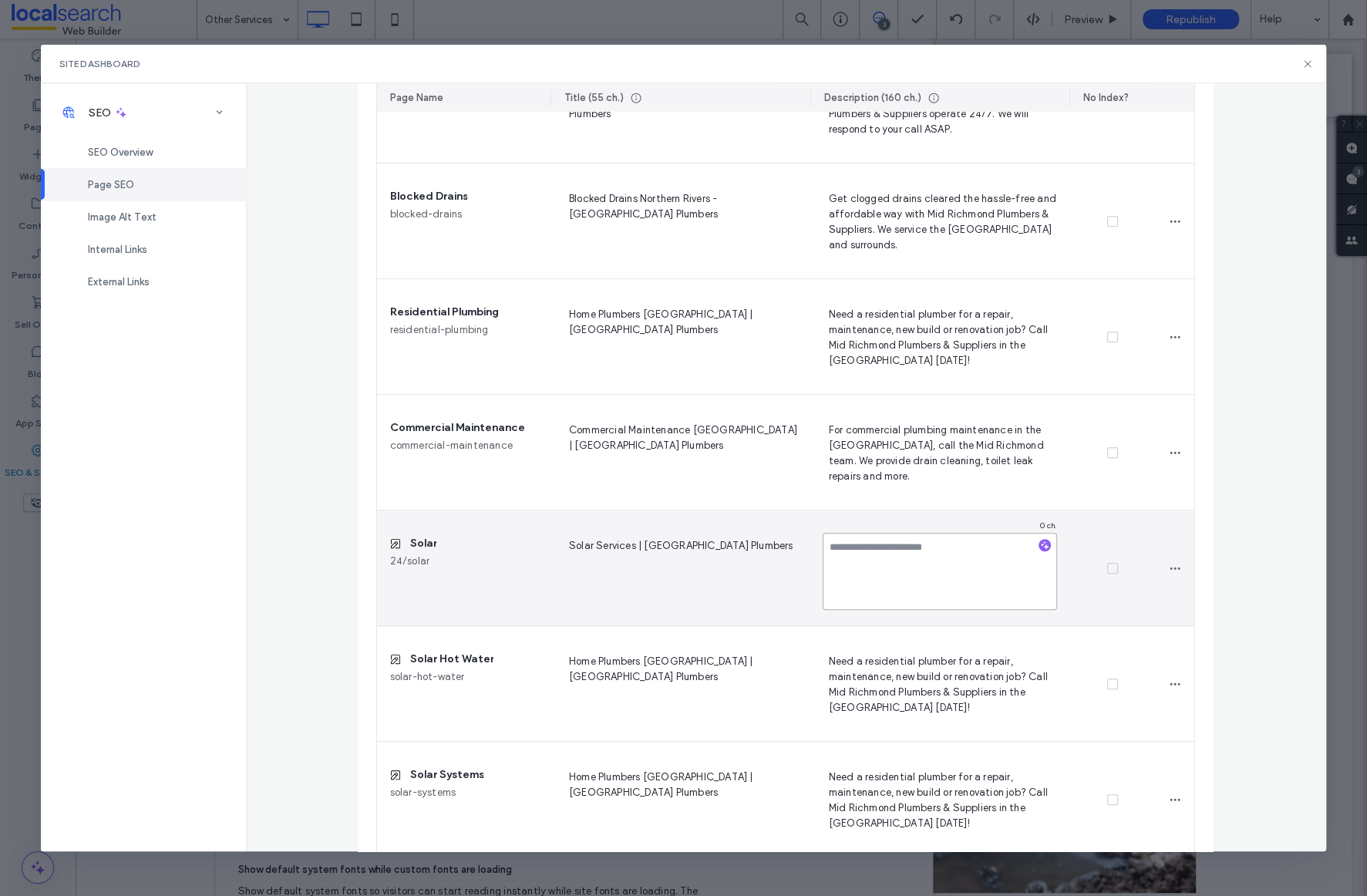
paste textarea "**********"
click at [924, 564] on textarea "**********" at bounding box center [940, 571] width 235 height 77
click at [926, 576] on textarea "**********" at bounding box center [940, 571] width 235 height 77
type textarea "**********"
click at [1098, 603] on div at bounding box center [1113, 567] width 86 height 115
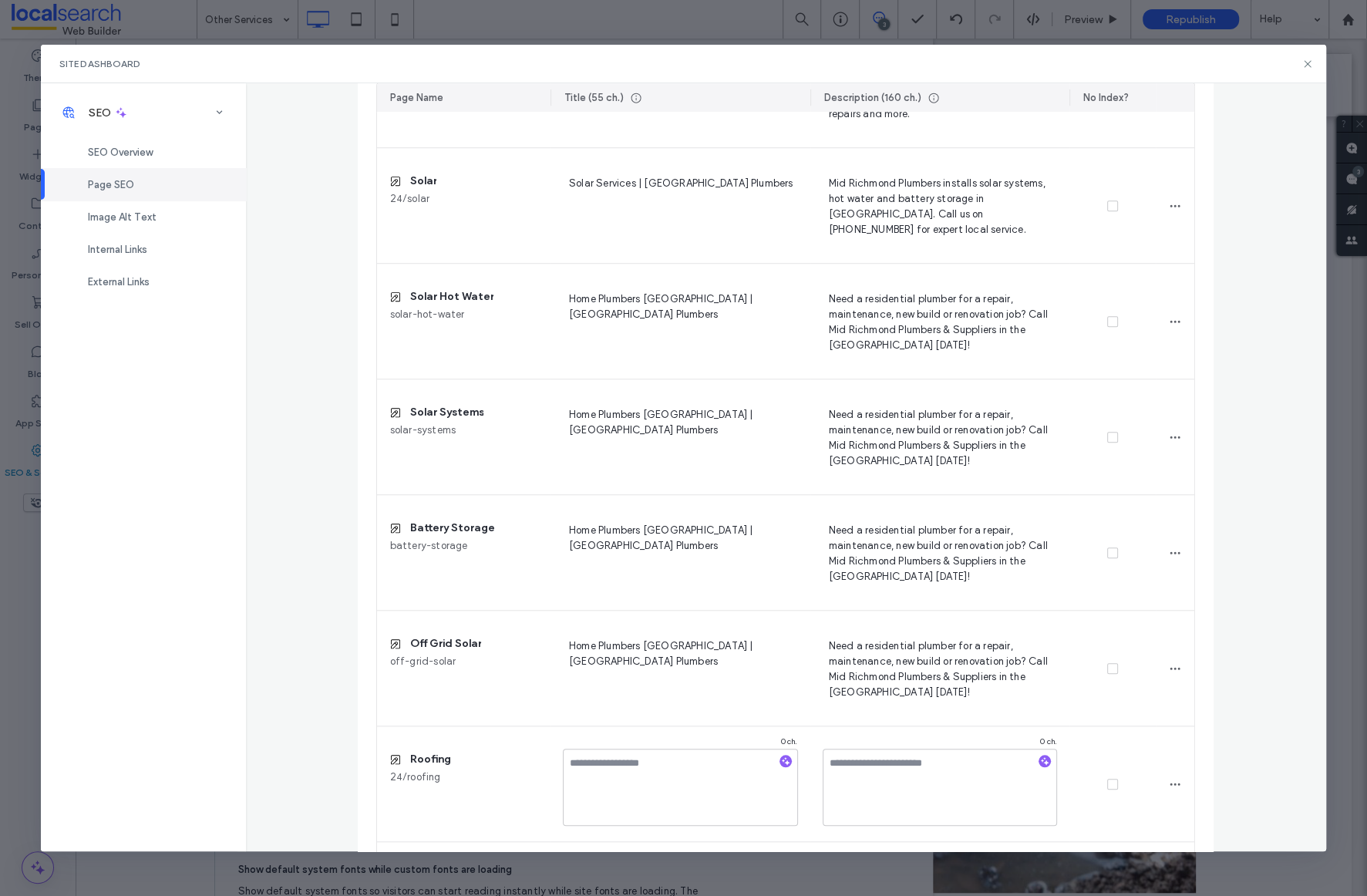
scroll to position [1054, 0]
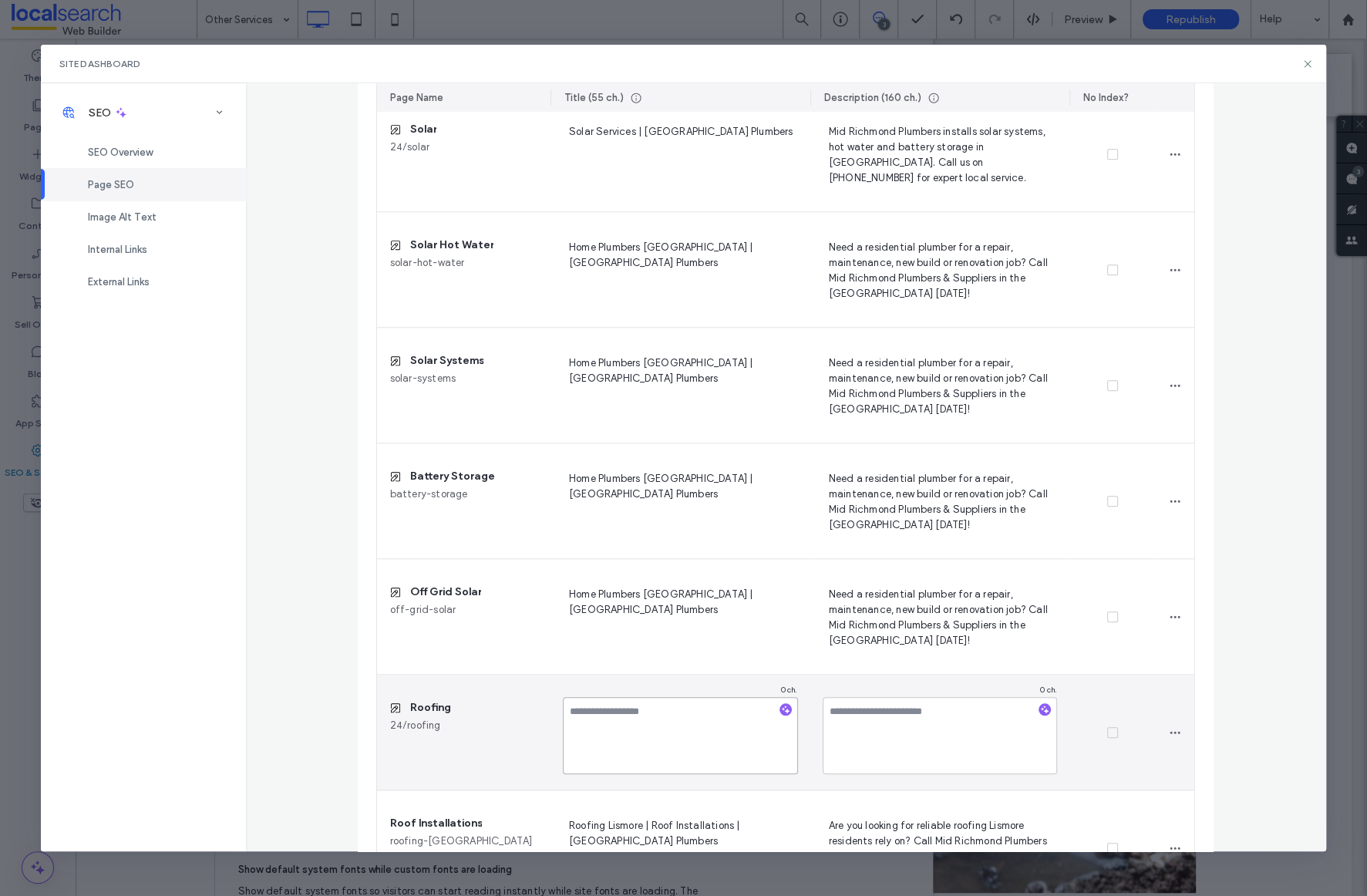
paste textarea "**********"
type textarea "**********"
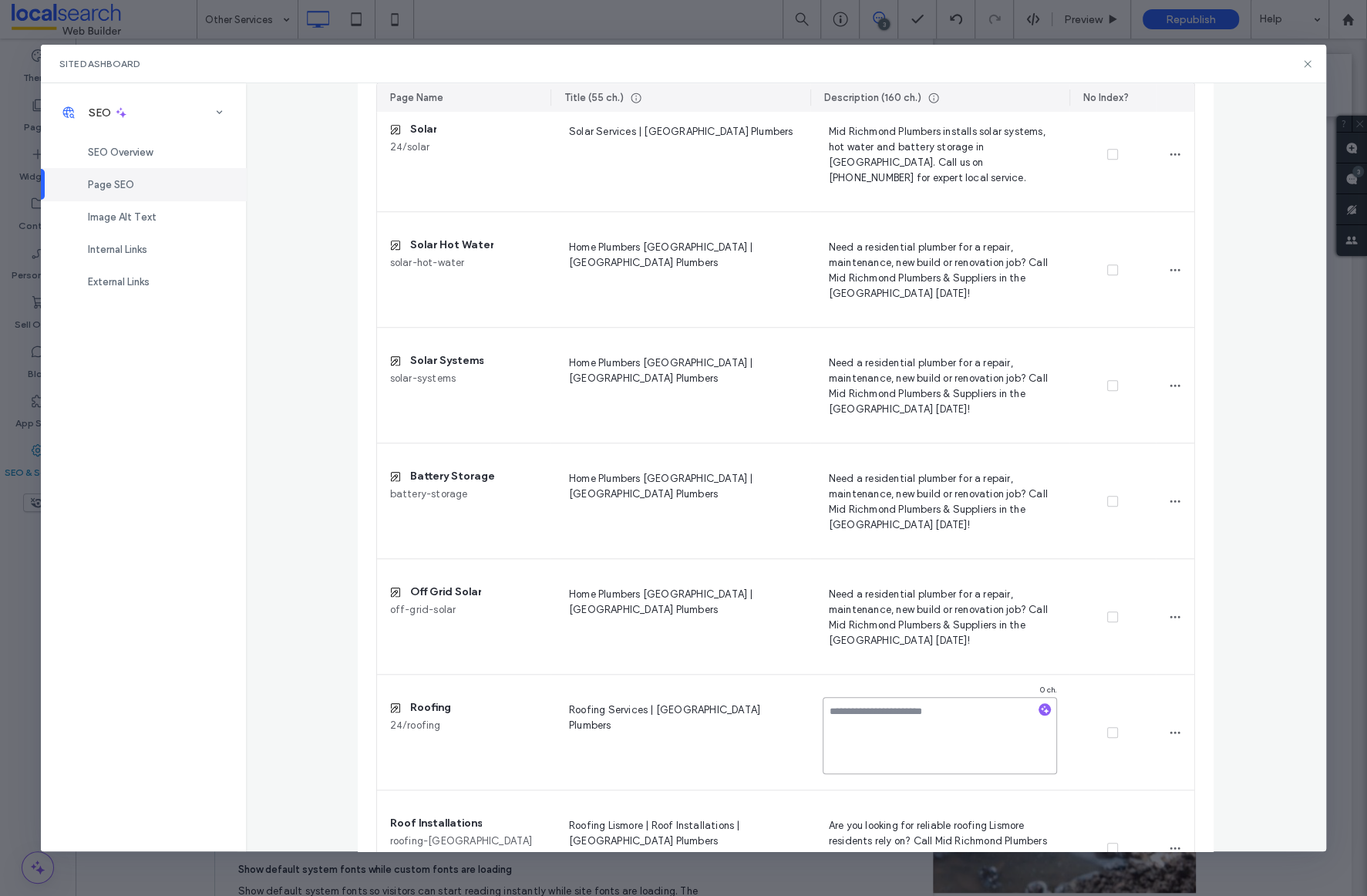
click at [876, 755] on textarea at bounding box center [940, 734] width 235 height 77
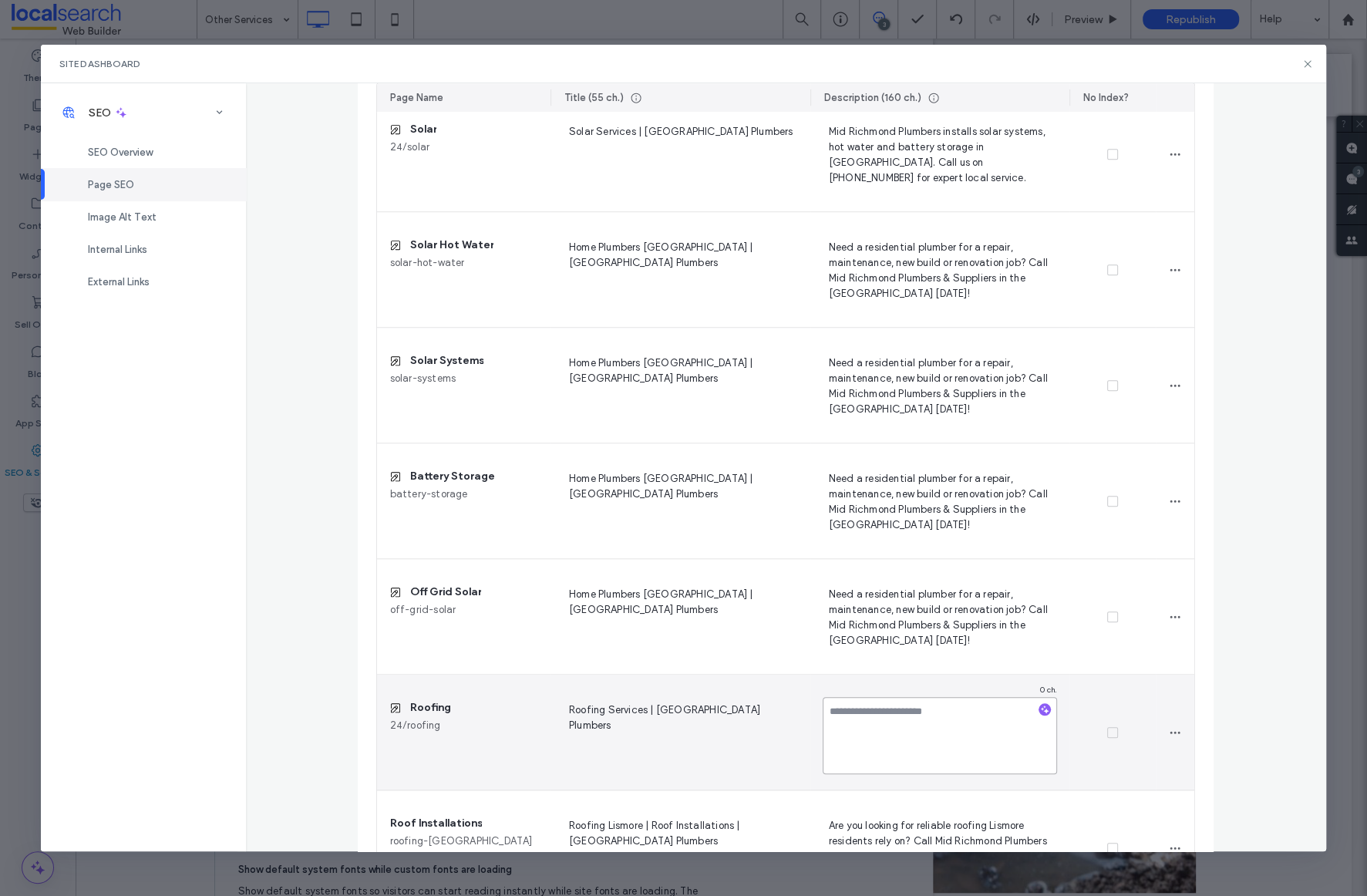
click at [876, 755] on textarea at bounding box center [940, 734] width 235 height 77
paste textarea "**********"
click at [983, 712] on textarea "**********" at bounding box center [940, 734] width 235 height 77
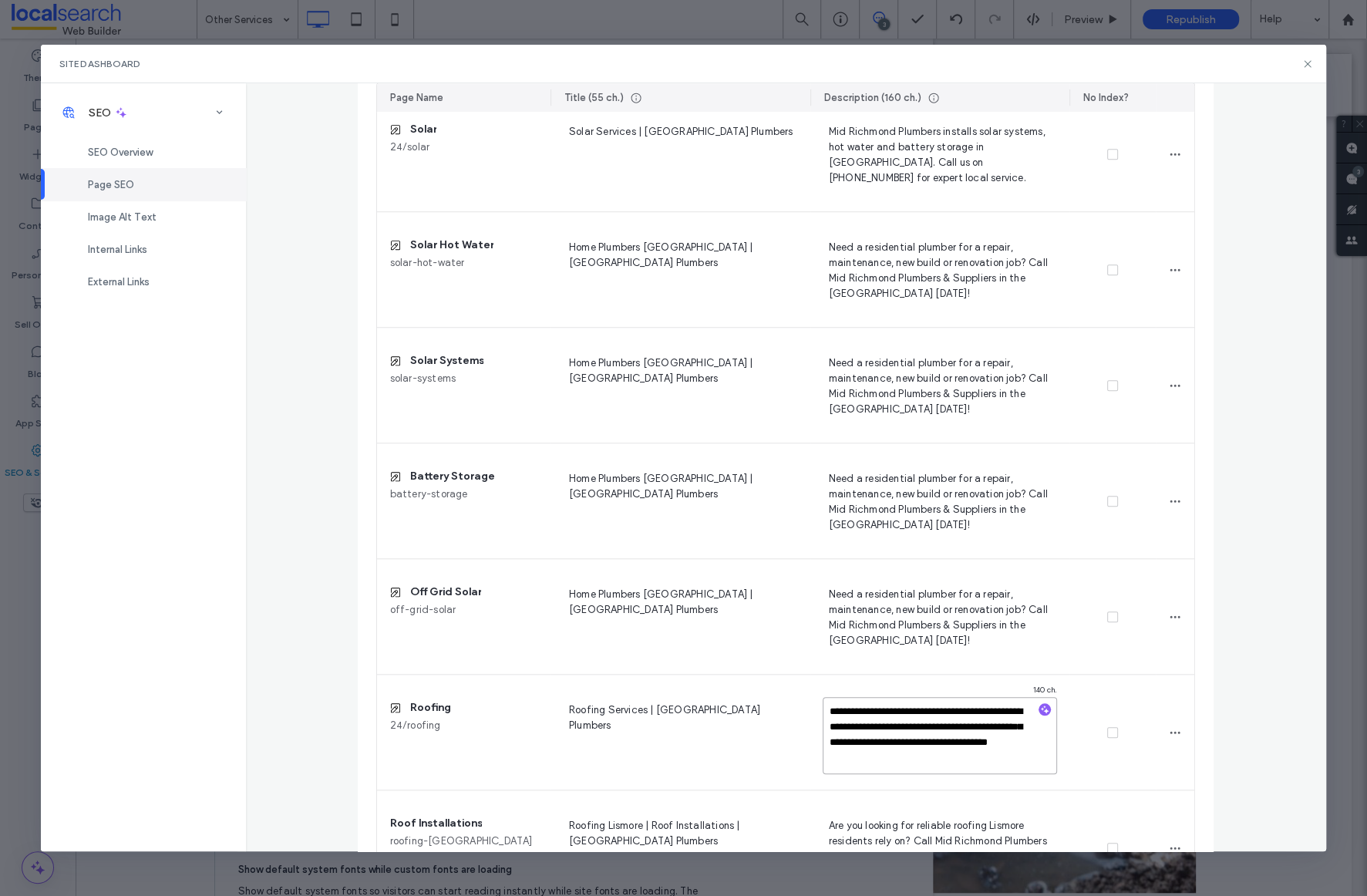
type textarea "**********"
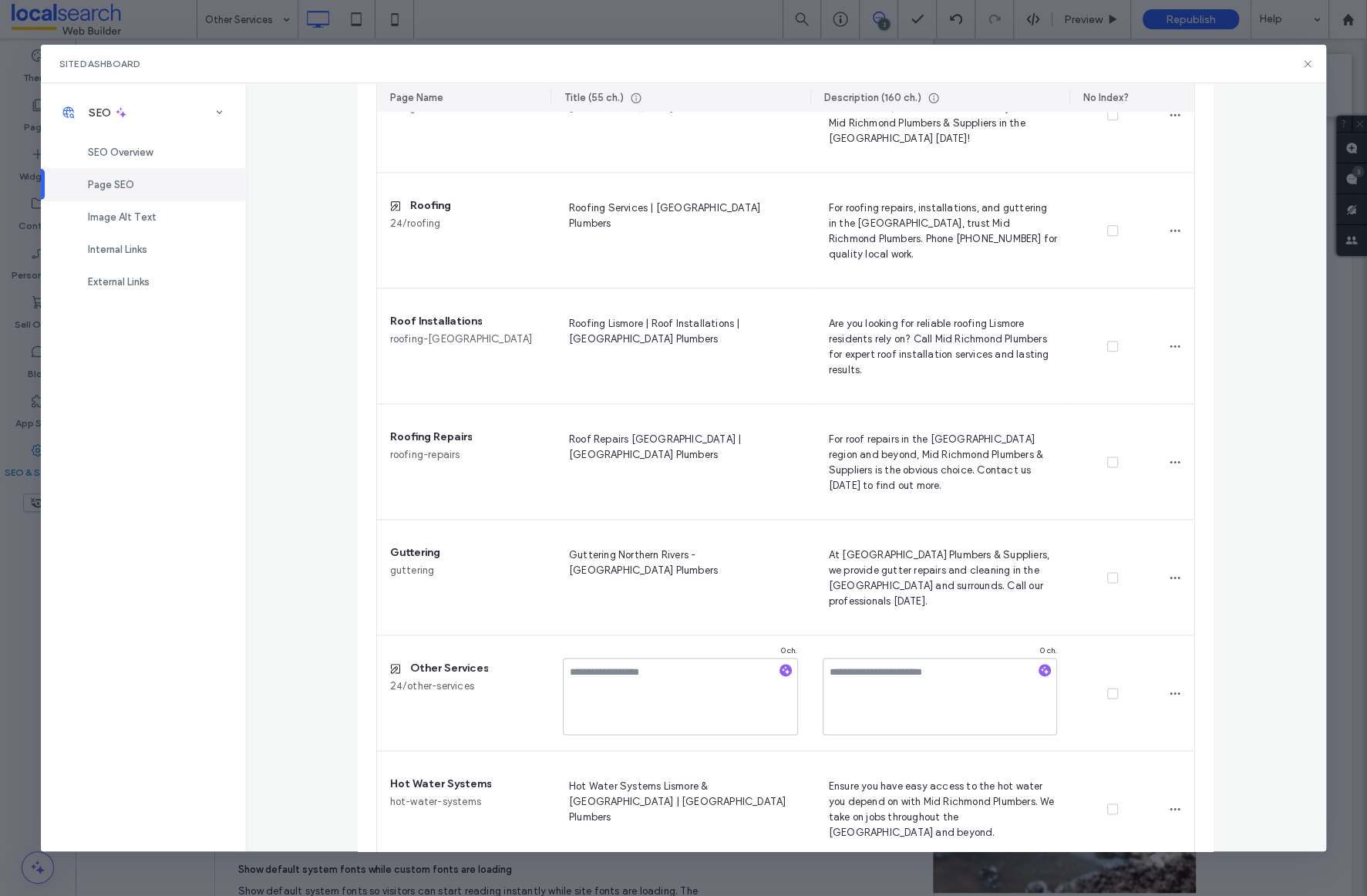
scroll to position [1626, 0]
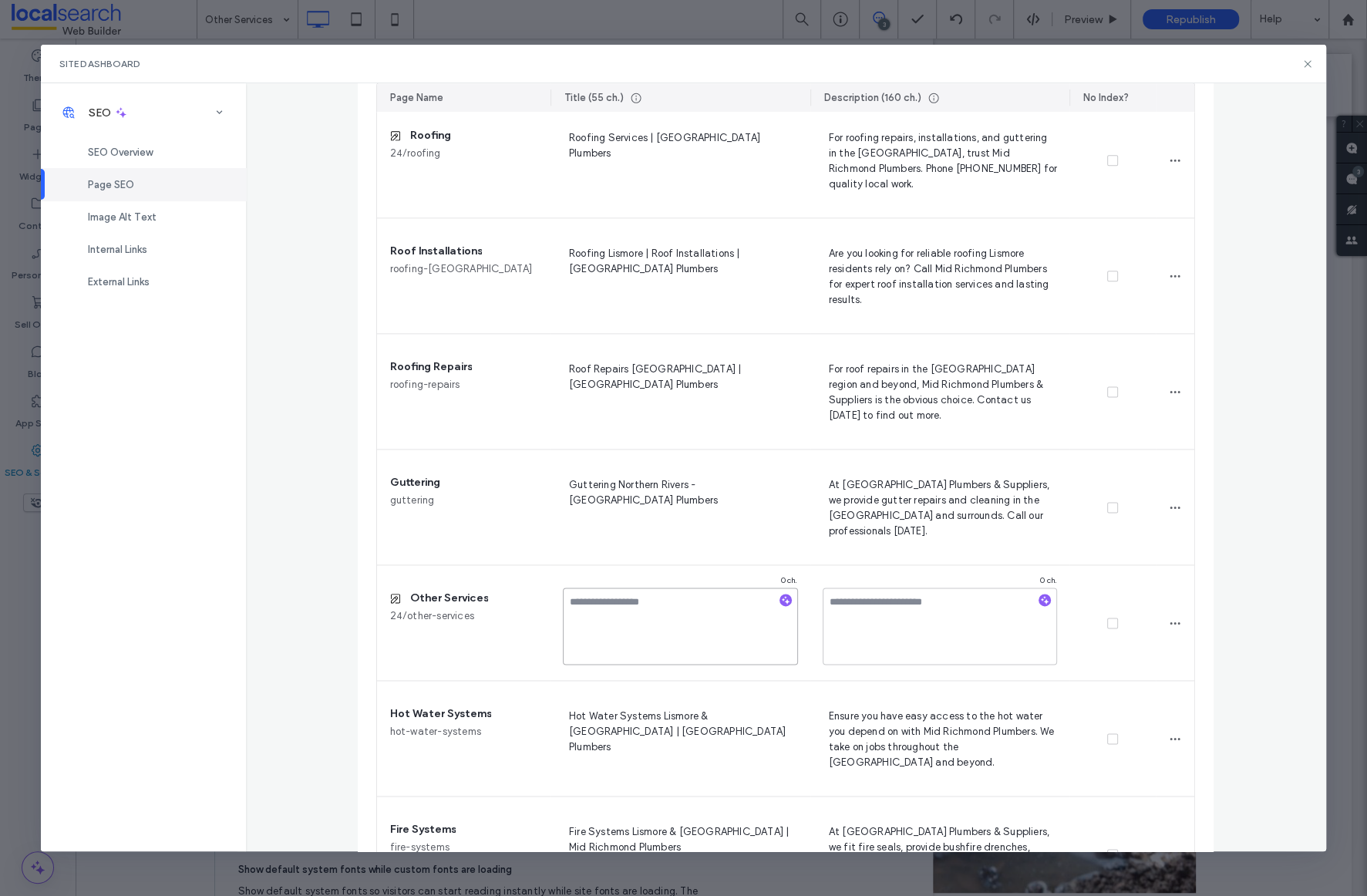
click at [722, 619] on textarea at bounding box center [680, 625] width 235 height 77
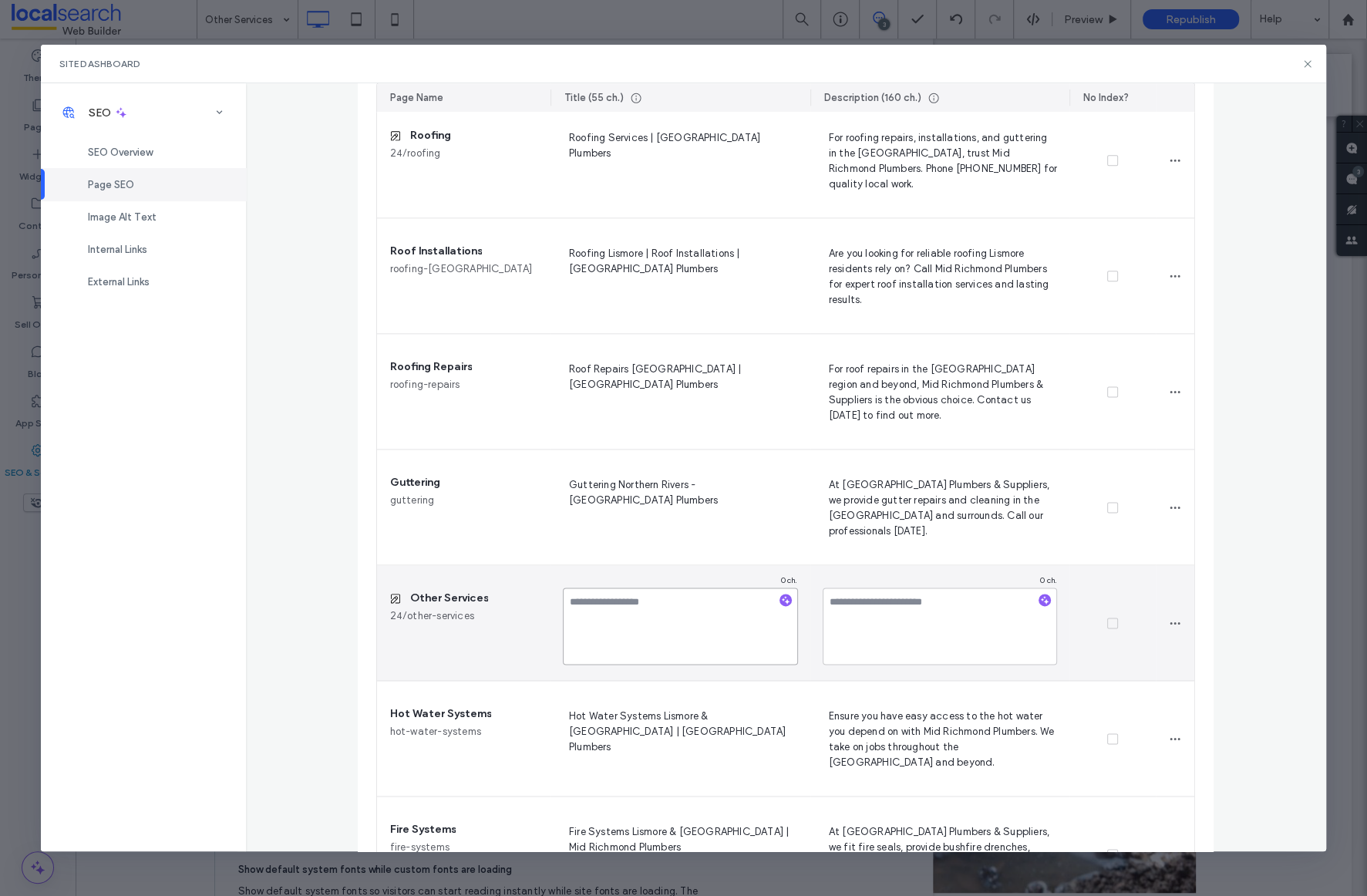
paste textarea "**********"
type textarea "**********"
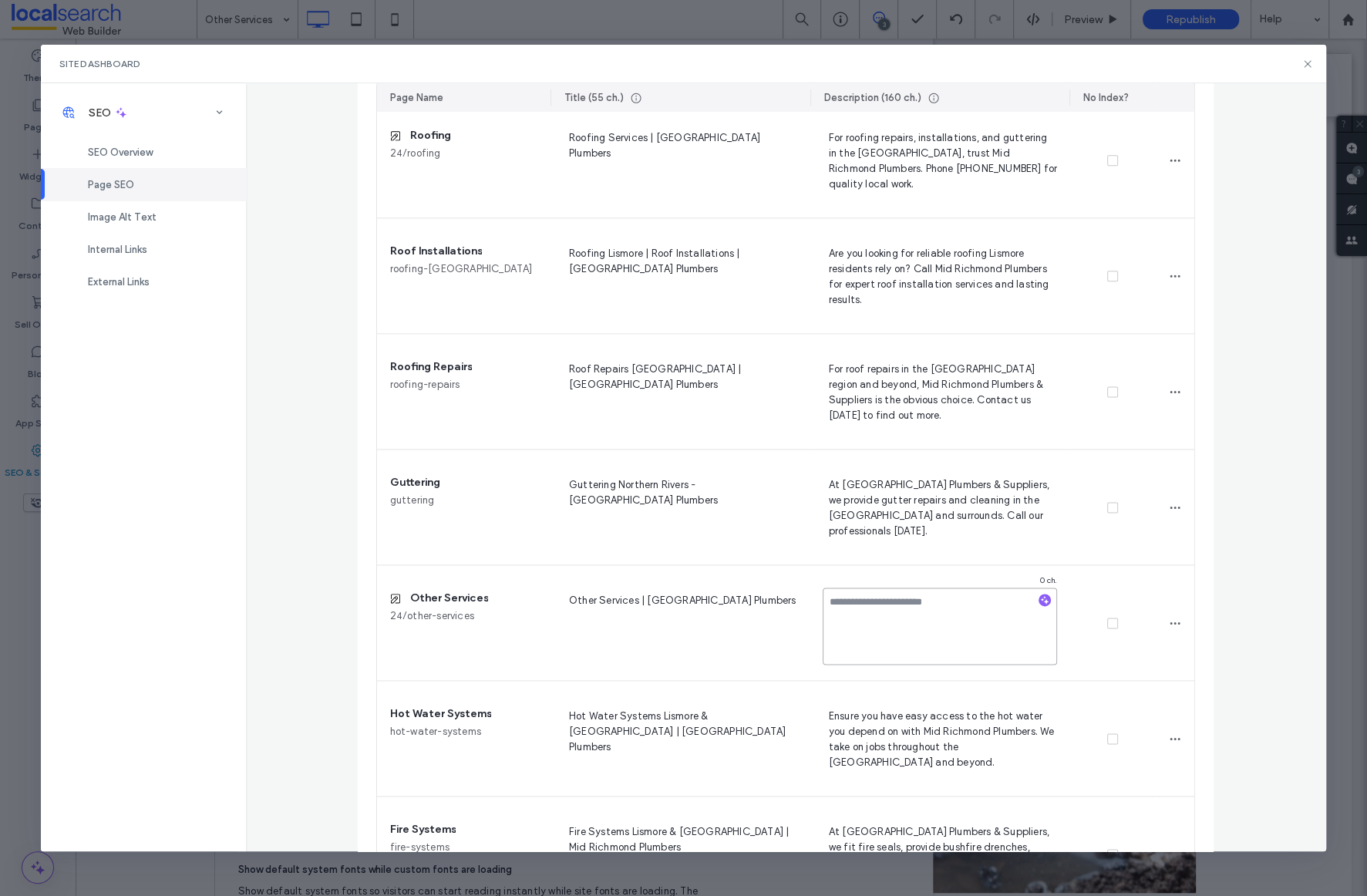
click at [924, 615] on textarea at bounding box center [940, 625] width 235 height 77
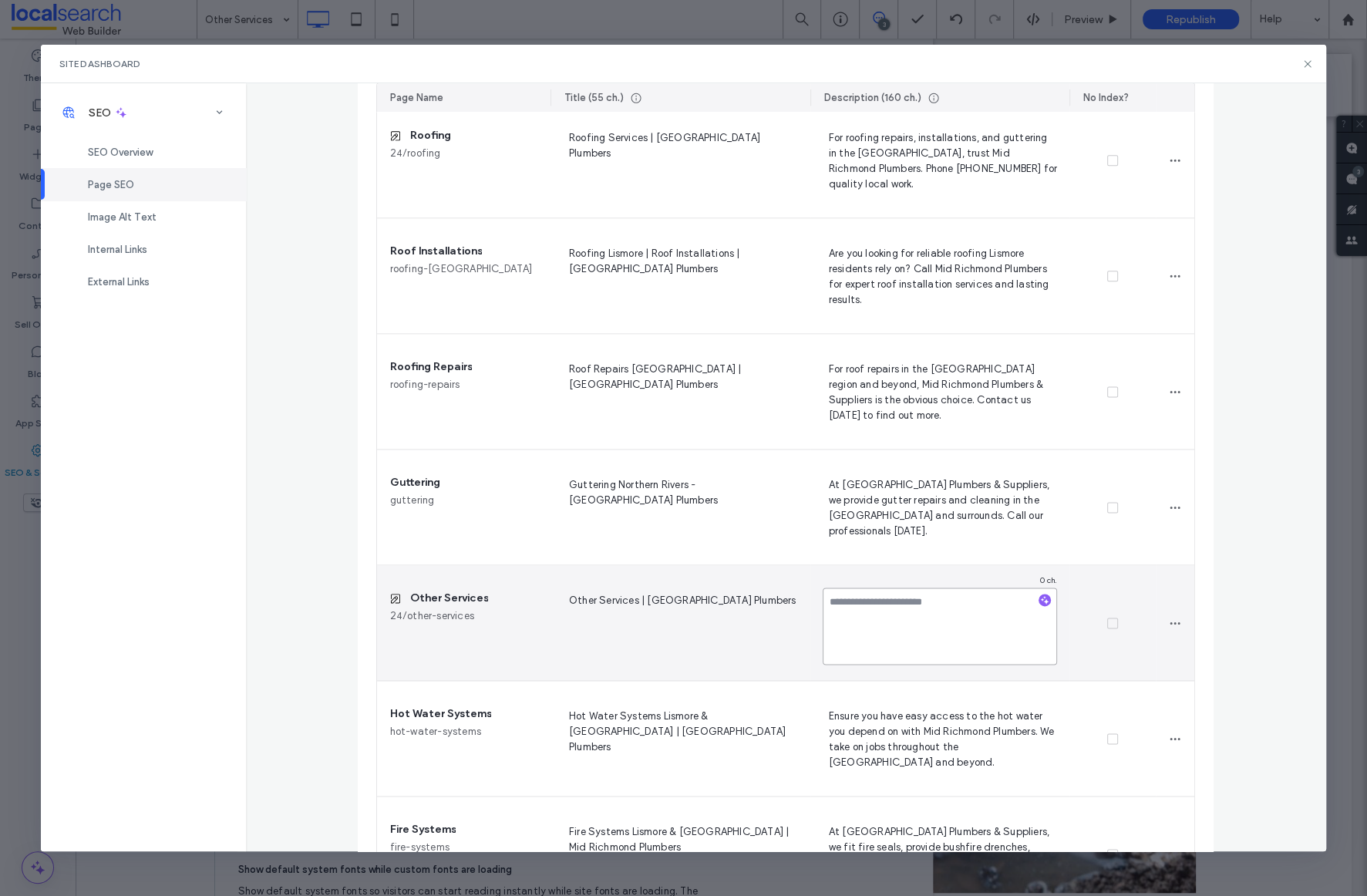
click at [924, 615] on textarea at bounding box center [940, 625] width 235 height 77
paste textarea "**********"
click at [974, 604] on textarea "**********" at bounding box center [940, 625] width 235 height 77
click at [950, 631] on textarea "**********" at bounding box center [940, 625] width 235 height 77
type textarea "**********"
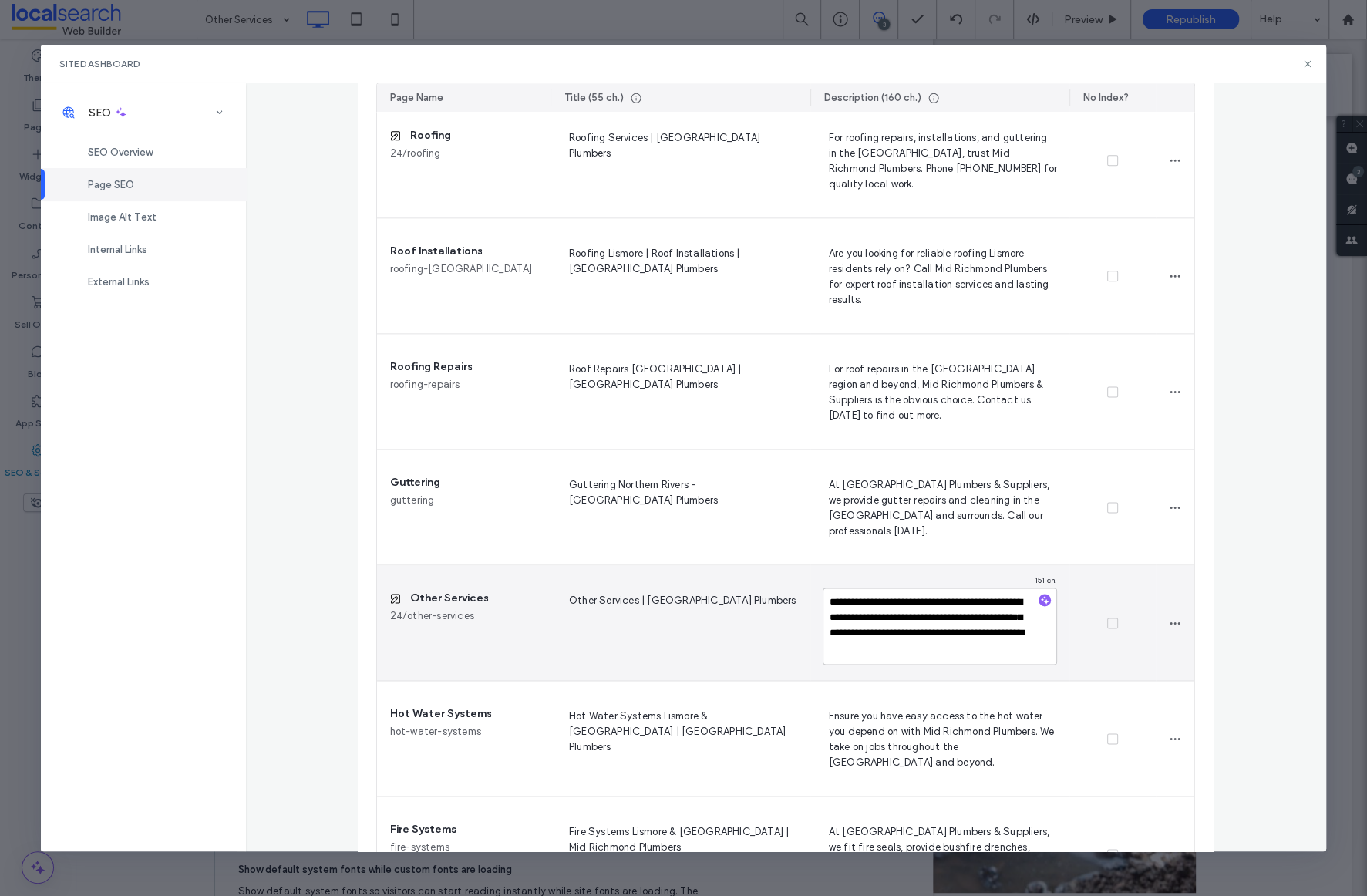
click at [1094, 663] on div at bounding box center [1113, 622] width 86 height 115
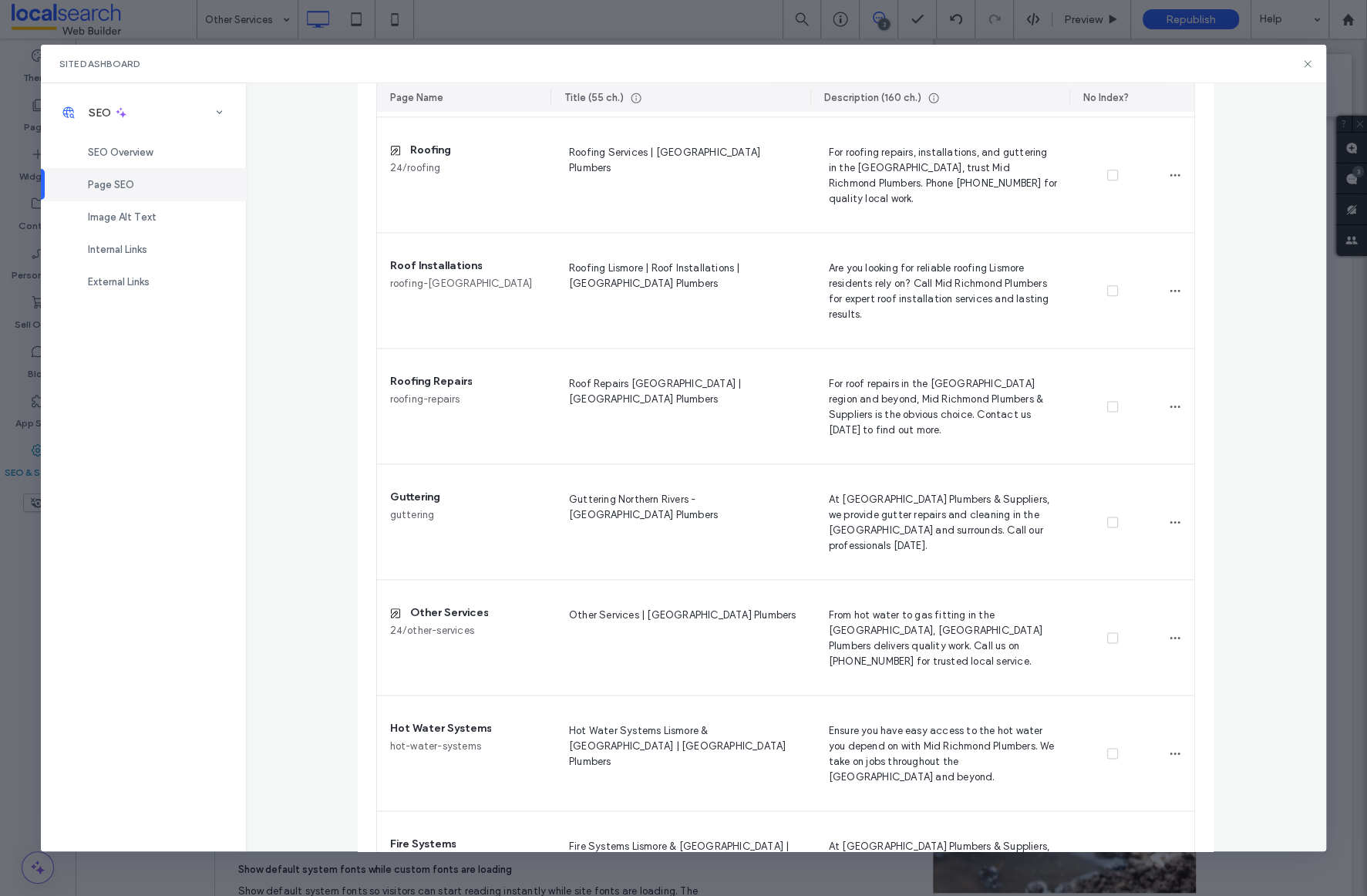
scroll to position [1415, 0]
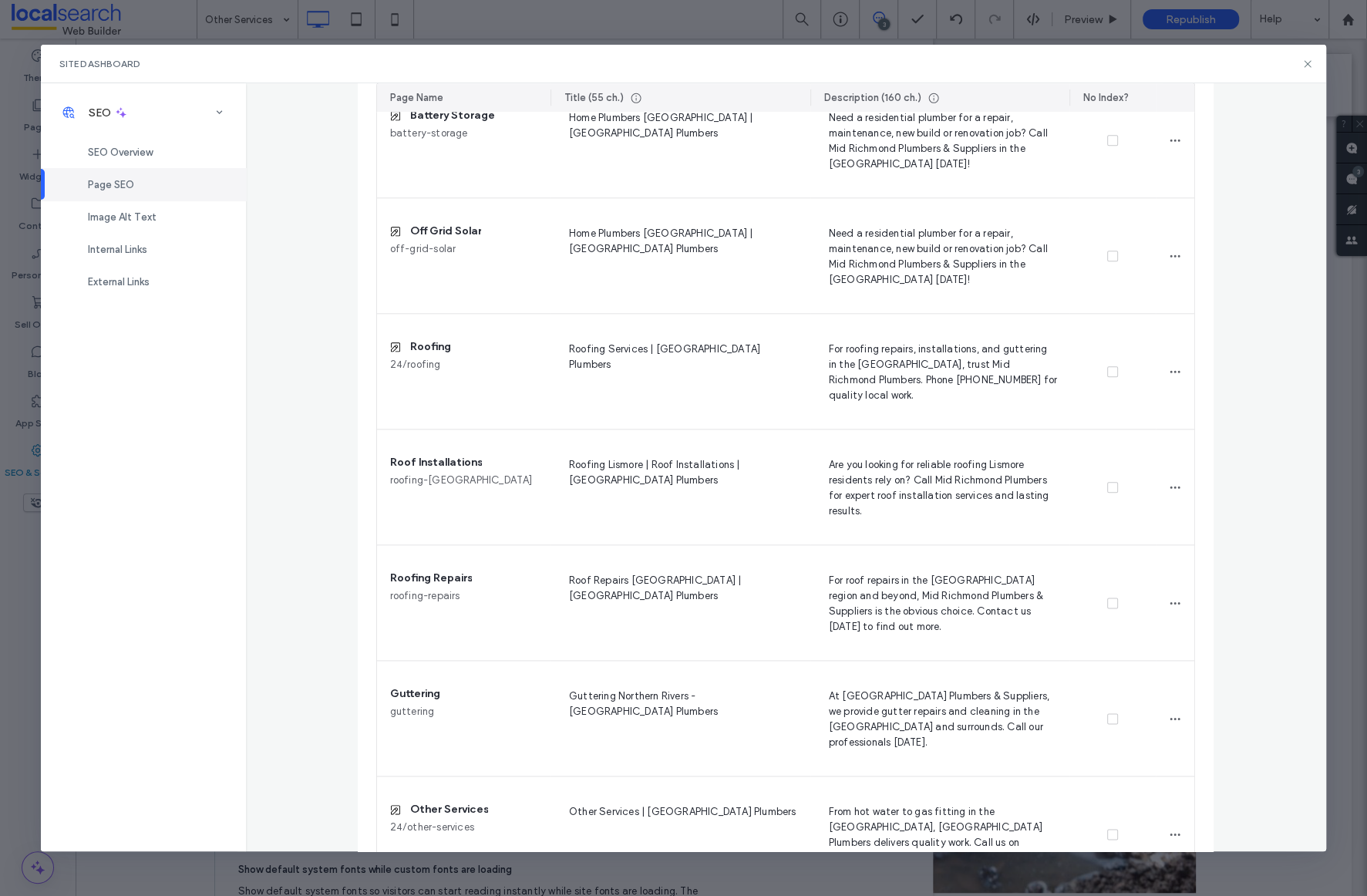
click at [1294, 59] on div "Site Dashboard" at bounding box center [683, 64] width 1285 height 38
click at [1306, 64] on icon at bounding box center [1308, 64] width 13 height 13
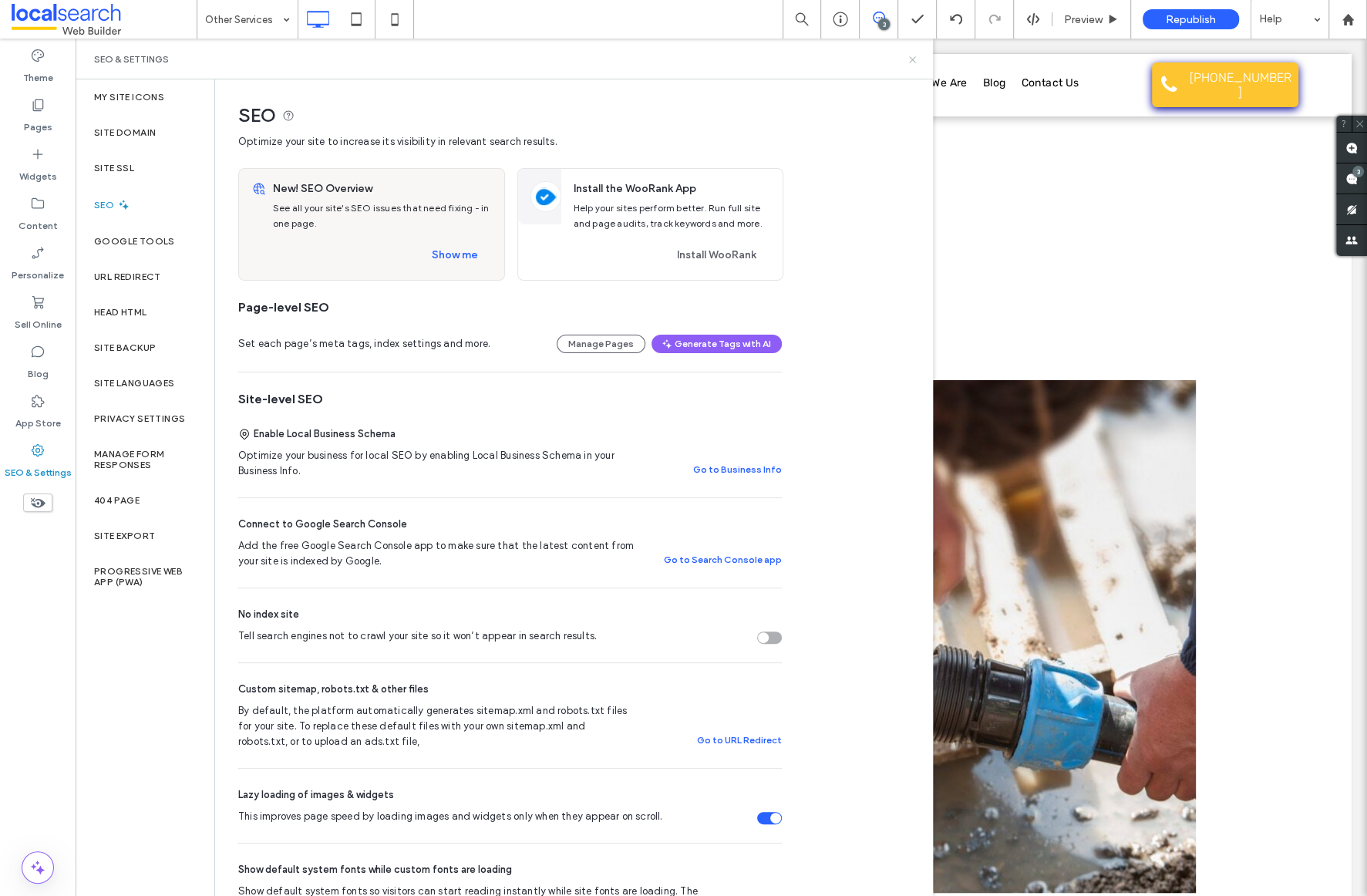
click at [908, 59] on icon at bounding box center [912, 59] width 12 height 12
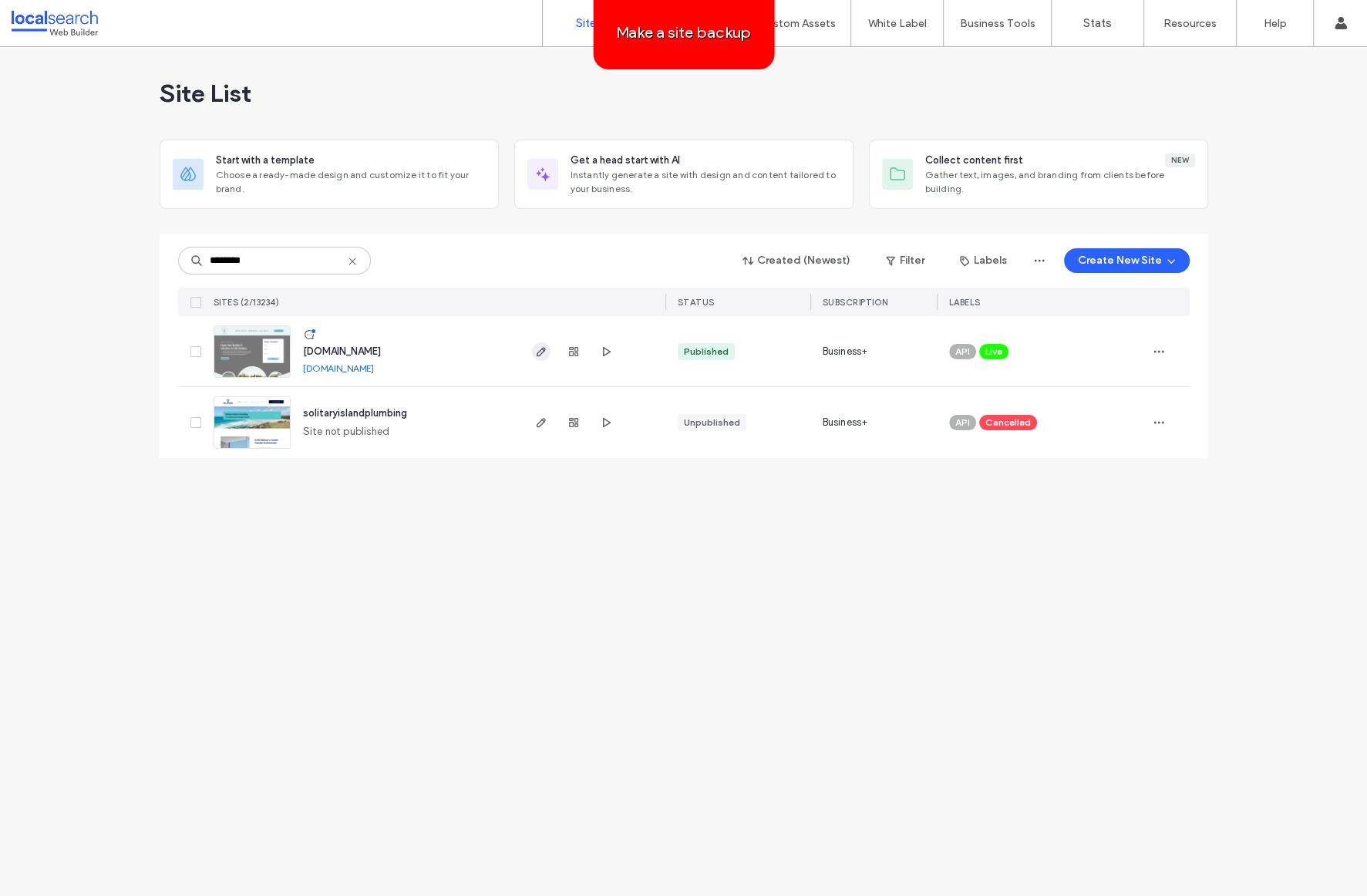
type input "********"
click at [539, 351] on icon "button" at bounding box center [541, 351] width 13 height 13
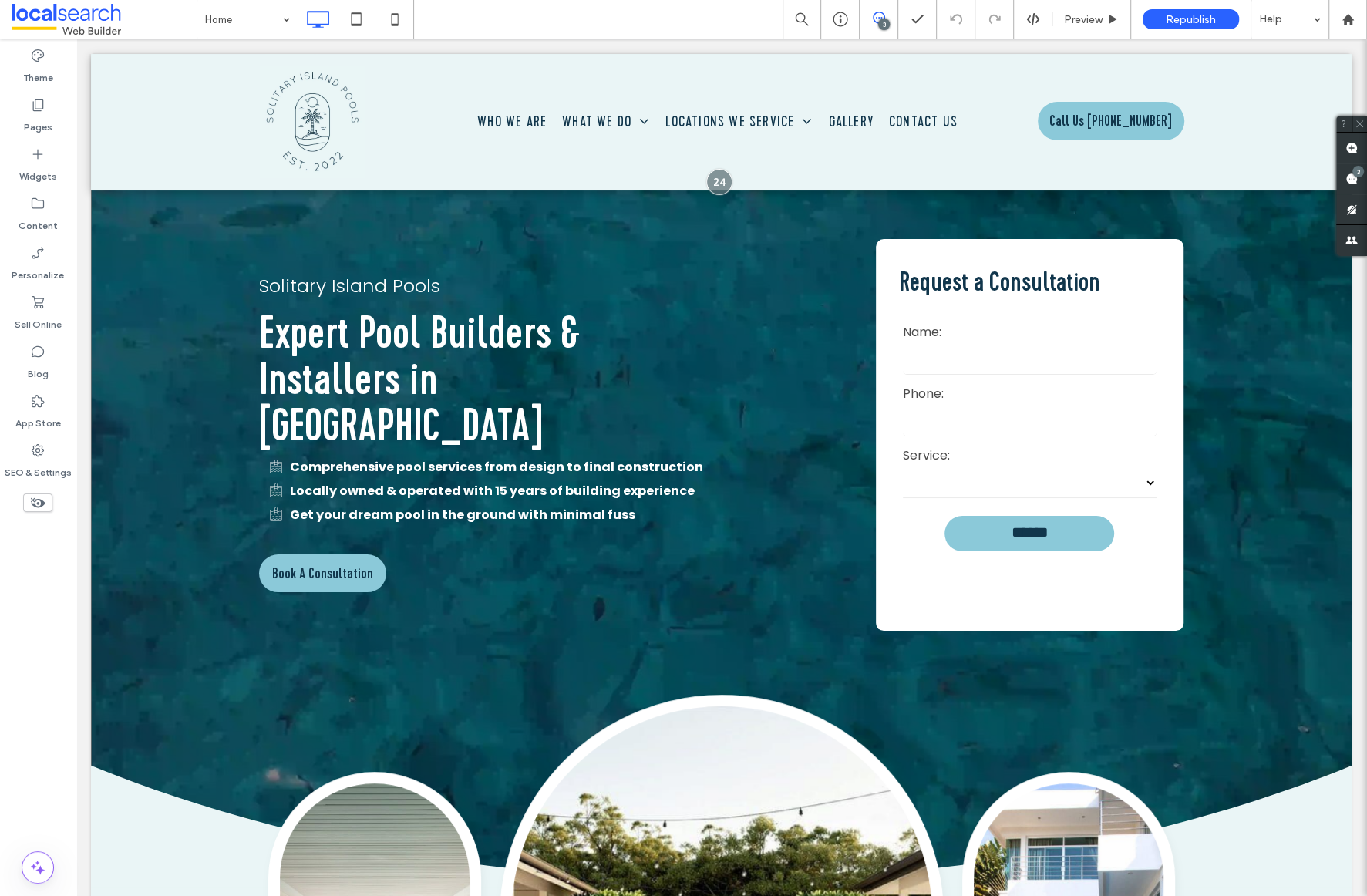
click at [881, 17] on icon at bounding box center [879, 18] width 13 height 13
click at [881, 18] on icon at bounding box center [879, 18] width 13 height 13
click at [1351, 174] on div "3" at bounding box center [1352, 179] width 31 height 31
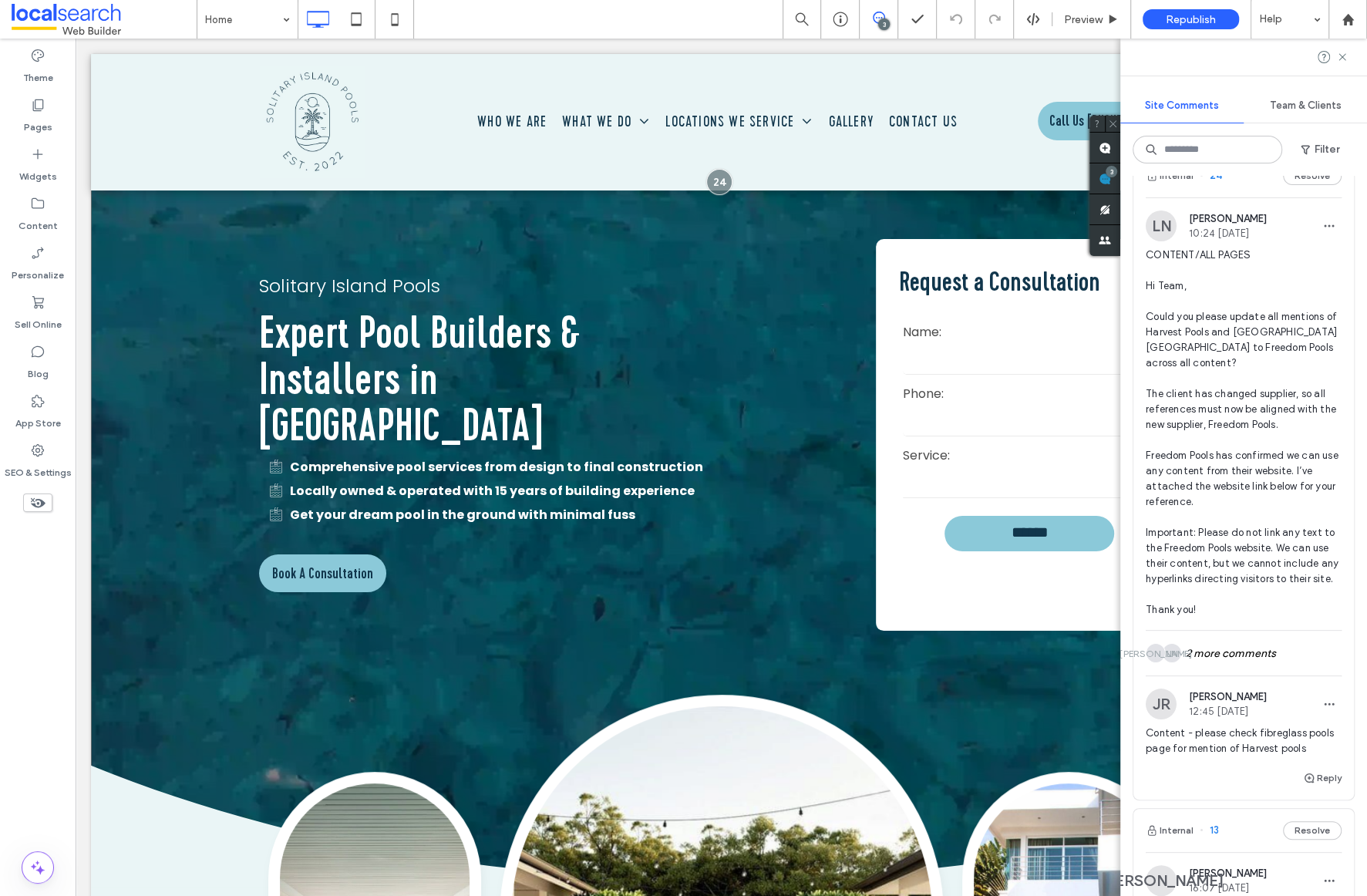
scroll to position [44, 0]
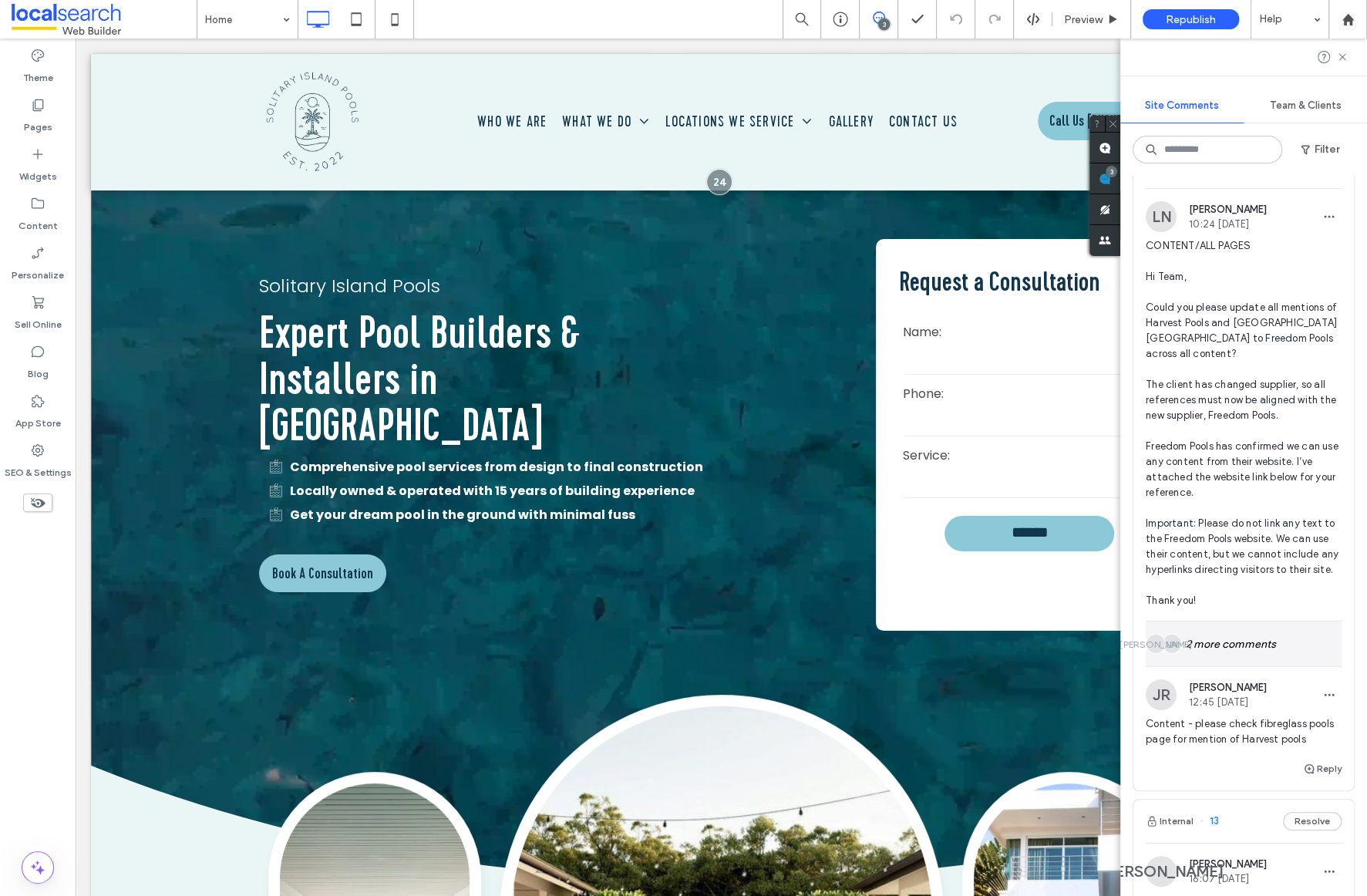
click at [1229, 622] on div "LN JA 2 more comments" at bounding box center [1244, 643] width 196 height 44
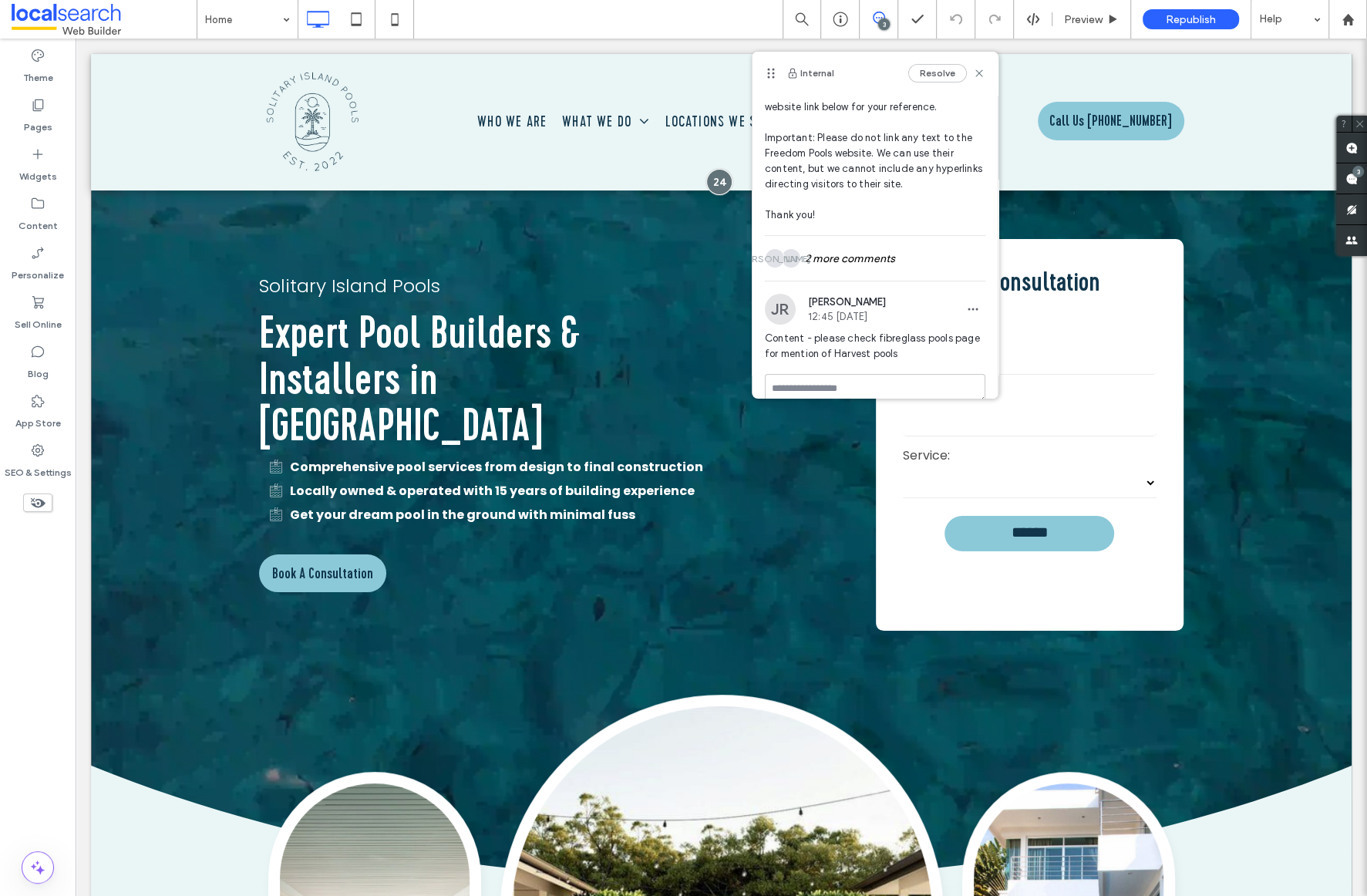
scroll to position [270, 0]
click at [857, 242] on div "LN JA 2 more comments" at bounding box center [875, 252] width 221 height 44
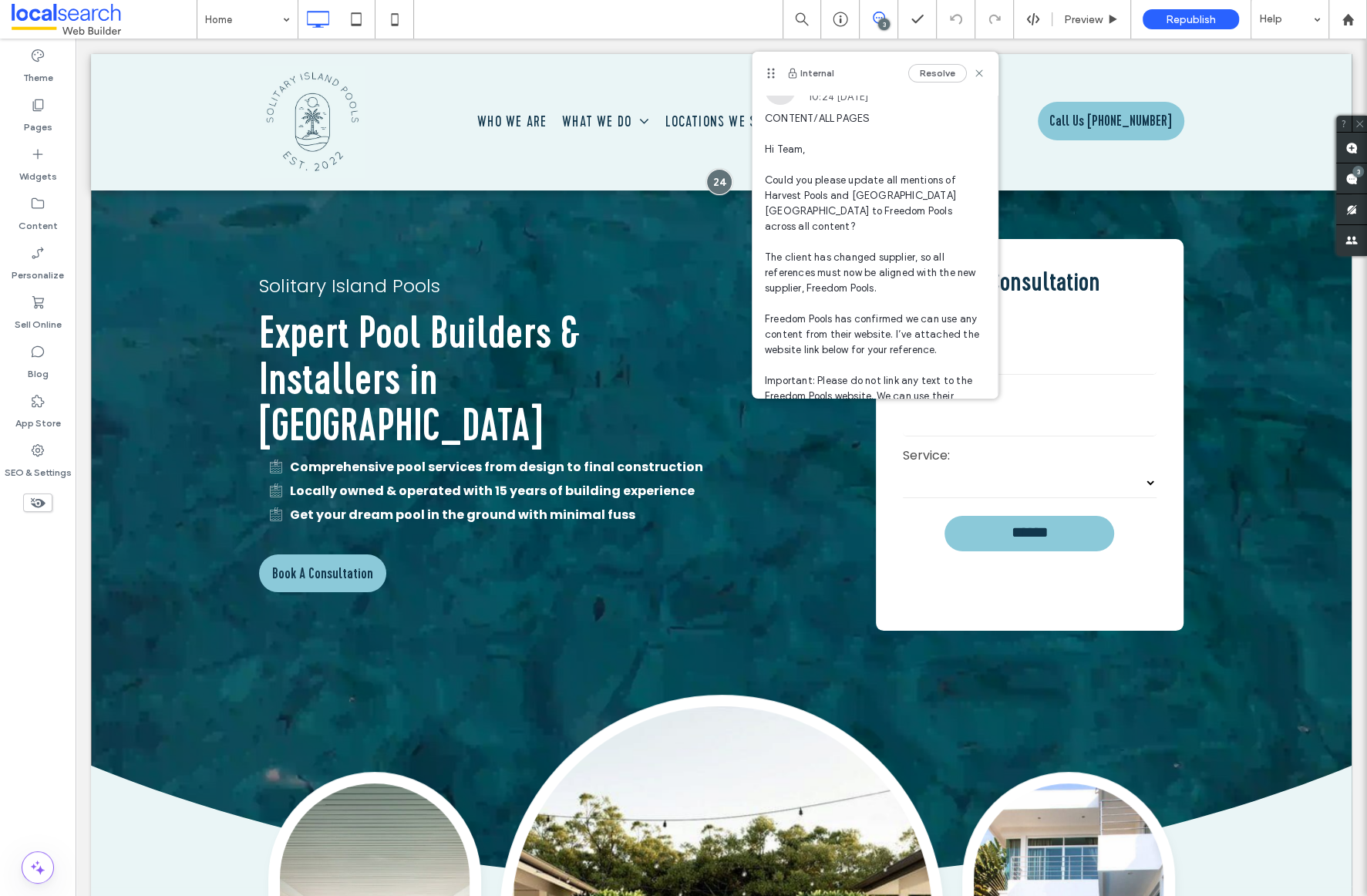
scroll to position [3, 0]
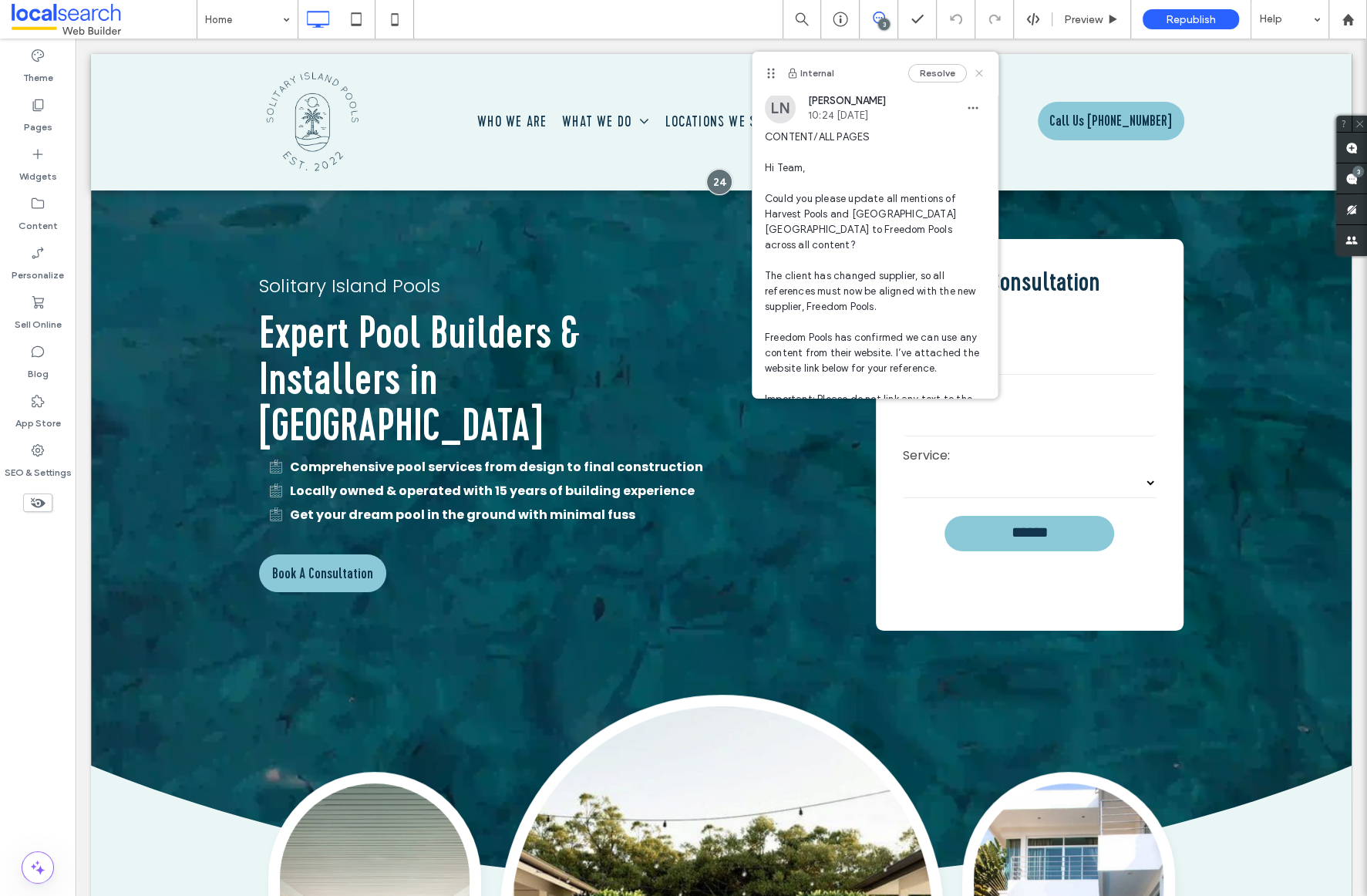
click at [981, 73] on icon at bounding box center [979, 74] width 13 height 13
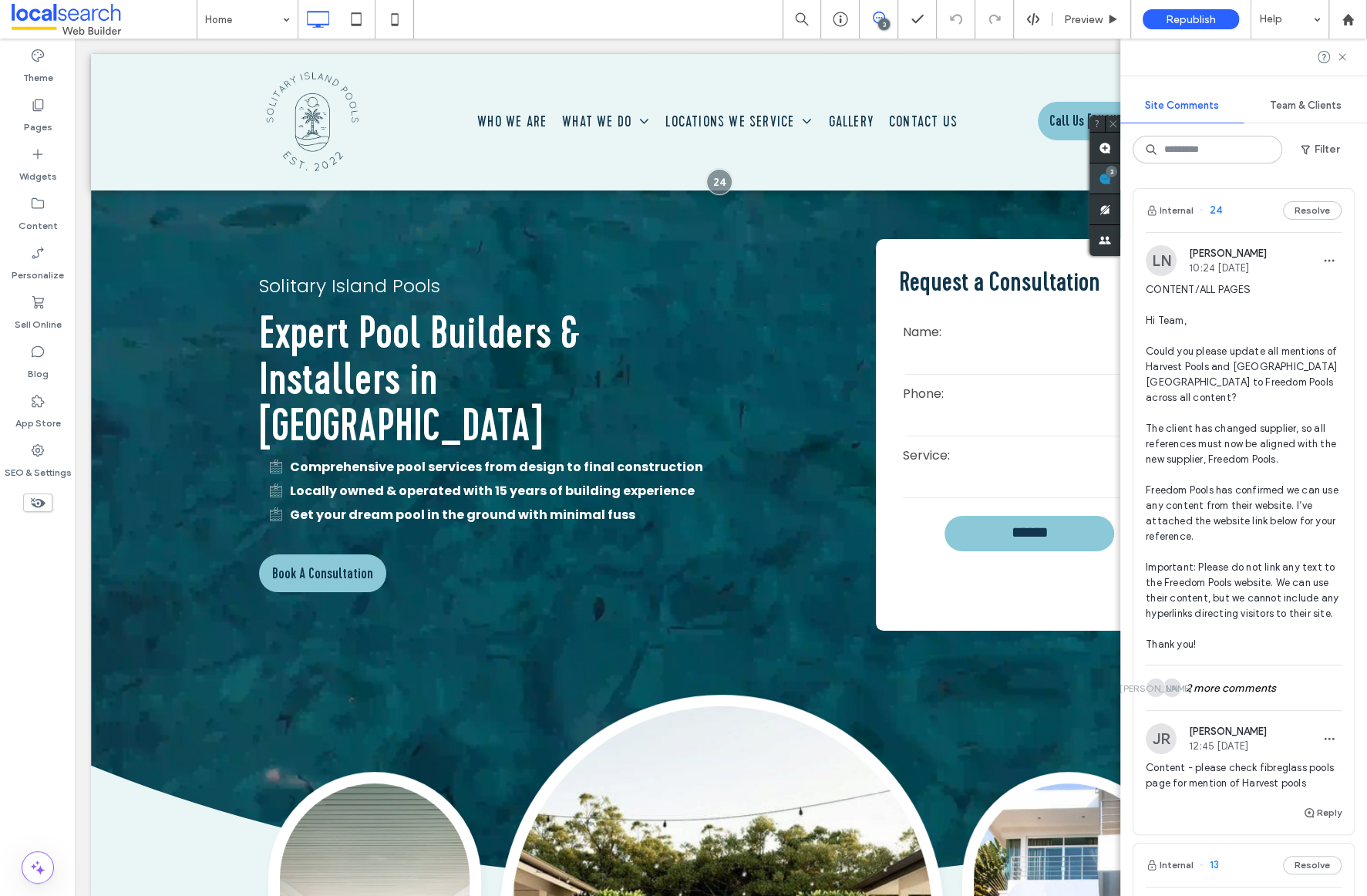
click at [1356, 175] on div "Site Comments Team & Clients Filter Internal 24 Resolve LN [PERSON_NAME] 10:24 …" at bounding box center [1244, 467] width 247 height 857
drag, startPoint x: 1342, startPoint y: 57, endPoint x: 1332, endPoint y: 64, distance: 12.2
click at [1342, 57] on use at bounding box center [1342, 57] width 7 height 7
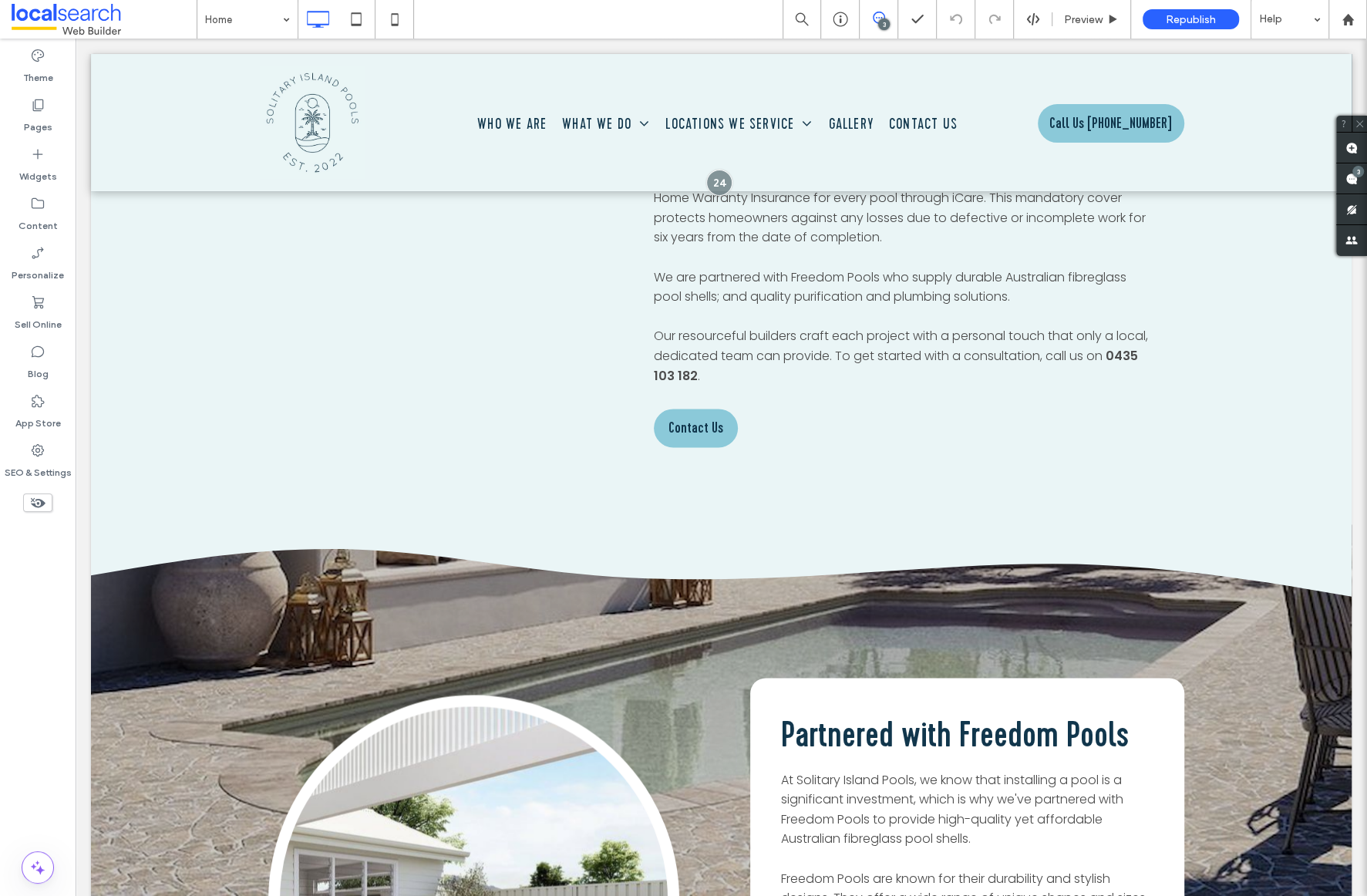
scroll to position [1788, 0]
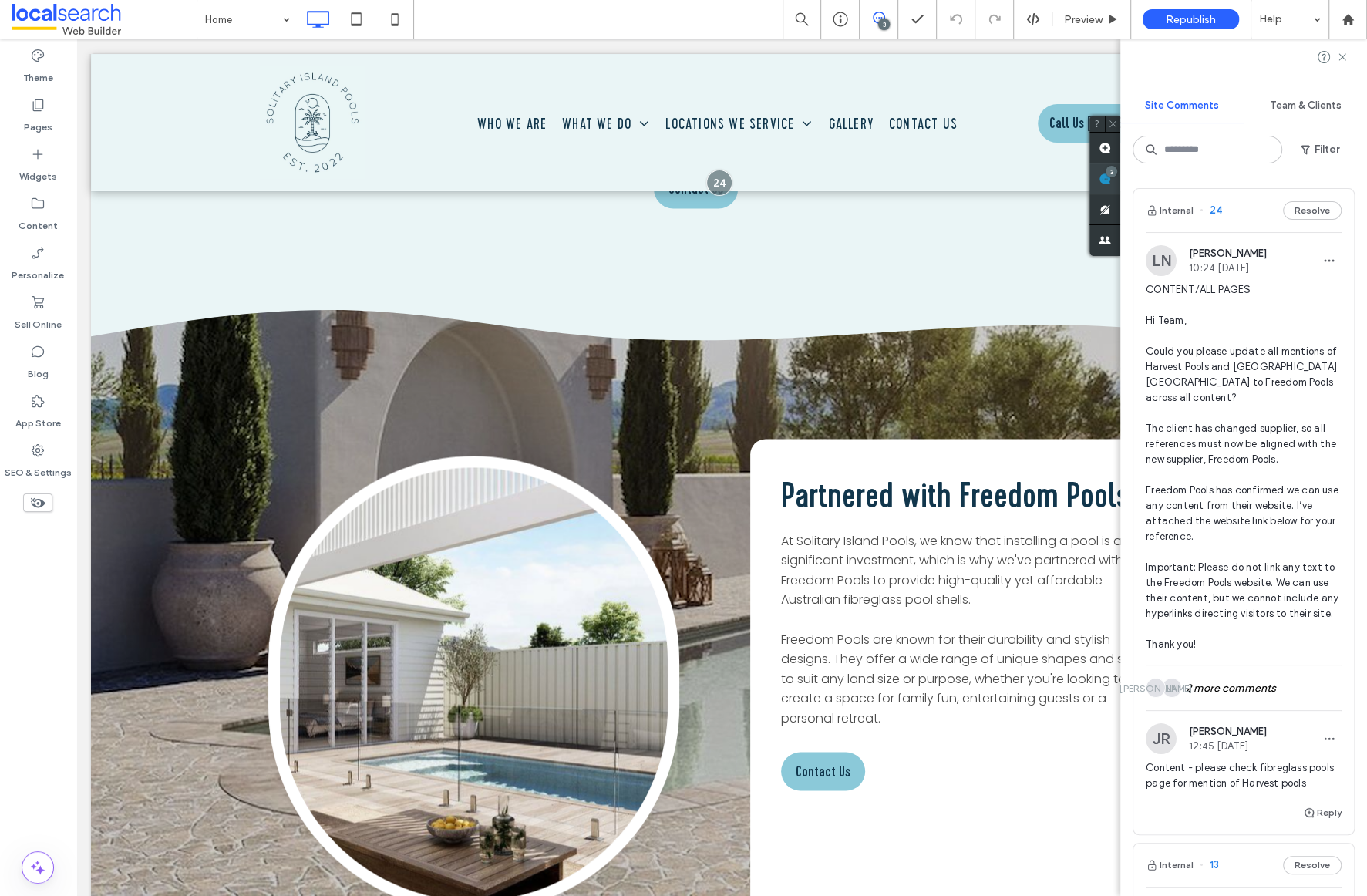
click at [1351, 179] on div "Site Comments Team & Clients Filter Internal 24 Resolve LN [PERSON_NAME] 10:24 …" at bounding box center [1244, 467] width 247 height 857
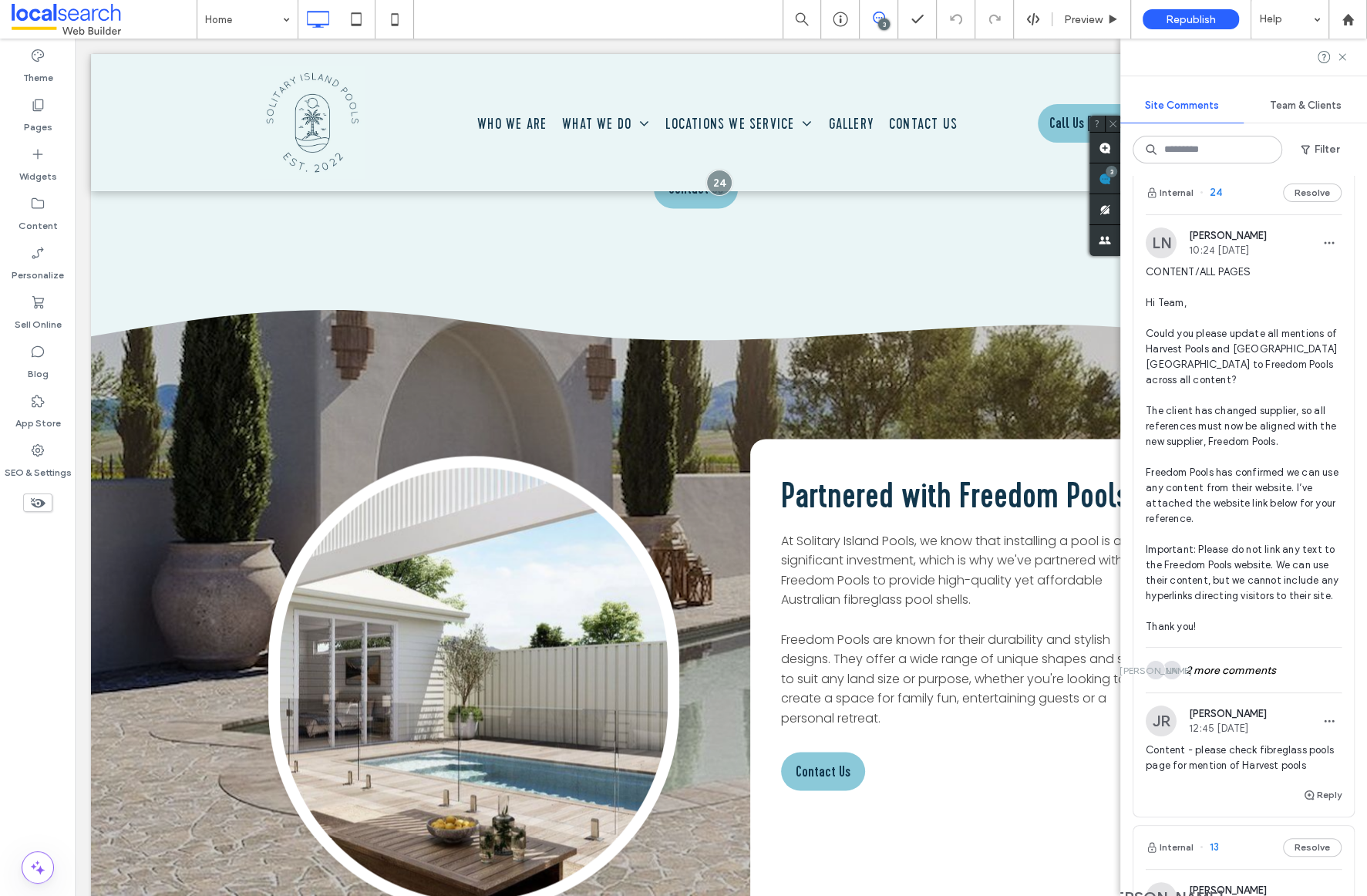
scroll to position [27, 0]
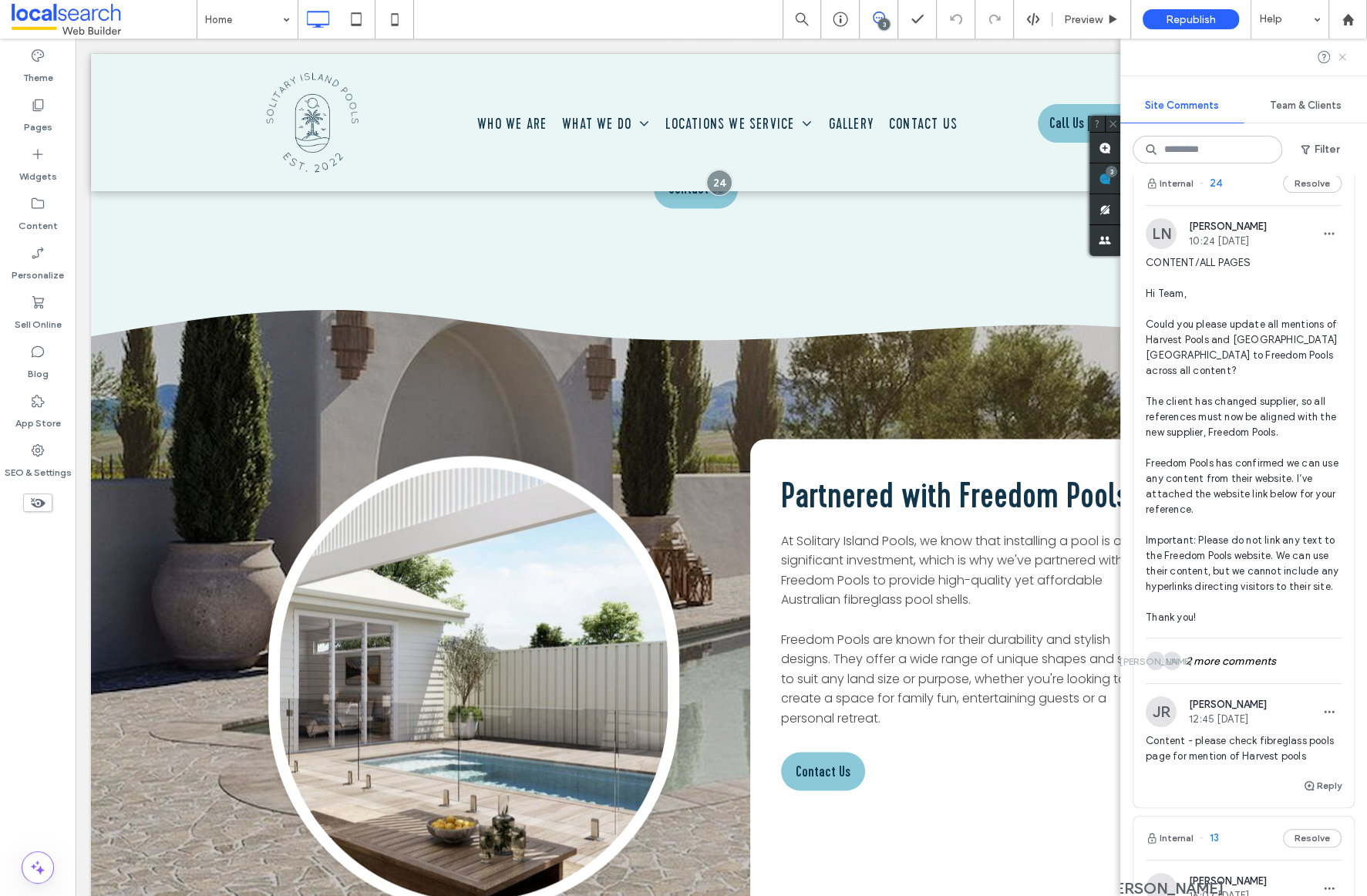
click at [1342, 56] on use at bounding box center [1342, 57] width 7 height 7
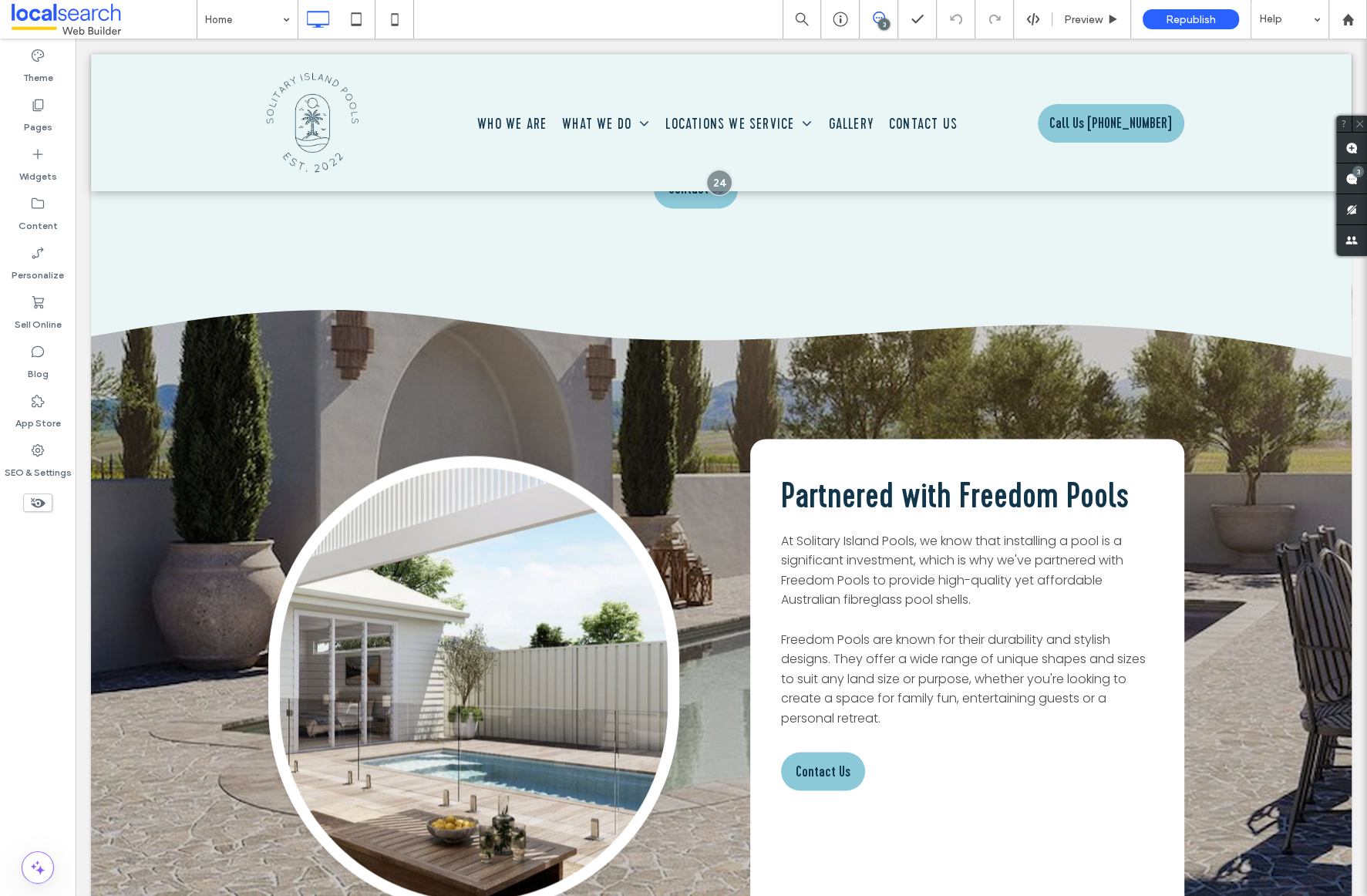
scroll to position [0, 0]
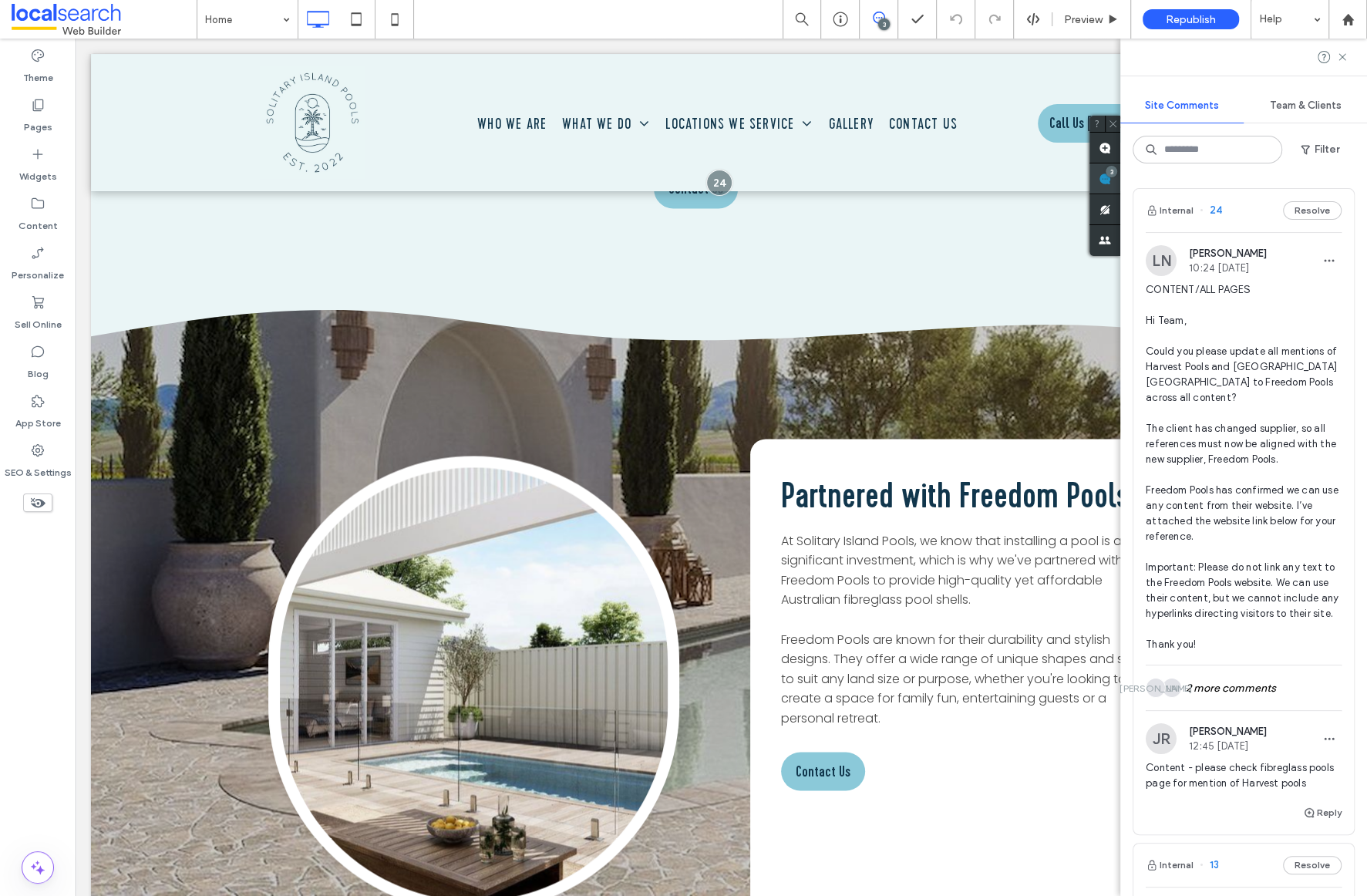
click at [1111, 178] on use at bounding box center [1105, 179] width 13 height 13
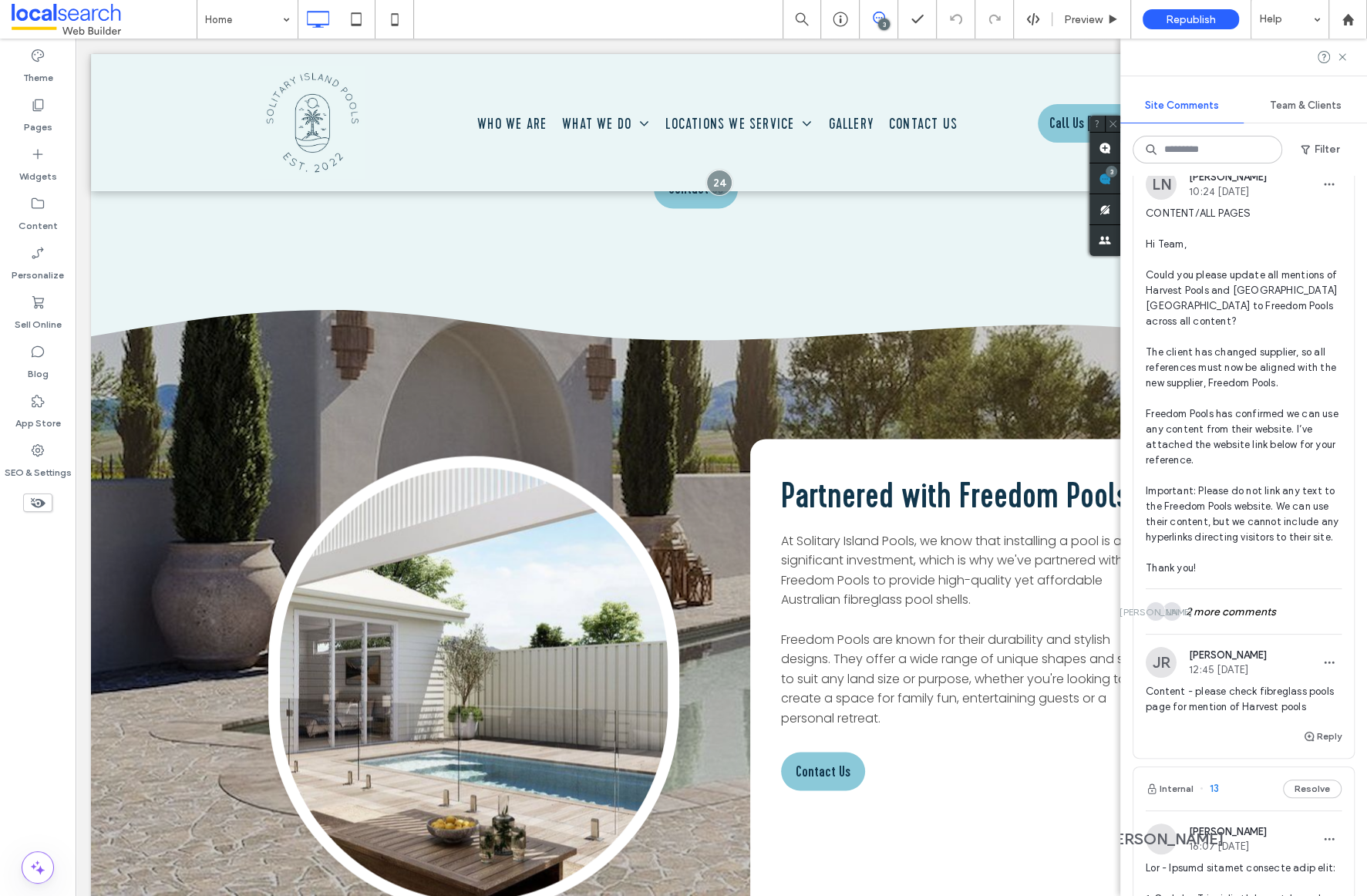
scroll to position [271, 0]
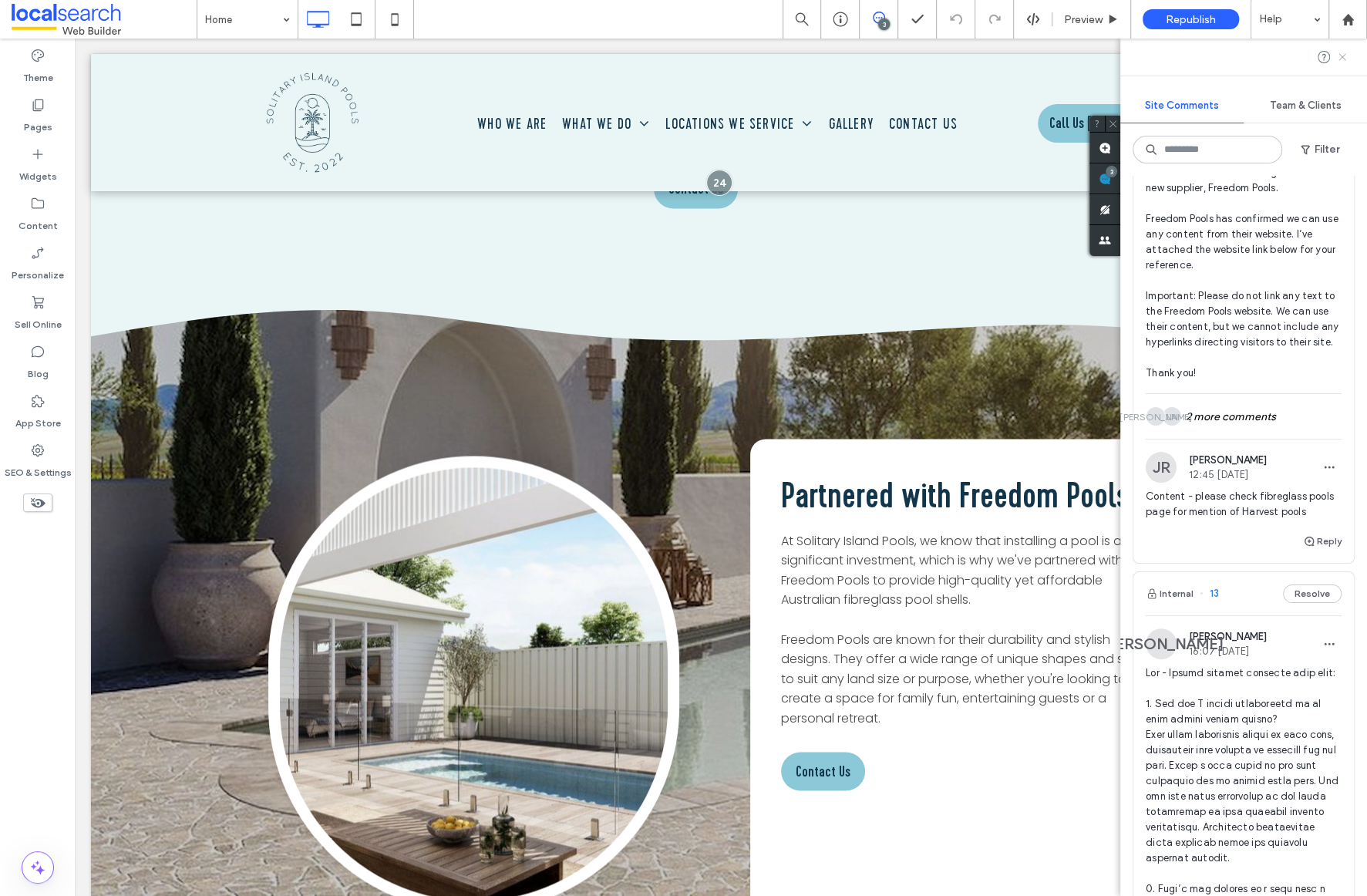
click at [1340, 57] on icon at bounding box center [1342, 57] width 13 height 13
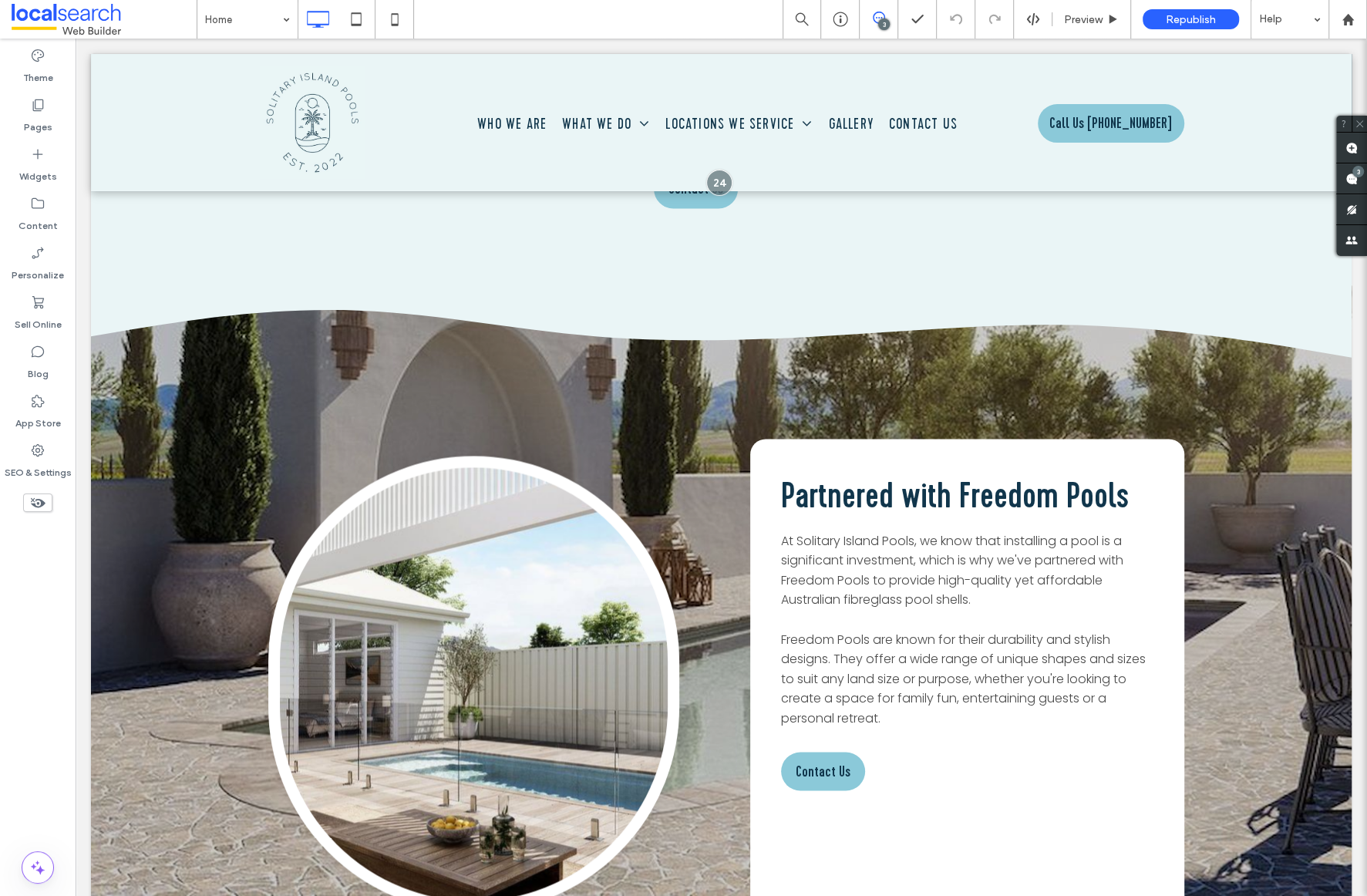
scroll to position [0, 0]
click at [42, 102] on icon at bounding box center [37, 104] width 15 height 15
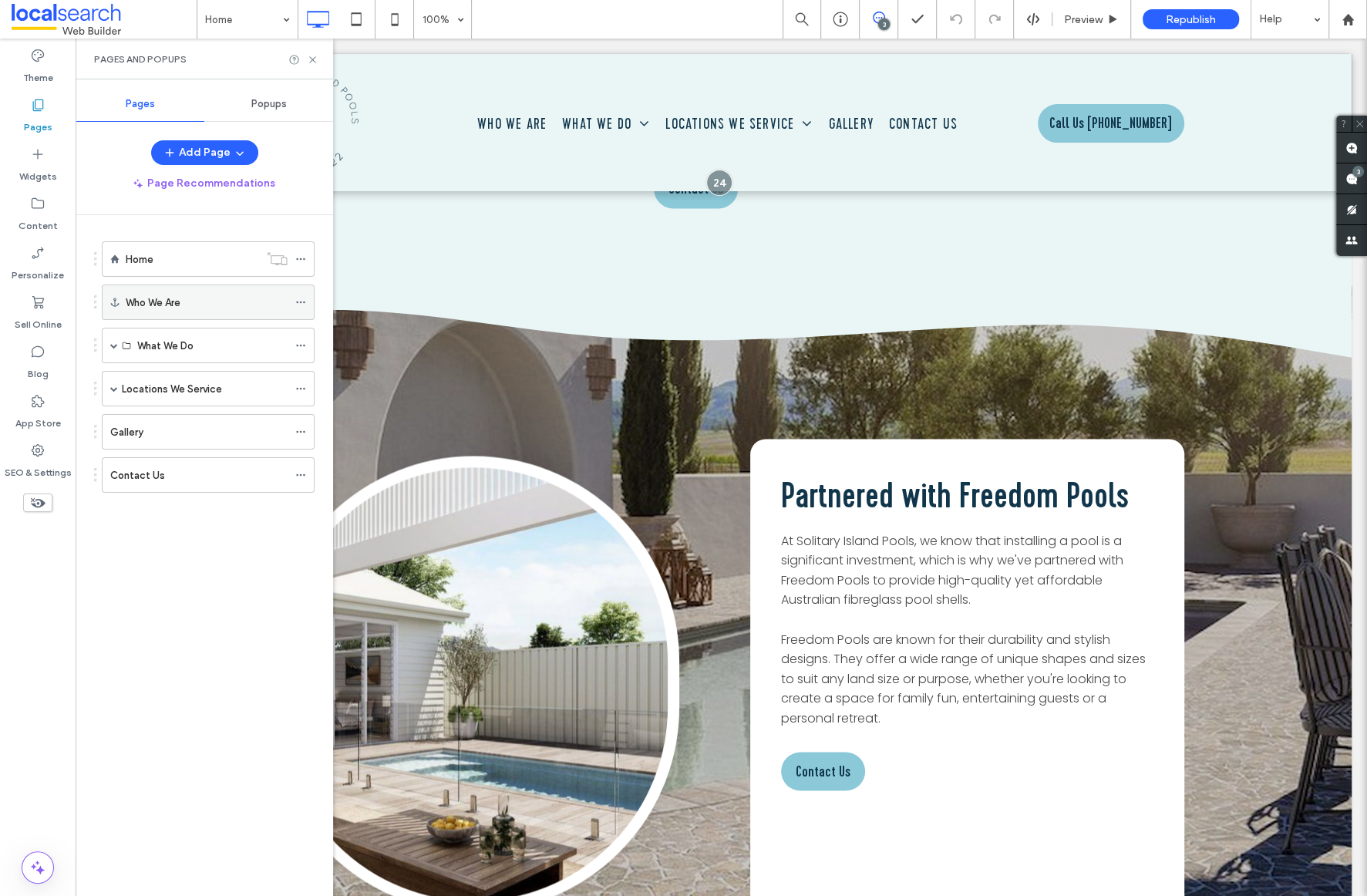
click at [167, 300] on label "Who We Are" at bounding box center [153, 302] width 54 height 27
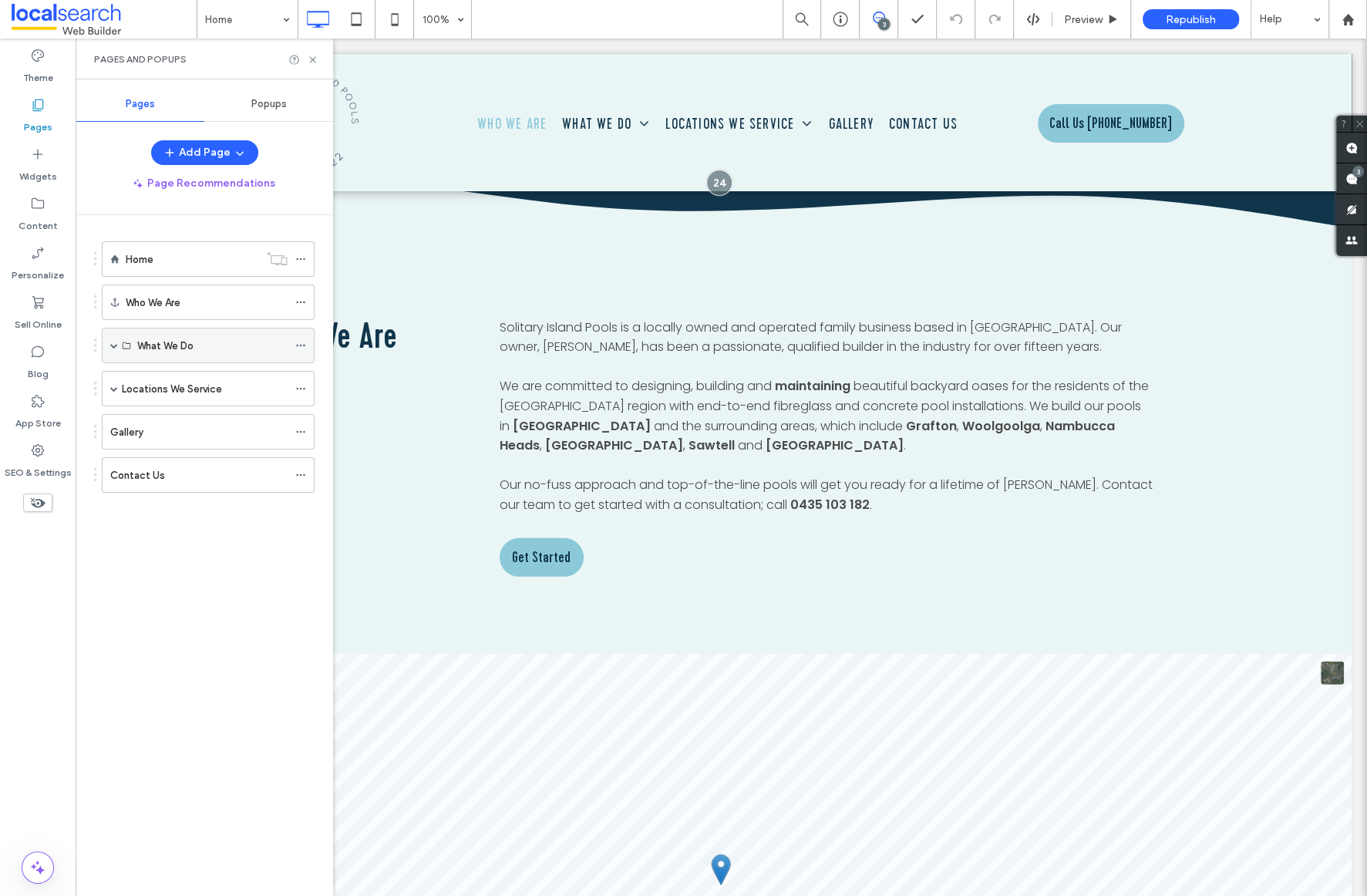
click at [213, 340] on div "What We Do" at bounding box center [213, 346] width 151 height 16
click at [156, 340] on label "What We Do" at bounding box center [165, 346] width 56 height 27
click at [118, 344] on div "What We Do" at bounding box center [208, 345] width 213 height 35
click at [113, 344] on span at bounding box center [114, 345] width 7 height 7
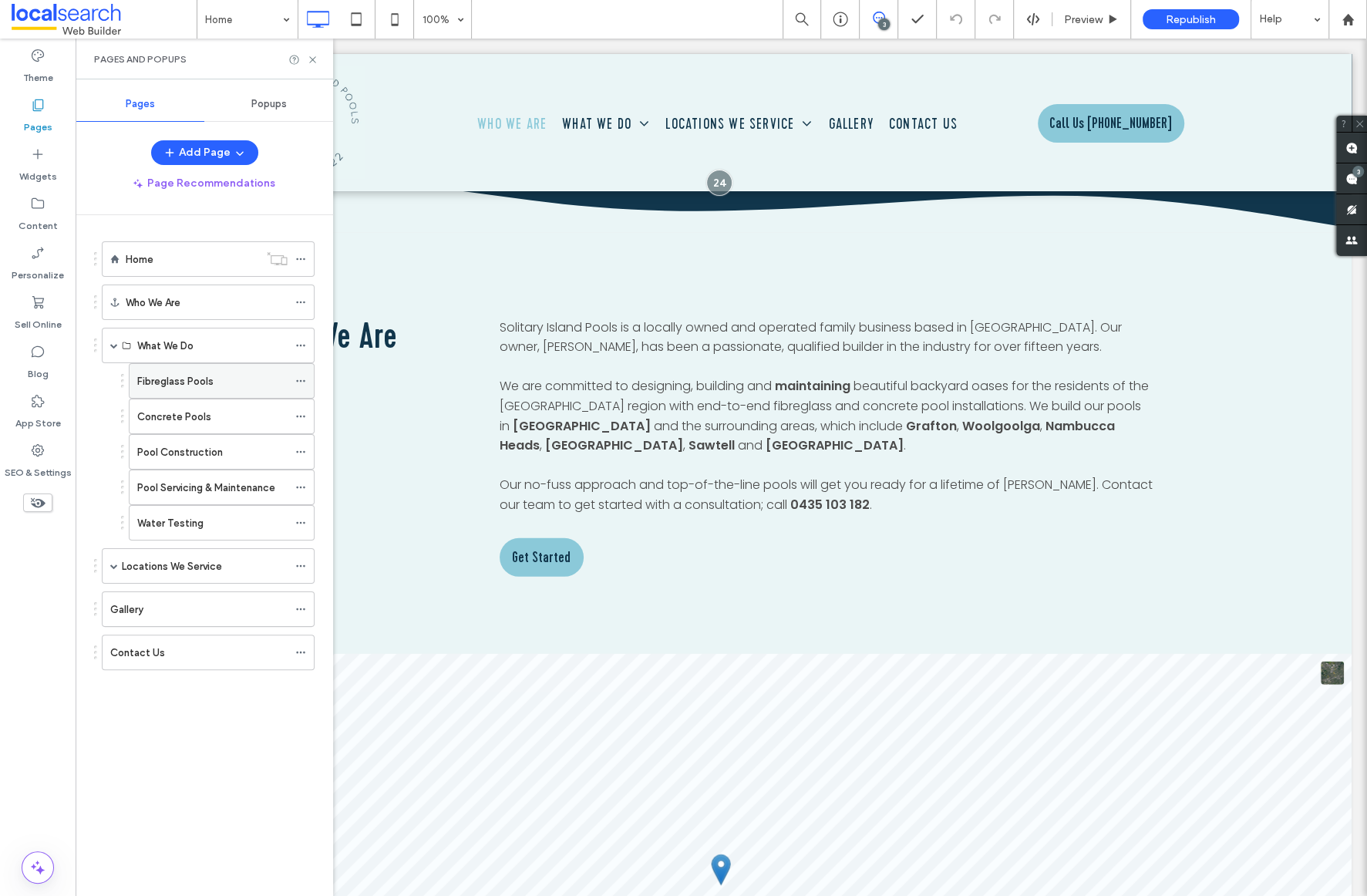
click at [142, 384] on label "Fibreglass Pools" at bounding box center [175, 381] width 76 height 27
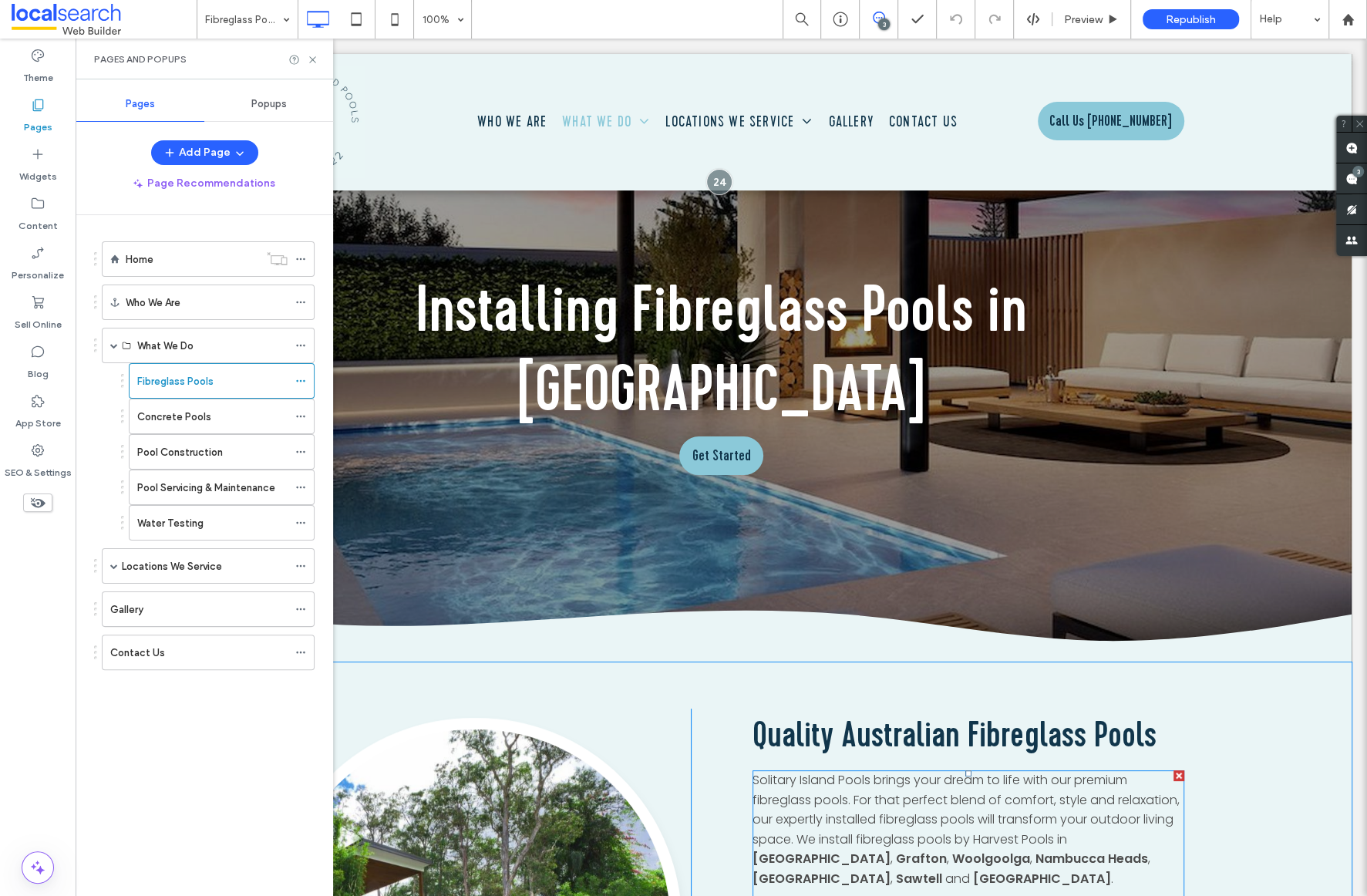
click at [1029, 771] on span "Solitary Island Pools brings your dream to life with our premium fibreglass poo…" at bounding box center [966, 809] width 427 height 77
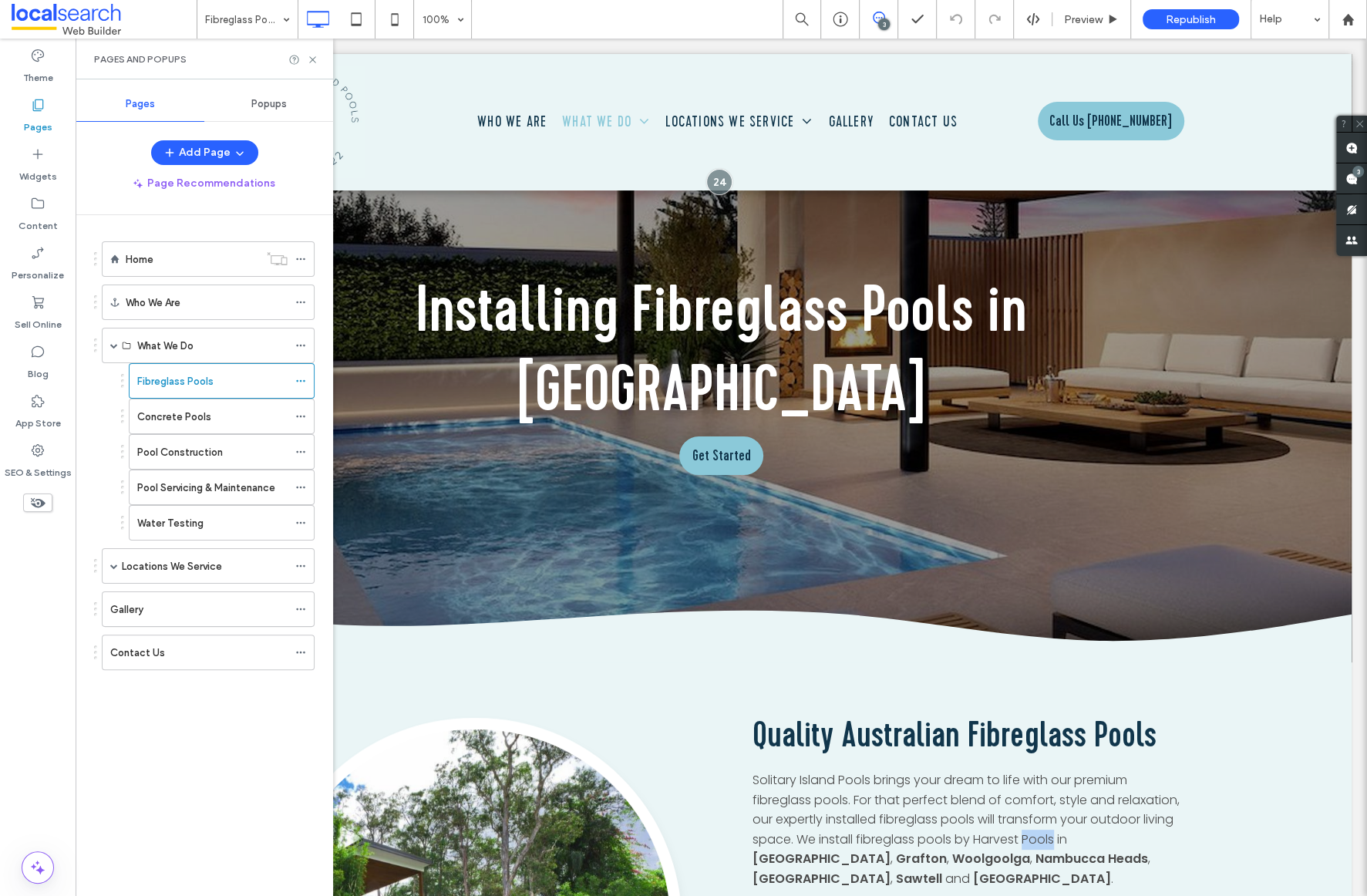
click at [1029, 771] on span "Solitary Island Pools brings your dream to life with our premium fibreglass poo…" at bounding box center [966, 809] width 427 height 77
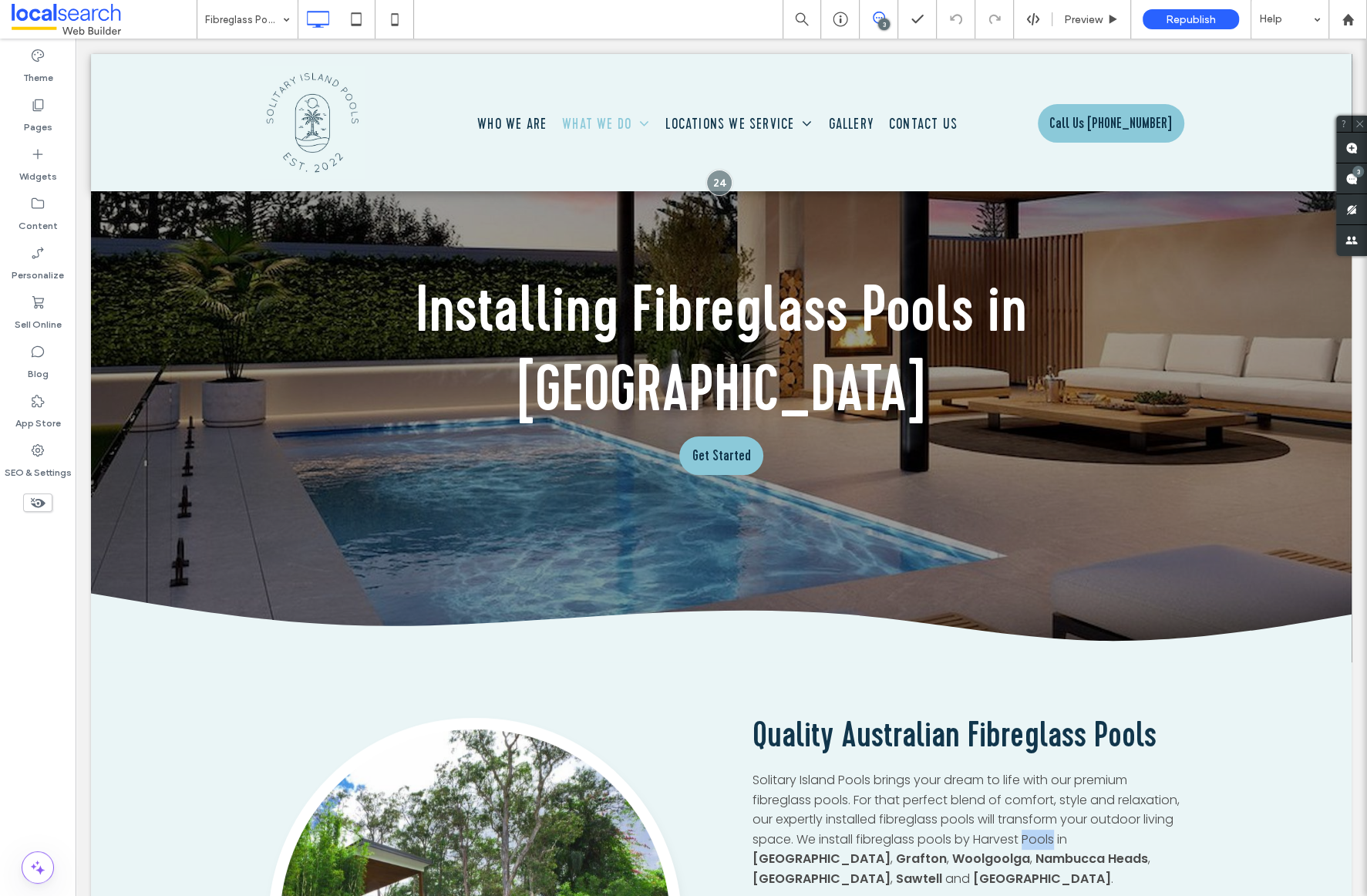
scroll to position [370, 0]
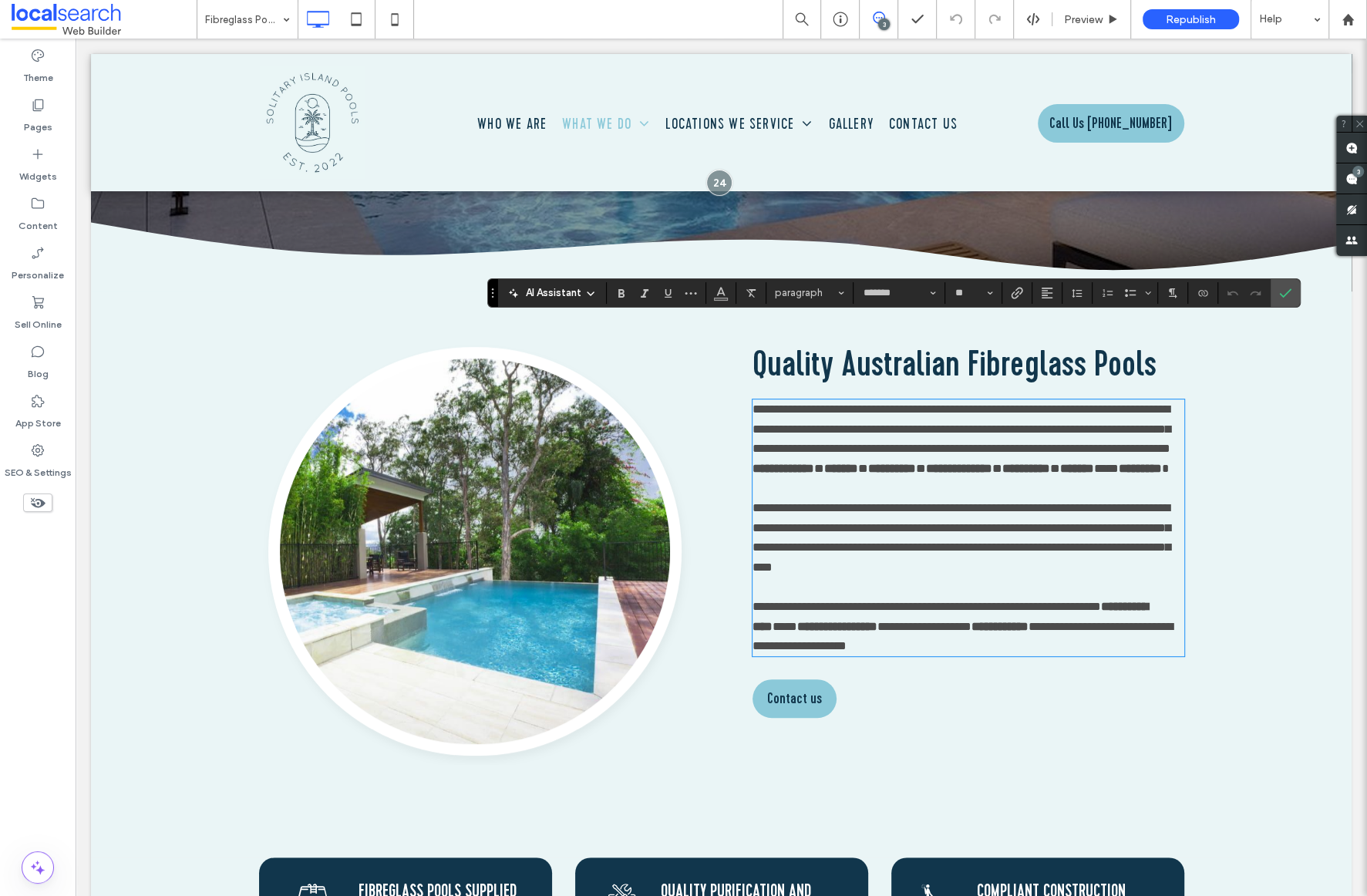
click at [1055, 403] on span "**********" at bounding box center [962, 428] width 418 height 51
drag, startPoint x: 1055, startPoint y: 388, endPoint x: 976, endPoint y: 389, distance: 79.0
click at [976, 403] on span "**********" at bounding box center [962, 428] width 418 height 51
click at [1353, 175] on div "3" at bounding box center [1358, 172] width 12 height 12
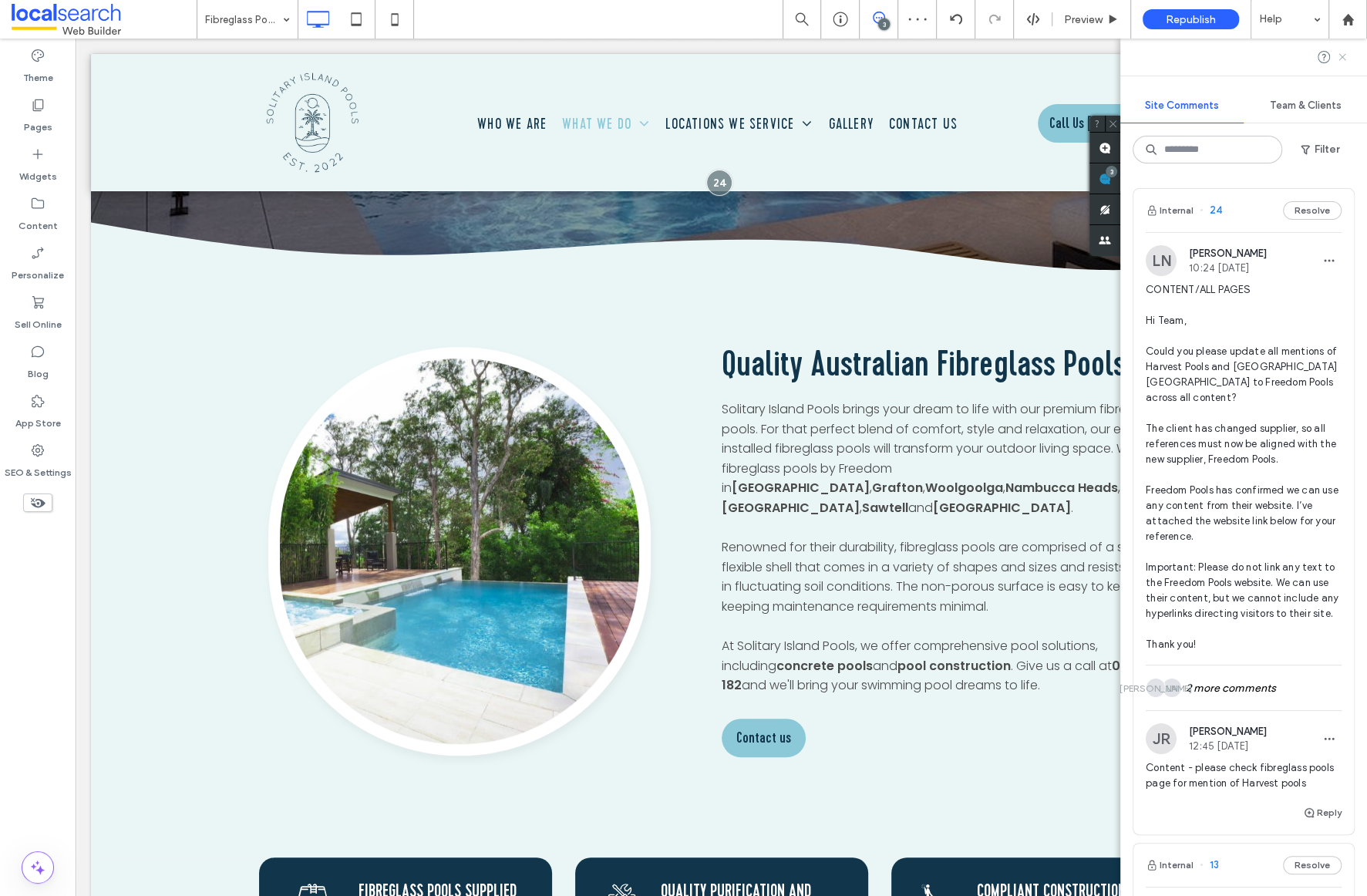
click at [1341, 54] on icon at bounding box center [1342, 57] width 13 height 13
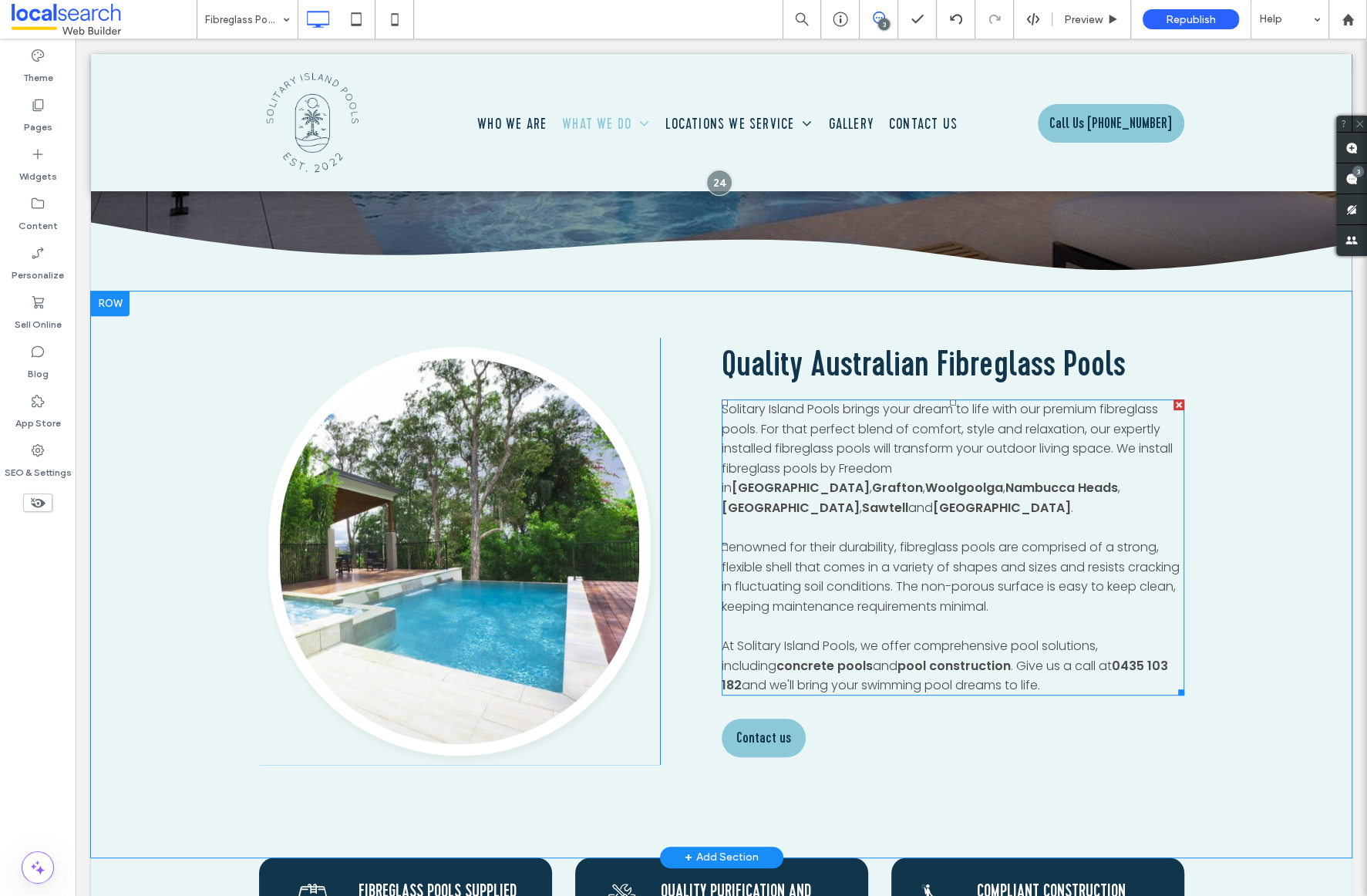
click at [1027, 400] on span "Solitary Island Pools brings your dream to life with our premium fibreglass poo…" at bounding box center [947, 448] width 451 height 96
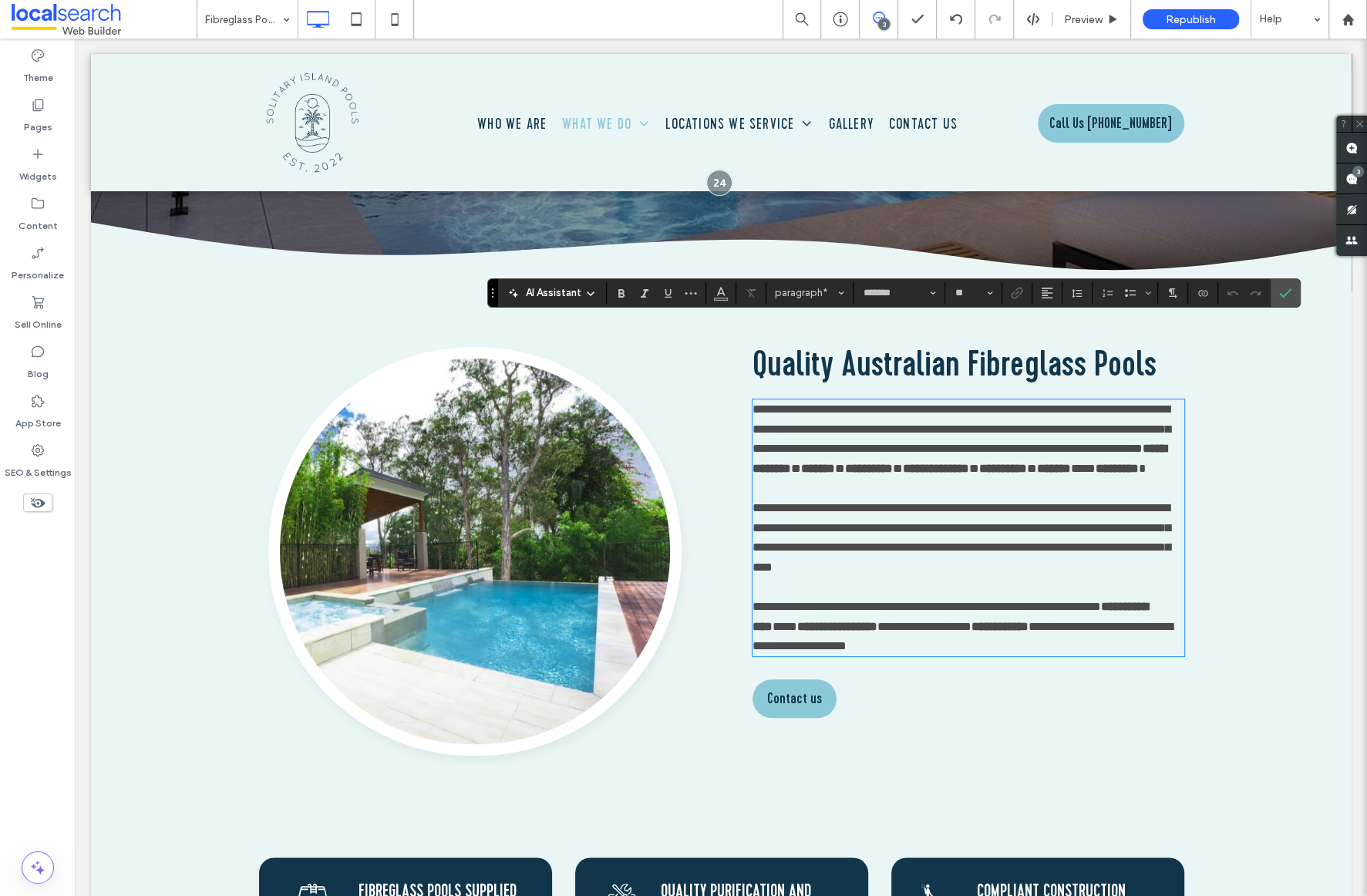
click at [1027, 403] on span "**********" at bounding box center [962, 428] width 418 height 51
click at [1289, 292] on icon "Confirm" at bounding box center [1285, 293] width 13 height 13
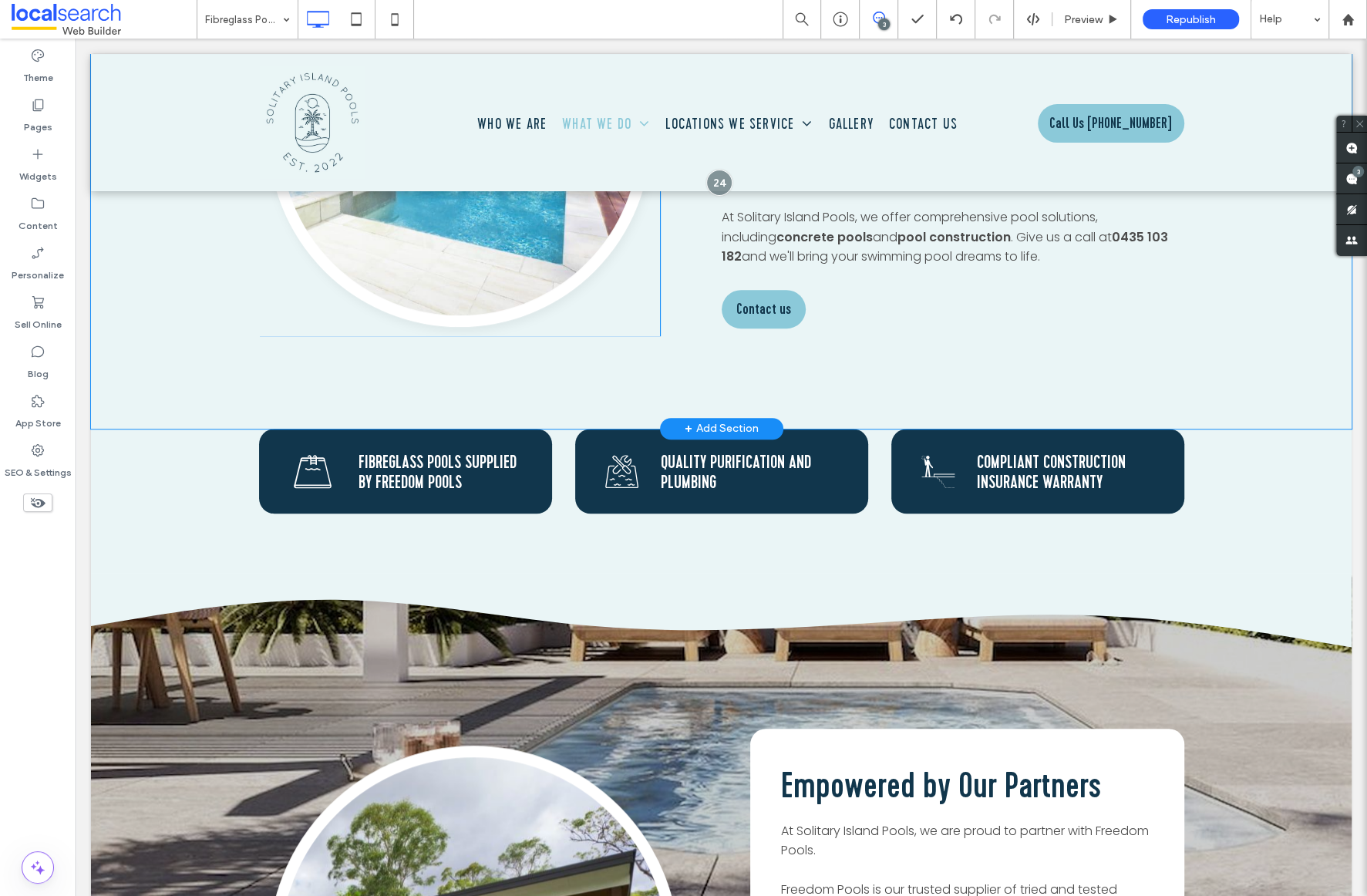
scroll to position [857, 0]
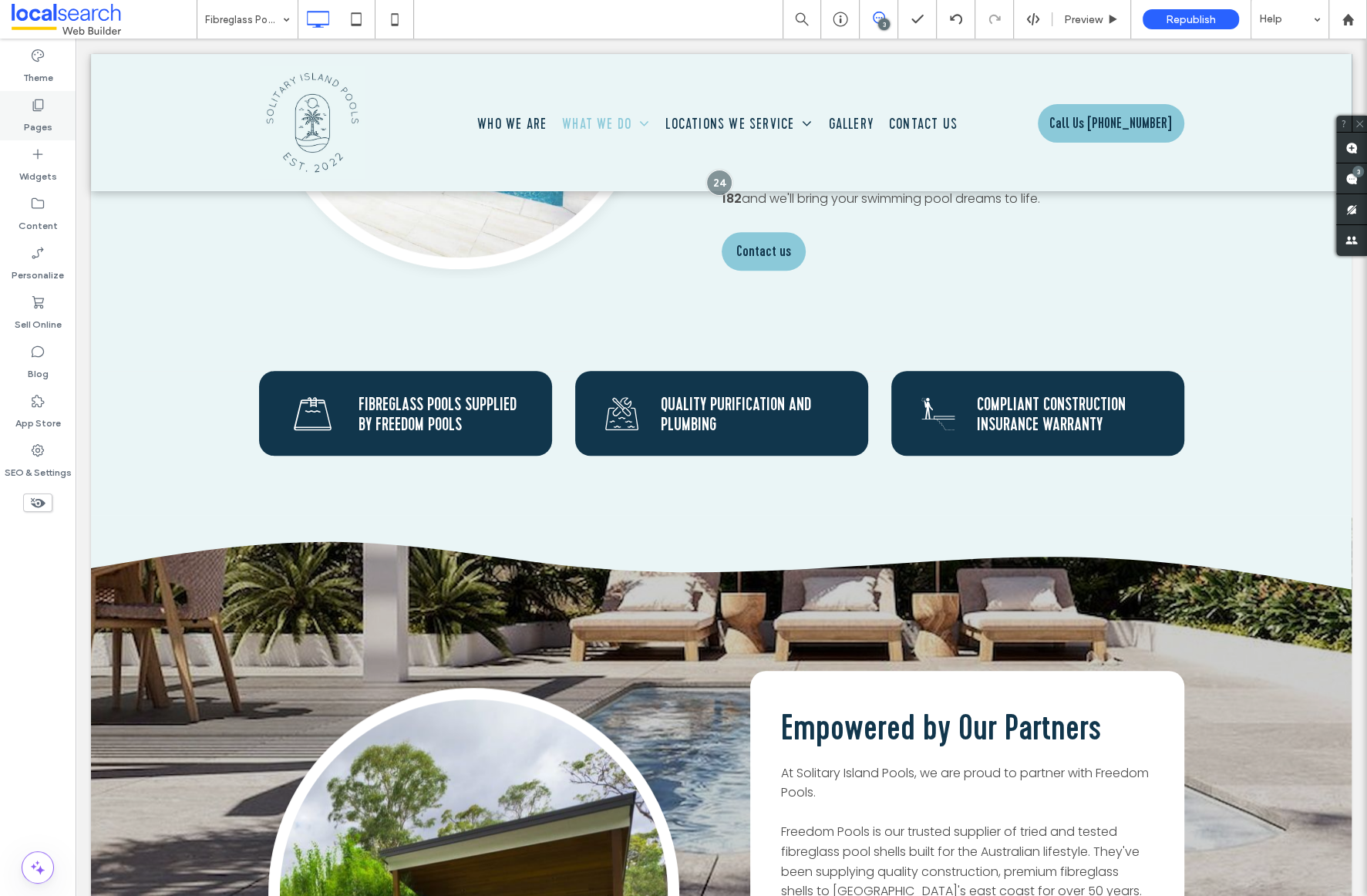
click at [38, 107] on icon at bounding box center [37, 104] width 15 height 15
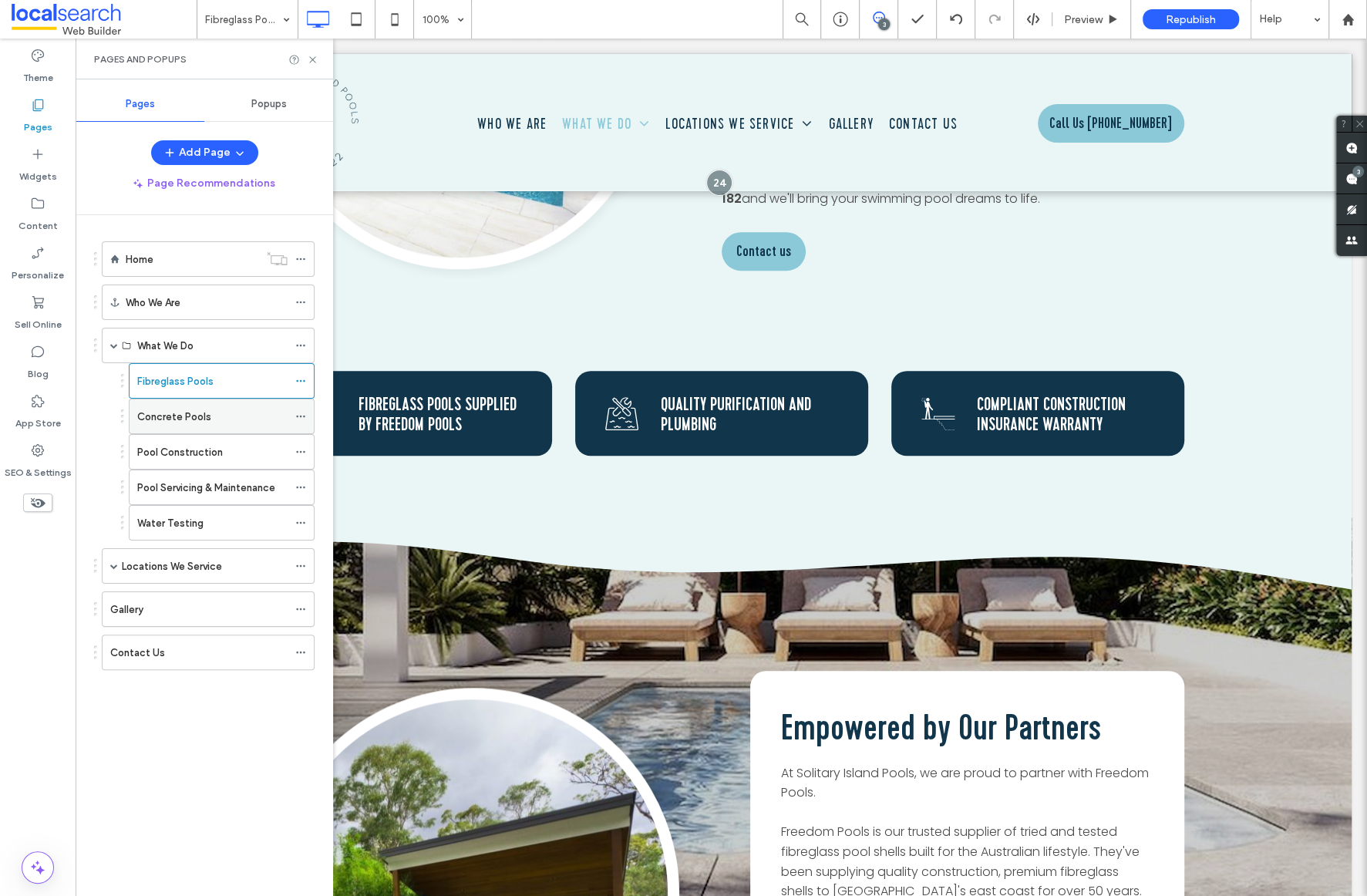
click at [217, 409] on div "Concrete Pools" at bounding box center [213, 417] width 151 height 16
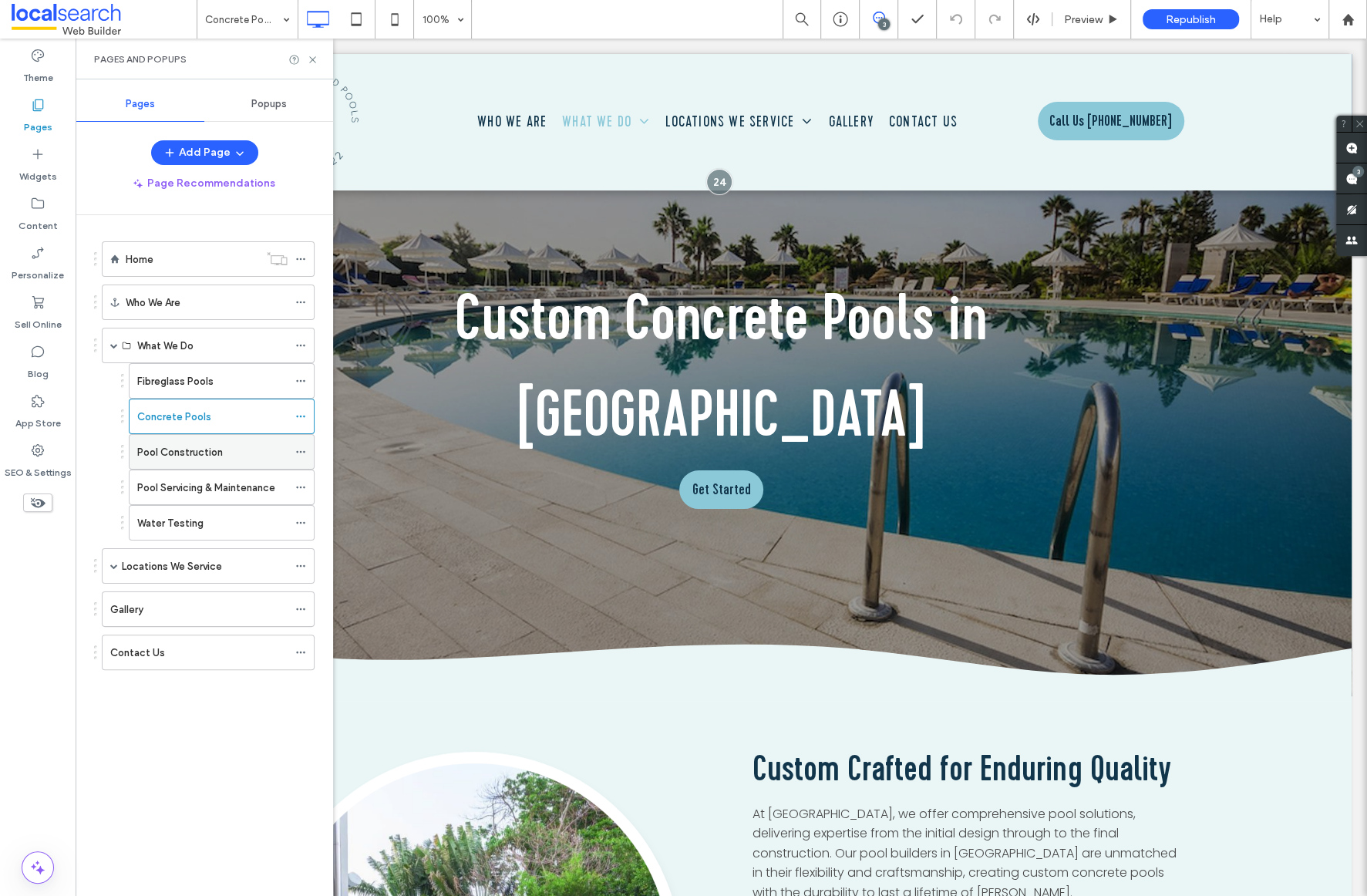
click at [209, 448] on label "Pool Construction" at bounding box center [180, 452] width 85 height 27
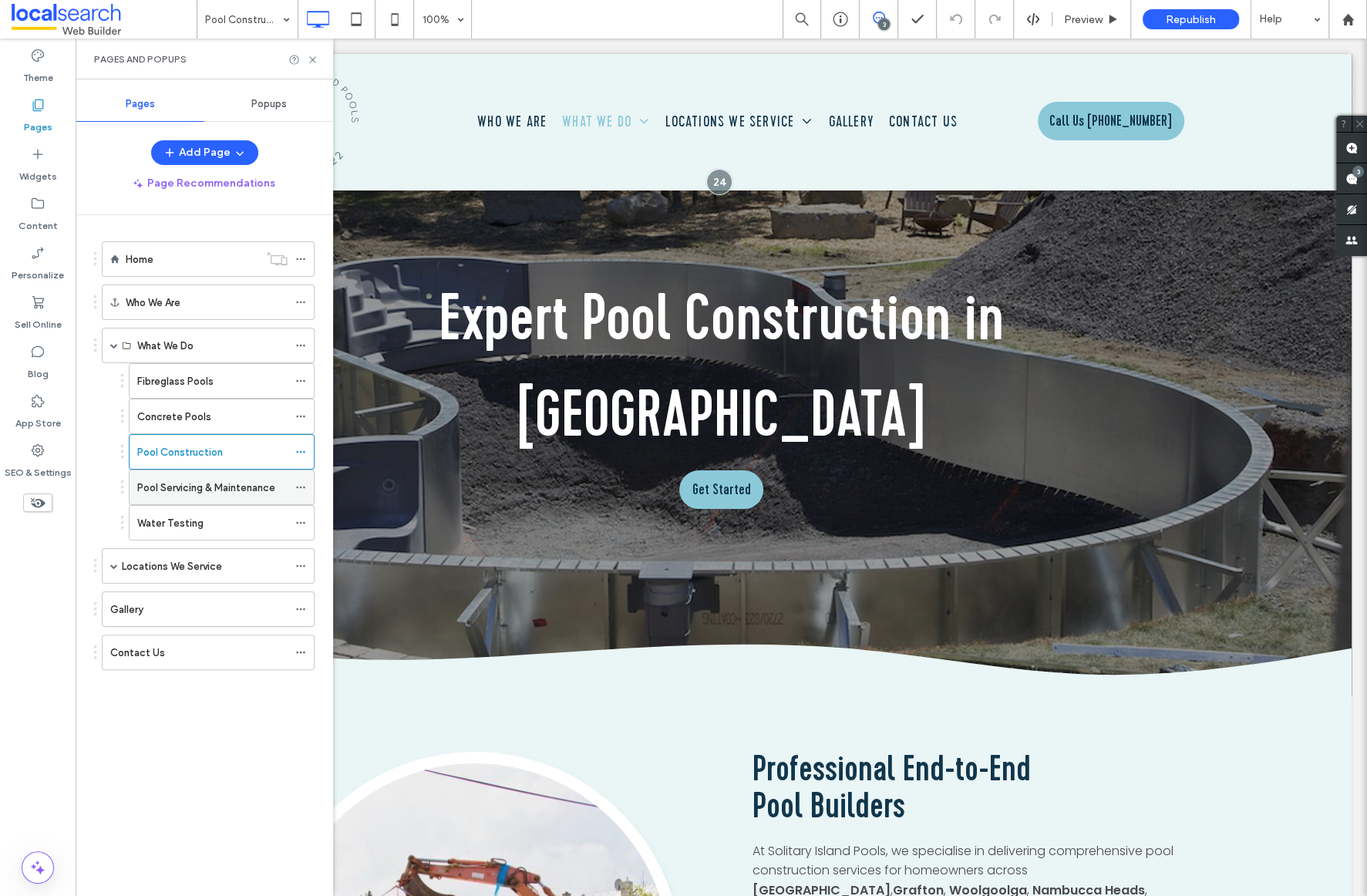
click at [229, 482] on label "Pool Servicing & Maintenance" at bounding box center [206, 487] width 138 height 27
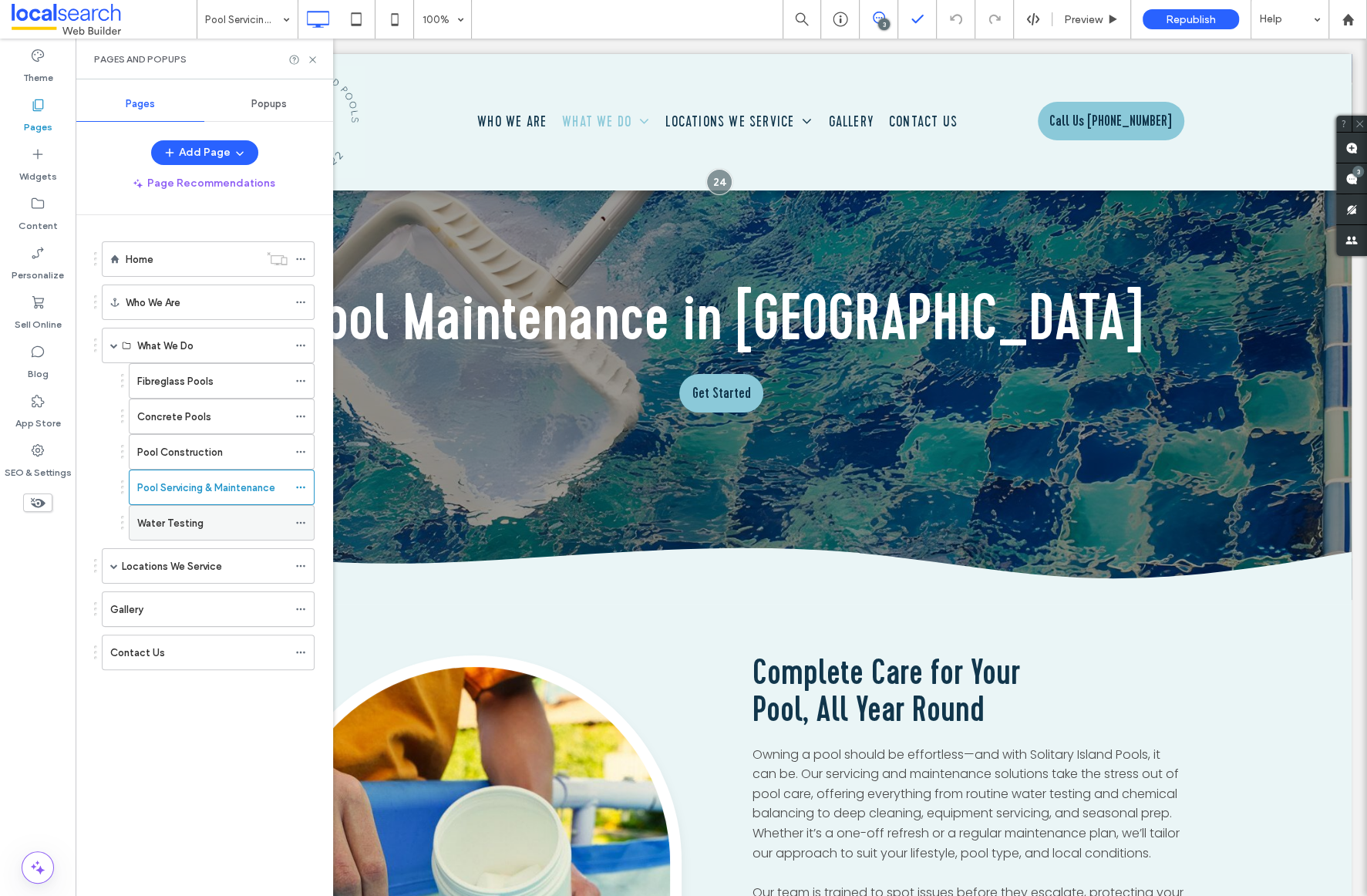
click at [217, 522] on div "Water Testing" at bounding box center [213, 523] width 151 height 16
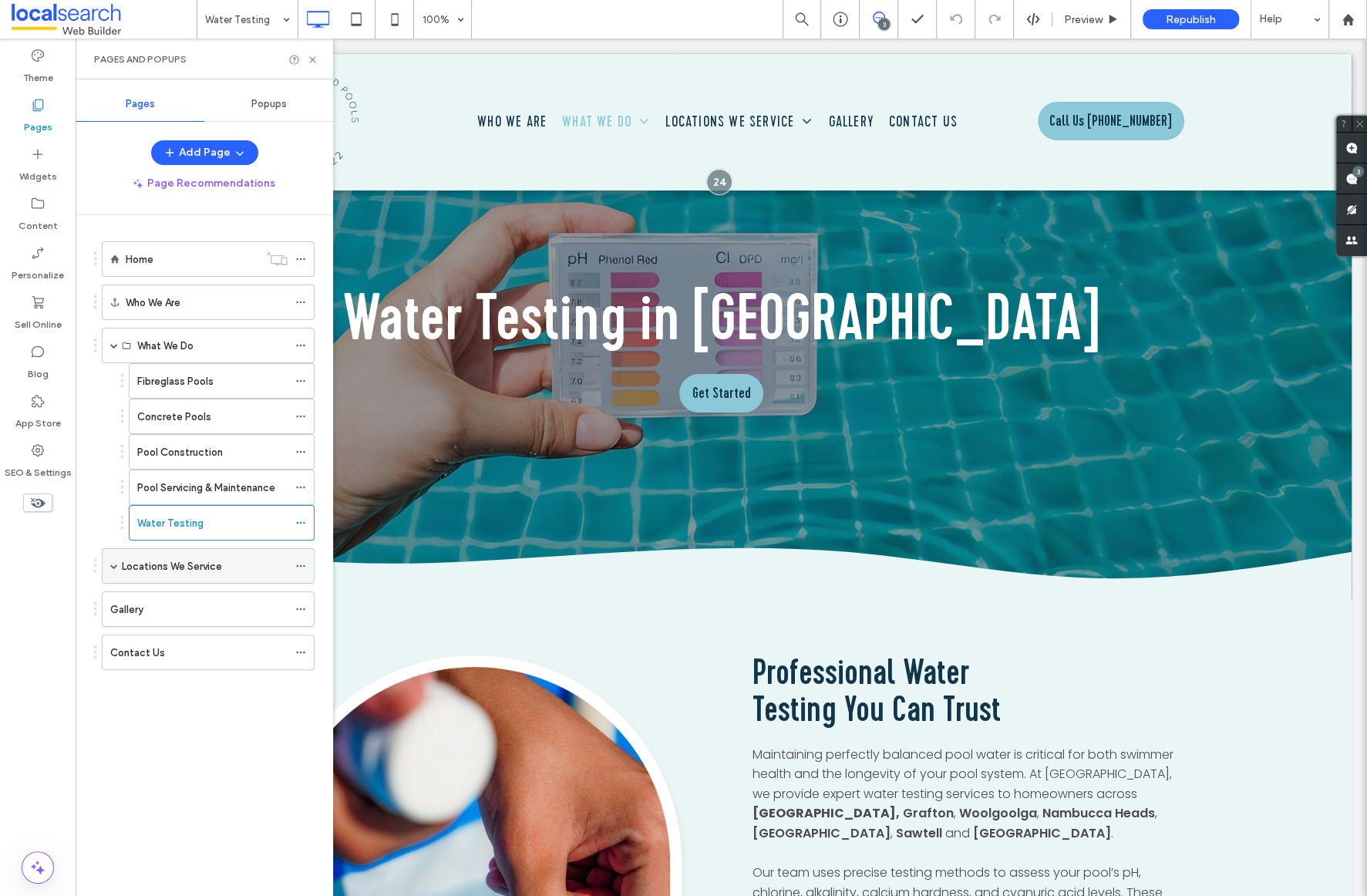
click at [221, 560] on label "Locations We Service" at bounding box center [172, 566] width 100 height 27
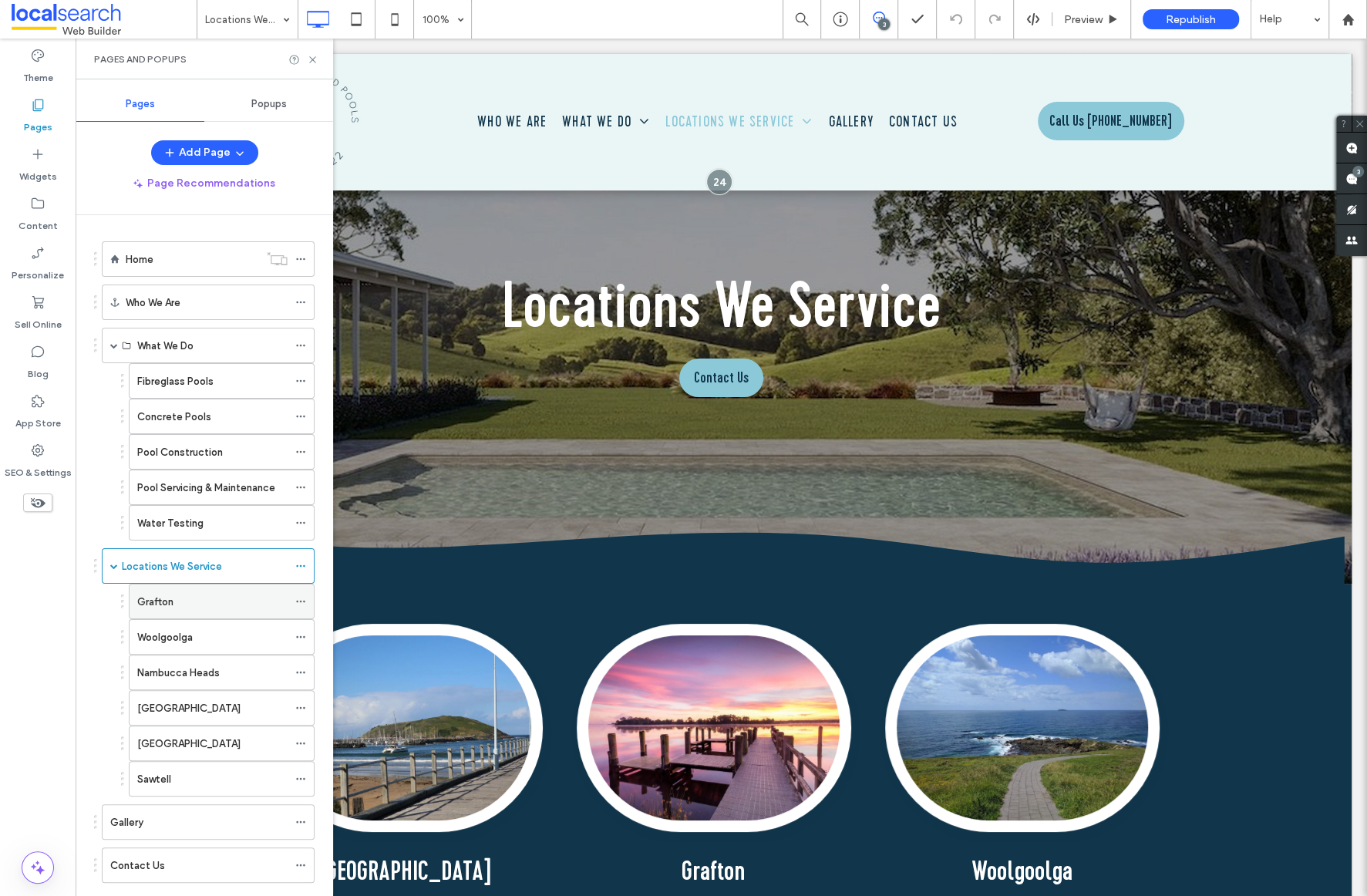
click at [237, 602] on div "Grafton" at bounding box center [213, 602] width 151 height 16
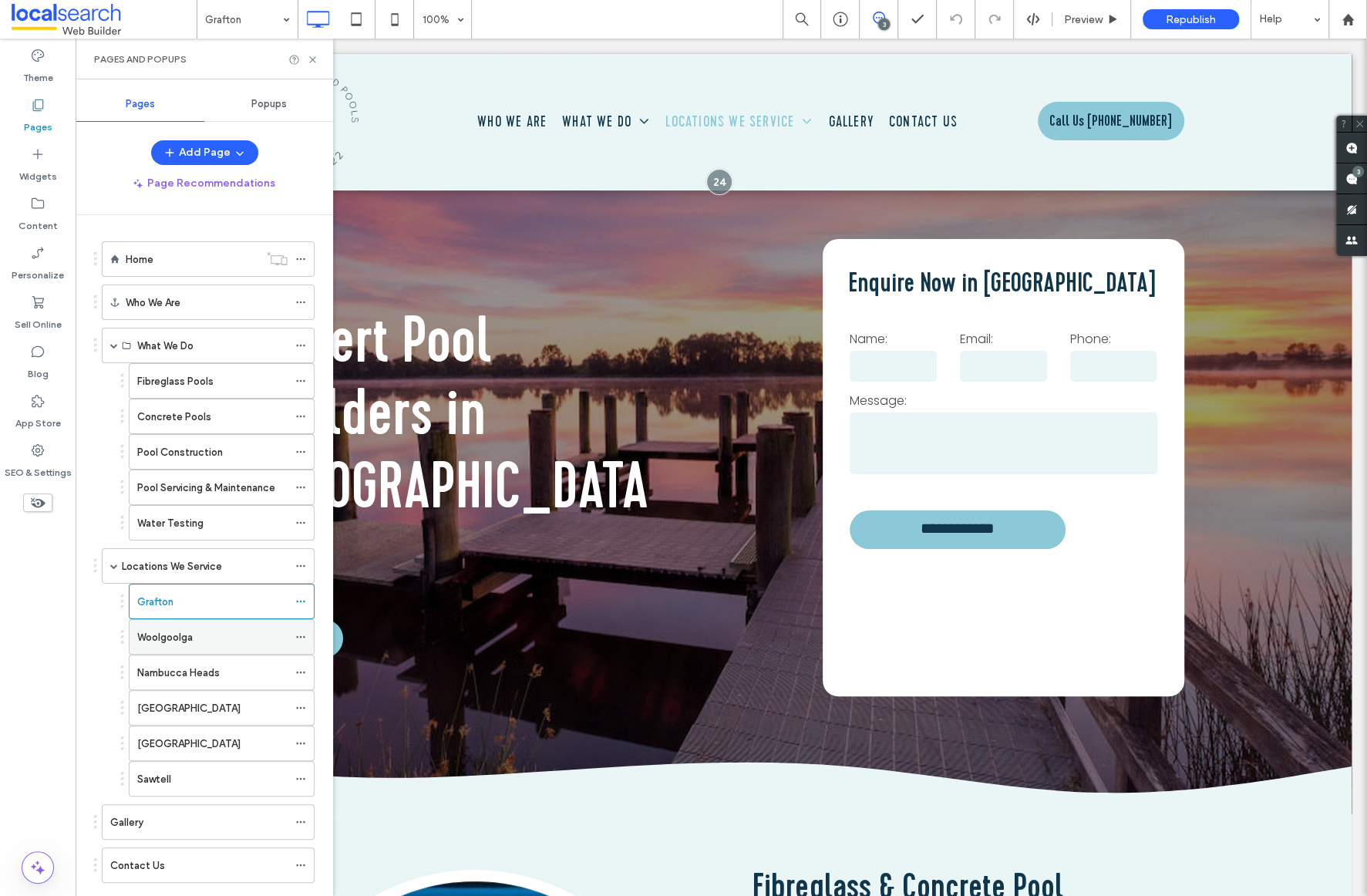
click at [186, 625] on div "Woolgoolga" at bounding box center [213, 636] width 151 height 34
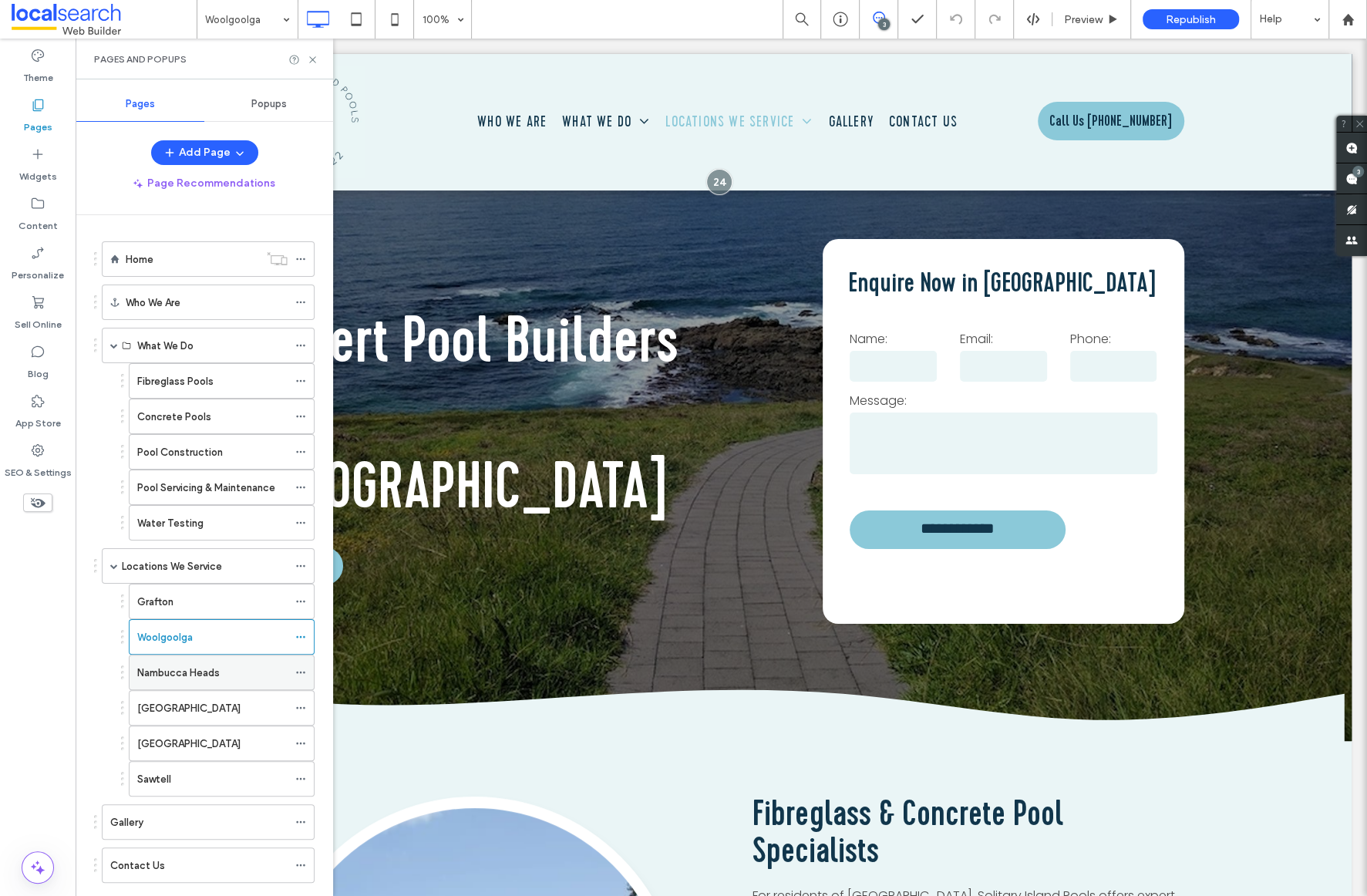
click at [209, 674] on label "Nambucca Heads" at bounding box center [178, 673] width 83 height 27
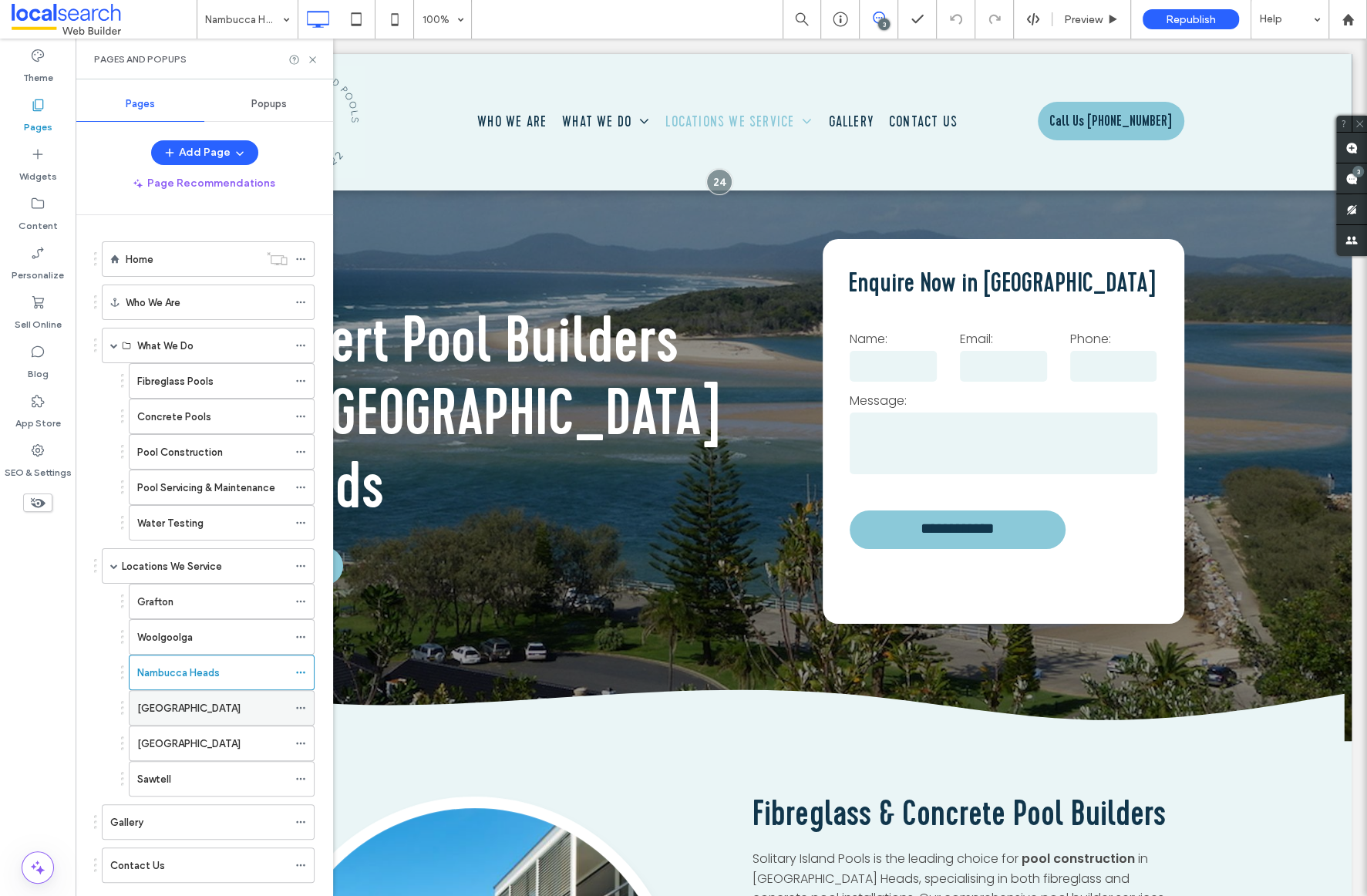
click at [212, 701] on div "[GEOGRAPHIC_DATA]" at bounding box center [213, 708] width 151 height 16
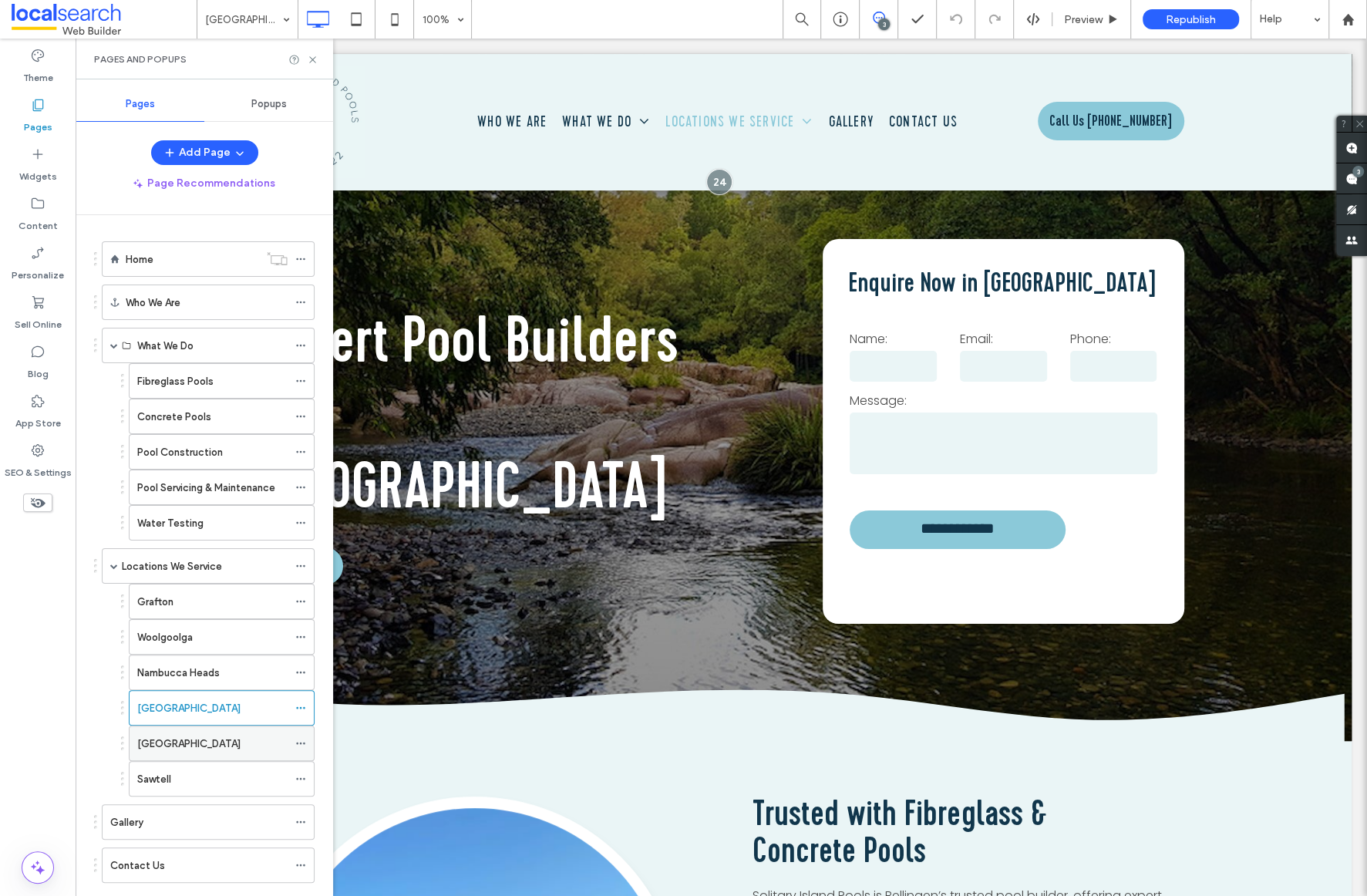
click at [220, 742] on div "[GEOGRAPHIC_DATA]" at bounding box center [213, 743] width 151 height 16
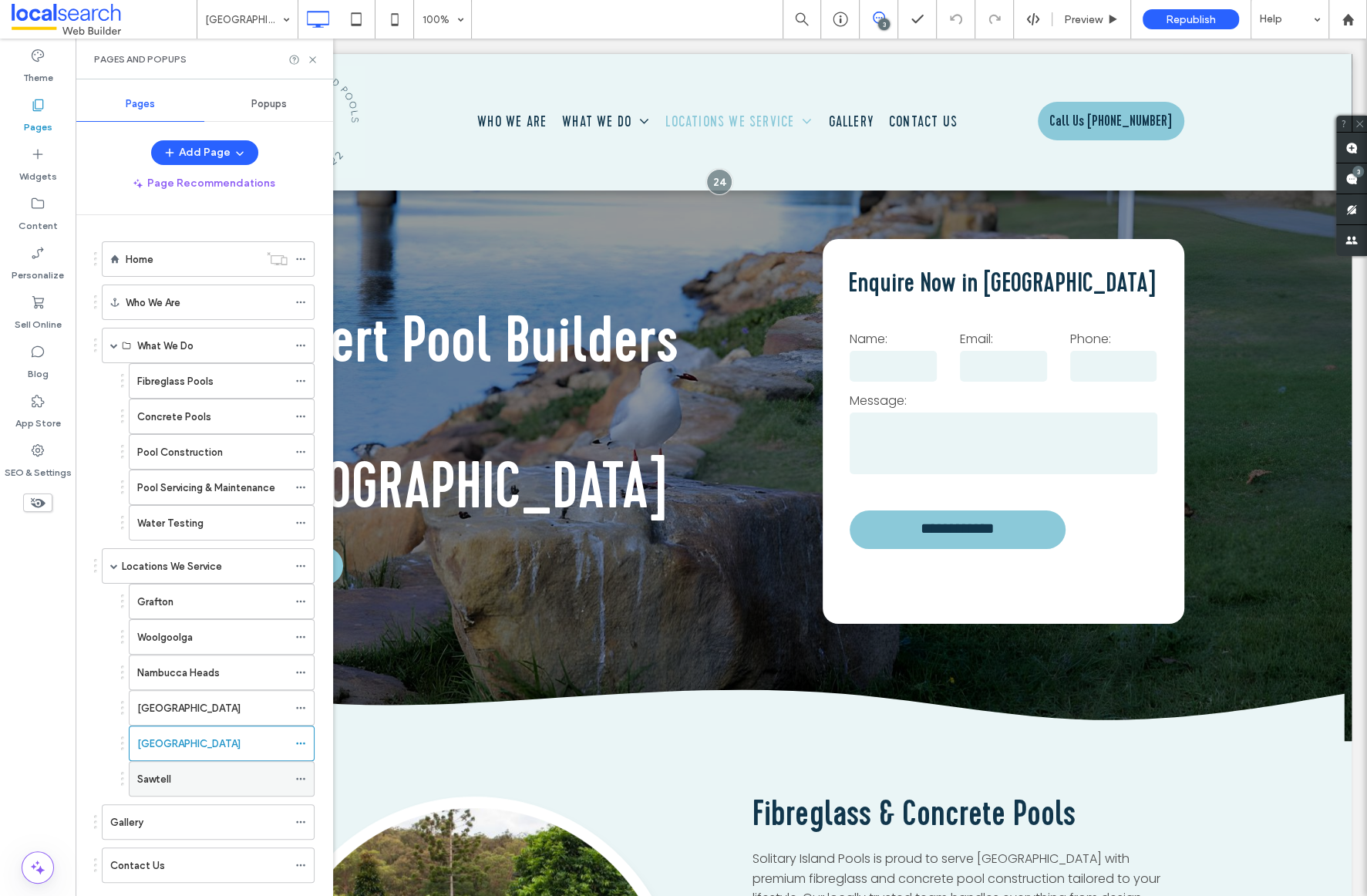
click at [225, 771] on div "Sawtell" at bounding box center [213, 779] width 151 height 16
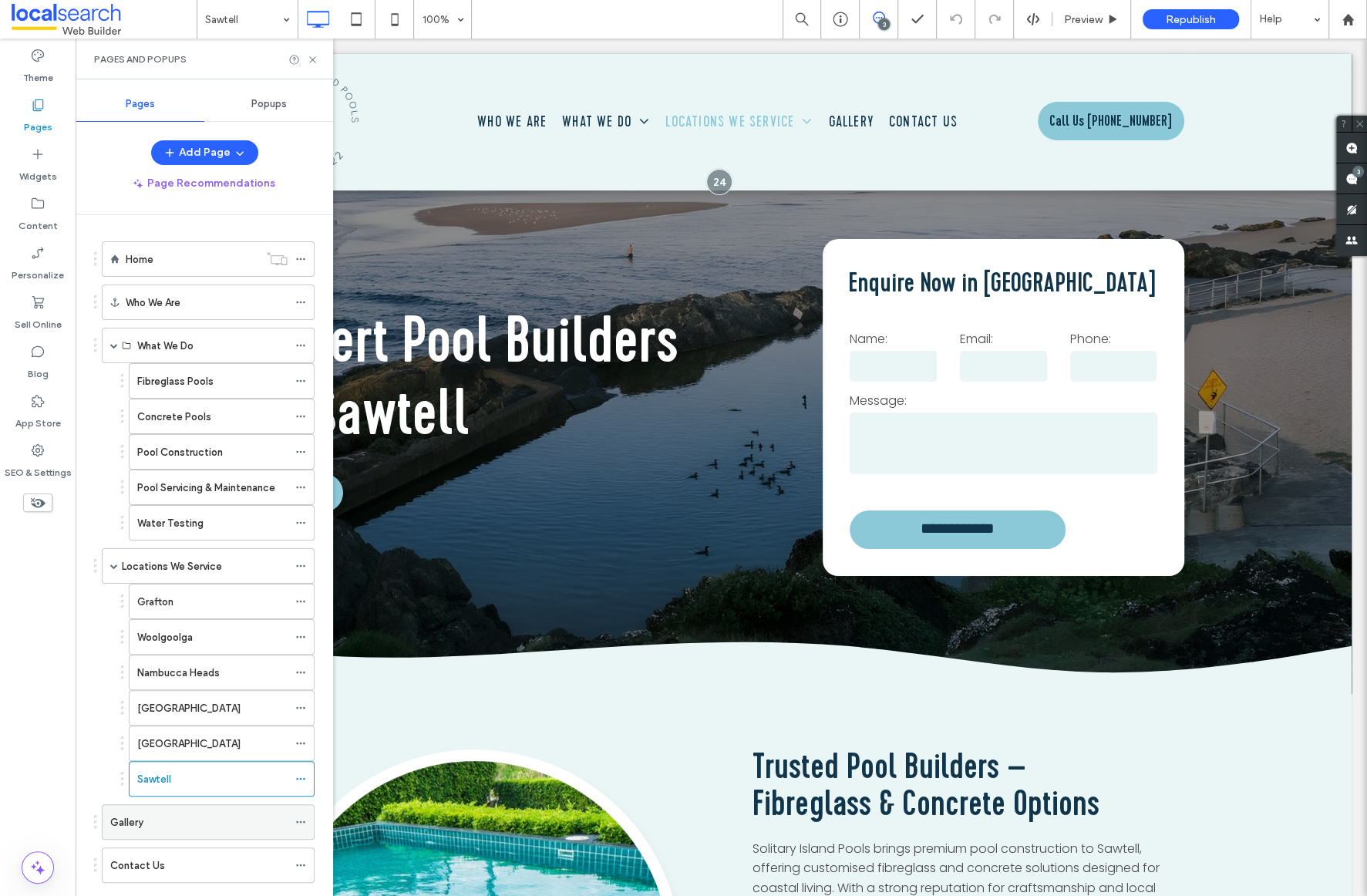
click at [178, 827] on div "Gallery" at bounding box center [198, 821] width 177 height 34
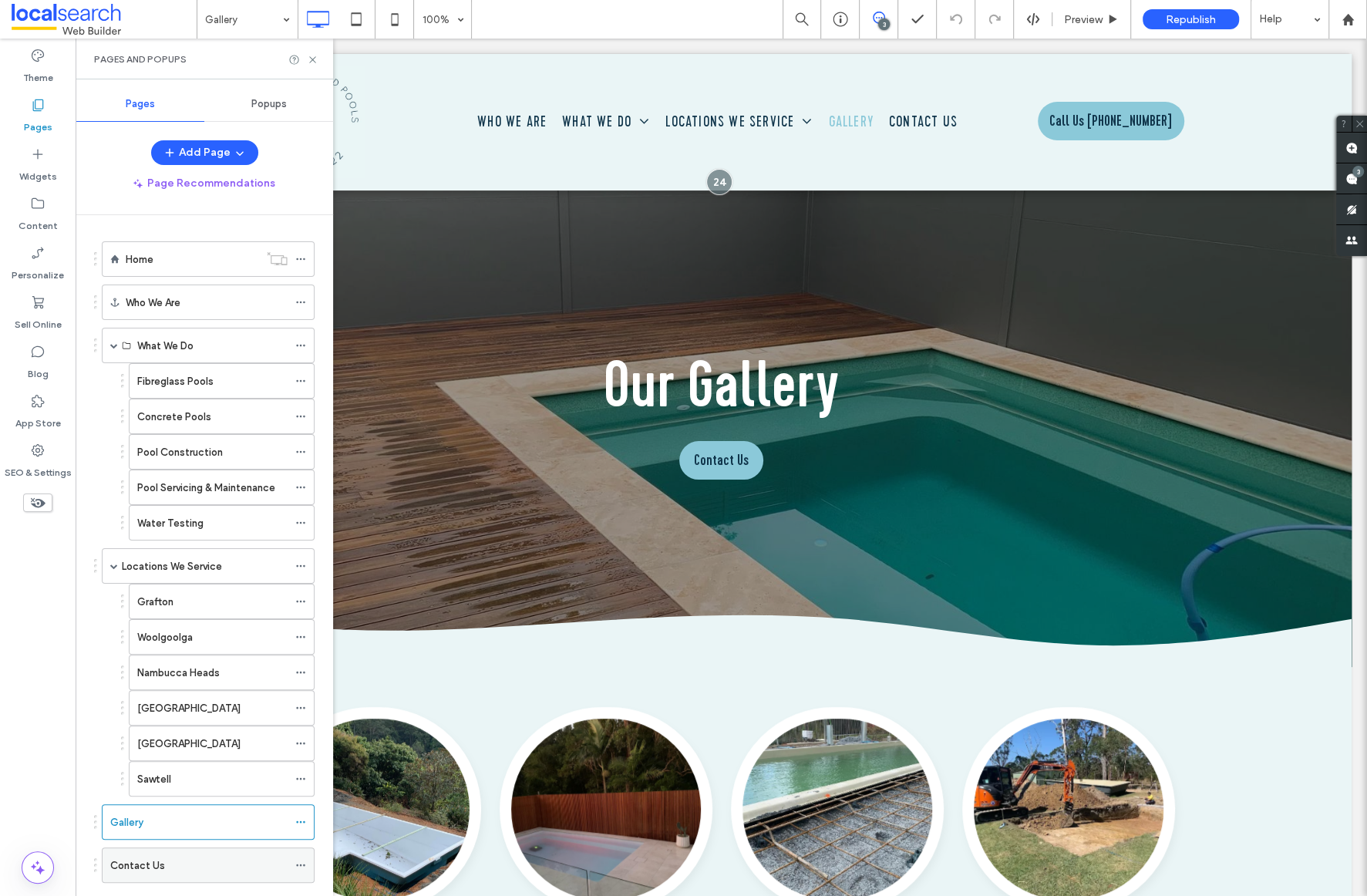
click at [223, 867] on div "Contact Us" at bounding box center [198, 865] width 177 height 16
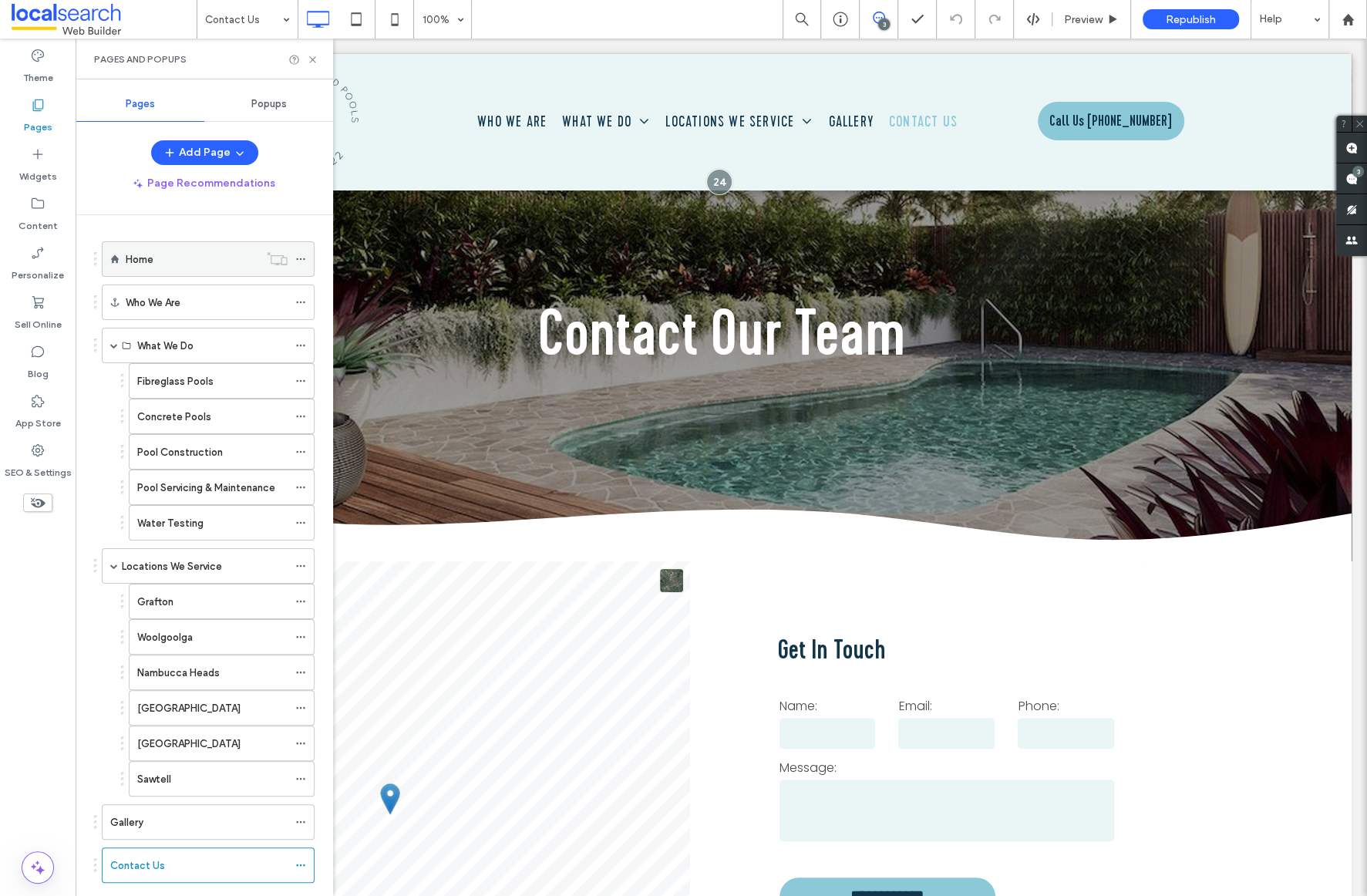
click at [175, 273] on div "Home" at bounding box center [192, 259] width 134 height 34
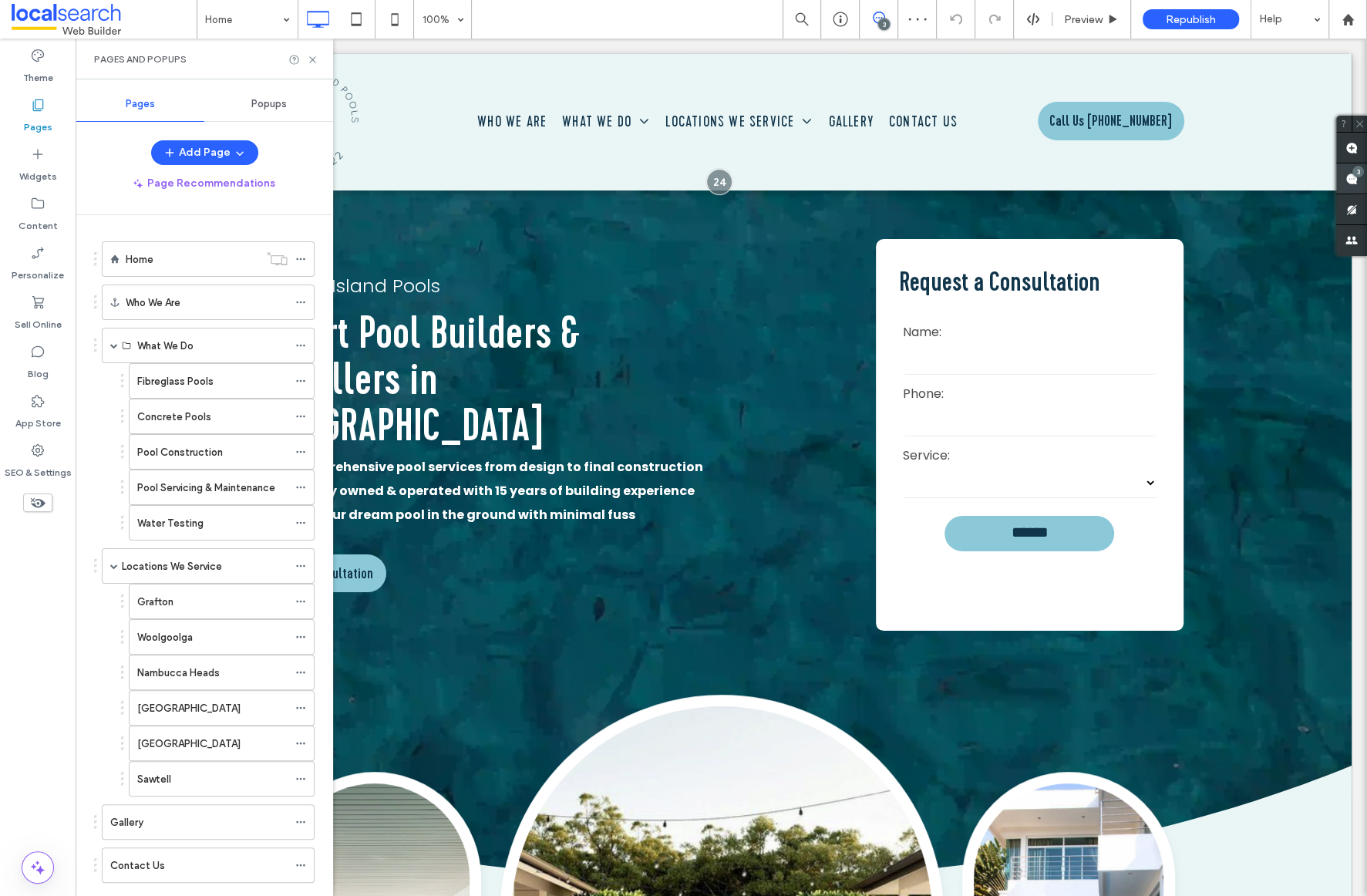
click at [1358, 182] on span at bounding box center [1352, 178] width 31 height 30
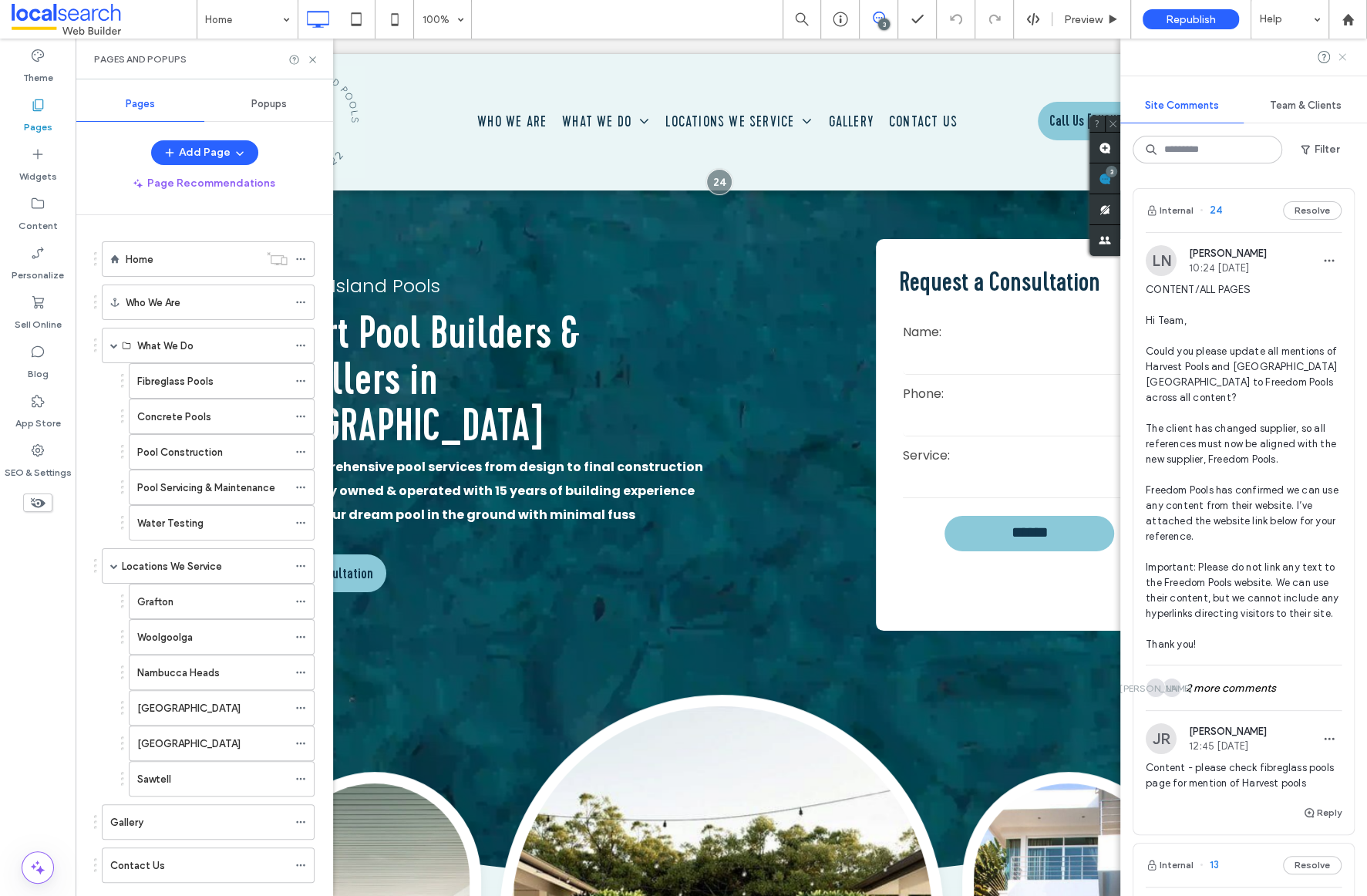
click at [1346, 57] on icon at bounding box center [1342, 57] width 13 height 13
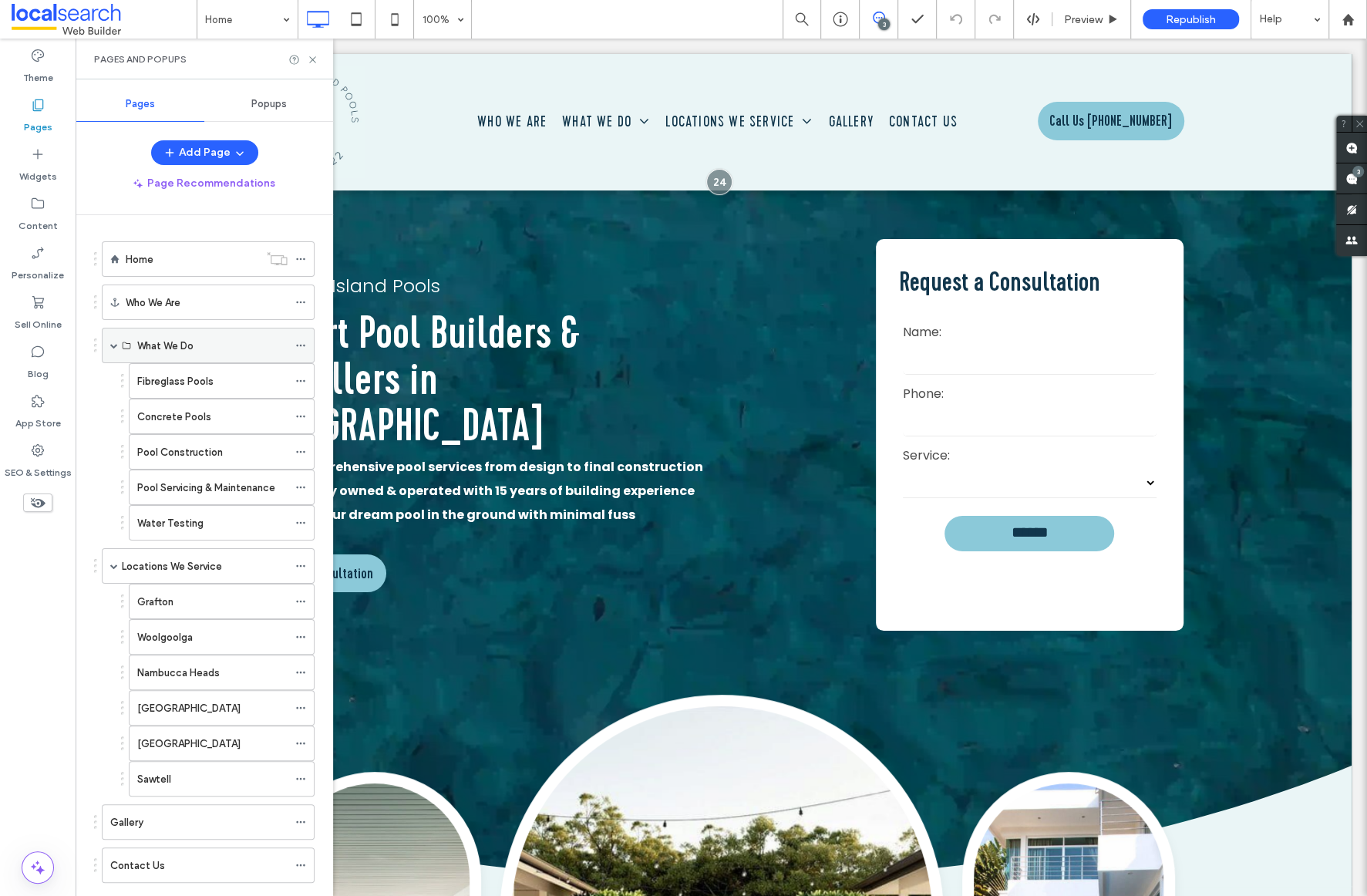
click at [151, 344] on label "What We Do" at bounding box center [165, 346] width 56 height 27
click at [159, 302] on label "Who We Are" at bounding box center [153, 302] width 54 height 27
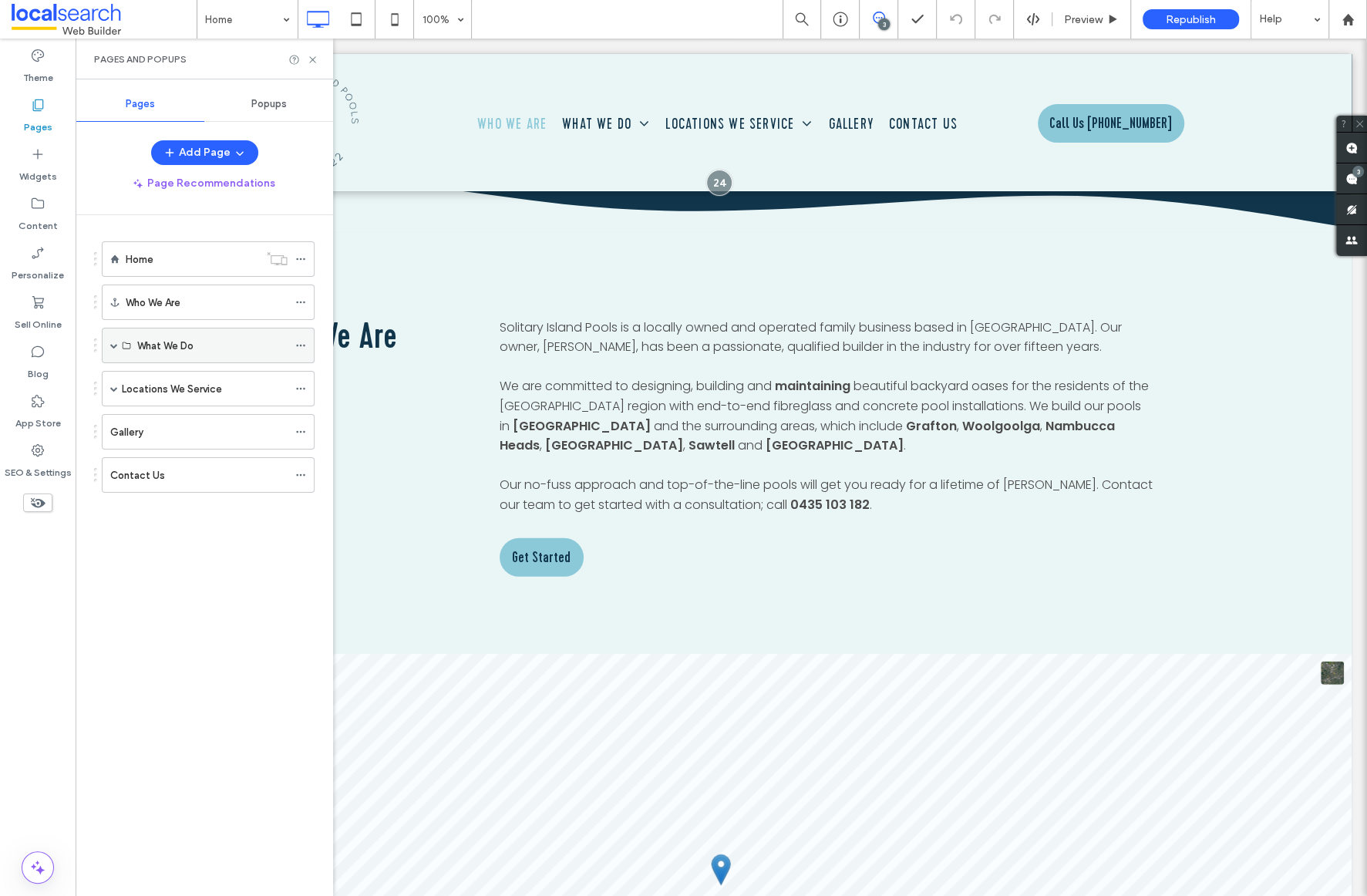
click at [166, 350] on label "What We Do" at bounding box center [165, 346] width 56 height 27
click at [176, 340] on label "What We Do" at bounding box center [165, 346] width 56 height 27
click at [113, 342] on span at bounding box center [114, 345] width 7 height 7
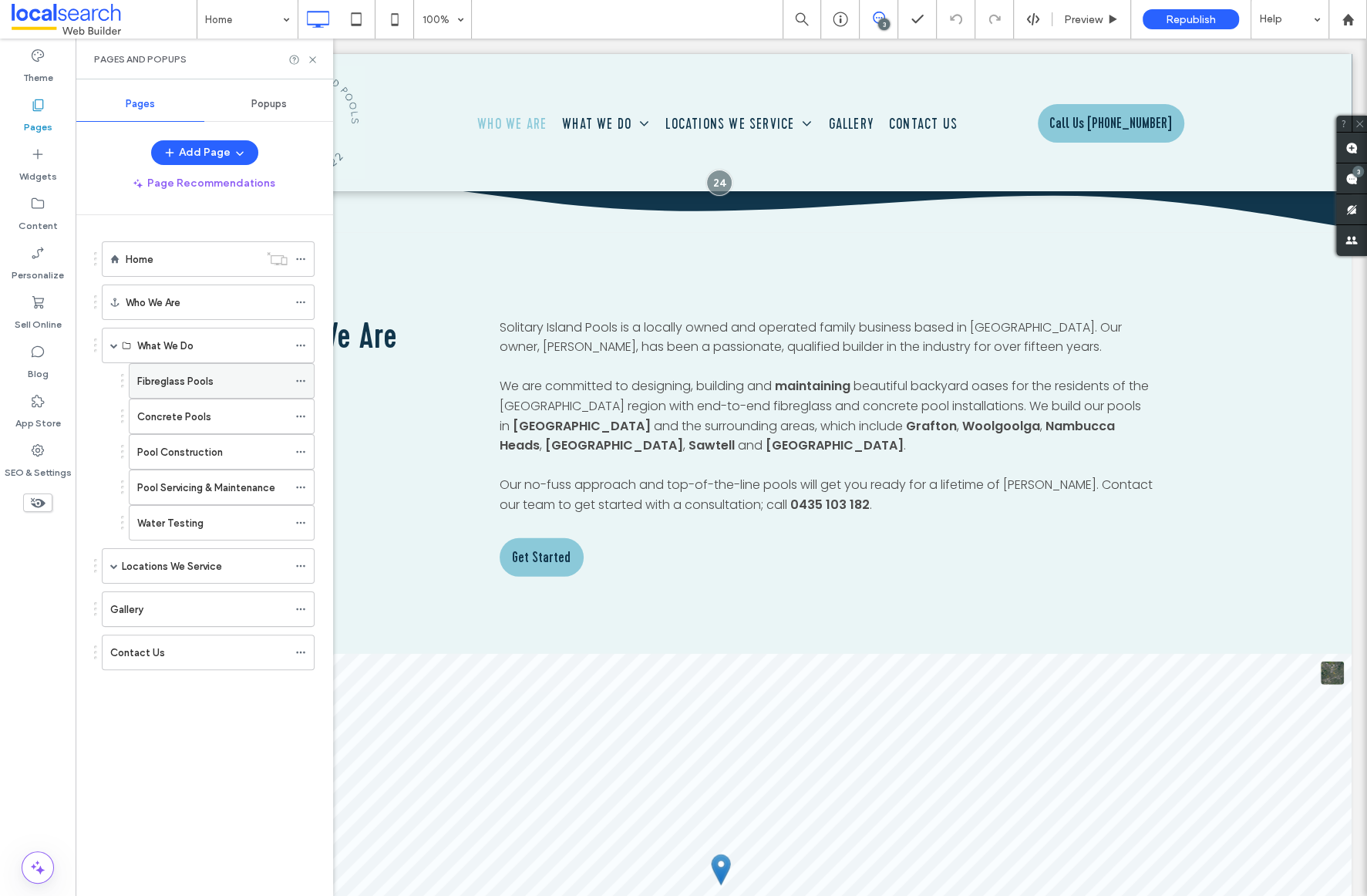
click at [159, 380] on label "Fibreglass Pools" at bounding box center [175, 381] width 76 height 27
click at [161, 418] on label "Concrete Pools" at bounding box center [174, 417] width 74 height 27
click at [213, 451] on label "Pool Construction" at bounding box center [180, 452] width 85 height 27
click at [214, 482] on label "Pool Servicing & Maintenance" at bounding box center [206, 487] width 138 height 27
click at [197, 512] on div "Water Testing" at bounding box center [213, 522] width 151 height 34
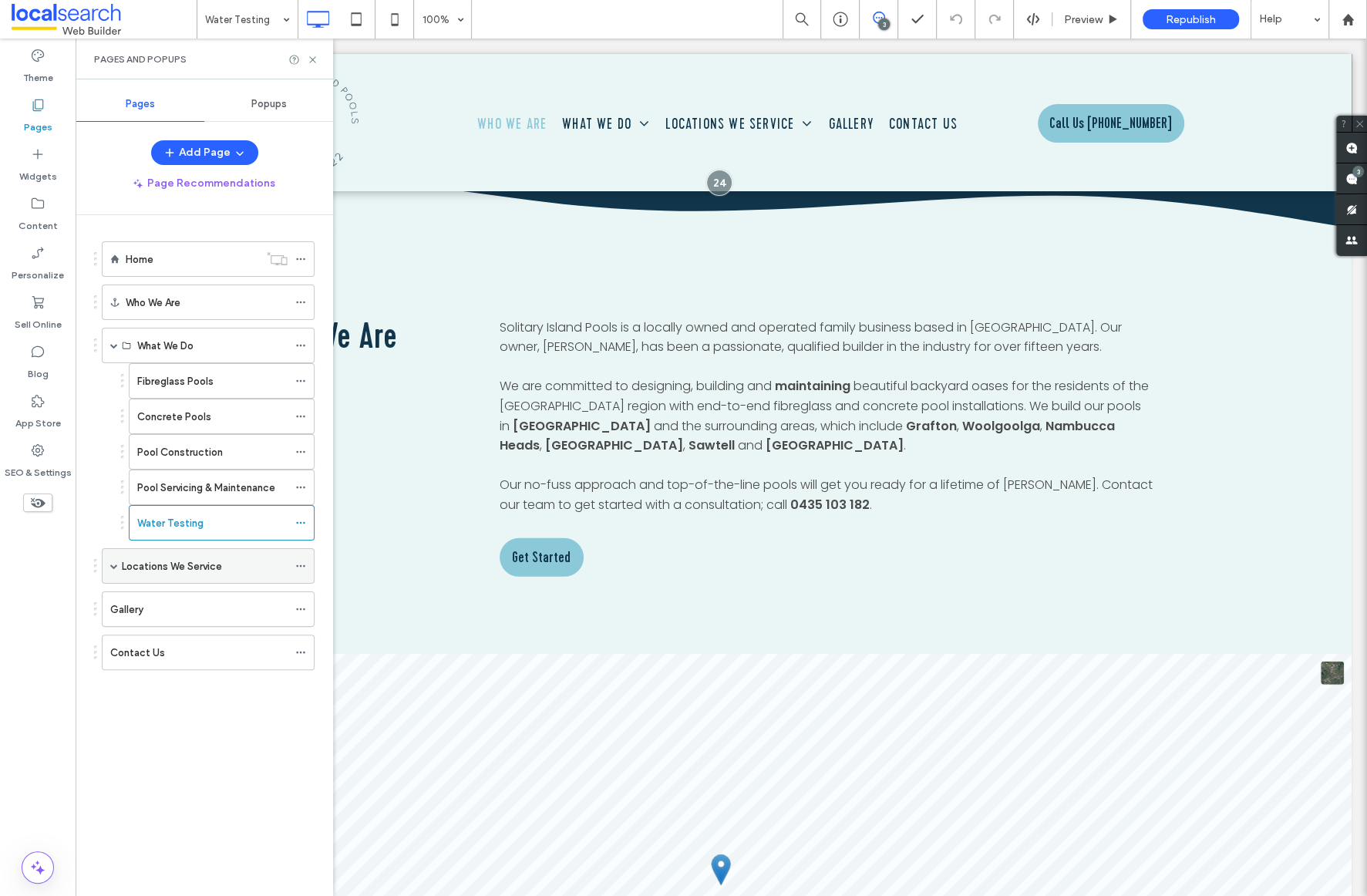
click at [169, 573] on div "Locations We Service" at bounding box center [204, 565] width 166 height 34
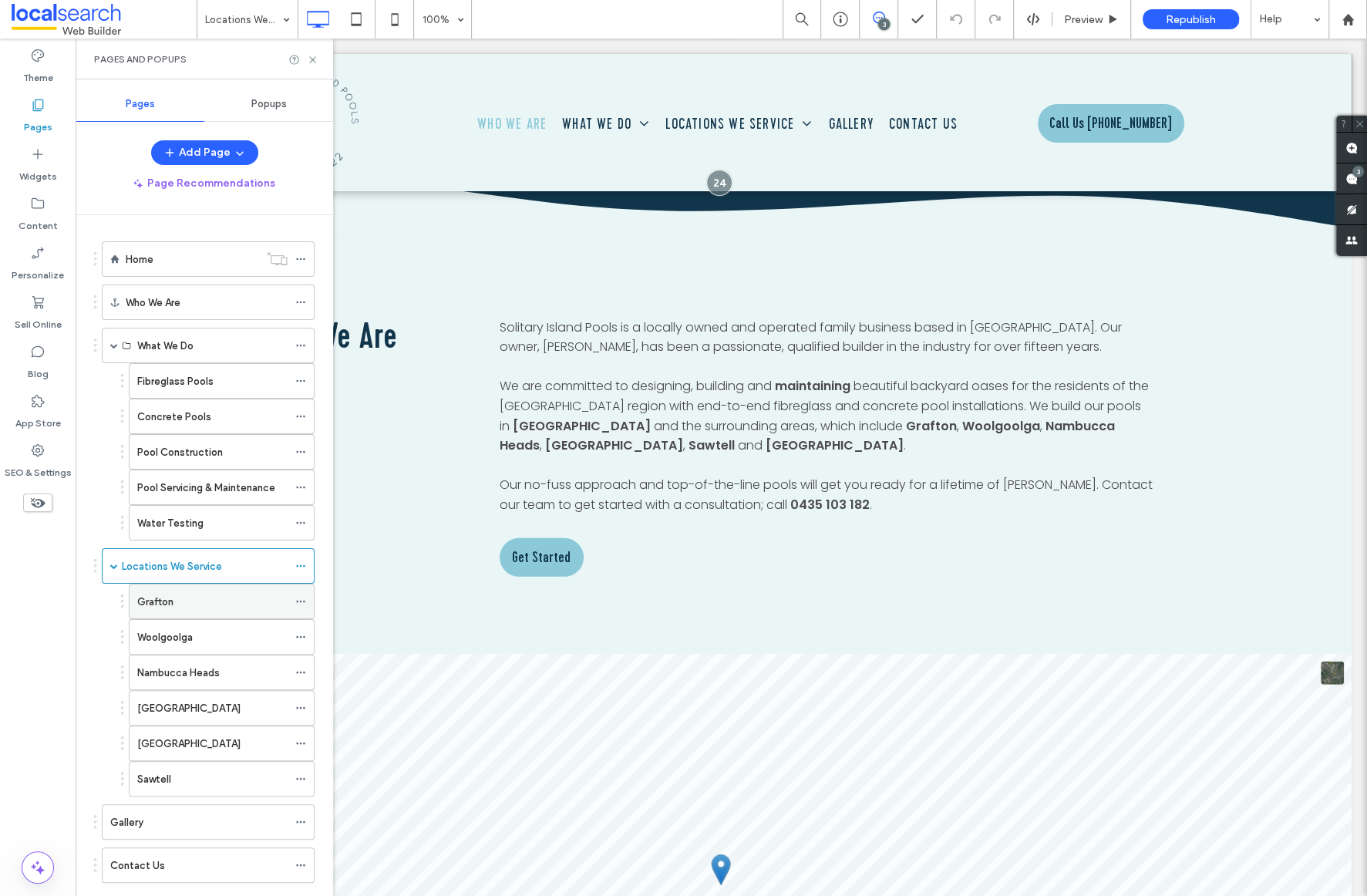
click at [231, 605] on div "Grafton" at bounding box center [213, 602] width 151 height 16
click at [216, 645] on div "Woolgoolga" at bounding box center [213, 636] width 151 height 34
click at [243, 656] on div "Nambucca Heads" at bounding box center [213, 672] width 151 height 34
click at [193, 714] on div "[GEOGRAPHIC_DATA]" at bounding box center [213, 707] width 151 height 34
click at [216, 742] on div "[GEOGRAPHIC_DATA]" at bounding box center [213, 743] width 151 height 16
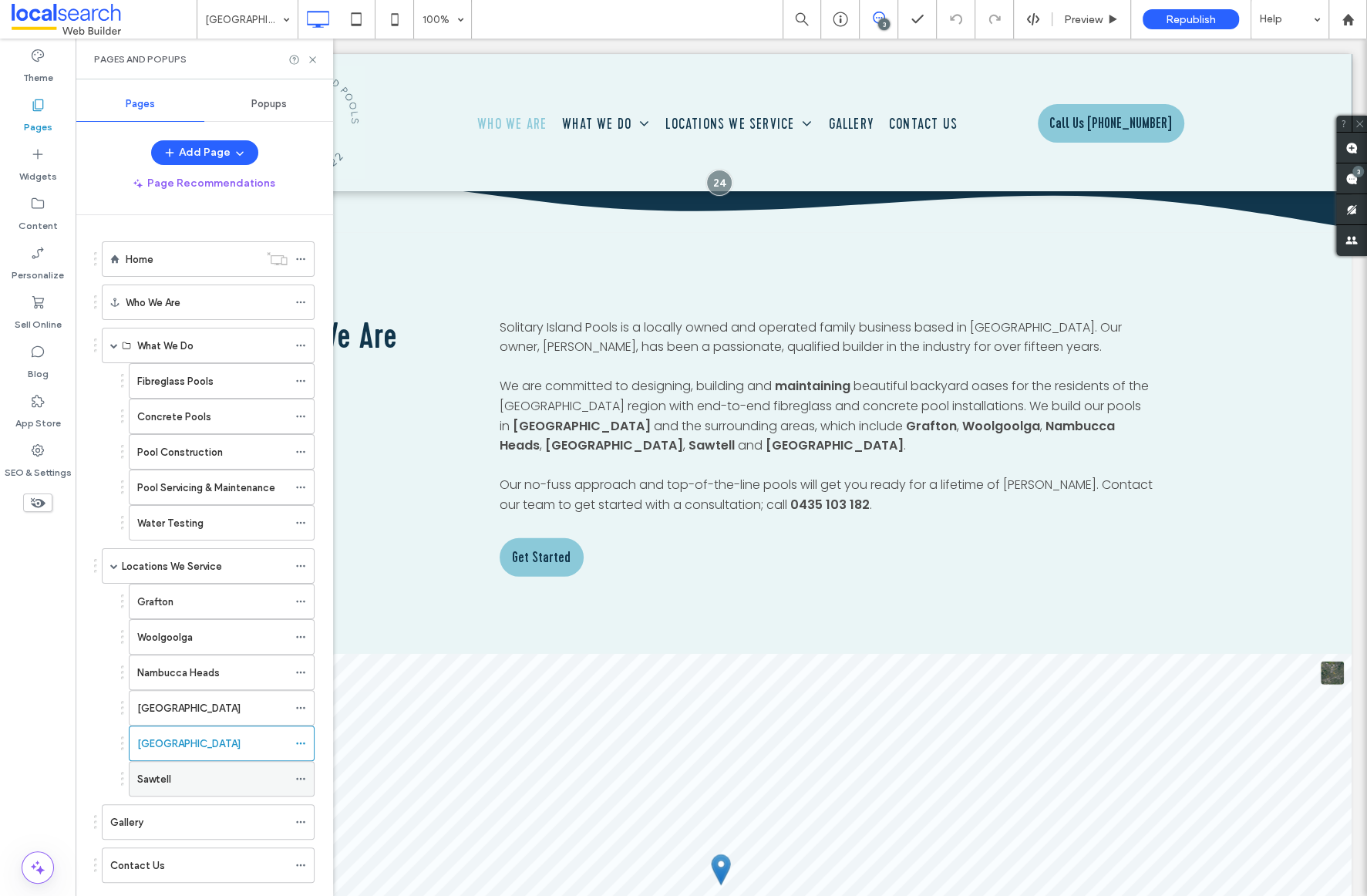
click at [202, 771] on div "Sawtell" at bounding box center [213, 779] width 151 height 16
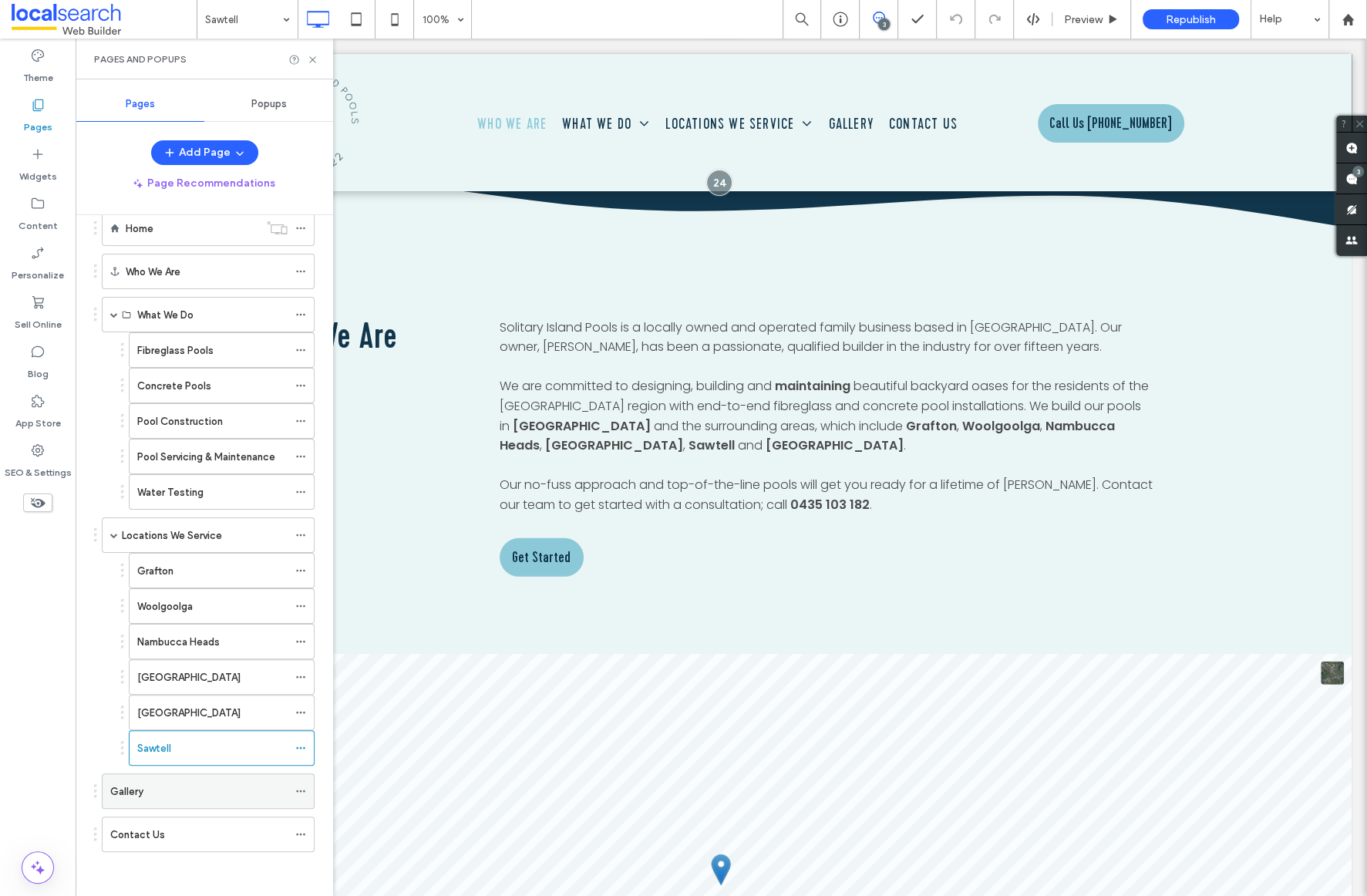
click at [195, 788] on div "Gallery" at bounding box center [198, 792] width 177 height 16
click at [155, 835] on label "Contact Us" at bounding box center [137, 834] width 54 height 27
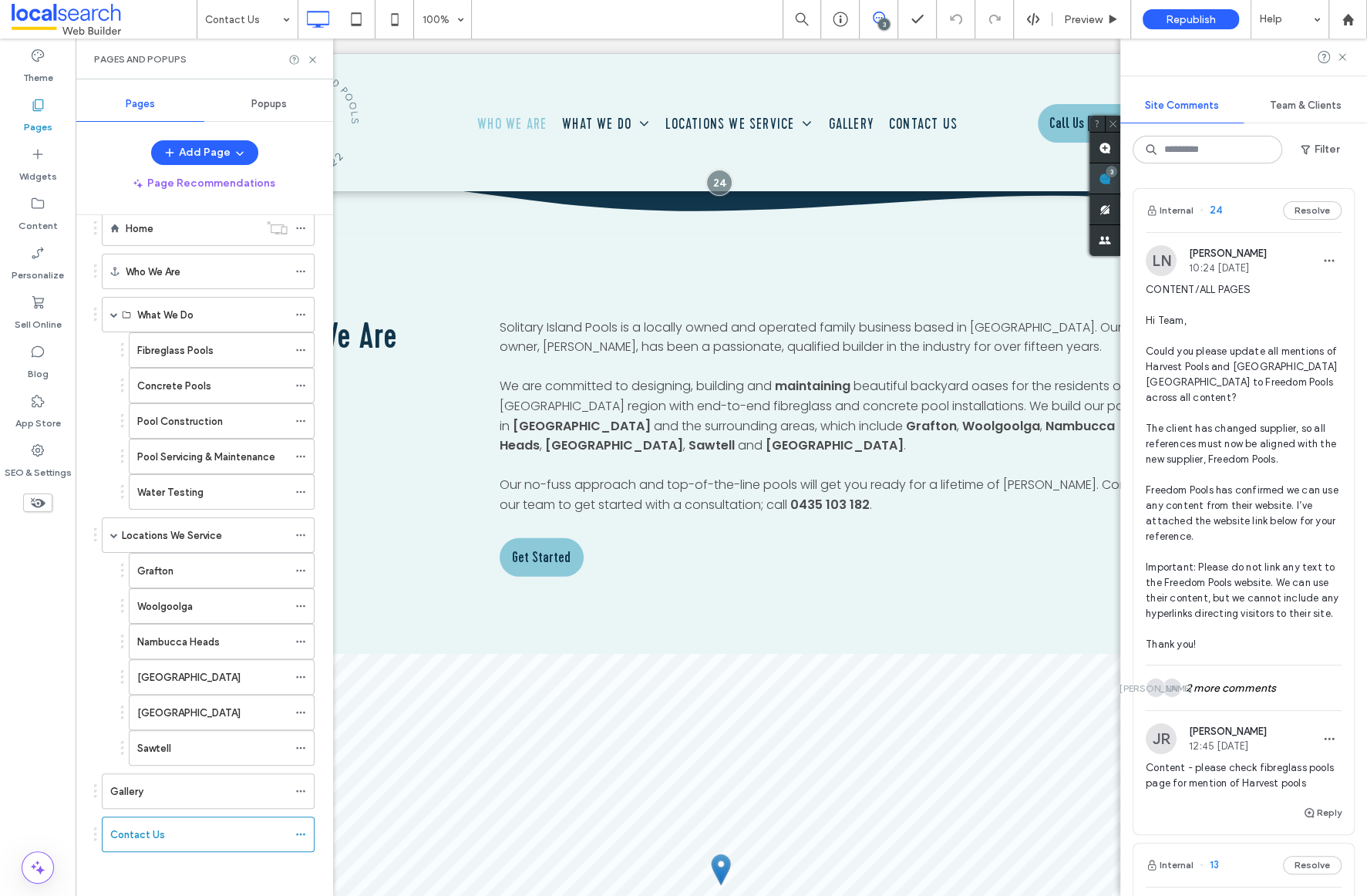
click at [1350, 180] on div "Site Comments Team & Clients Filter Internal 24 Resolve LN [PERSON_NAME] 10:24 …" at bounding box center [1244, 467] width 247 height 857
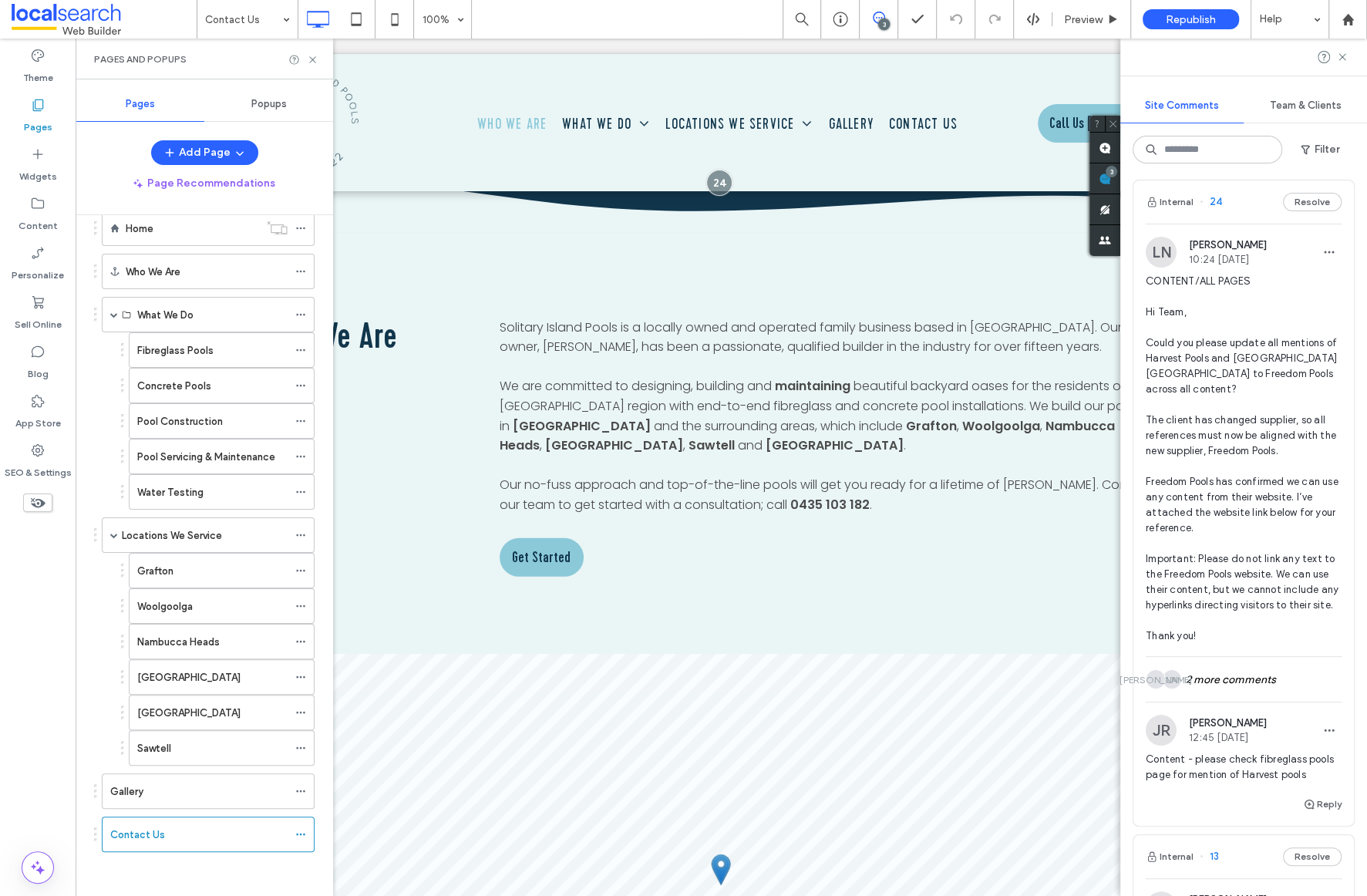
scroll to position [154, 0]
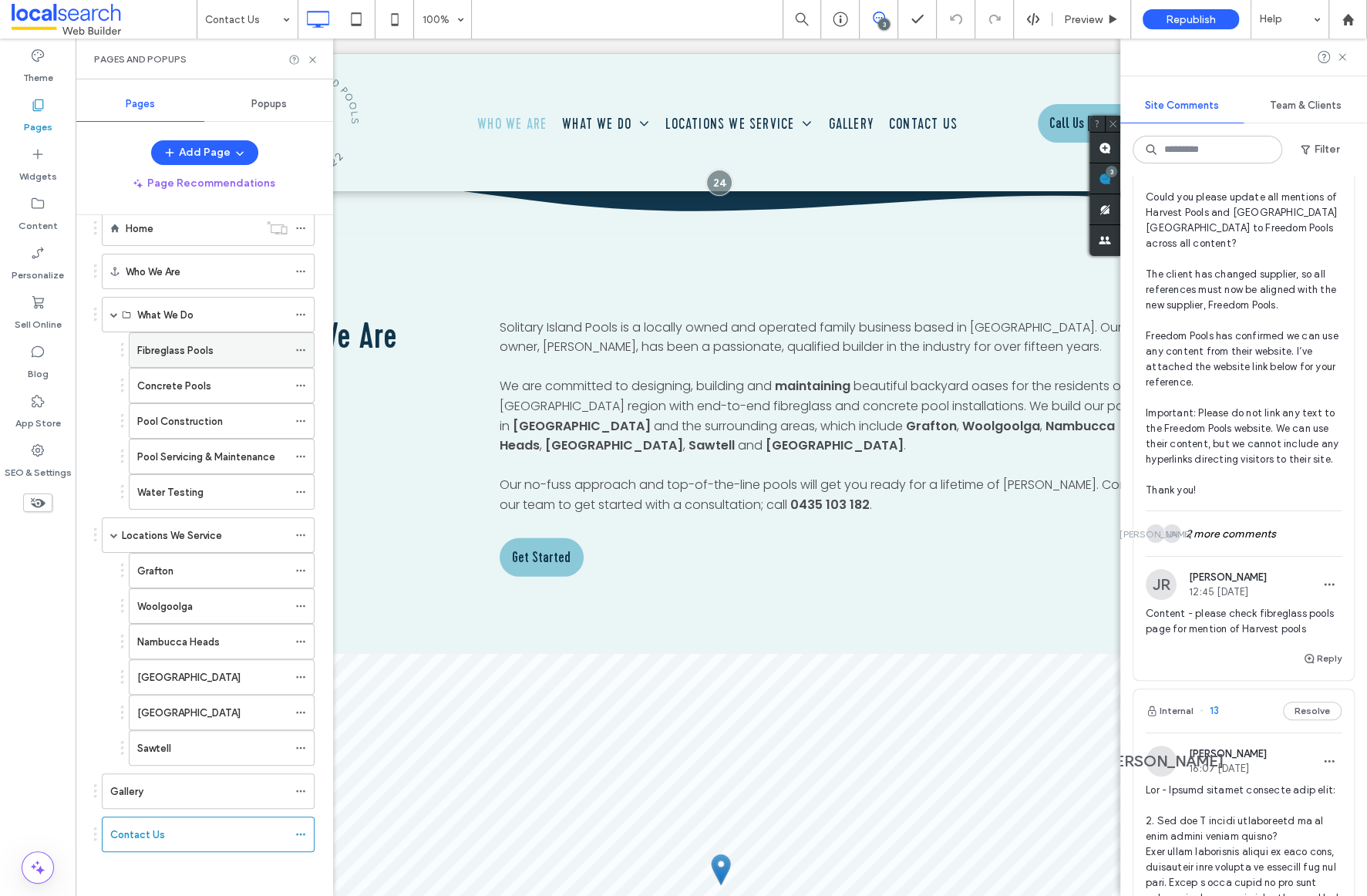
click at [175, 339] on div "Fibreglass Pools" at bounding box center [213, 350] width 151 height 34
click at [1343, 56] on use at bounding box center [1342, 57] width 7 height 7
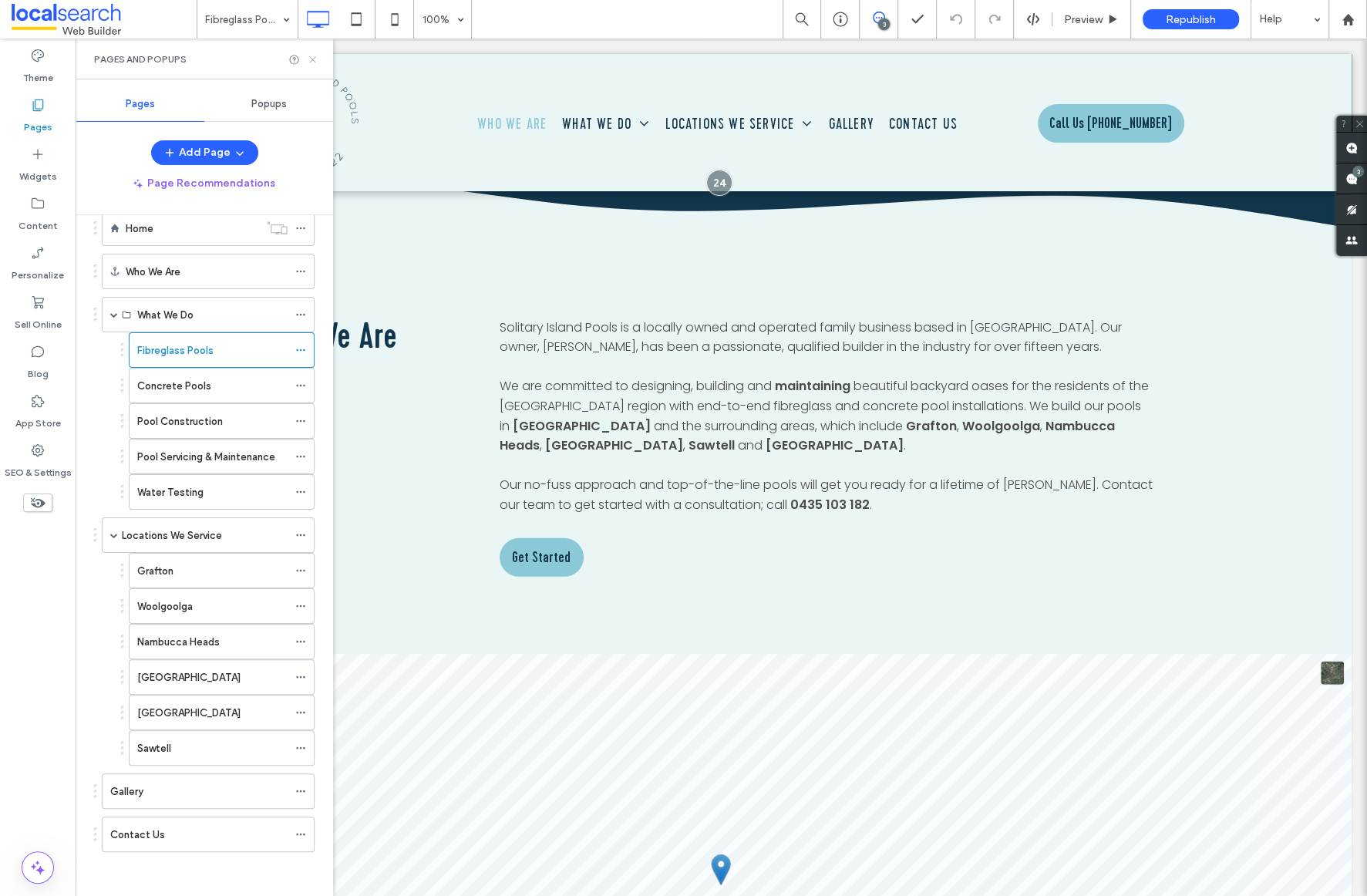
click at [312, 54] on icon at bounding box center [312, 59] width 12 height 12
